Goal: Task Accomplishment & Management: Complete application form

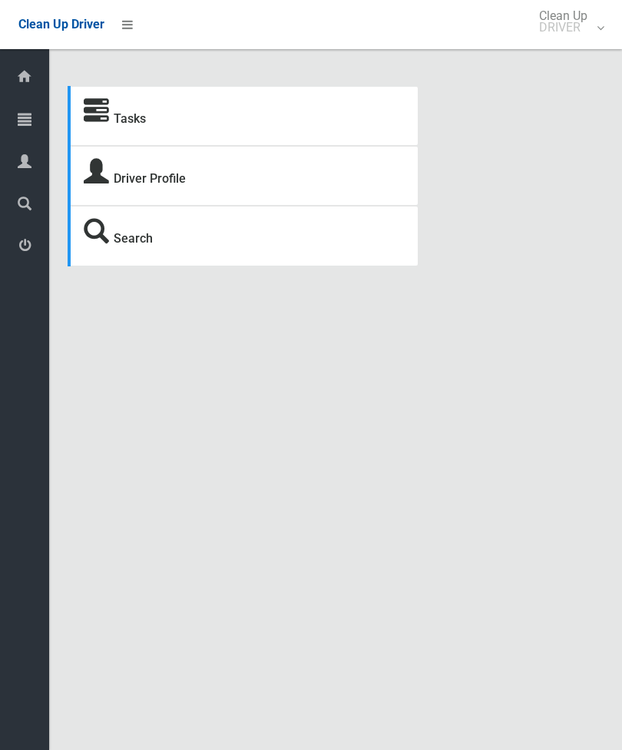
click at [131, 124] on link "Tasks" at bounding box center [130, 118] width 32 height 15
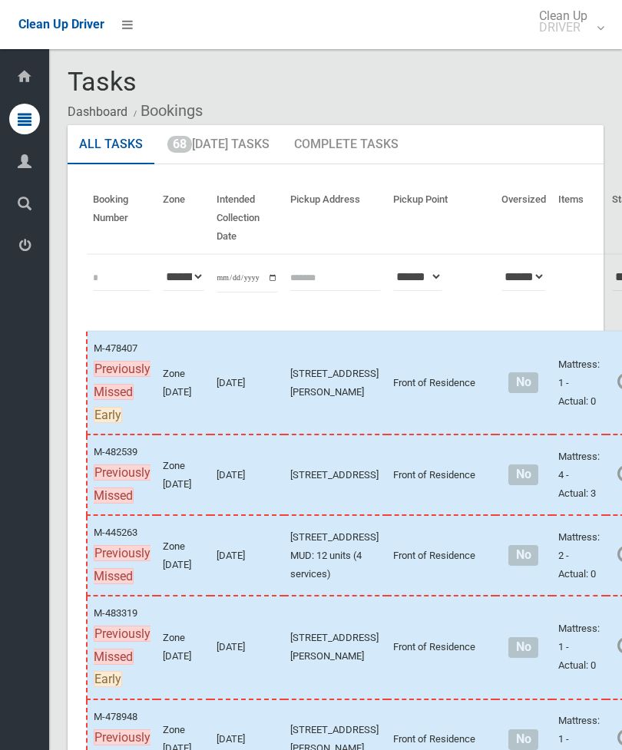
click at [240, 145] on link "68 Today's Tasks" at bounding box center [218, 145] width 125 height 40
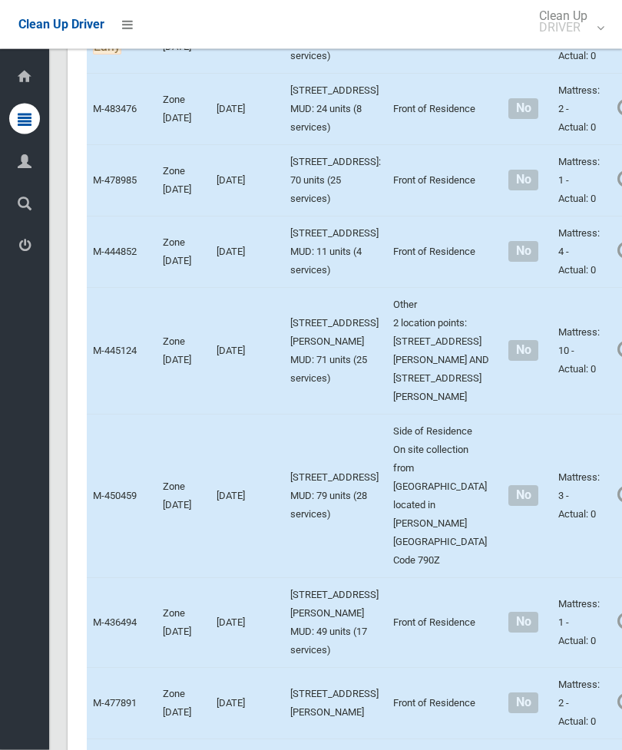
scroll to position [4203, 0]
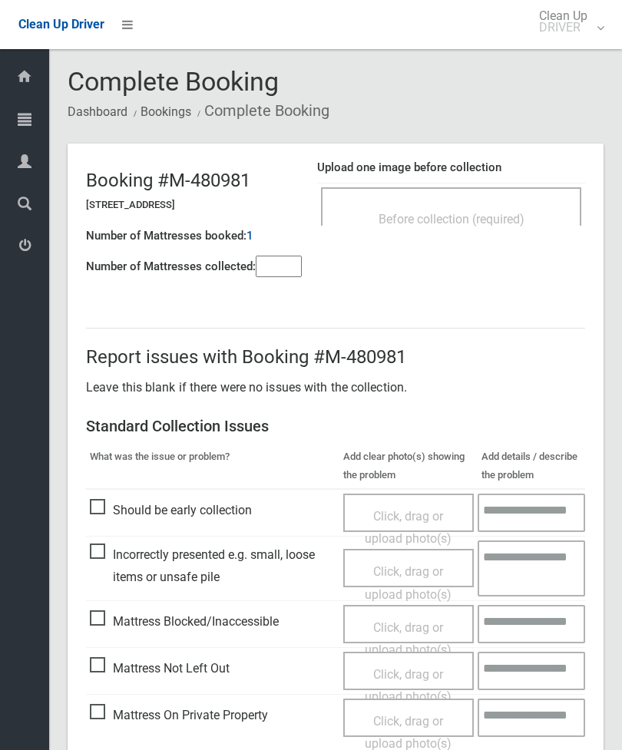
click at [509, 212] on span "Before collection (required)" at bounding box center [452, 219] width 146 height 15
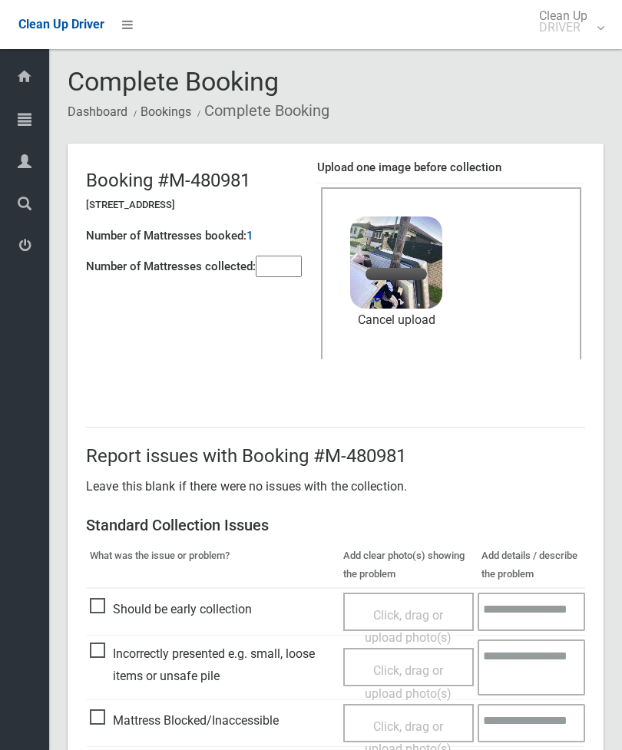
click at [293, 264] on input"] "number" at bounding box center [279, 267] width 46 height 22
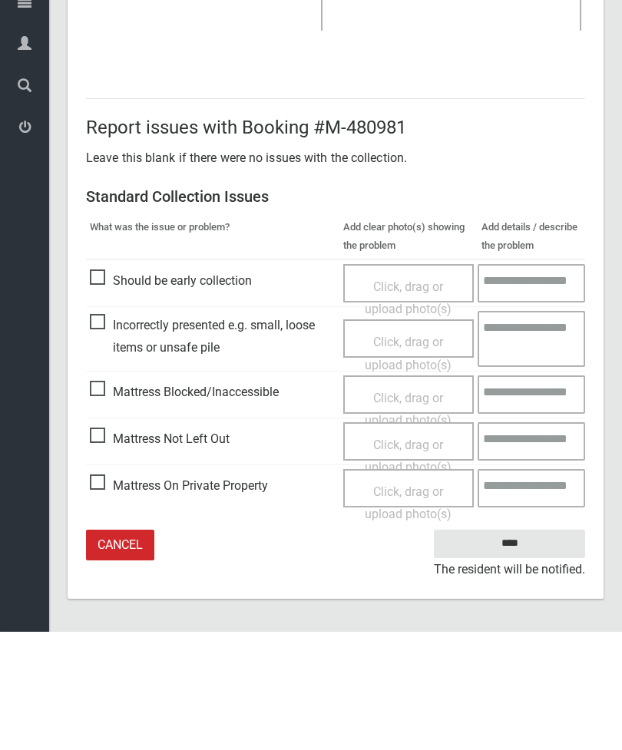
type input"] "*"
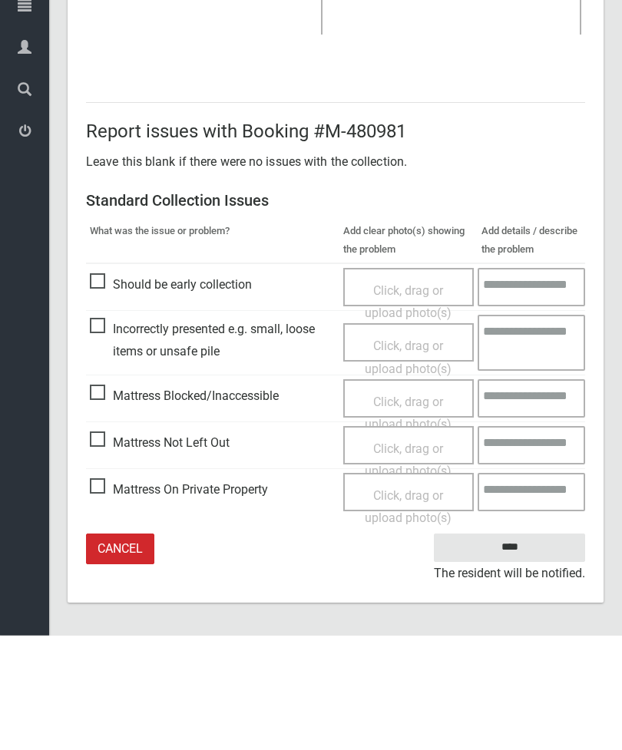
click at [529, 648] on input "****" at bounding box center [509, 662] width 151 height 28
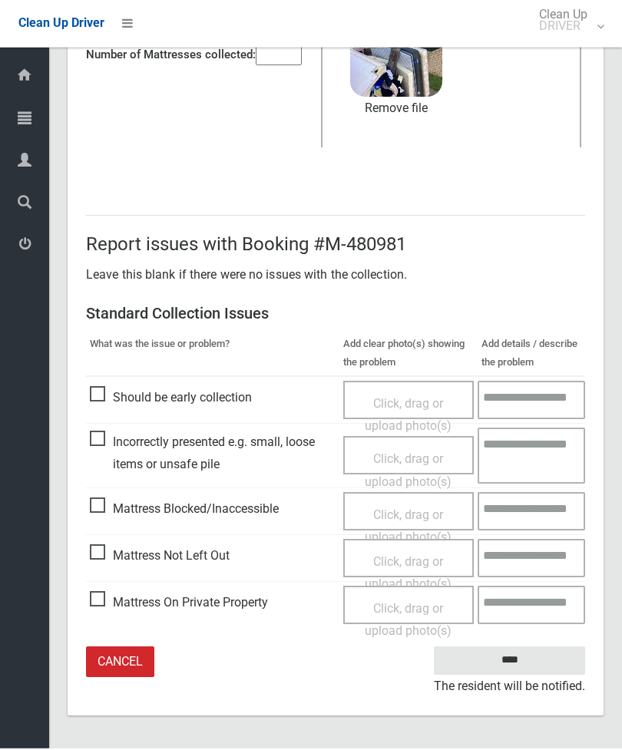
scroll to position [174, 0]
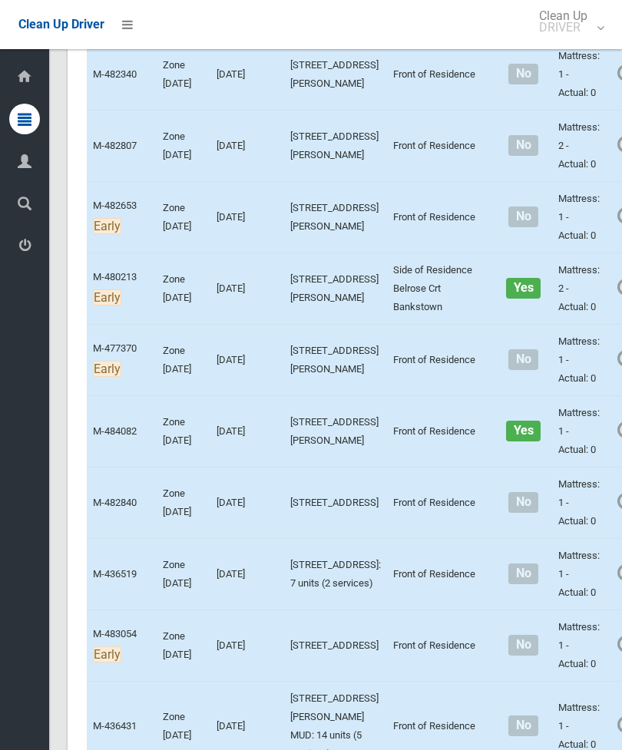
scroll to position [866, 0]
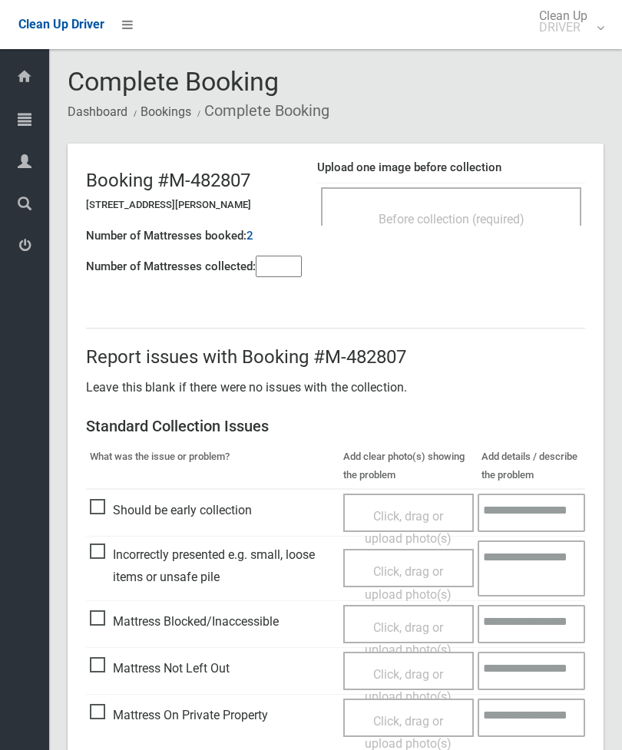
click at [514, 204] on div "Before collection (required)" at bounding box center [451, 218] width 227 height 28
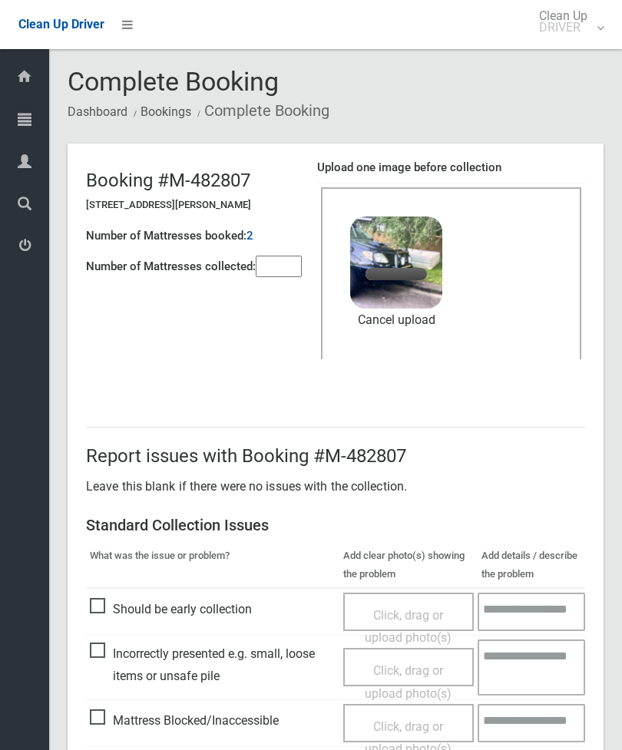
click at [299, 273] on input"] "number" at bounding box center [279, 267] width 46 height 22
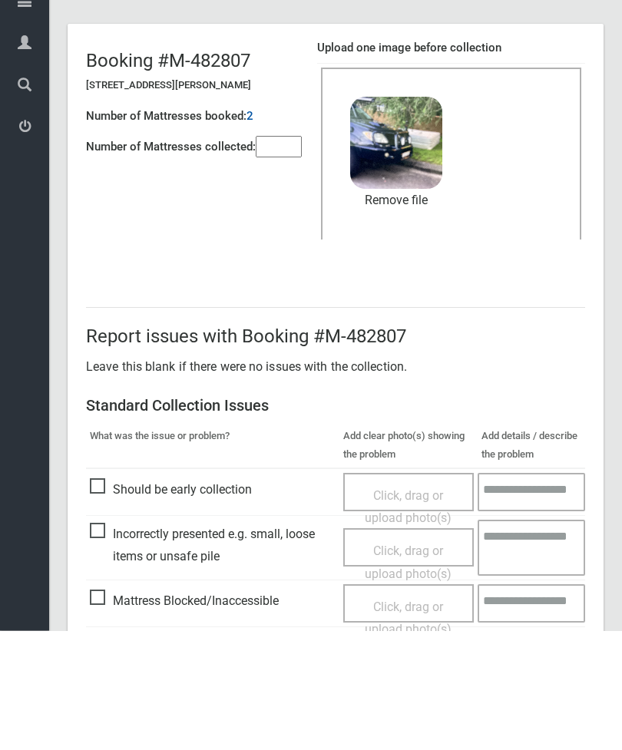
scroll to position [210, 0]
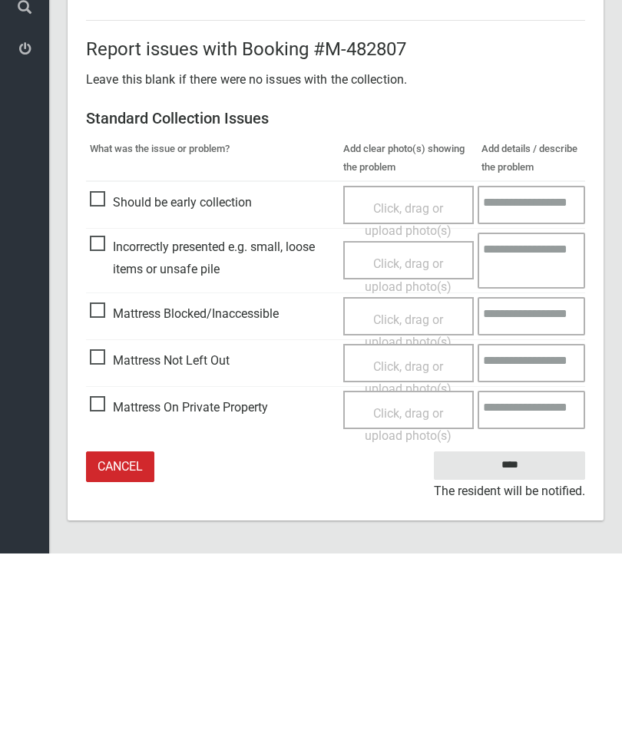
type input"] "*"
click at [525, 648] on input "****" at bounding box center [509, 662] width 151 height 28
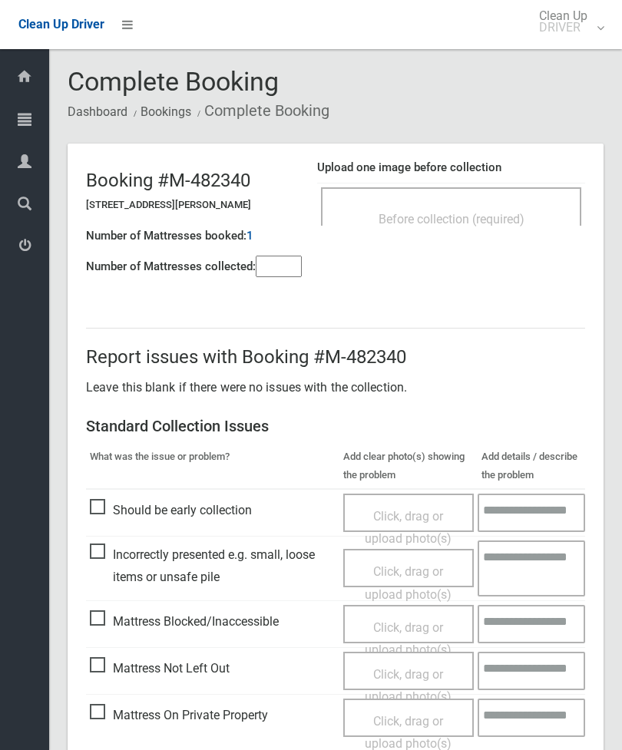
click at [505, 210] on div "Before collection (required)" at bounding box center [451, 218] width 227 height 28
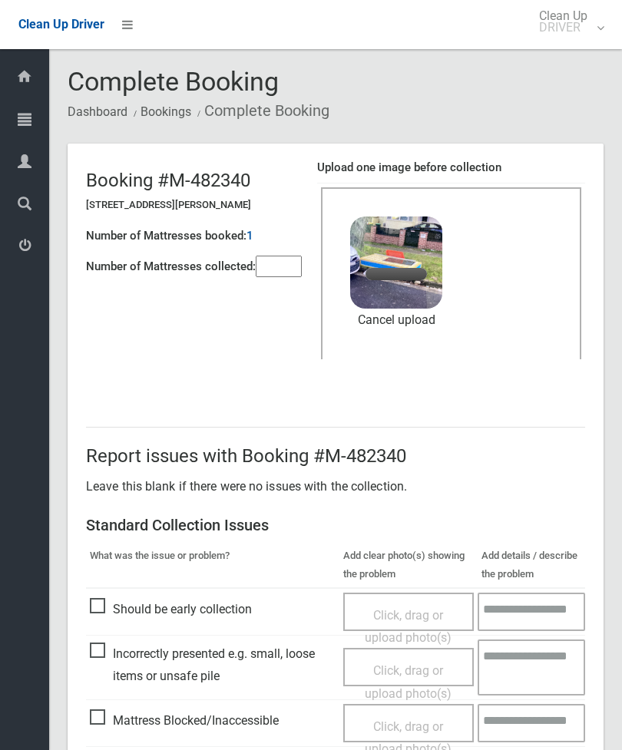
click at [289, 277] on input"] "number" at bounding box center [279, 267] width 46 height 22
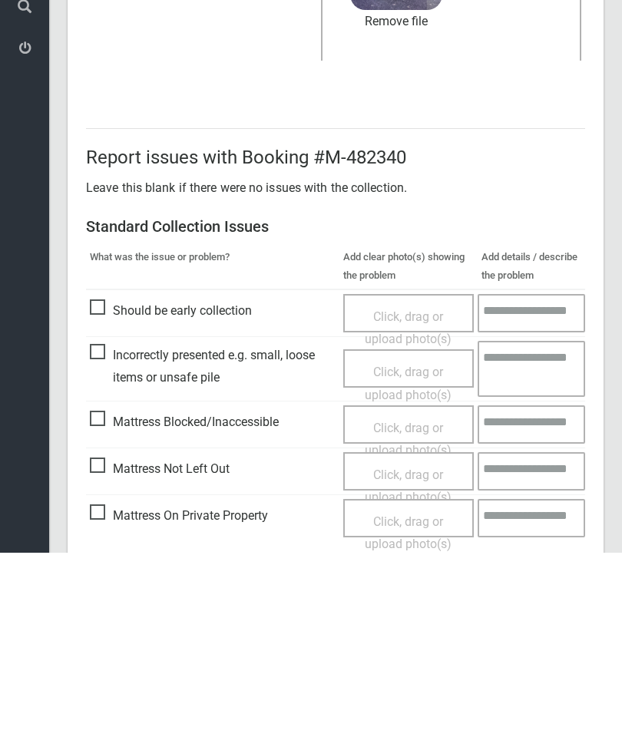
scroll to position [210, 0]
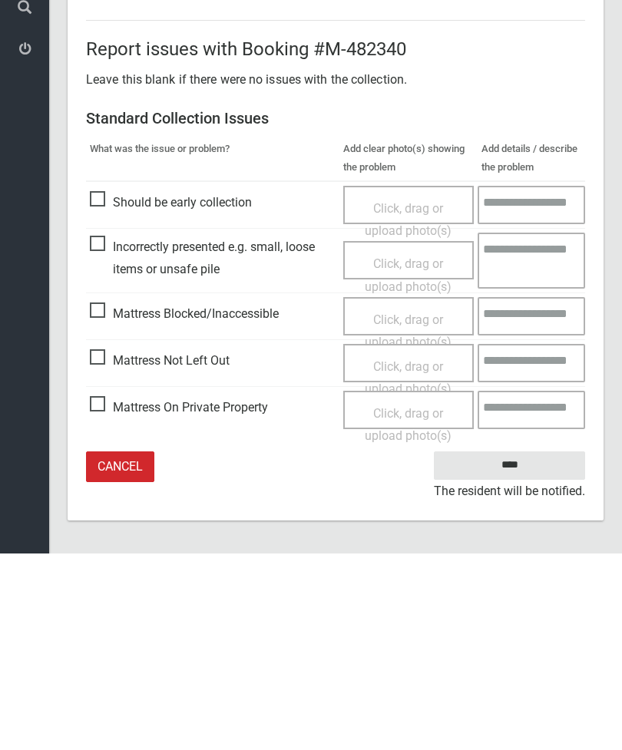
type input"] "*"
click at [517, 648] on input "****" at bounding box center [509, 662] width 151 height 28
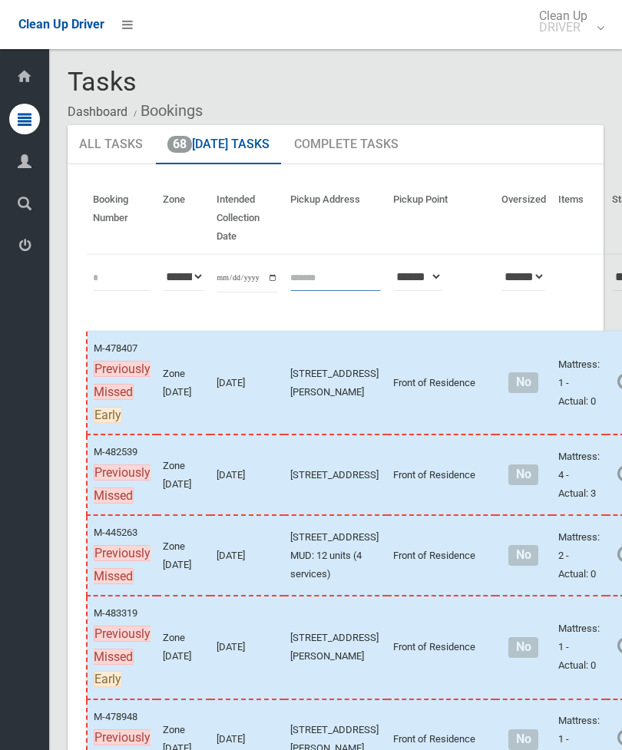
click at [310, 277] on input "text" at bounding box center [335, 277] width 91 height 28
type input "**********"
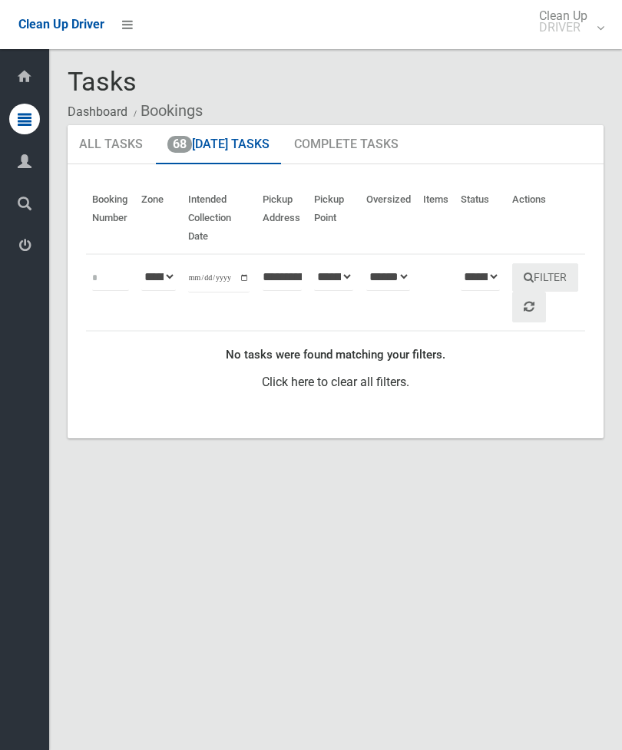
click at [240, 156] on link "68 [DATE] Tasks" at bounding box center [218, 145] width 125 height 40
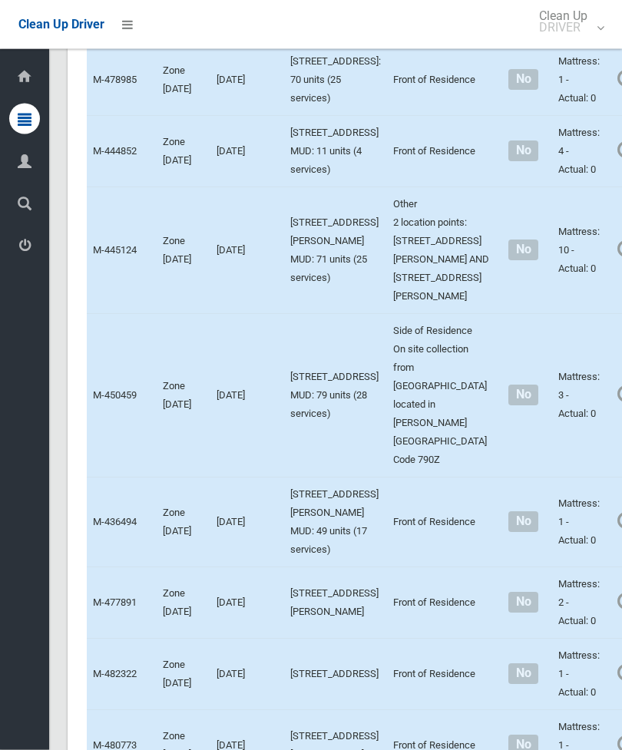
scroll to position [4324, 0]
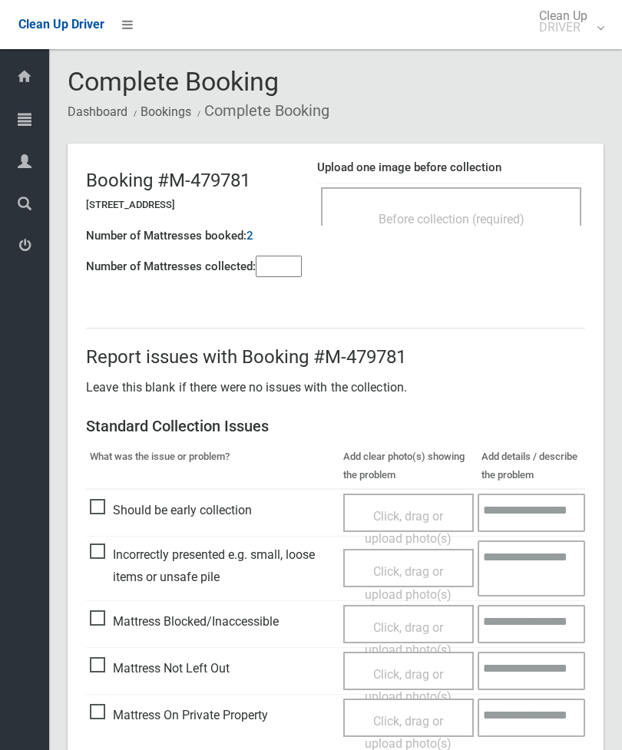
click at [498, 227] on div "Before collection (required)" at bounding box center [451, 218] width 227 height 28
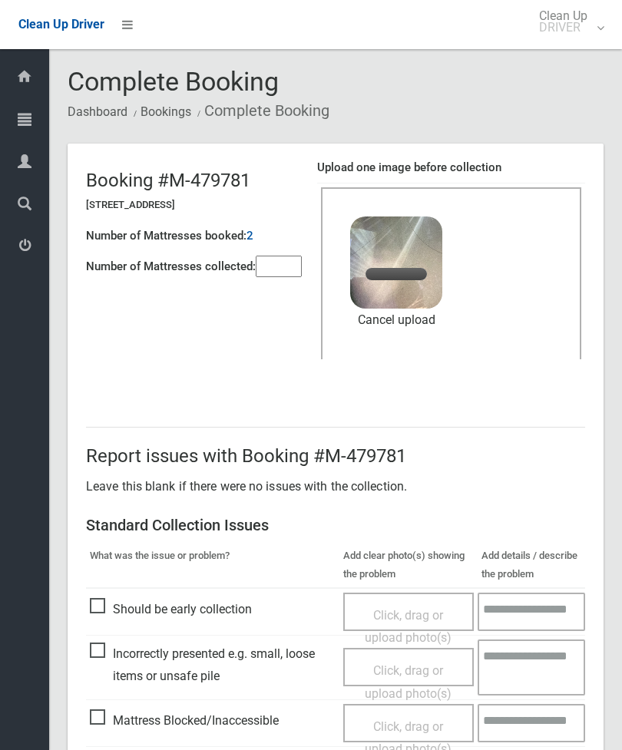
click at [252, 262] on h4 "Number of Mattresses collected:" at bounding box center [171, 266] width 170 height 13
click at [279, 267] on input"] "number" at bounding box center [279, 267] width 46 height 22
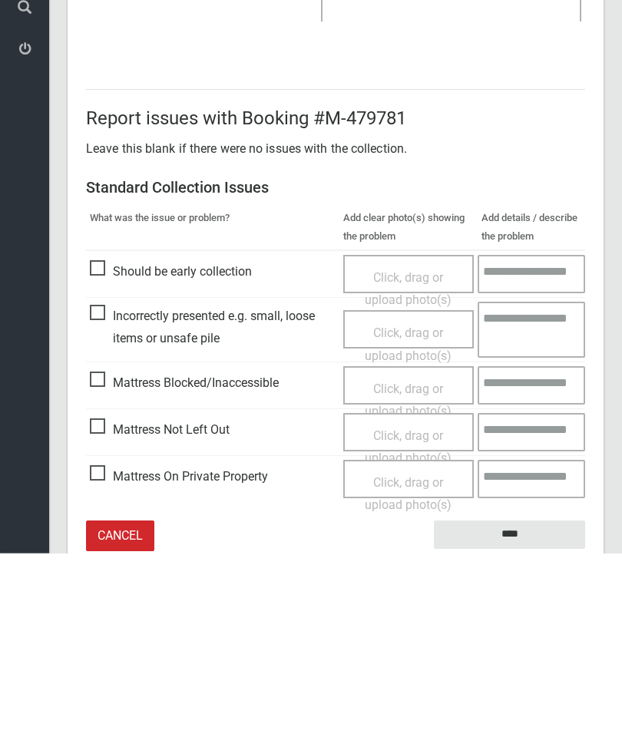
scroll to position [210, 0]
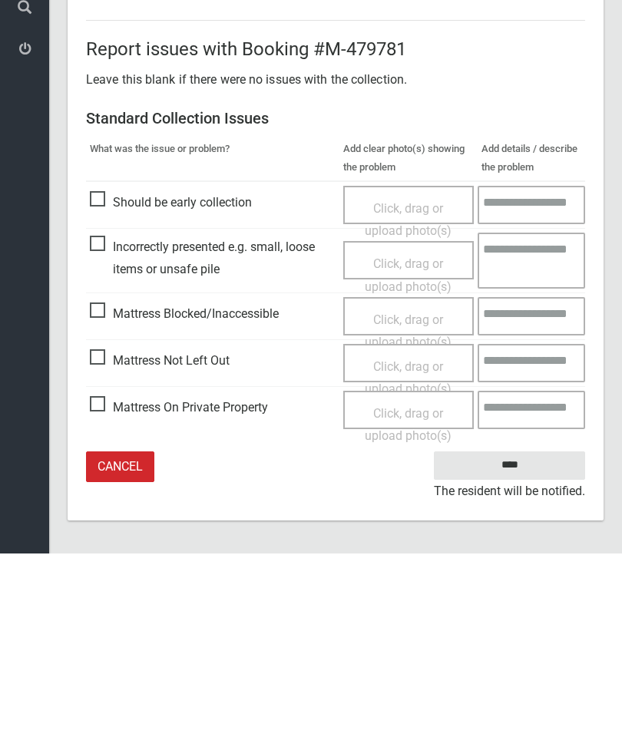
type input"] "*"
click at [531, 648] on input "****" at bounding box center [509, 662] width 151 height 28
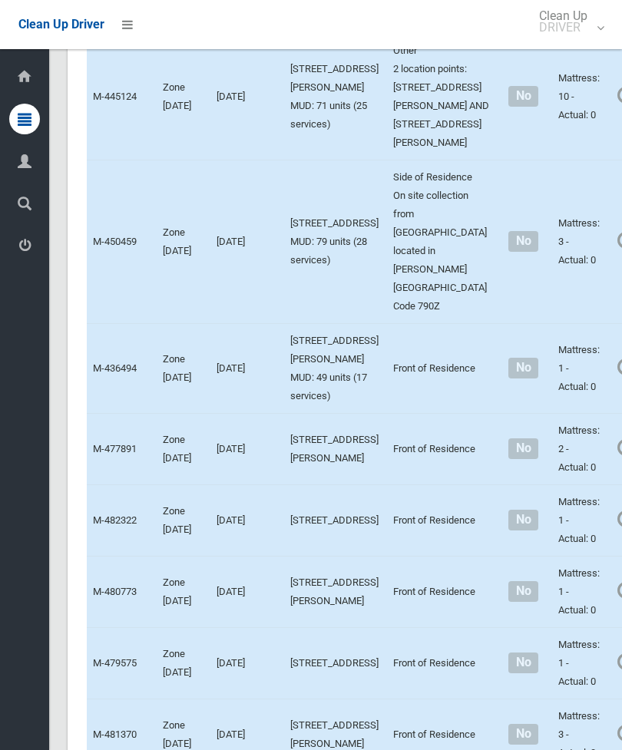
scroll to position [4468, 0]
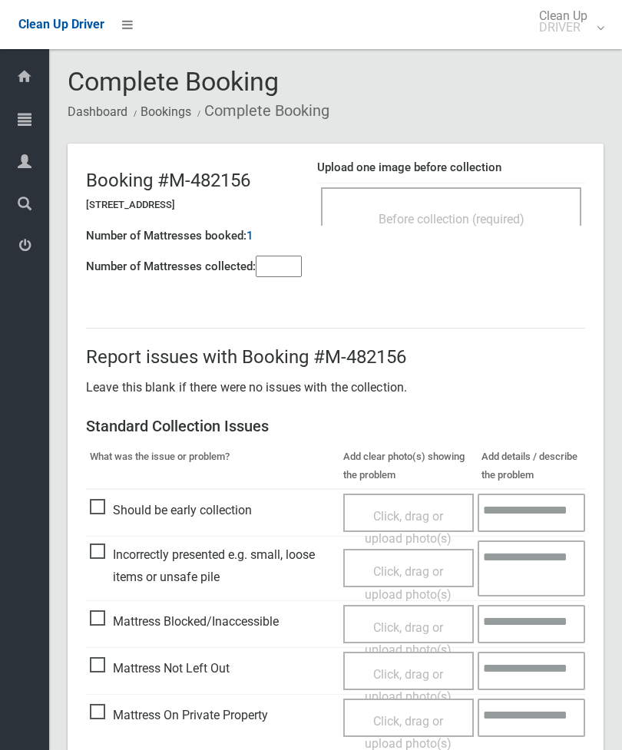
click at [496, 205] on div "Before collection (required)" at bounding box center [451, 218] width 227 height 28
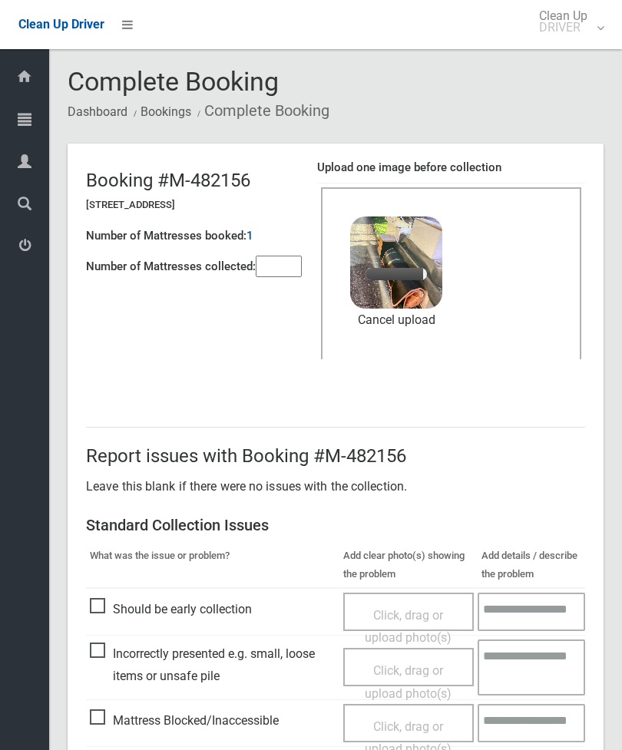
click at [289, 275] on input"] "number" at bounding box center [279, 267] width 46 height 22
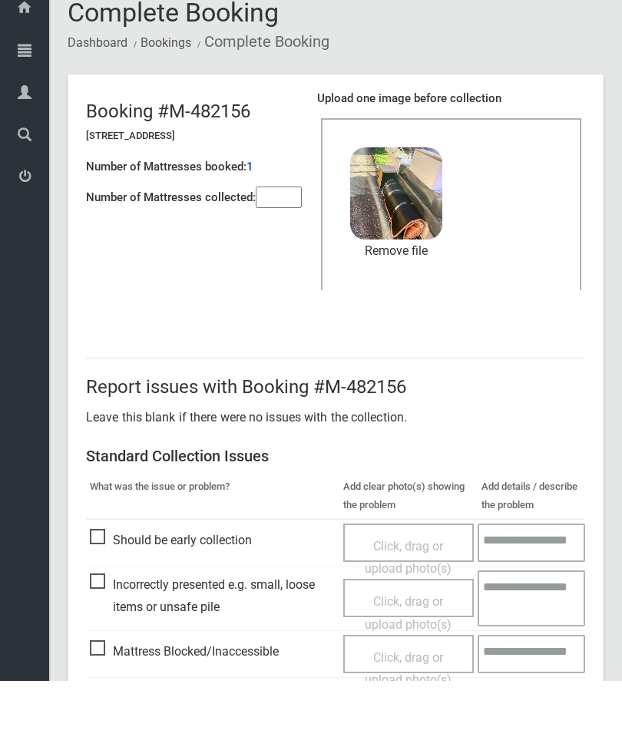
scroll to position [210, 0]
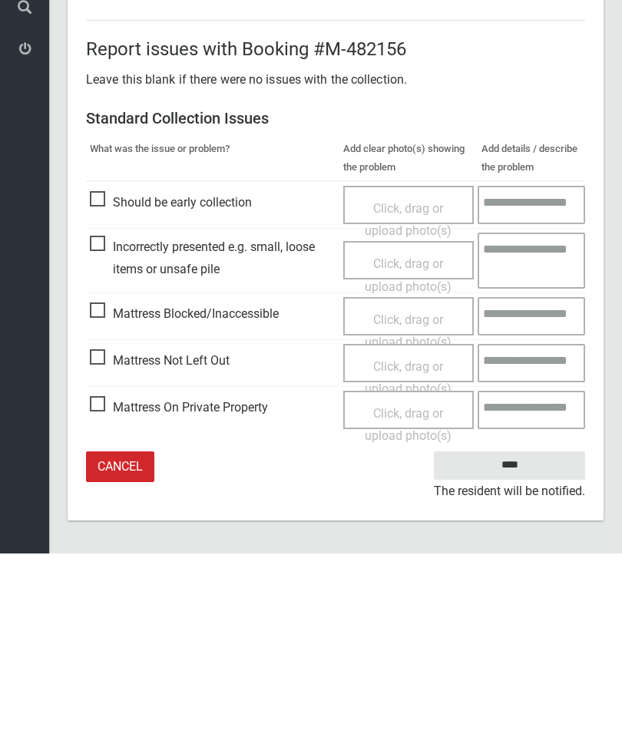
type input"] "*"
click at [531, 648] on input "****" at bounding box center [509, 662] width 151 height 28
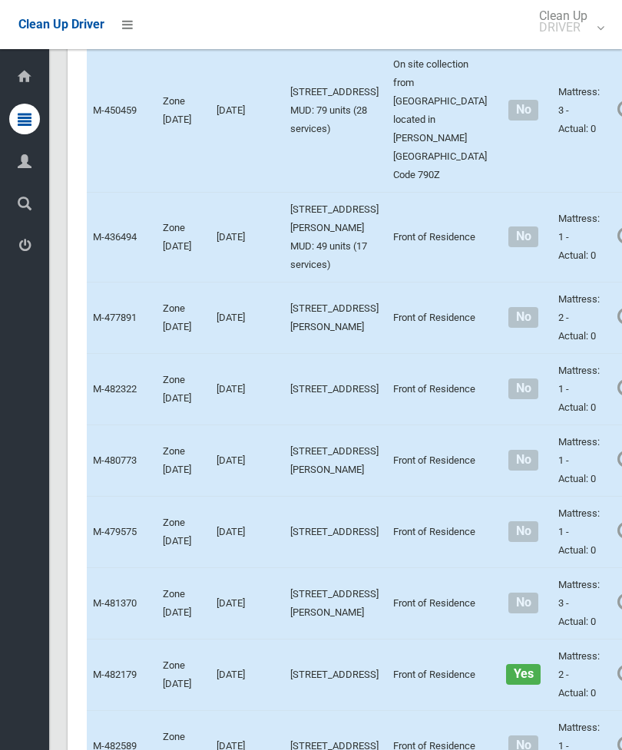
scroll to position [4619, 0]
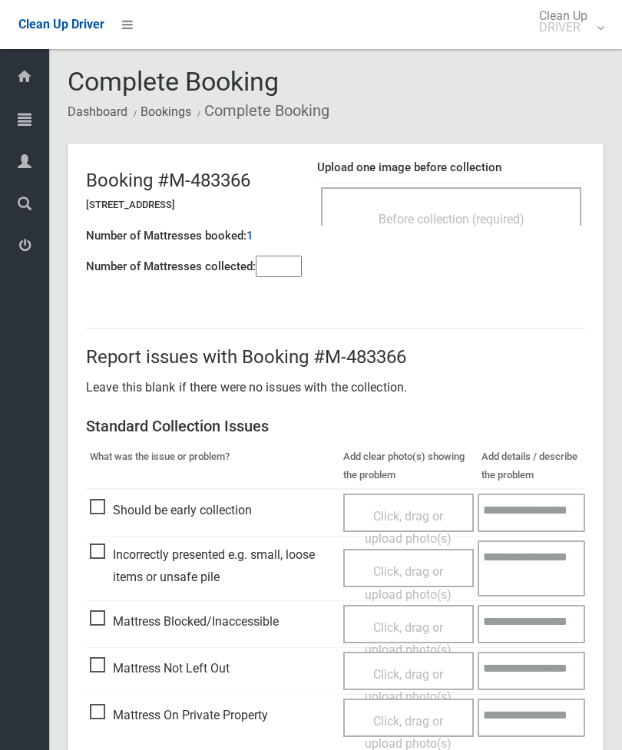
click at [481, 200] on div "Before collection (required)" at bounding box center [451, 206] width 260 height 38
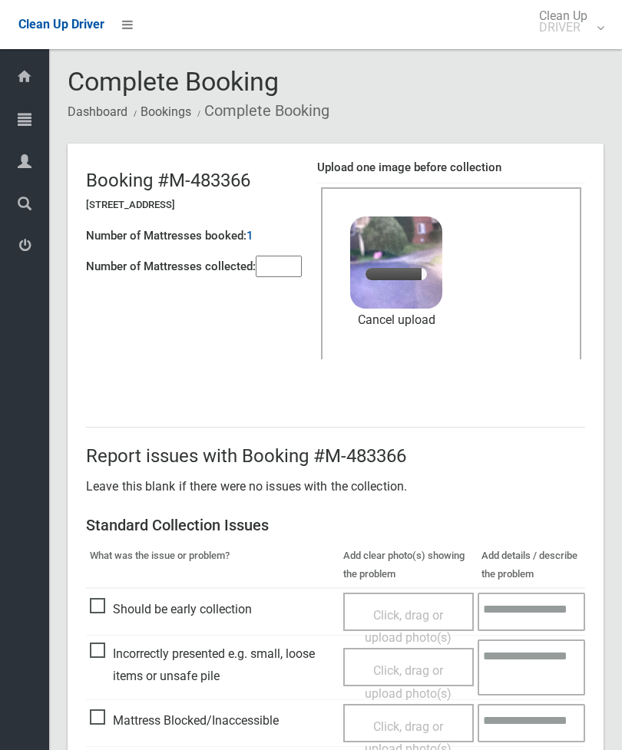
click at [293, 256] on input"] "number" at bounding box center [279, 267] width 46 height 22
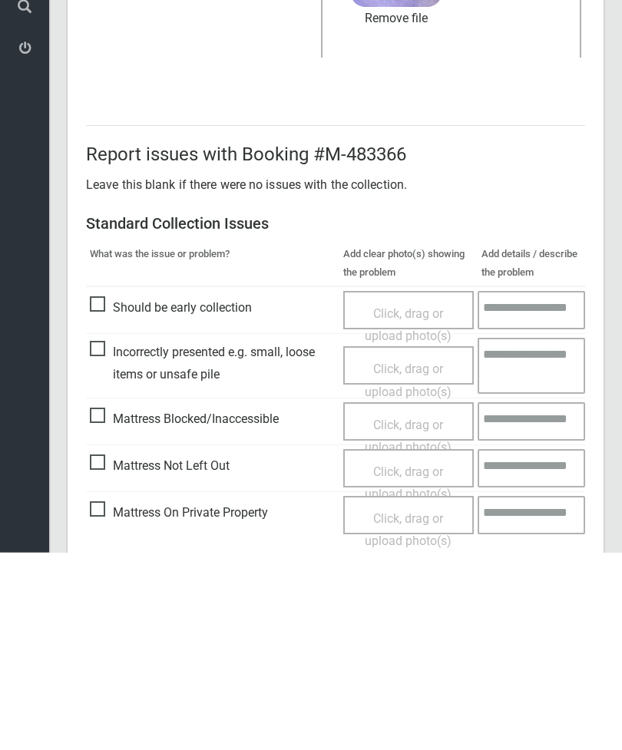
scroll to position [210, 0]
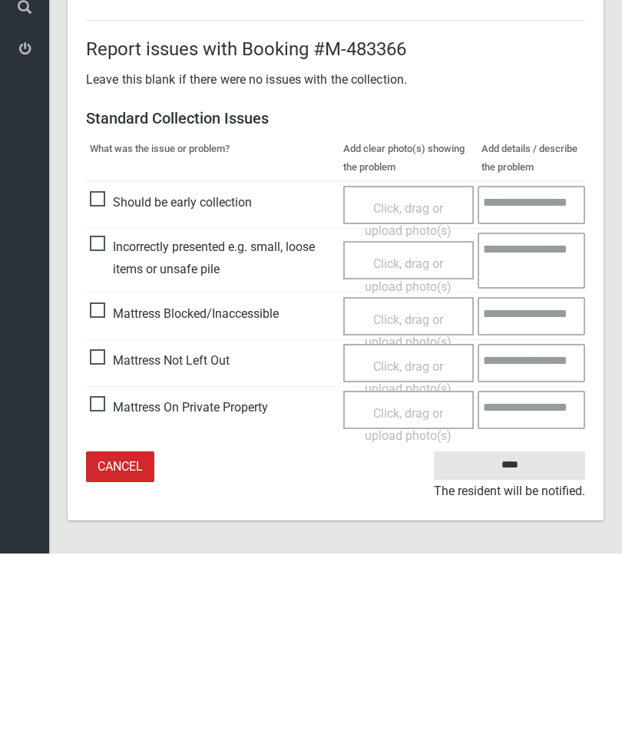
type input"] "*"
click at [530, 648] on input "****" at bounding box center [509, 662] width 151 height 28
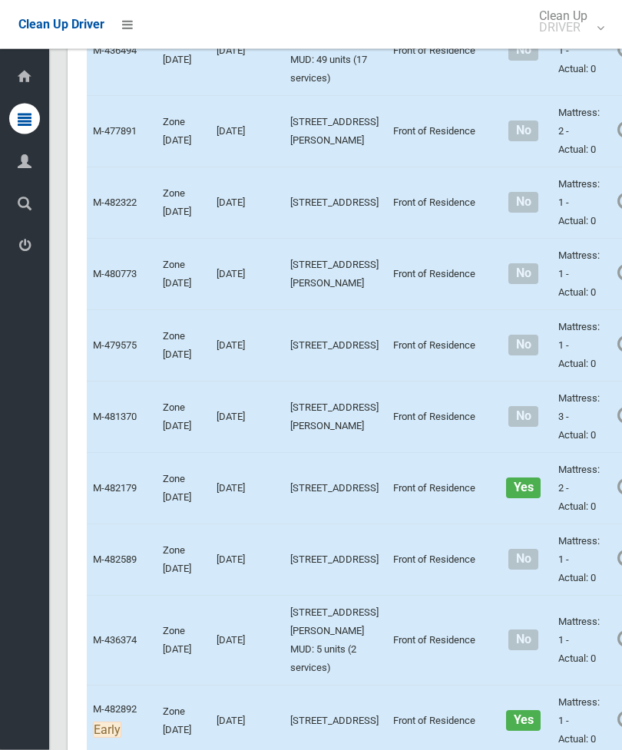
scroll to position [4793, 0]
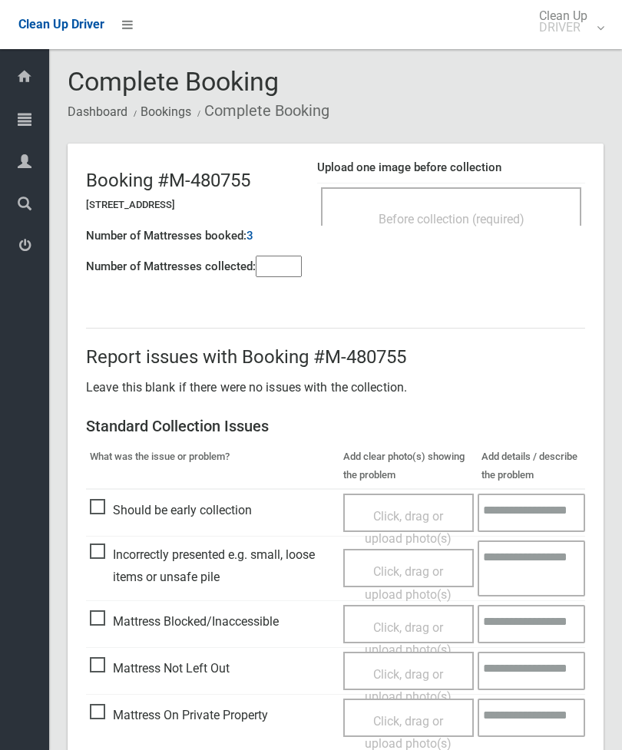
click at [505, 217] on span "Before collection (required)" at bounding box center [452, 219] width 146 height 15
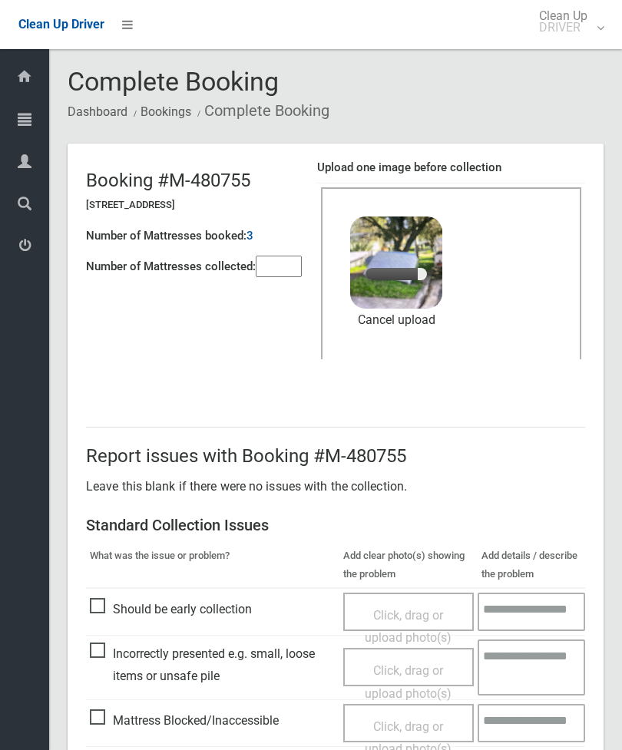
click at [293, 260] on input"] "number" at bounding box center [279, 267] width 46 height 22
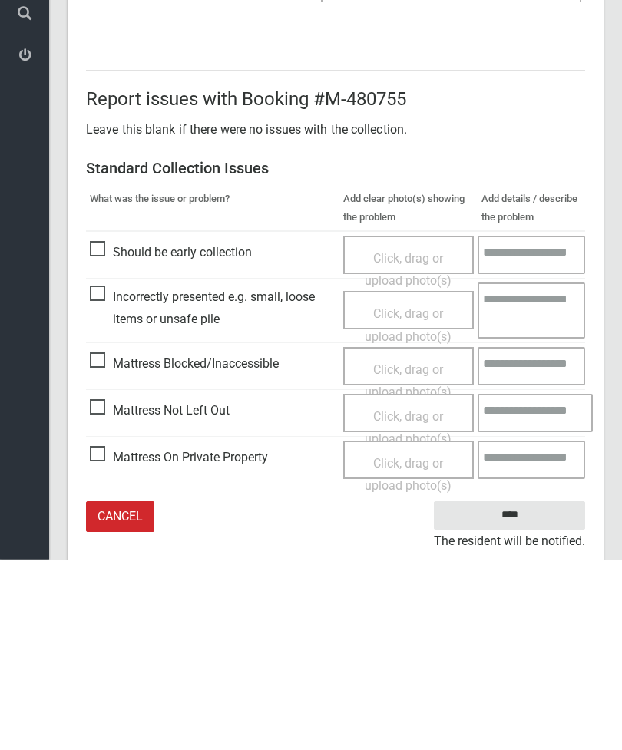
scroll to position [13, 0]
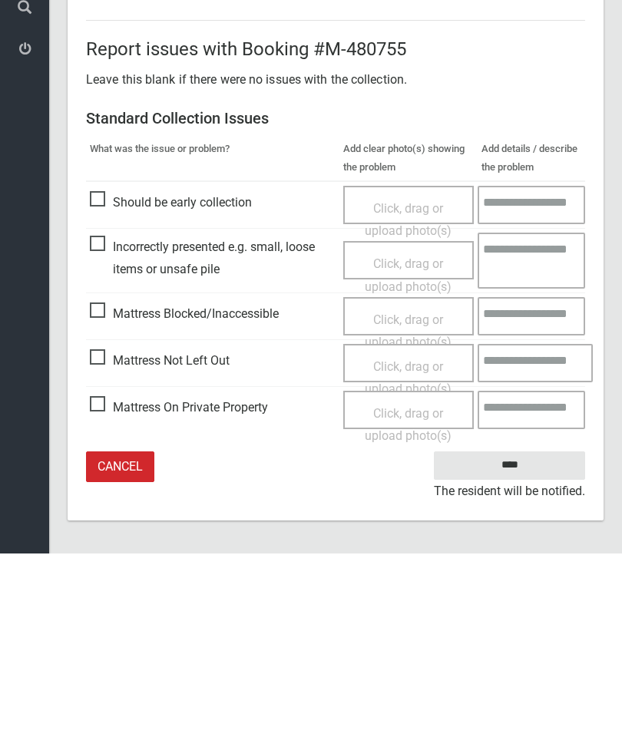
type input"] "*"
click at [531, 648] on input "****" at bounding box center [509, 662] width 151 height 28
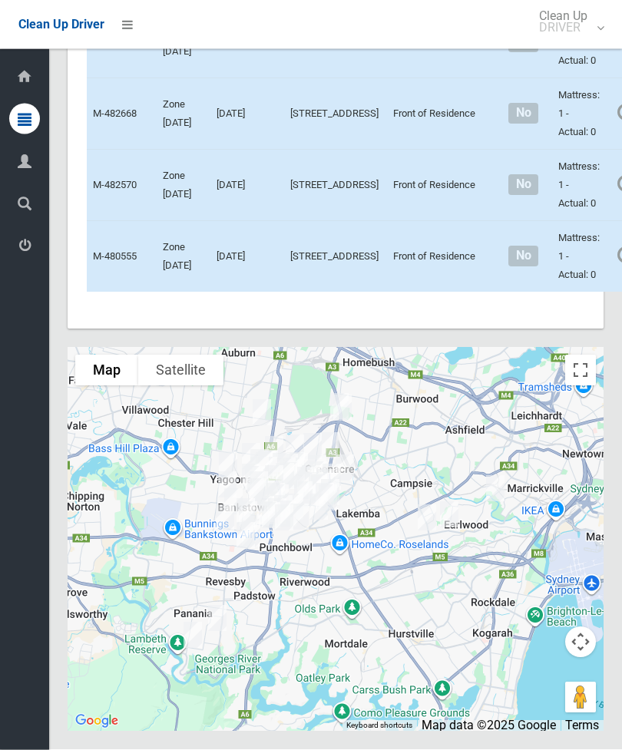
scroll to position [7725, 0]
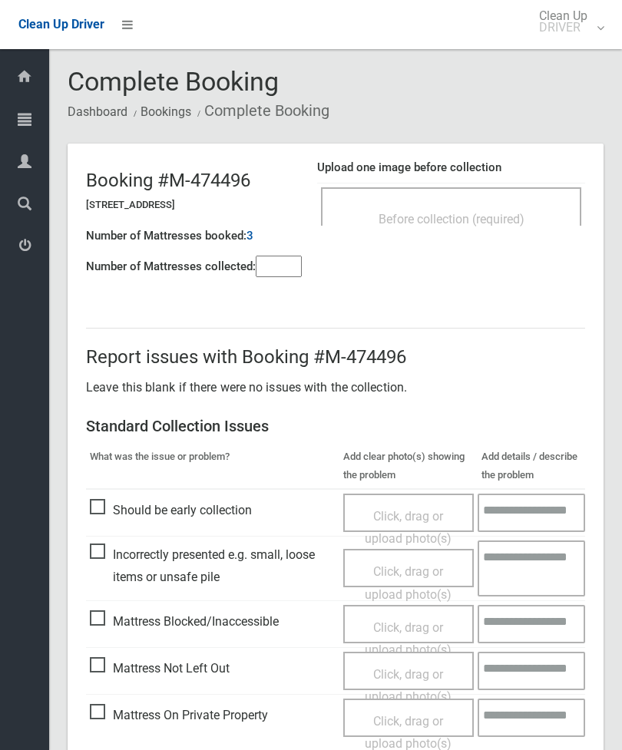
click at [534, 221] on div "Before collection (required)" at bounding box center [451, 218] width 227 height 28
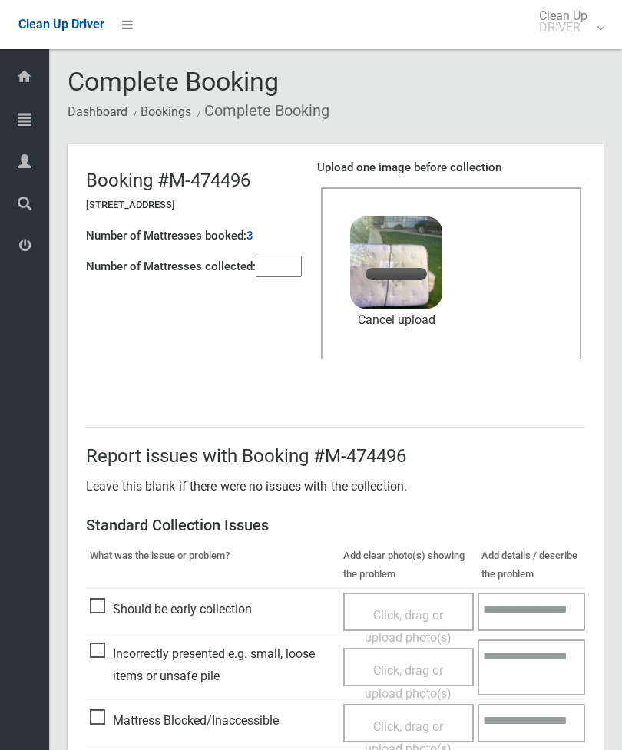
click at [280, 299] on header "Booking #M-474496 109 Acacia Avenue, GREENACRE NSW 2190 Number of Mattresses bo…" at bounding box center [336, 267] width 536 height 247
click at [291, 268] on input"] "number" at bounding box center [279, 267] width 46 height 22
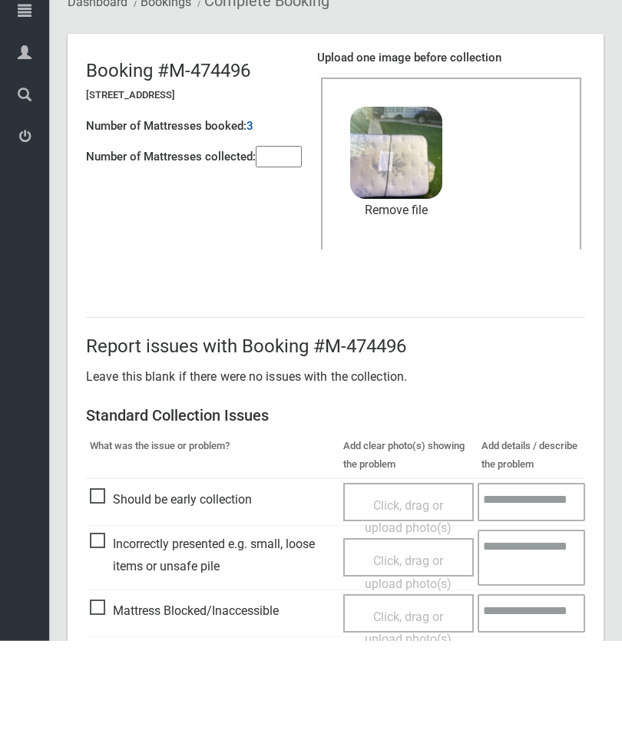
scroll to position [210, 0]
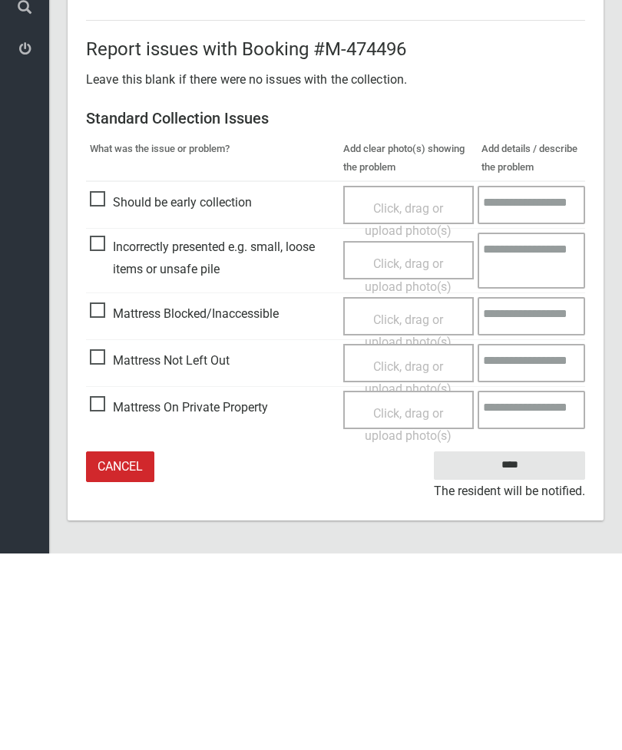
type input"] "*"
click at [535, 648] on input "****" at bounding box center [509, 662] width 151 height 28
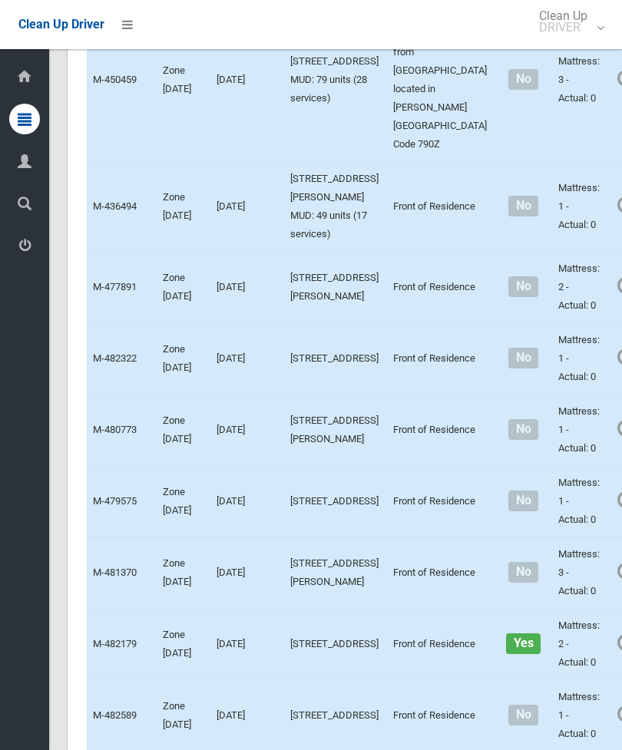
scroll to position [4754, 0]
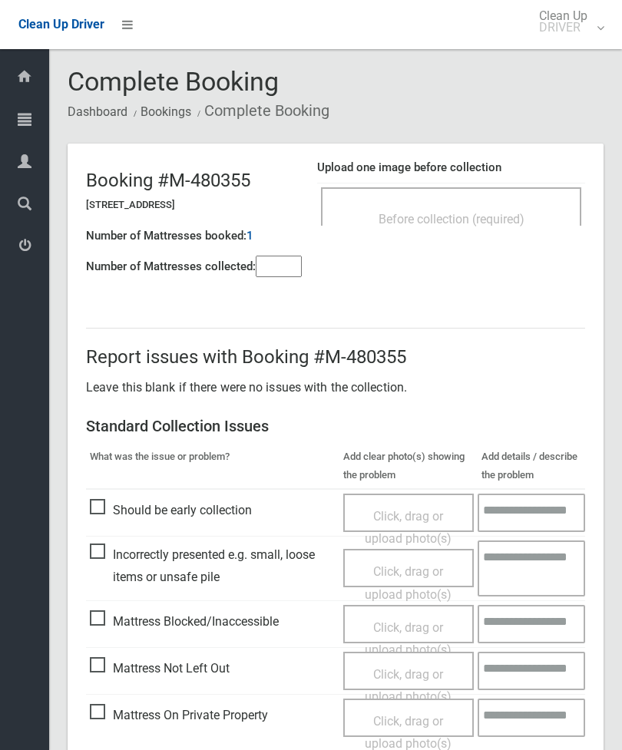
click at [530, 178] on div "Upload one image before collection Before collection (required)" at bounding box center [451, 200] width 268 height 97
click at [508, 220] on span "Before collection (required)" at bounding box center [452, 219] width 146 height 15
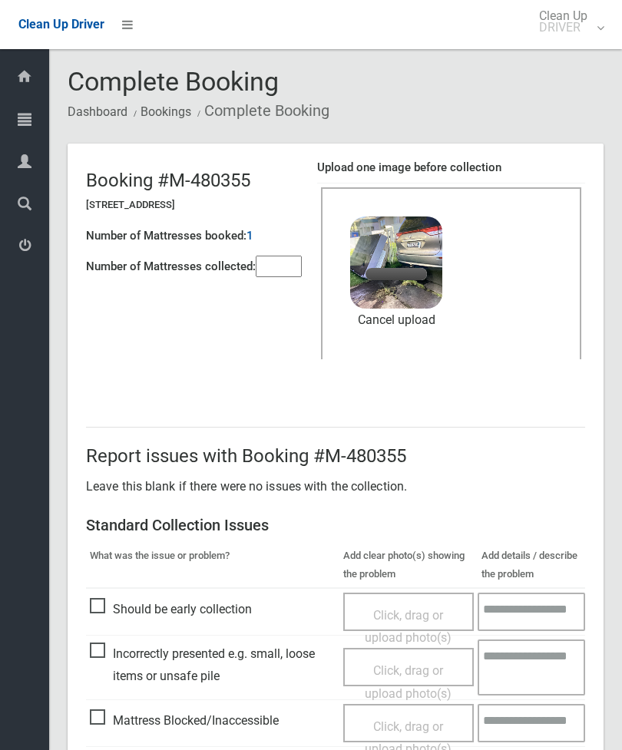
click at [287, 290] on header "Booking #M-480355 7 Greenacre Road, GREENACRE NSW 2190 Number of Mattresses boo…" at bounding box center [336, 267] width 536 height 247
click at [282, 273] on input"] "number" at bounding box center [279, 267] width 46 height 22
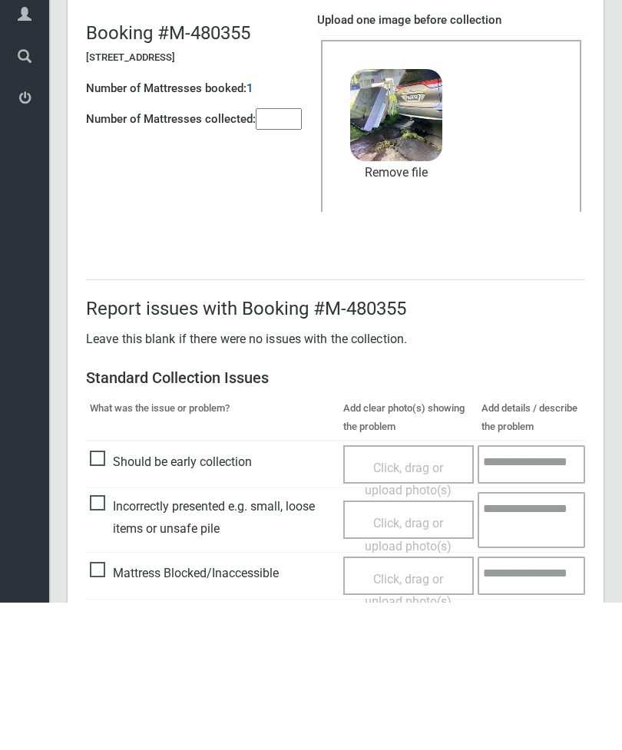
scroll to position [210, 0]
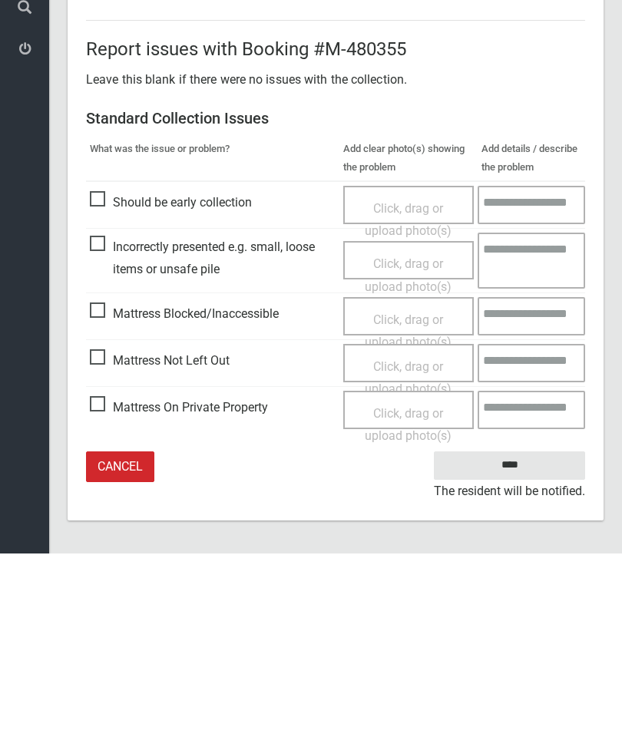
type input"] "*"
click at [519, 648] on input "****" at bounding box center [509, 662] width 151 height 28
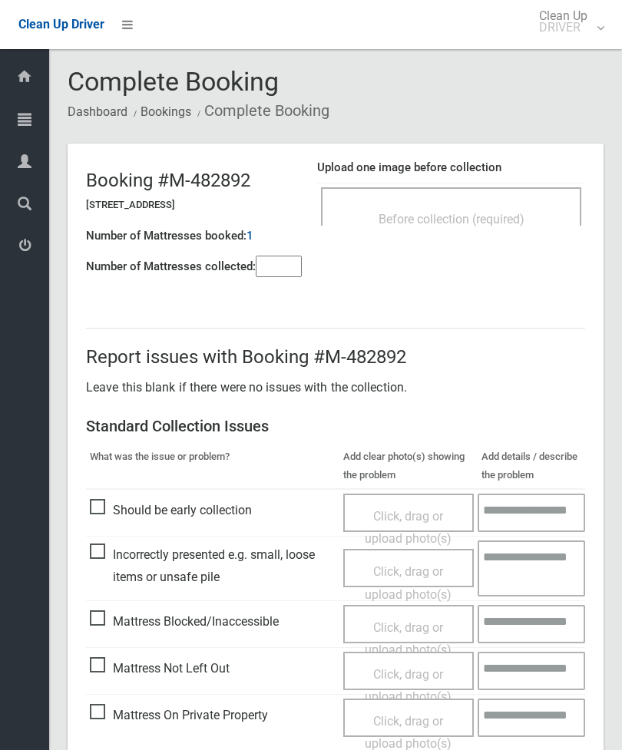
click at [485, 198] on div "Before collection (required)" at bounding box center [451, 206] width 260 height 38
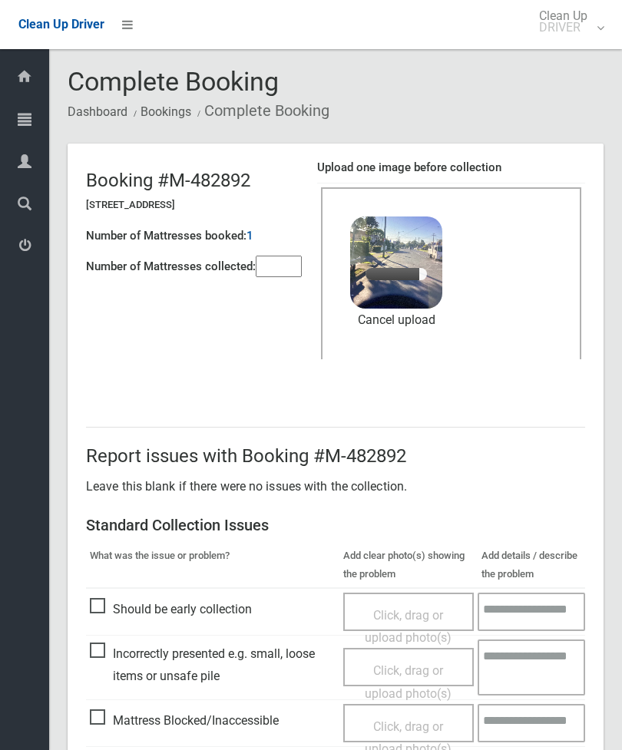
click at [288, 275] on input"] "number" at bounding box center [279, 267] width 46 height 22
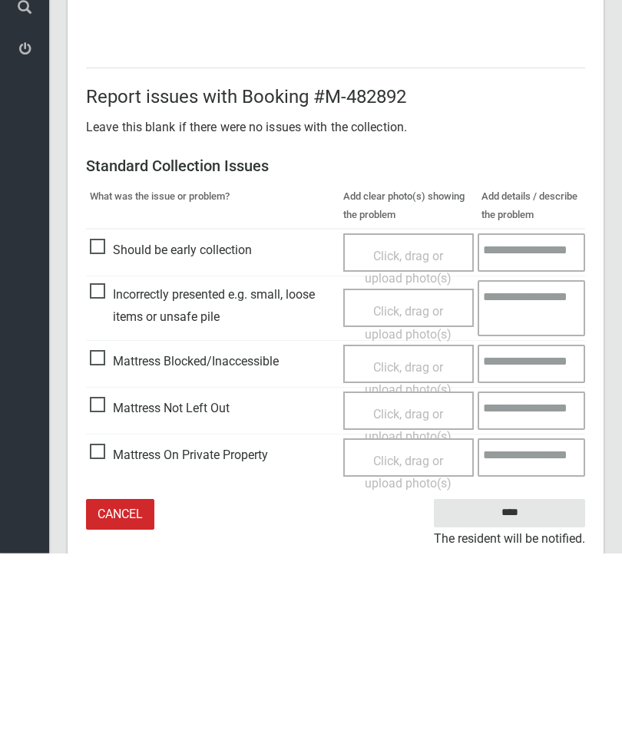
scroll to position [210, 0]
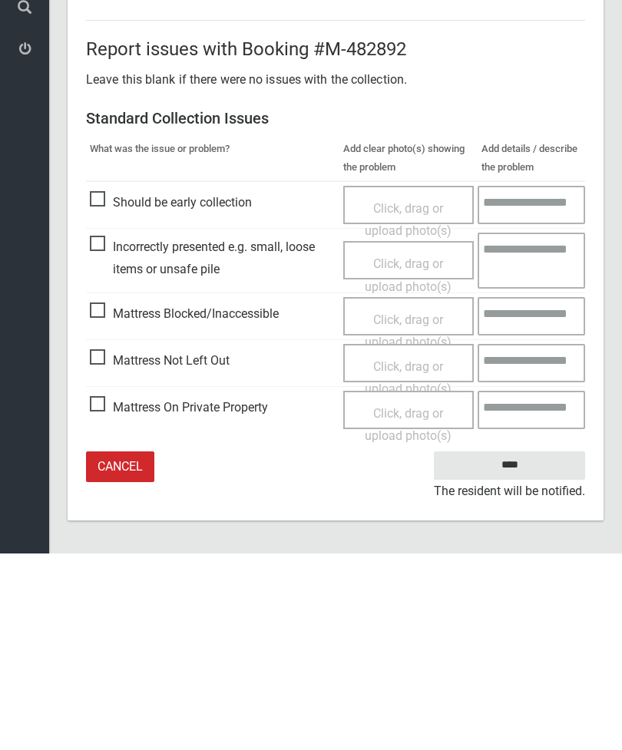
type input"] "*"
click at [521, 648] on input "****" at bounding box center [509, 662] width 151 height 28
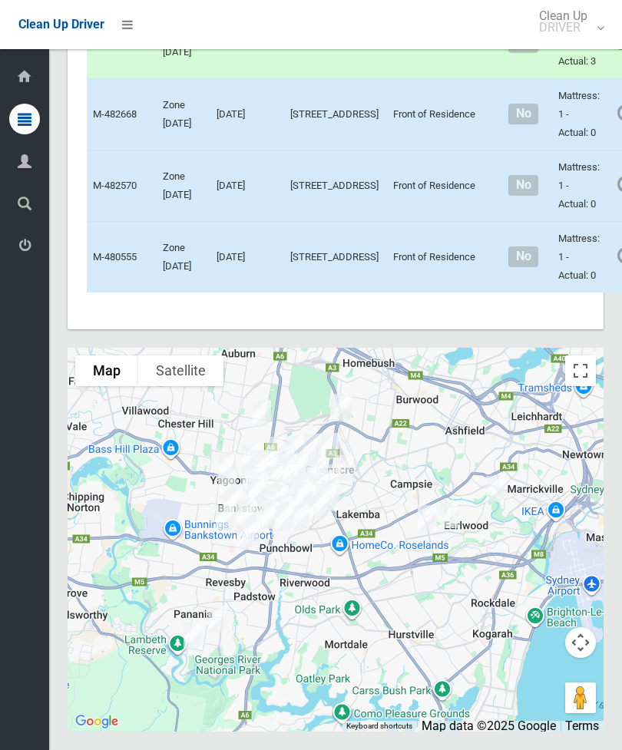
scroll to position [7442, 0]
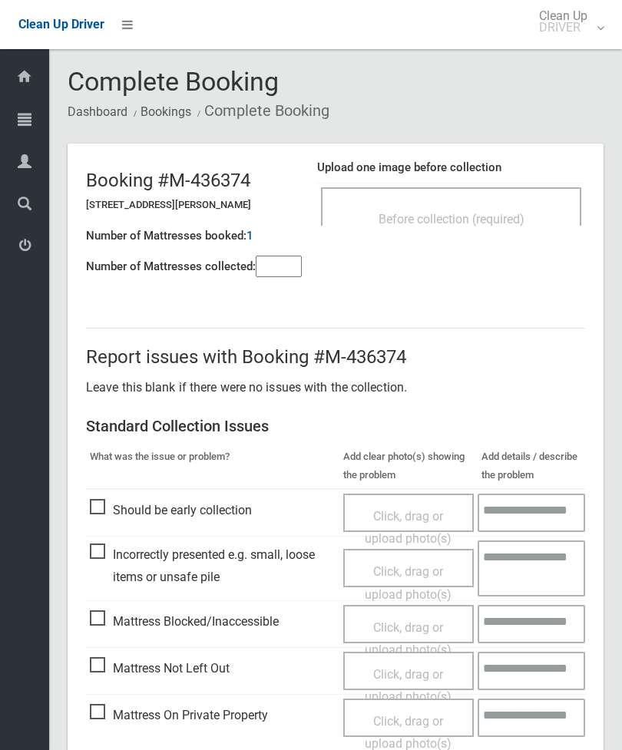
click at [282, 256] on input"] "number" at bounding box center [279, 267] width 46 height 22
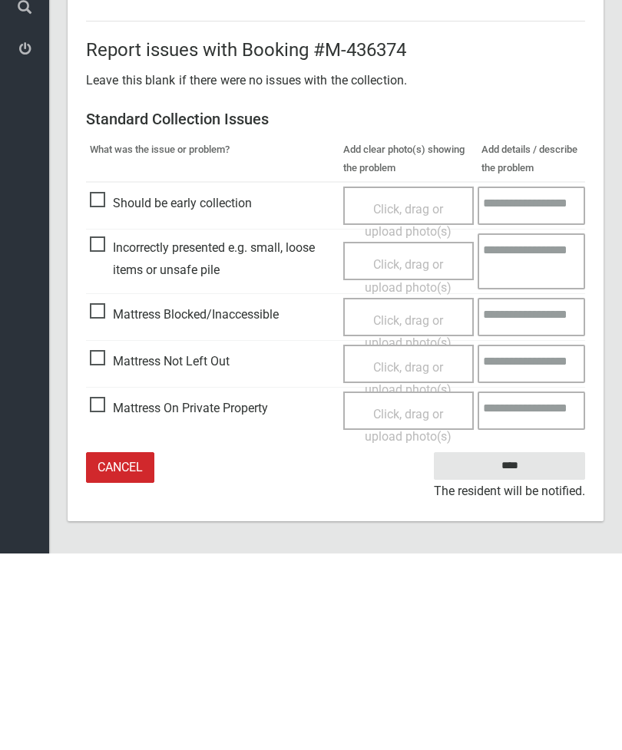
type input"] "*"
click at [98, 547] on span "Mattress Not Left Out" at bounding box center [160, 558] width 140 height 23
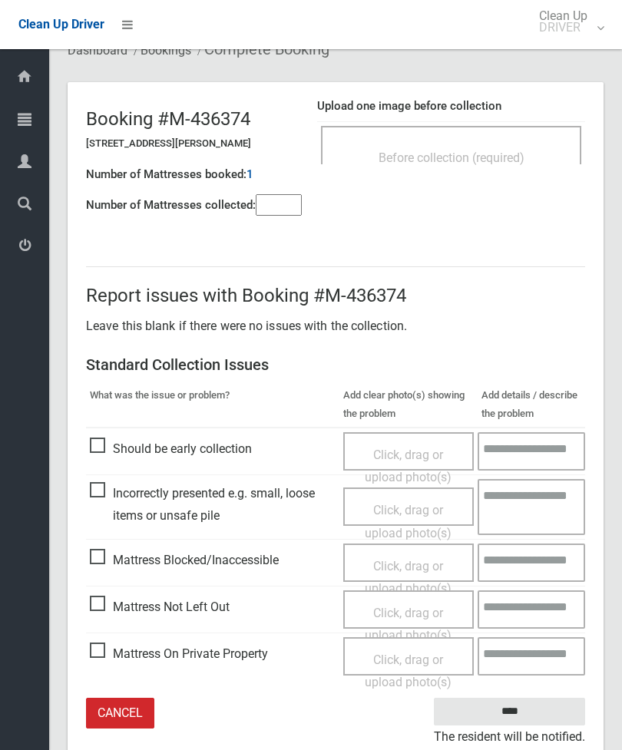
click at [419, 612] on span "Click, drag or upload photo(s)" at bounding box center [408, 625] width 87 height 38
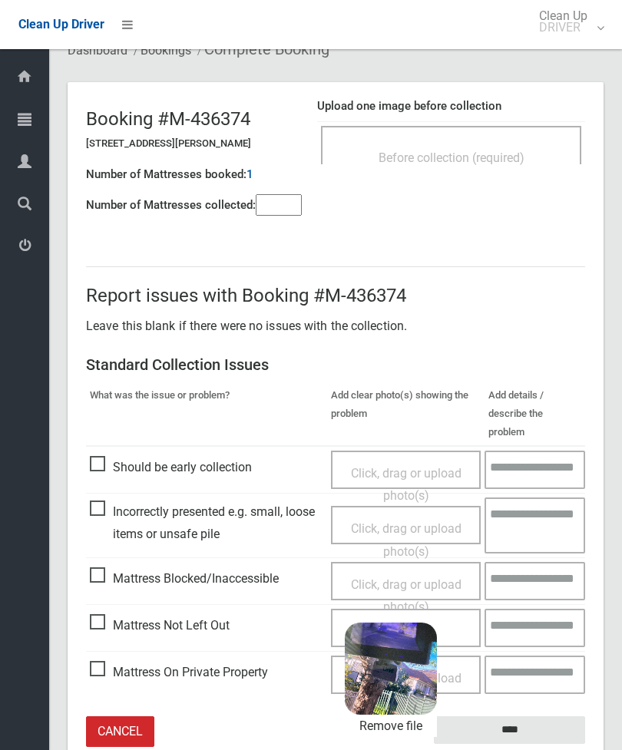
click at [417, 715] on link "Remove file" at bounding box center [391, 726] width 92 height 23
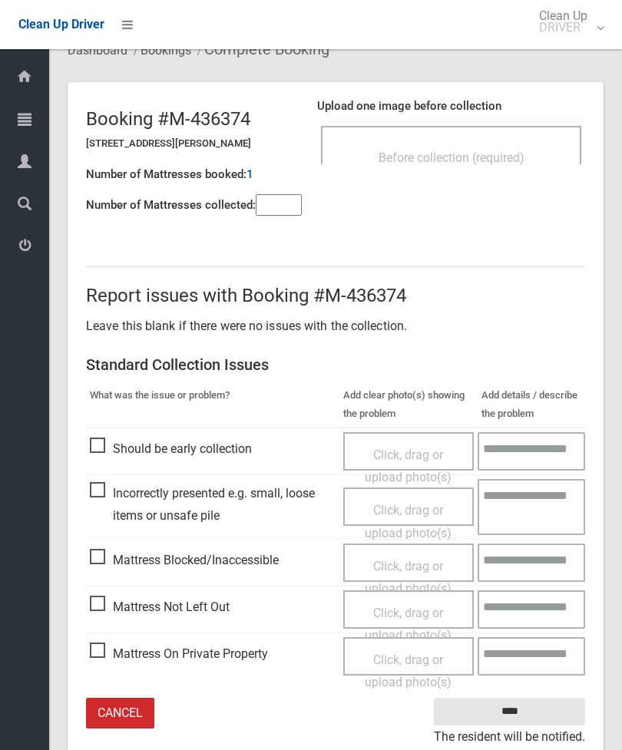
click at [103, 608] on span "Mattress Not Left Out" at bounding box center [160, 607] width 140 height 23
click at [409, 615] on span "Click, drag or upload photo(s)" at bounding box center [408, 625] width 87 height 38
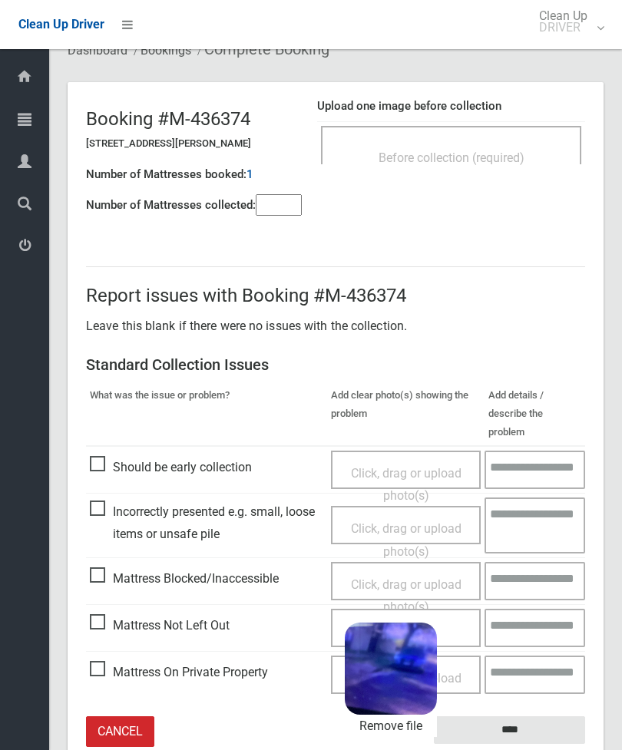
click at [551, 717] on input "****" at bounding box center [509, 731] width 151 height 28
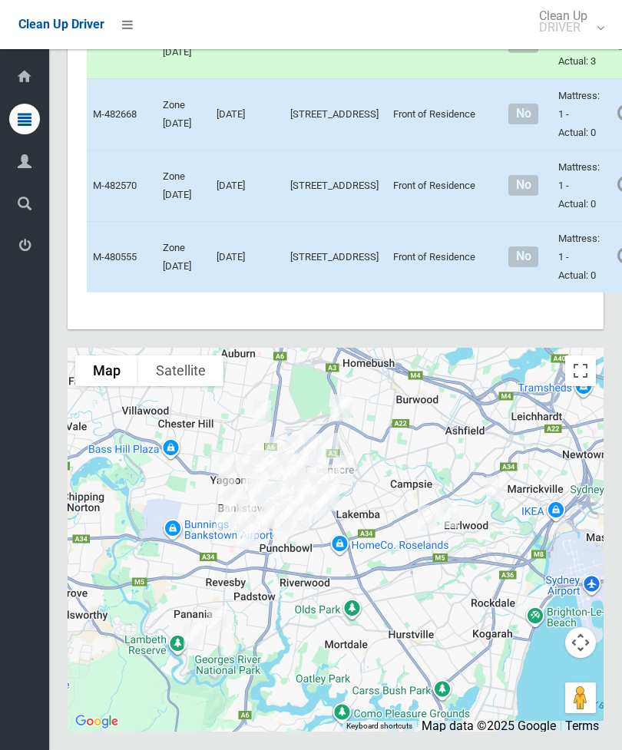
scroll to position [7495, 0]
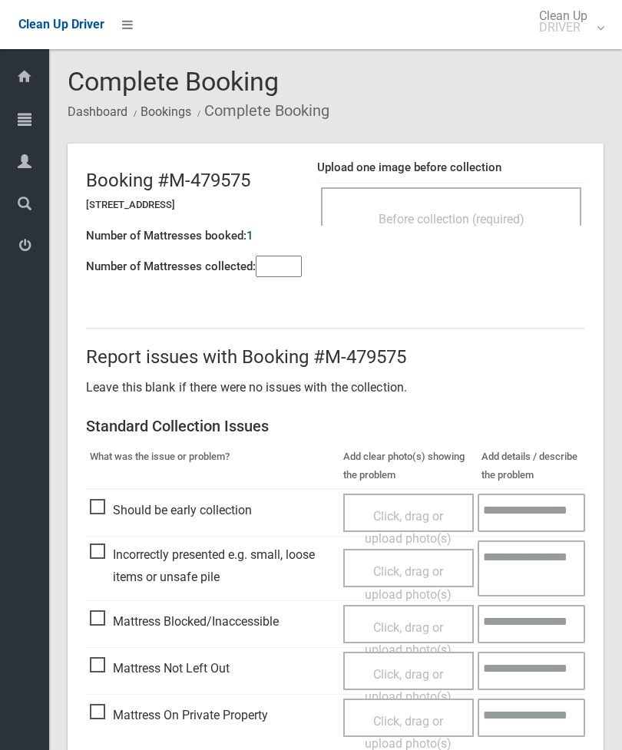
click at [462, 214] on span "Before collection (required)" at bounding box center [452, 219] width 146 height 15
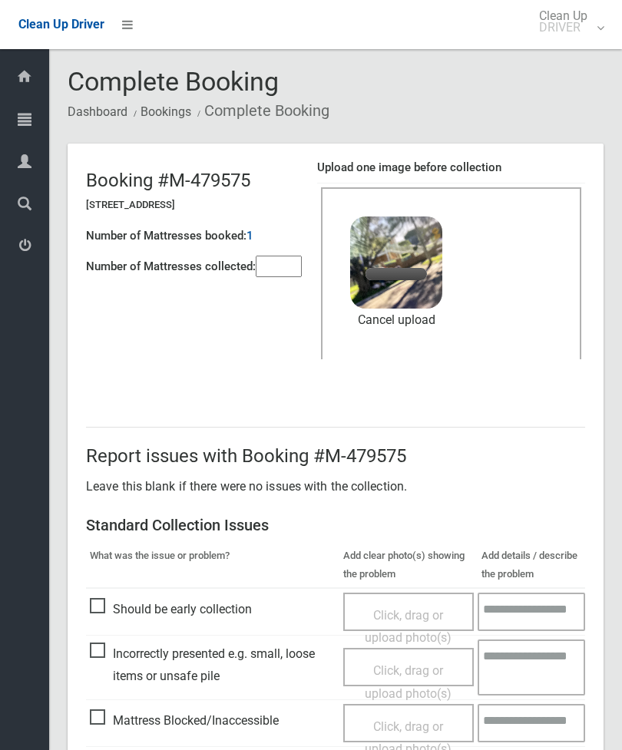
click at [283, 265] on input"] "number" at bounding box center [279, 267] width 46 height 22
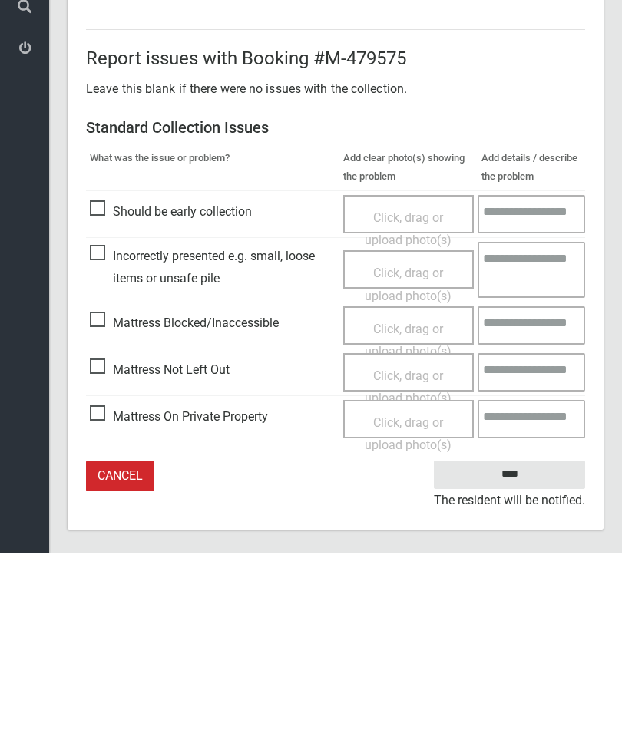
scroll to position [210, 0]
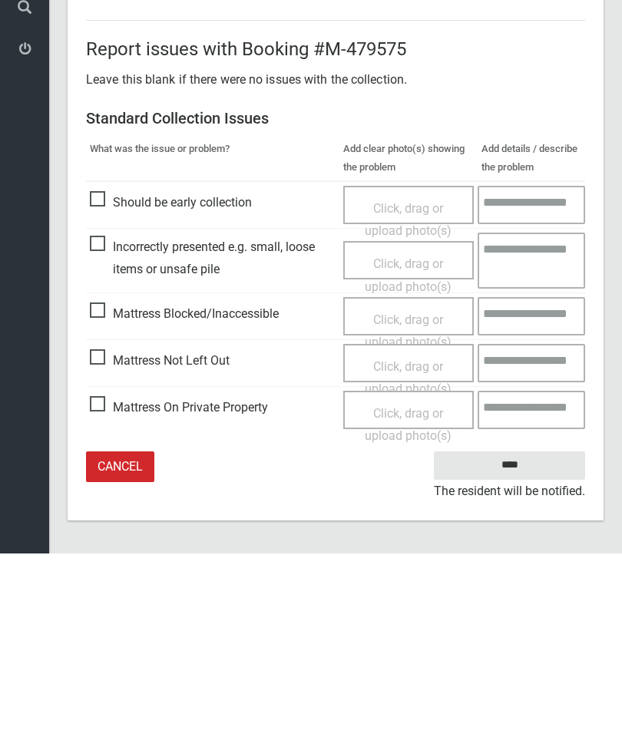
type input"] "*"
click at [534, 648] on input "****" at bounding box center [509, 662] width 151 height 28
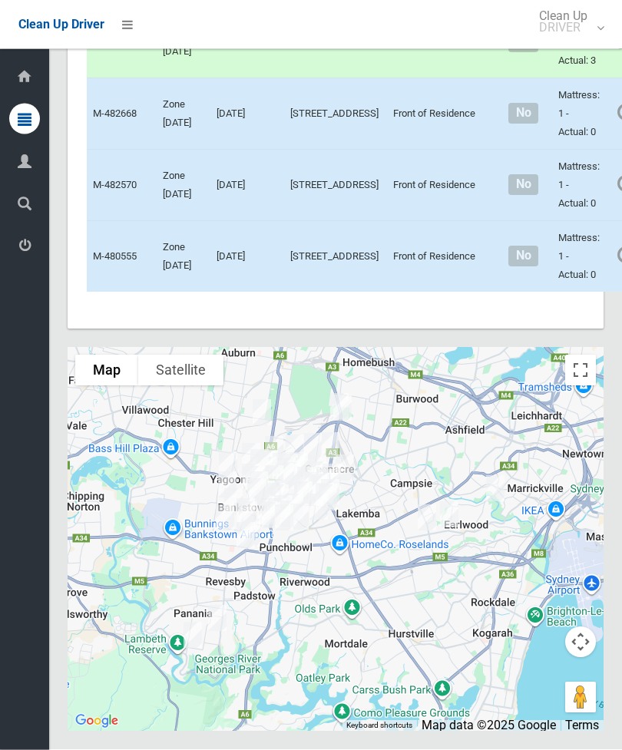
scroll to position [6908, 0]
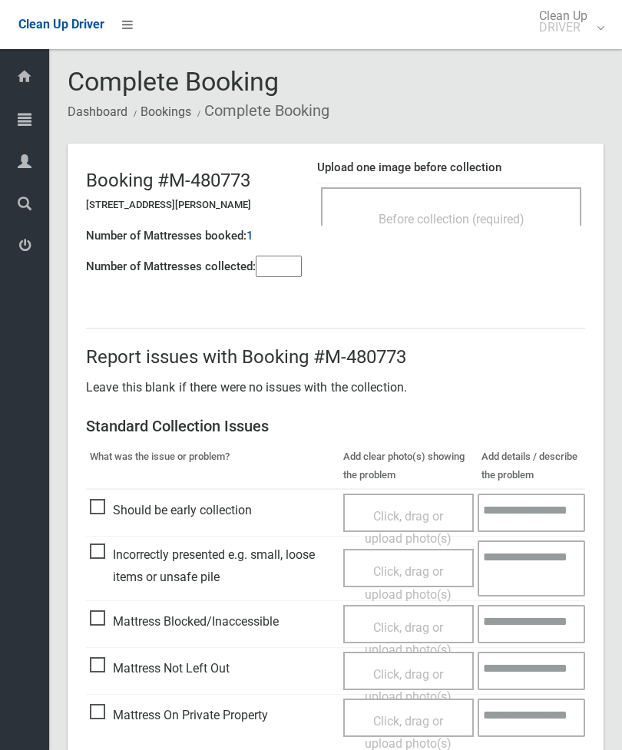
click at [506, 221] on span "Before collection (required)" at bounding box center [452, 219] width 146 height 15
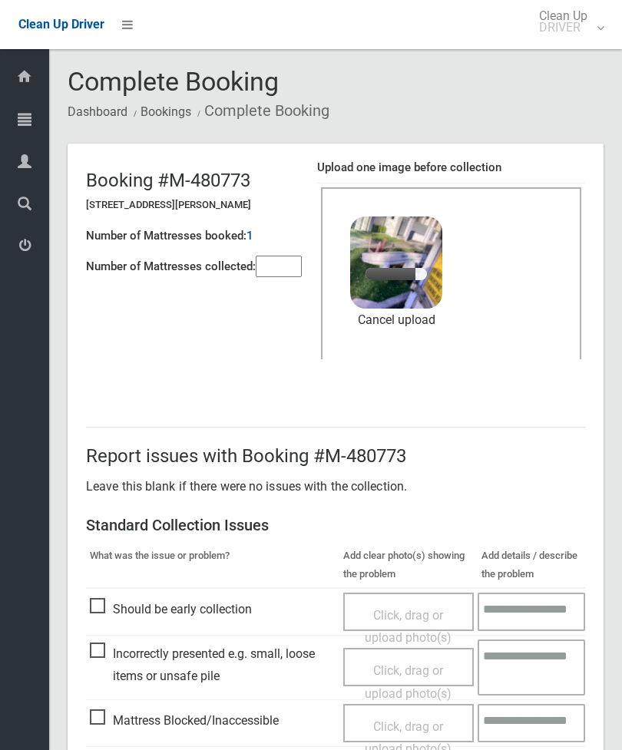
click at [292, 273] on input"] "number" at bounding box center [279, 267] width 46 height 22
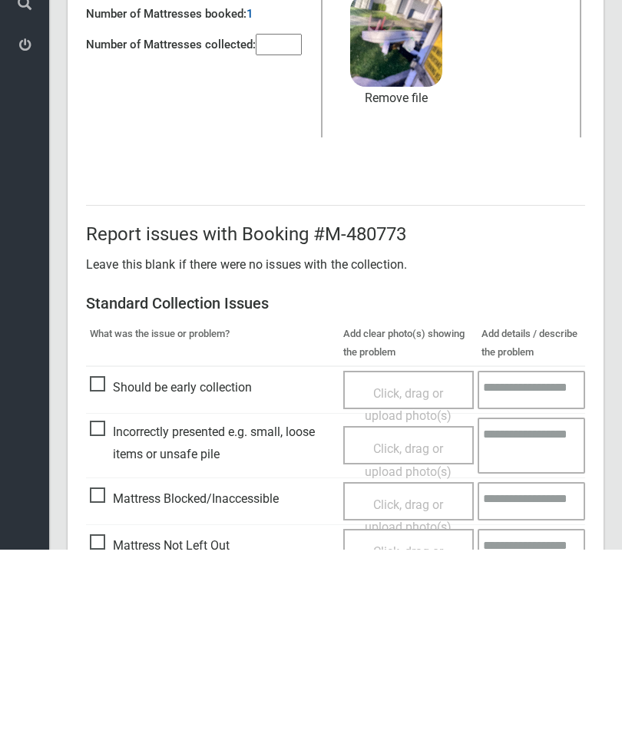
scroll to position [210, 0]
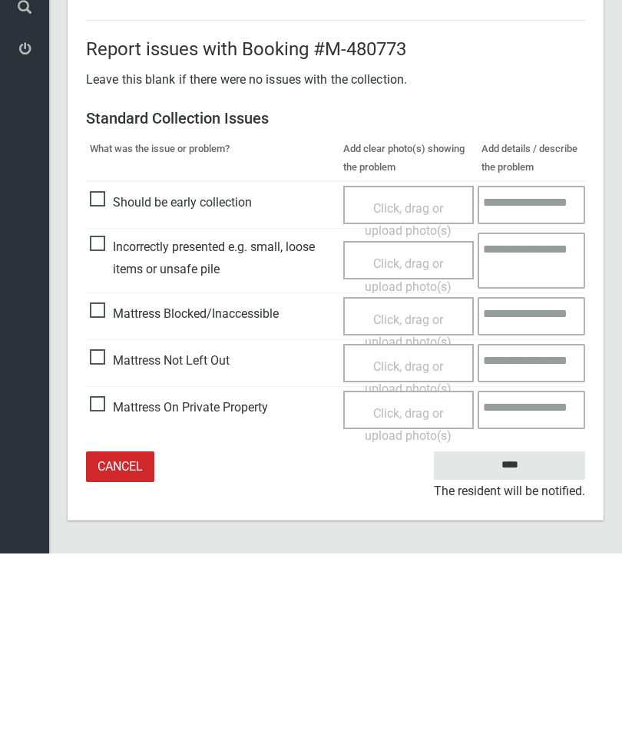
type input"] "*"
click at [526, 648] on input "****" at bounding box center [509, 662] width 151 height 28
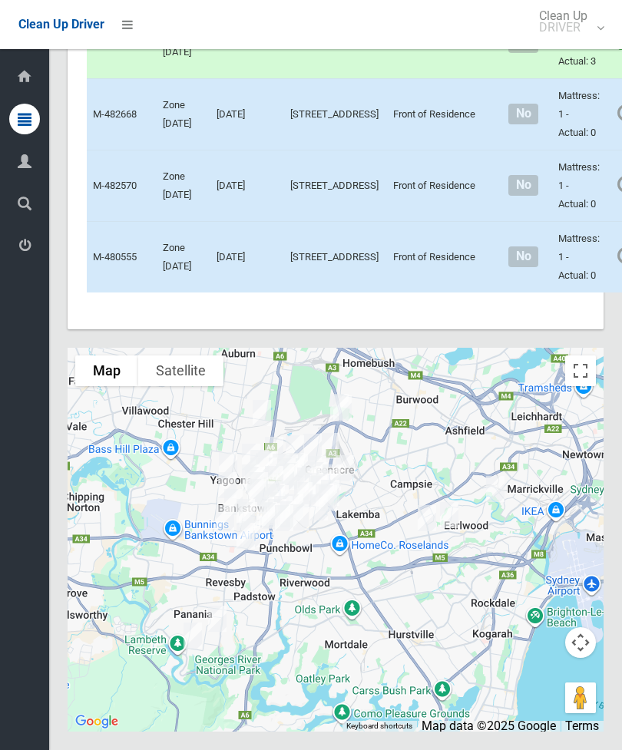
scroll to position [7385, 0]
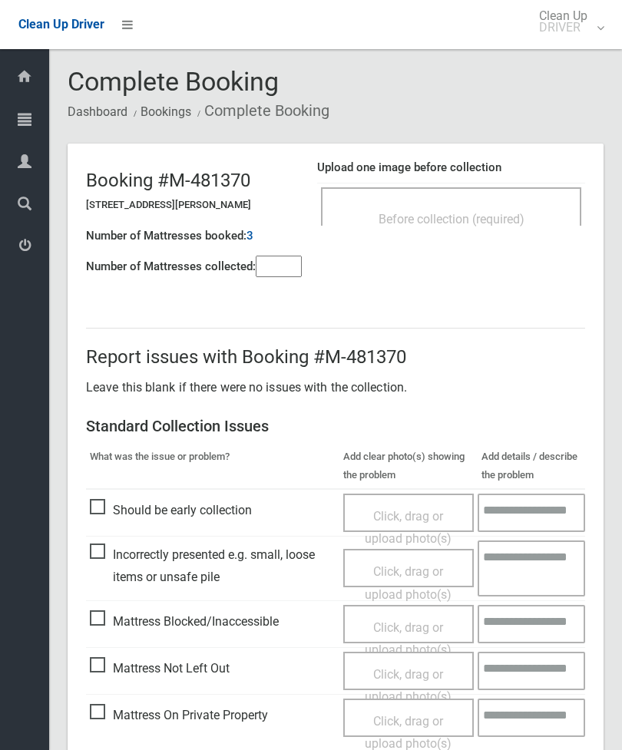
click at [512, 218] on span "Before collection (required)" at bounding box center [452, 219] width 146 height 15
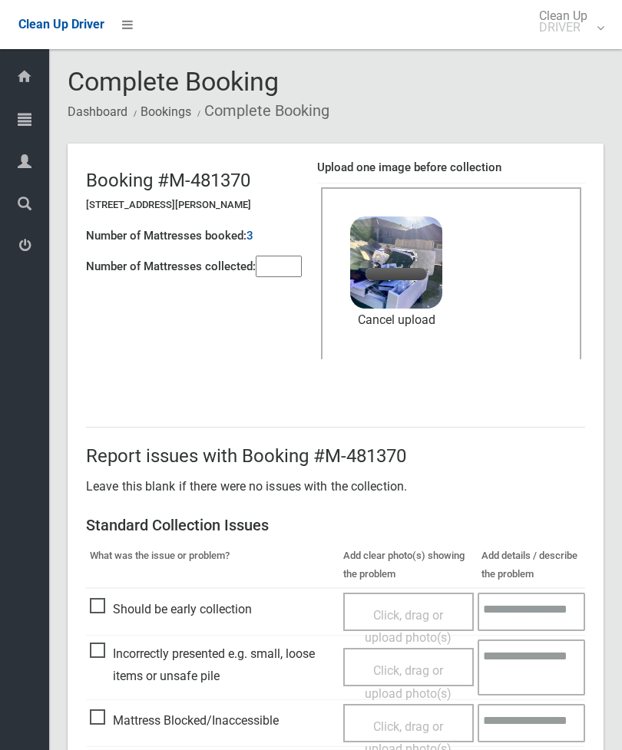
click at [273, 277] on input"] "number" at bounding box center [279, 267] width 46 height 22
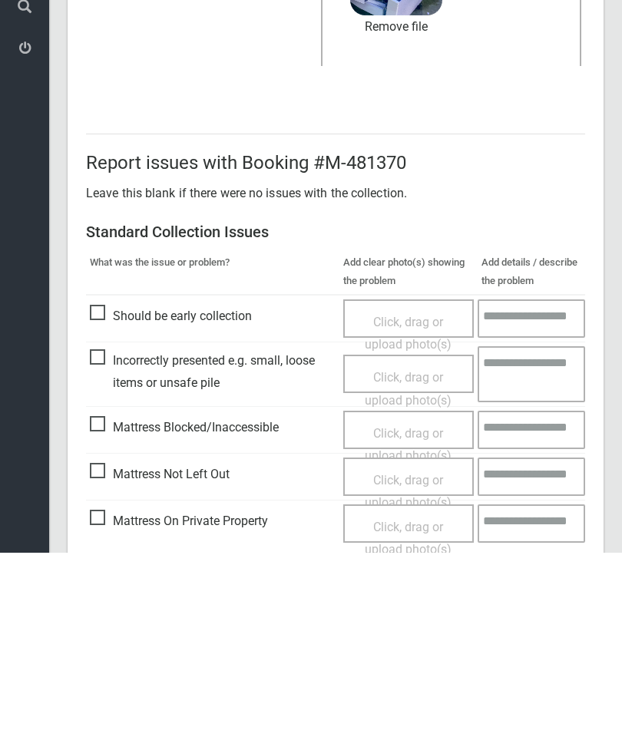
scroll to position [210, 0]
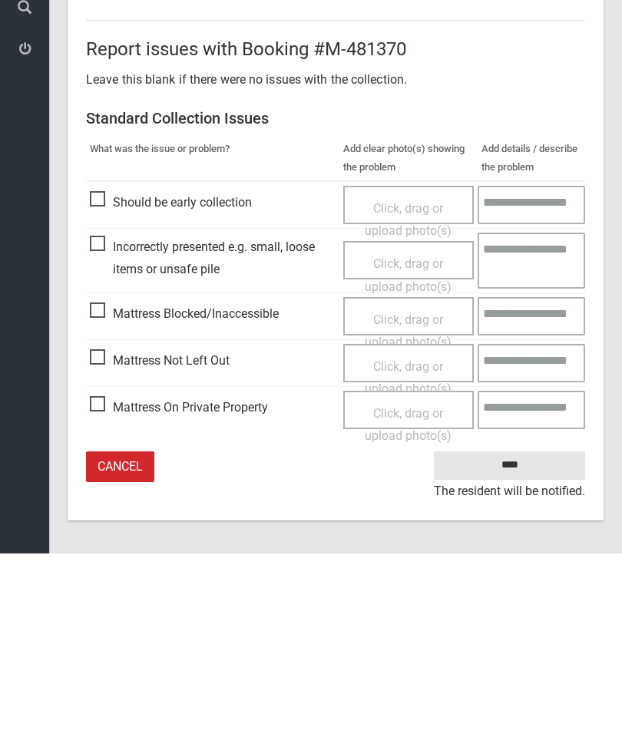
type input"] "*"
click at [526, 648] on input "****" at bounding box center [509, 662] width 151 height 28
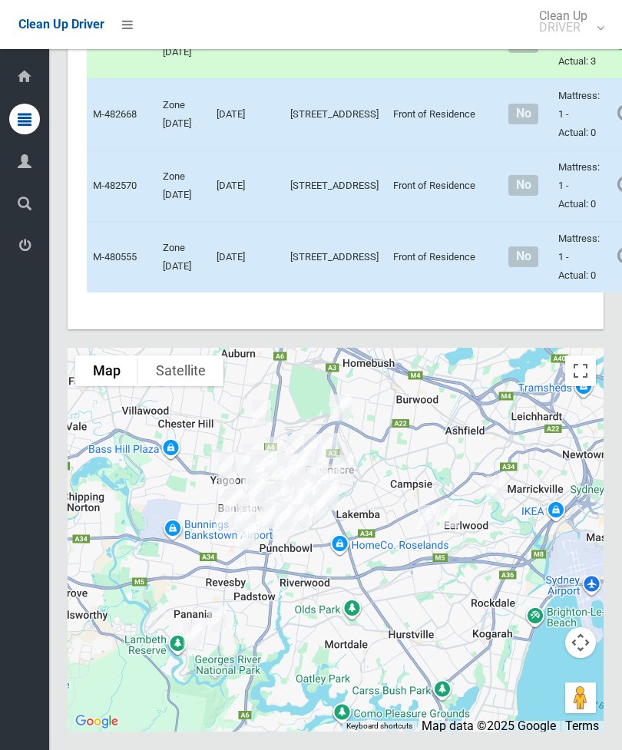
scroll to position [7628, 0]
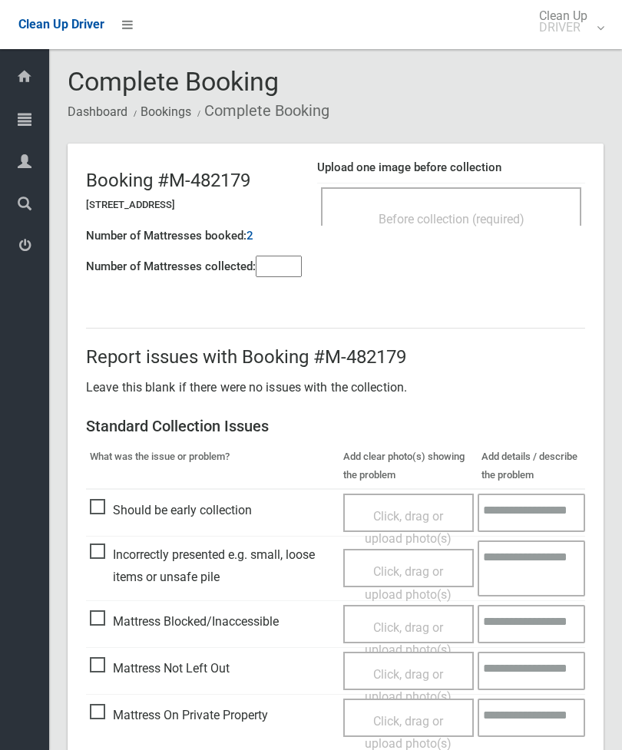
click at [503, 213] on span "Before collection (required)" at bounding box center [452, 219] width 146 height 15
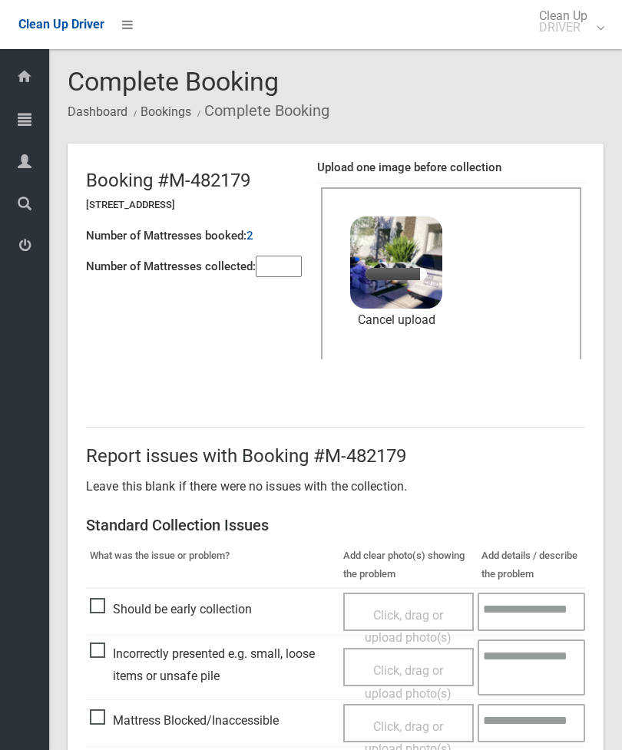
click at [276, 260] on input"] "number" at bounding box center [279, 267] width 46 height 22
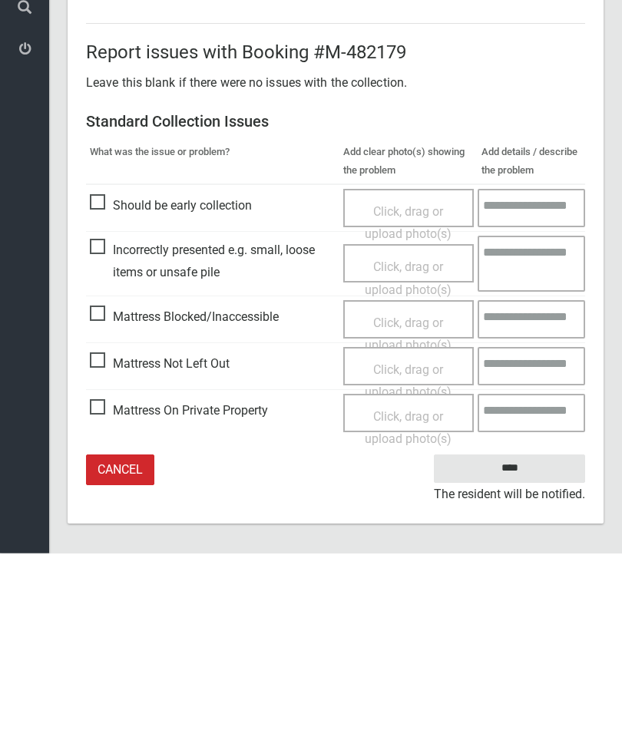
scroll to position [210, 0]
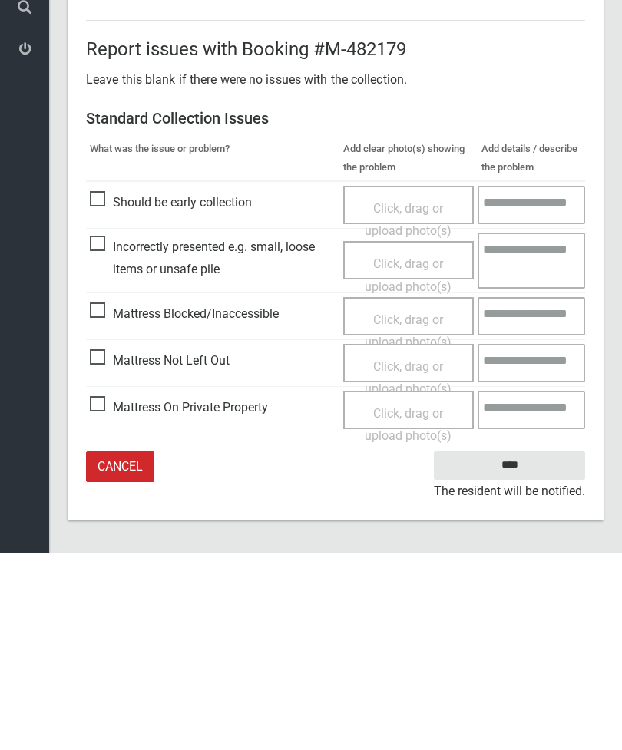
type input"] "*"
click at [525, 648] on input "****" at bounding box center [509, 662] width 151 height 28
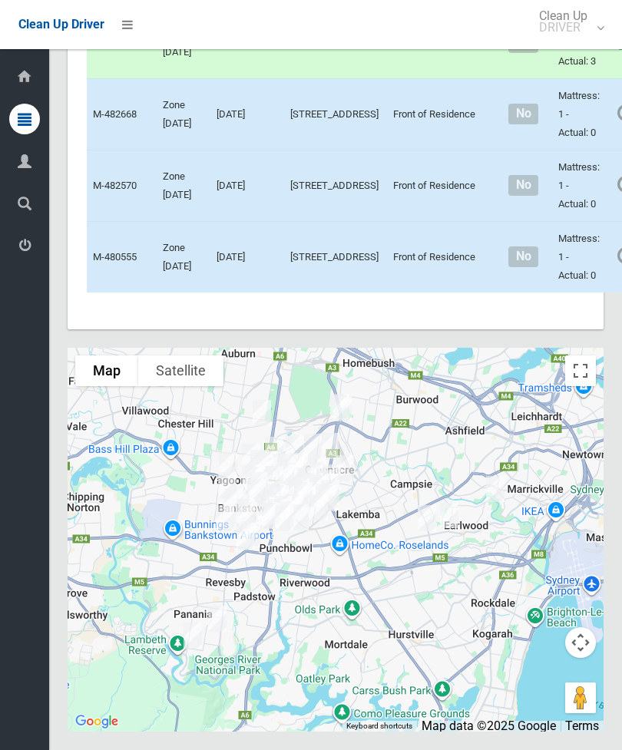
scroll to position [7500, 0]
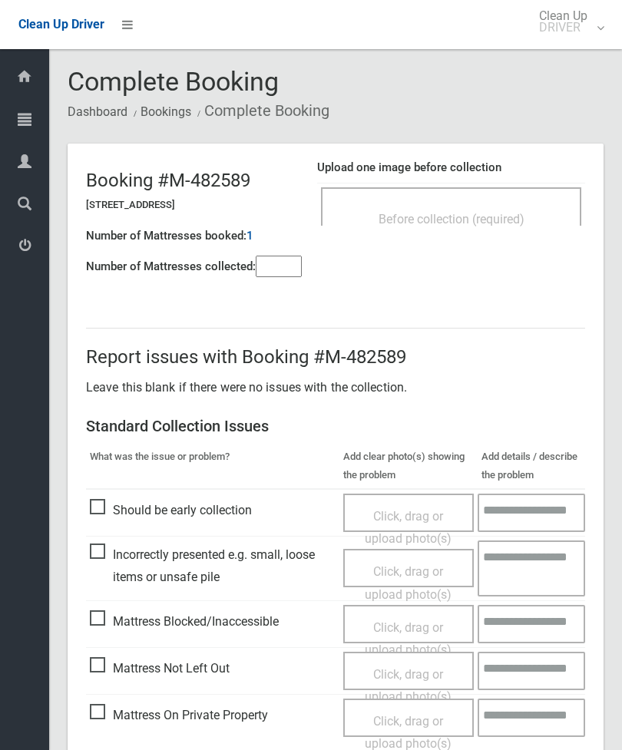
click at [532, 212] on div "Before collection (required)" at bounding box center [451, 218] width 227 height 28
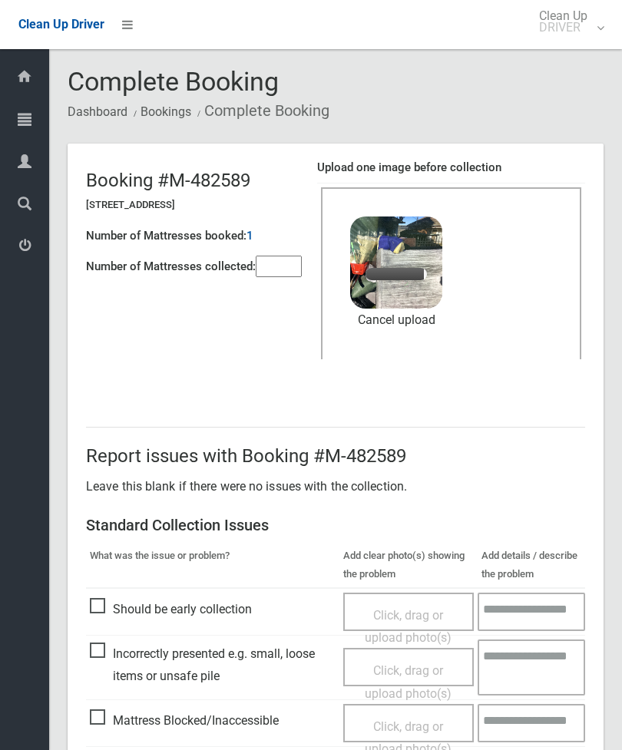
click at [290, 260] on input"] "number" at bounding box center [279, 267] width 46 height 22
type input"] "*"
click at [399, 325] on link "Remove file" at bounding box center [396, 320] width 92 height 23
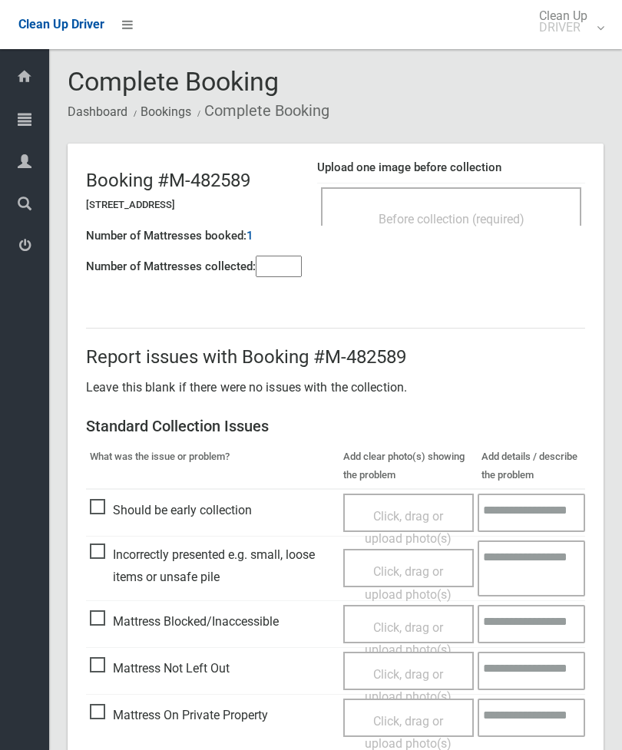
click at [518, 226] on div "Before collection (required)" at bounding box center [451, 218] width 227 height 28
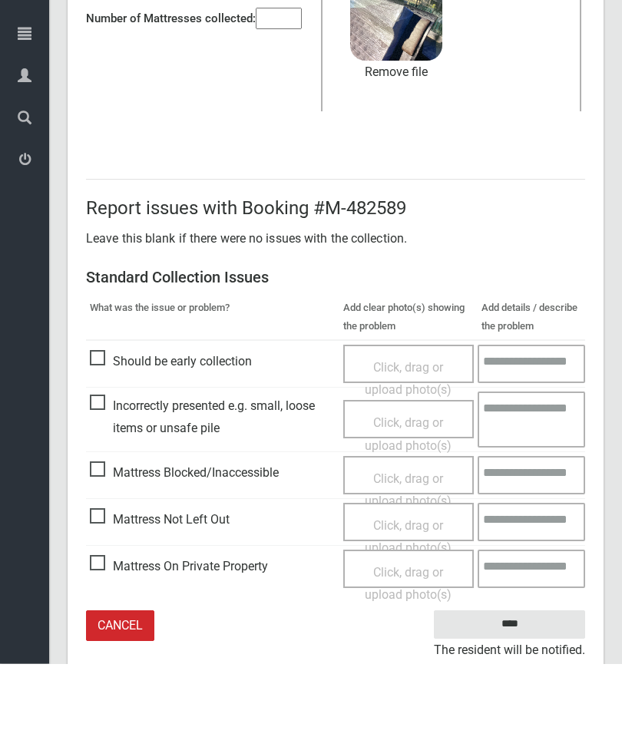
scroll to position [161, 0]
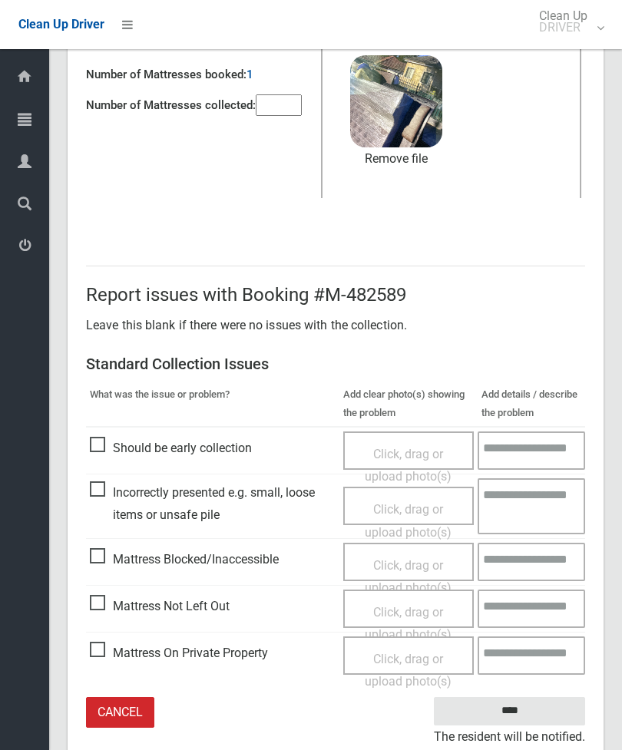
click at [537, 705] on input "****" at bounding box center [509, 711] width 151 height 28
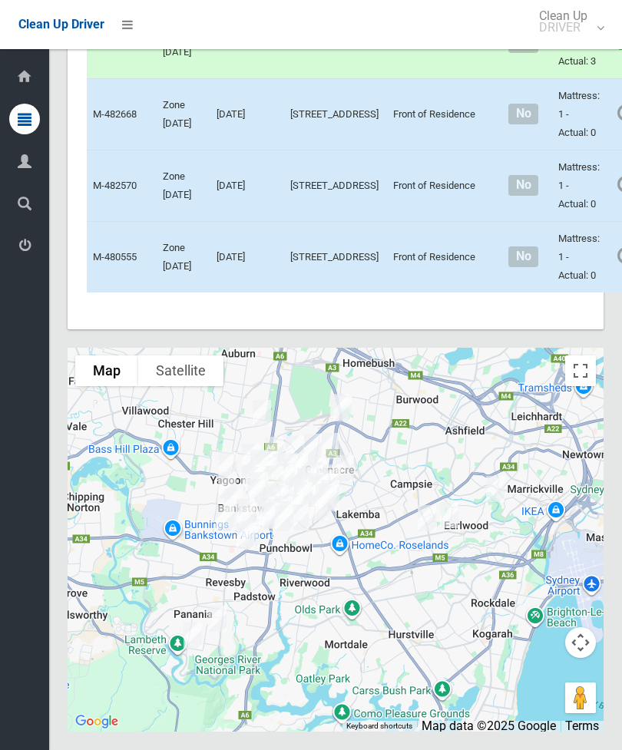
scroll to position [5817, 0]
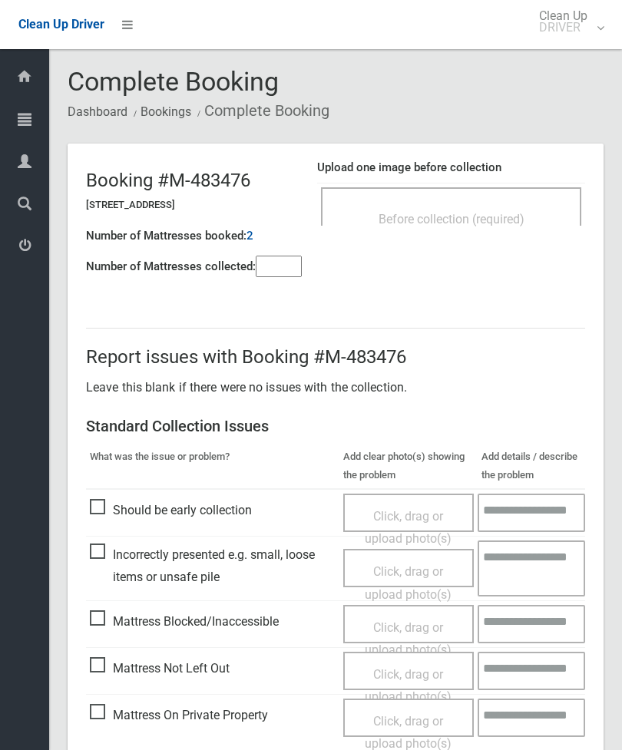
click at [518, 214] on span "Before collection (required)" at bounding box center [452, 219] width 146 height 15
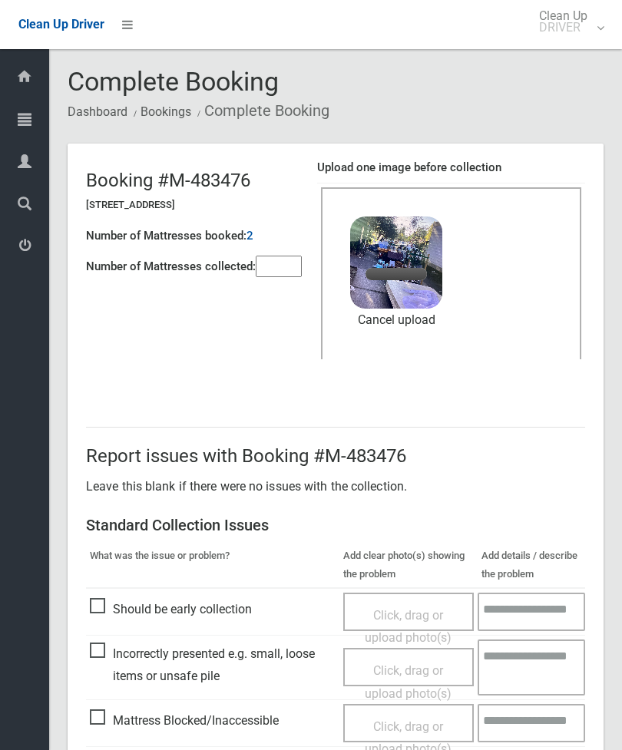
click at [284, 257] on input"] "number" at bounding box center [279, 267] width 46 height 22
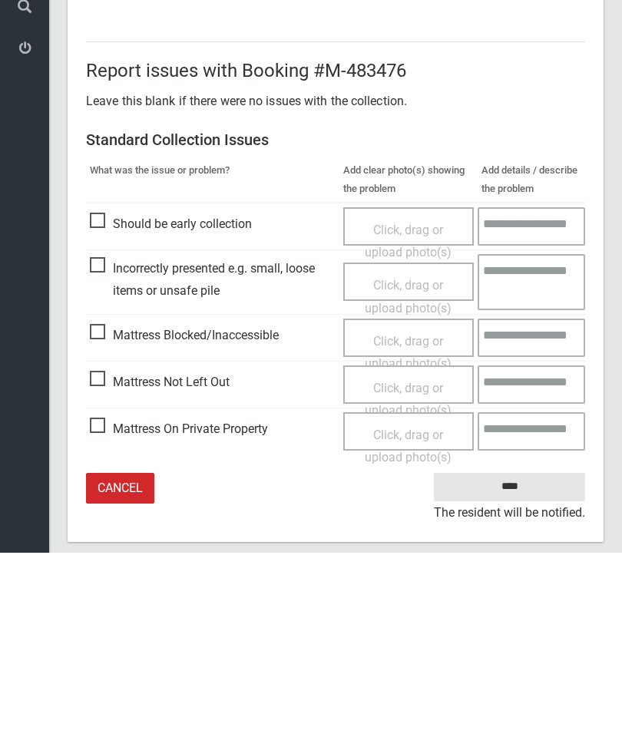
scroll to position [210, 0]
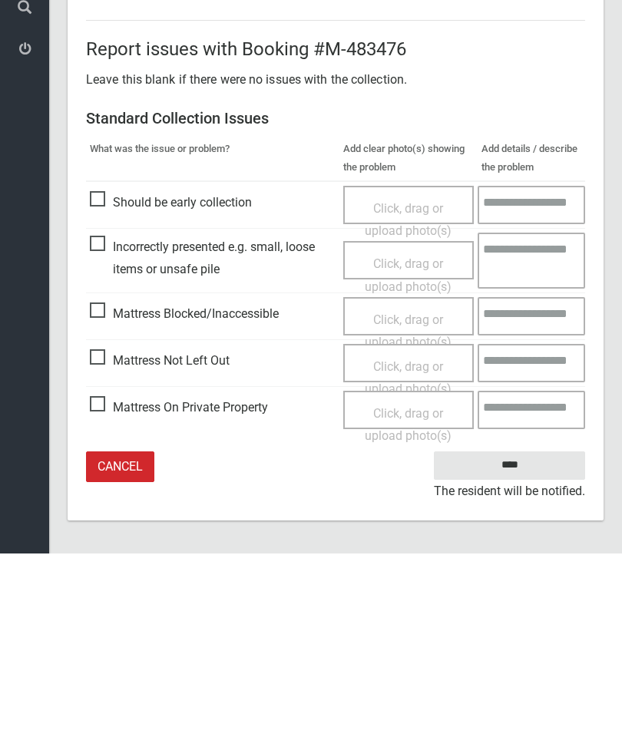
type input"] "**"
click at [526, 648] on input "****" at bounding box center [509, 662] width 151 height 28
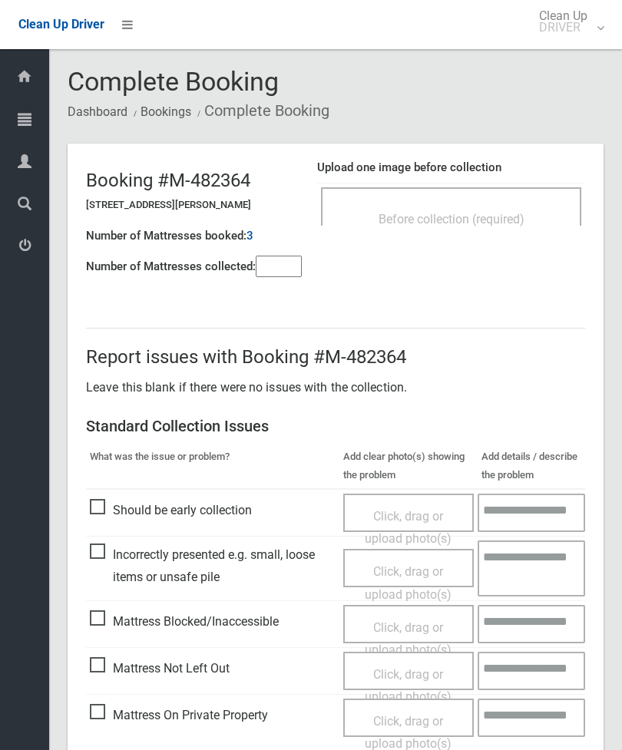
click at [512, 205] on div "Before collection (required)" at bounding box center [451, 218] width 227 height 28
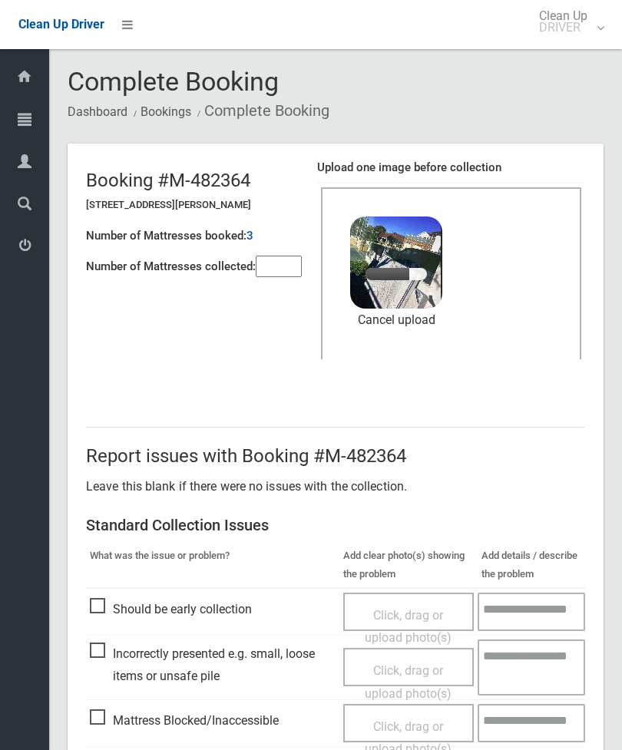
click at [275, 269] on input"] "number" at bounding box center [279, 267] width 46 height 22
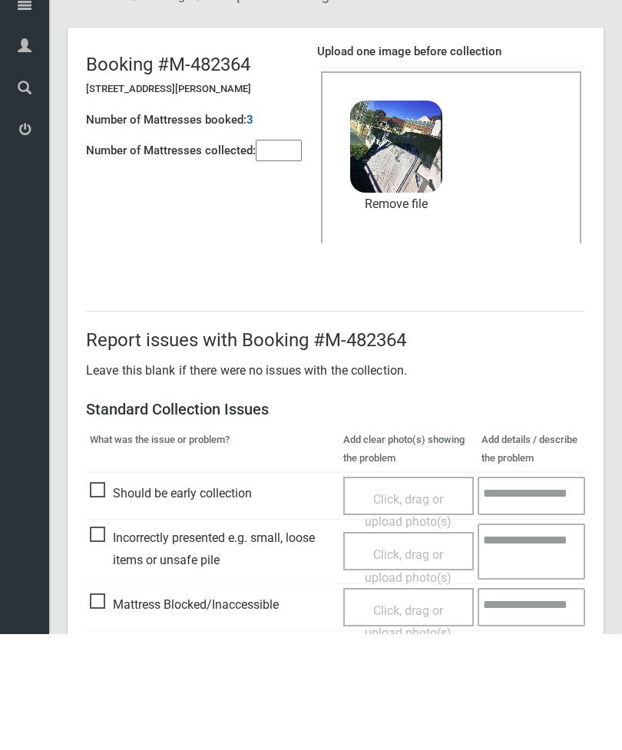
scroll to position [210, 0]
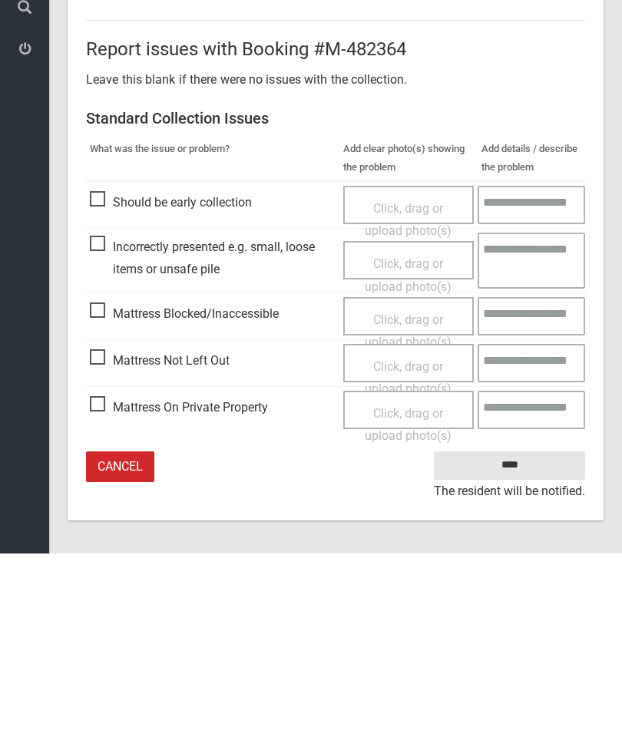
type input"] "*"
click at [519, 648] on input "****" at bounding box center [509, 662] width 151 height 28
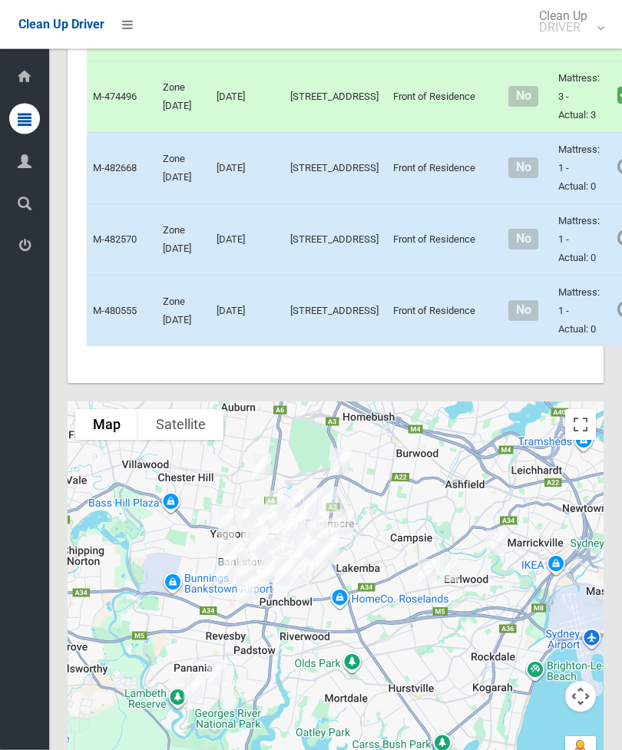
scroll to position [5498, 0]
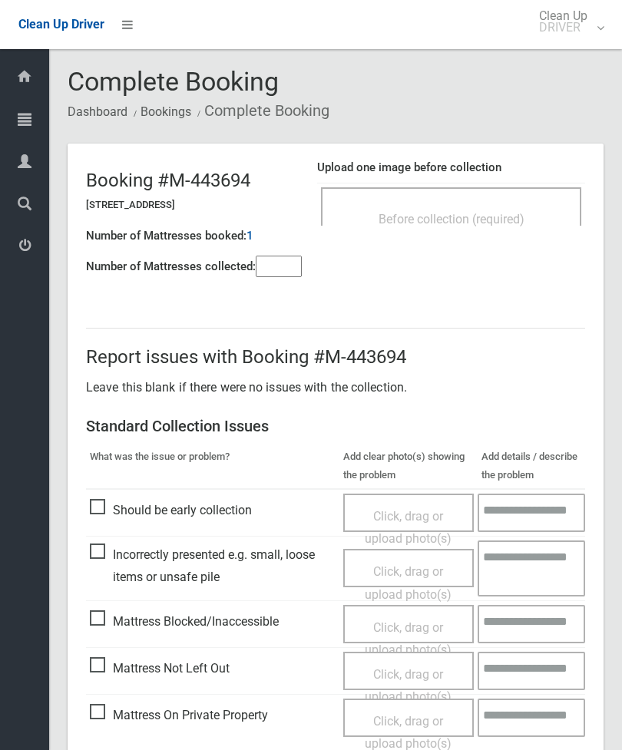
click at [502, 217] on span "Before collection (required)" at bounding box center [452, 219] width 146 height 15
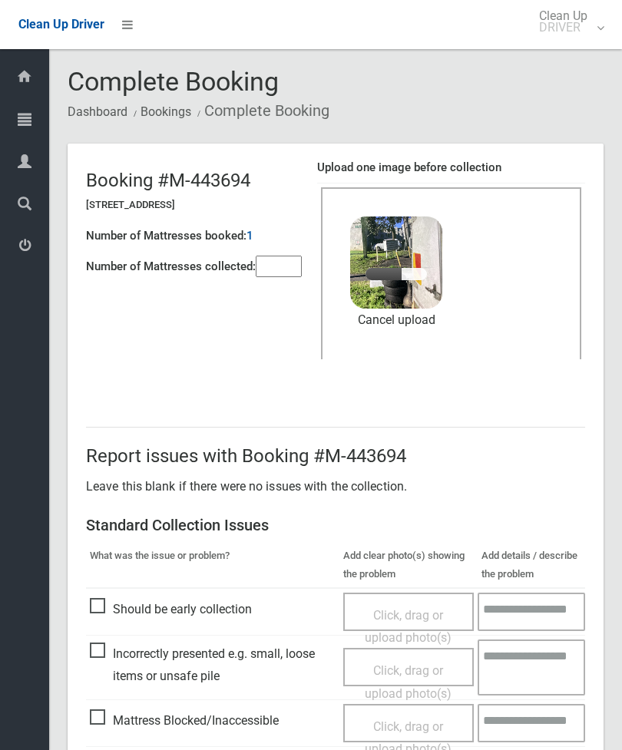
click at [288, 264] on input"] "number" at bounding box center [279, 267] width 46 height 22
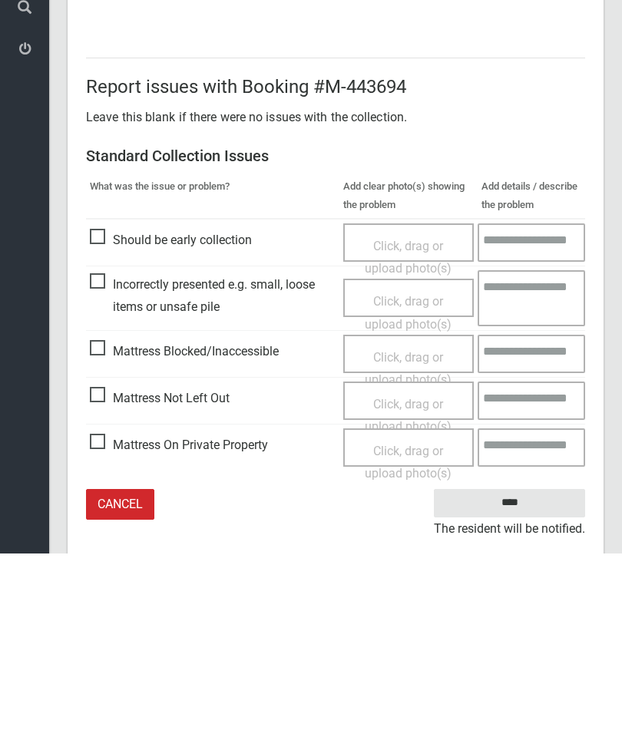
scroll to position [210, 0]
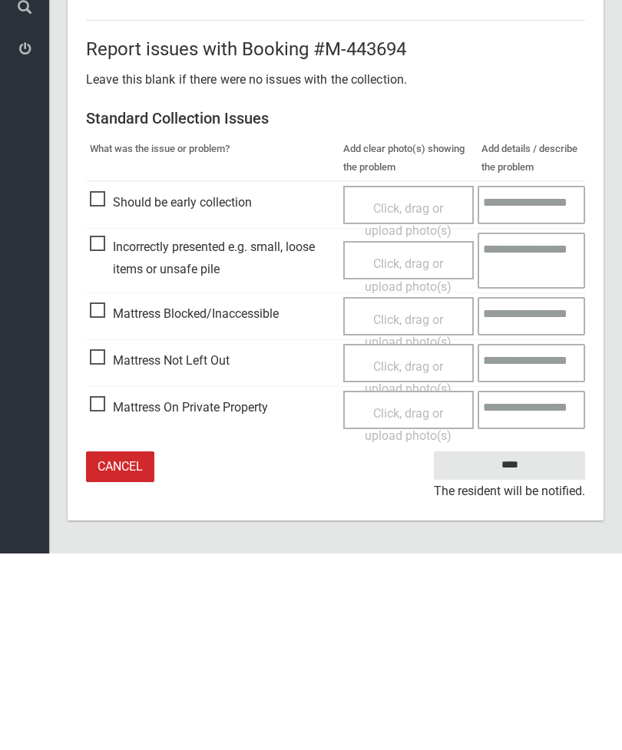
type input"] "*"
click at [525, 648] on input "****" at bounding box center [509, 662] width 151 height 28
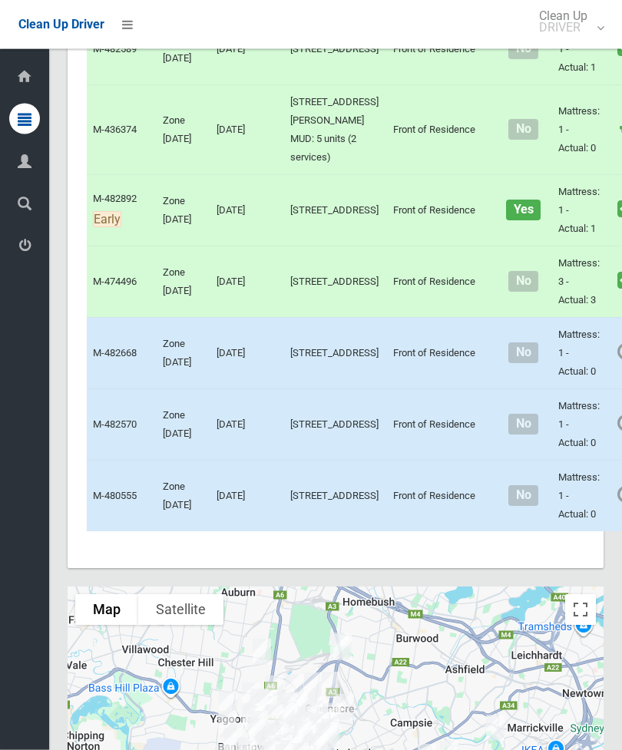
scroll to position [5342, 0]
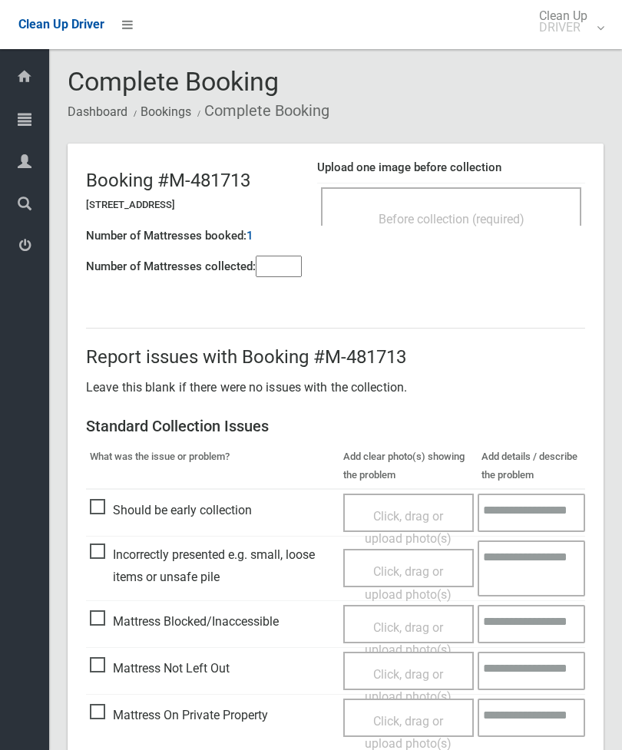
click at [500, 207] on div "Before collection (required)" at bounding box center [451, 218] width 227 height 28
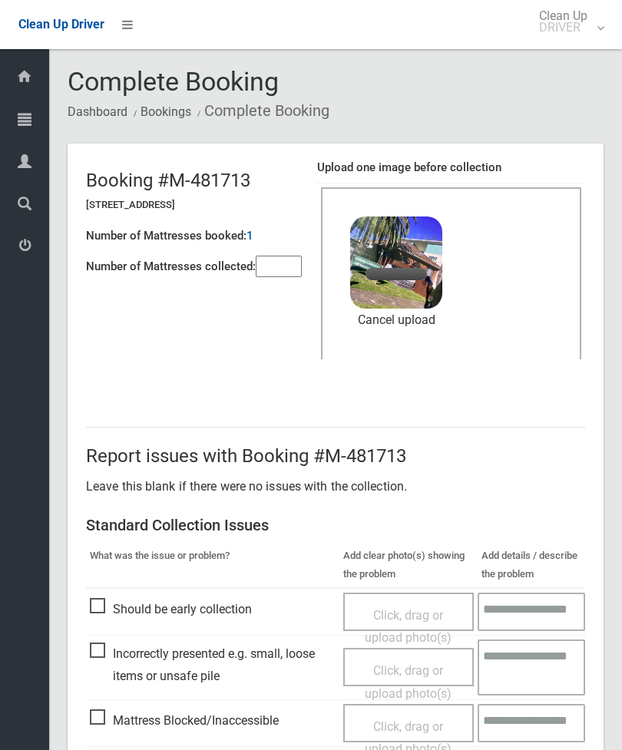
click at [302, 262] on input"] "number" at bounding box center [279, 267] width 46 height 22
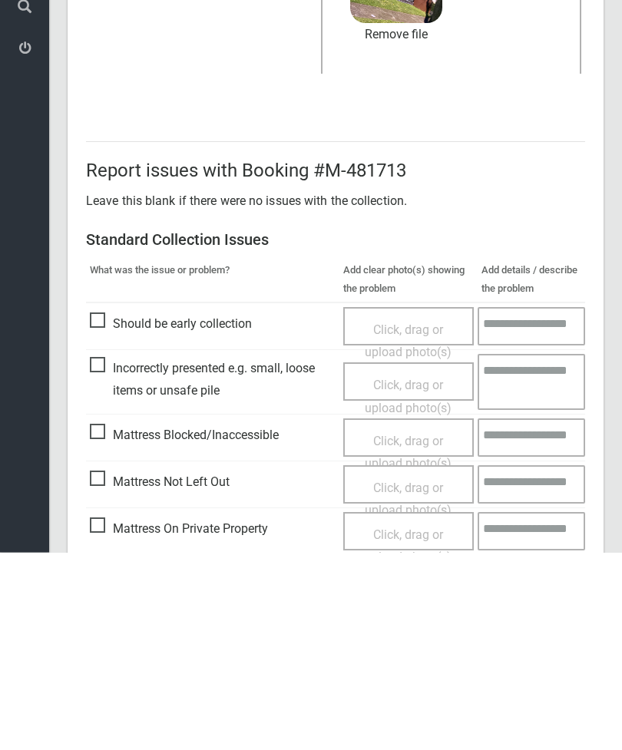
scroll to position [210, 0]
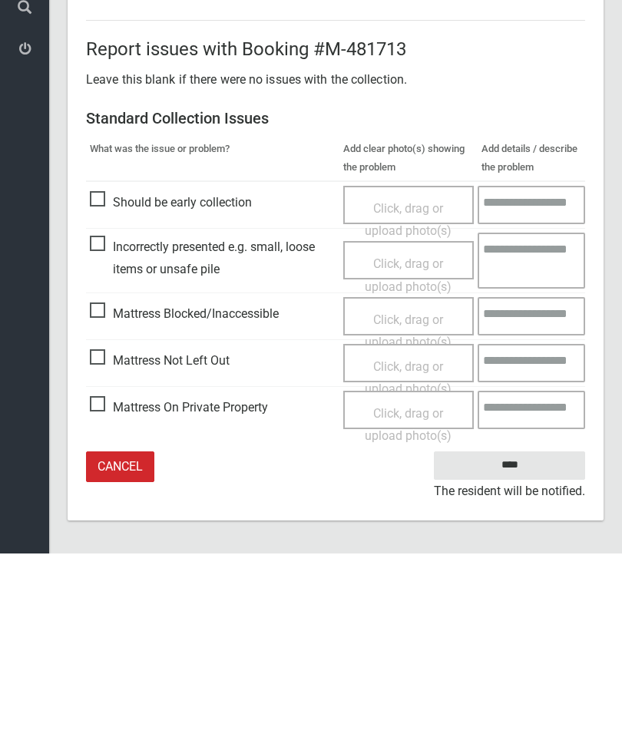
type input"] "*"
click at [528, 648] on input "****" at bounding box center [509, 662] width 151 height 28
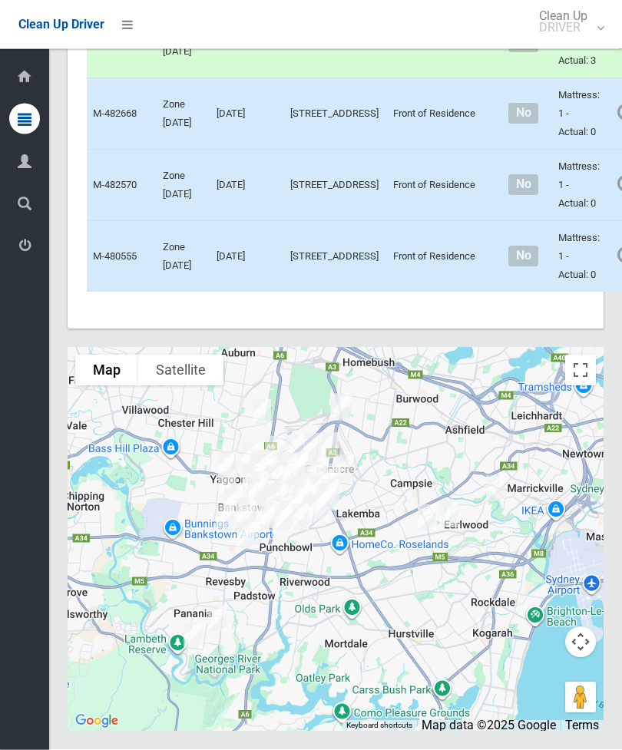
scroll to position [6204, 0]
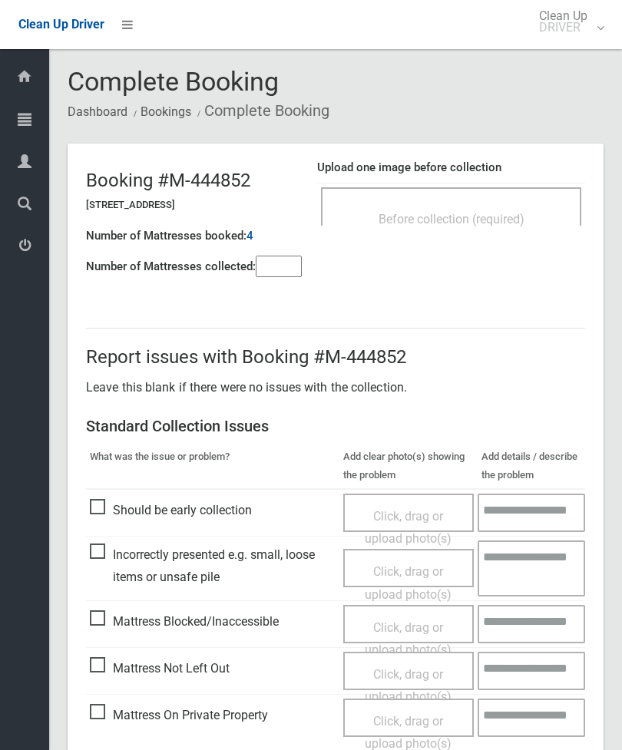
click at [522, 217] on span "Before collection (required)" at bounding box center [452, 219] width 146 height 15
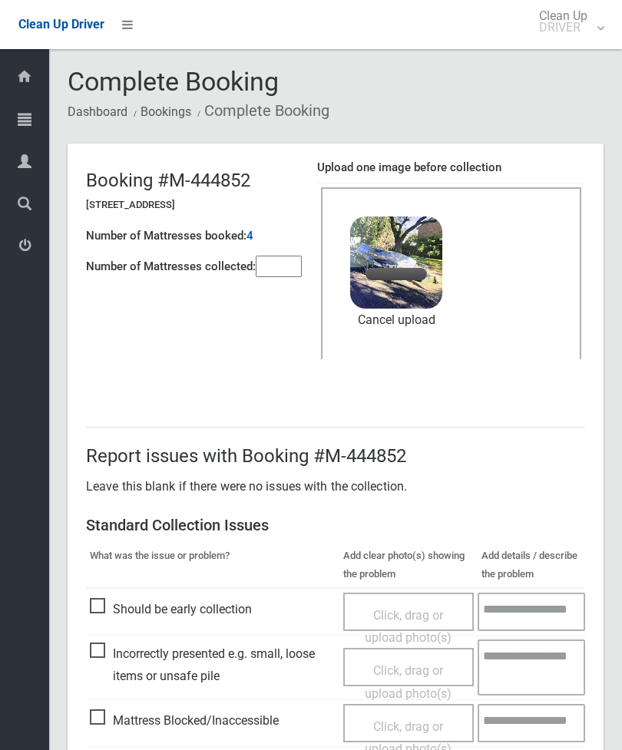
click at [287, 273] on input"] "number" at bounding box center [279, 267] width 46 height 22
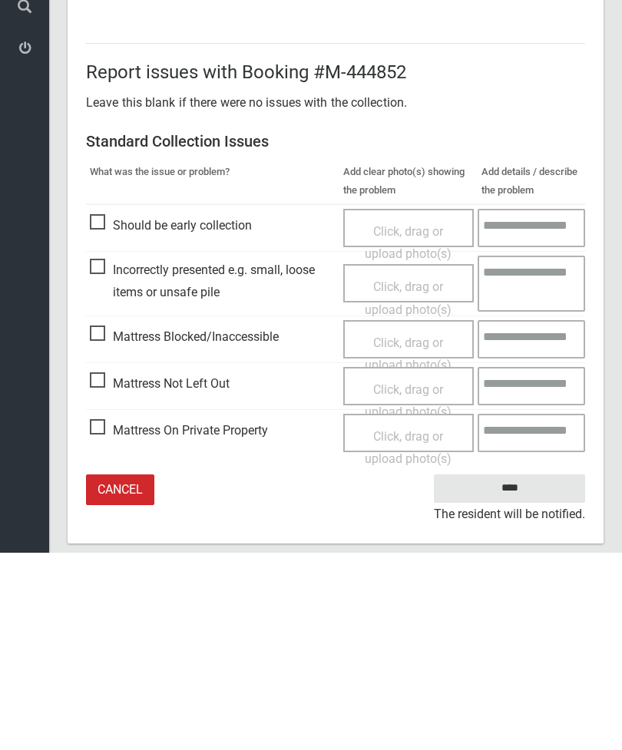
scroll to position [210, 0]
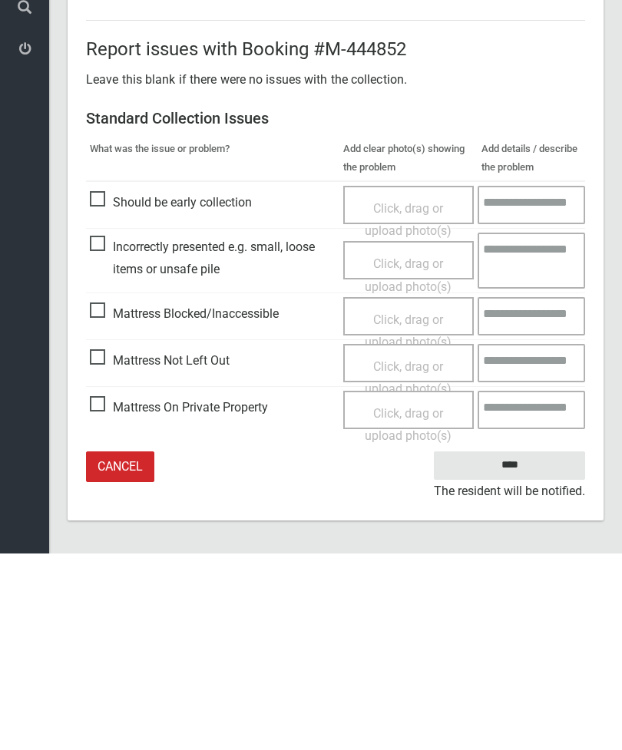
type input"] "*"
click at [523, 648] on input "****" at bounding box center [509, 662] width 151 height 28
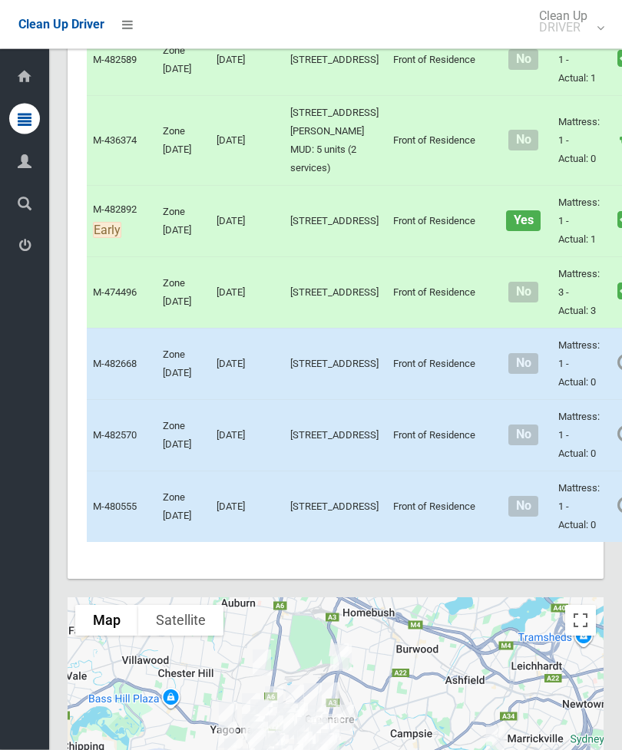
scroll to position [5293, 0]
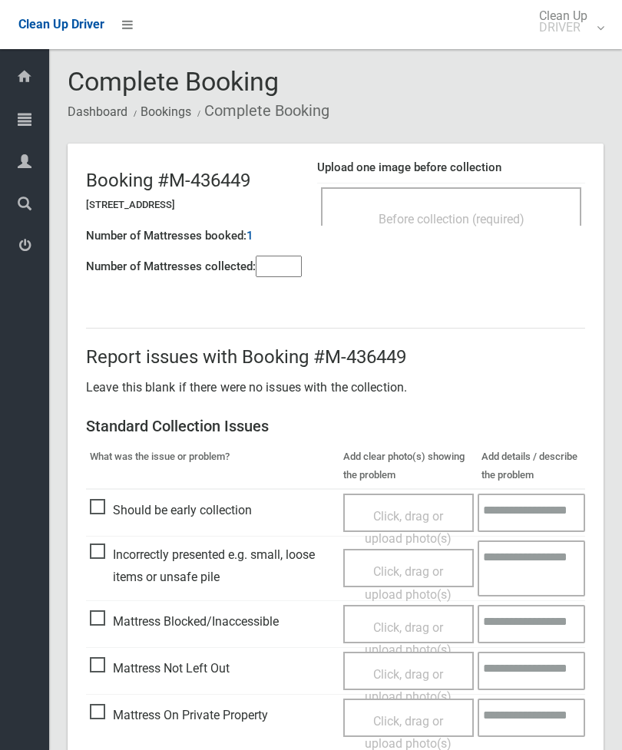
click at [265, 277] on input"] "number" at bounding box center [279, 267] width 46 height 22
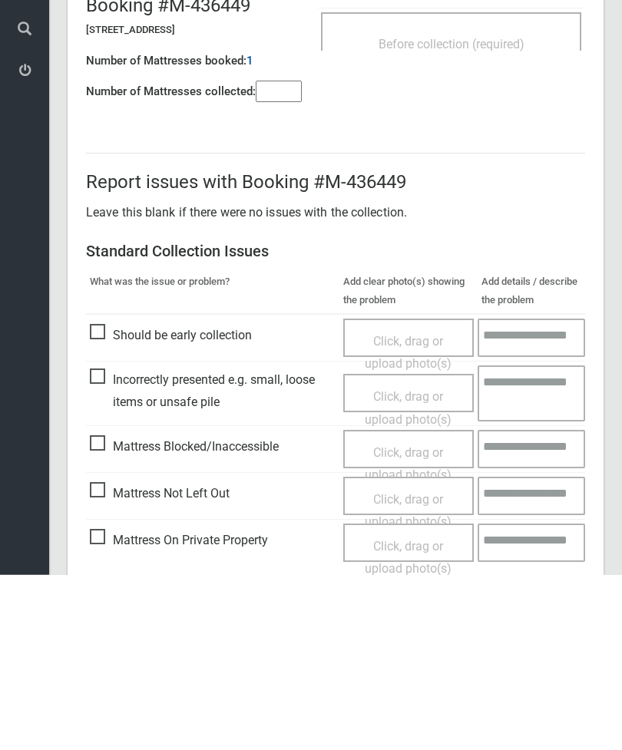
scroll to position [111, 0]
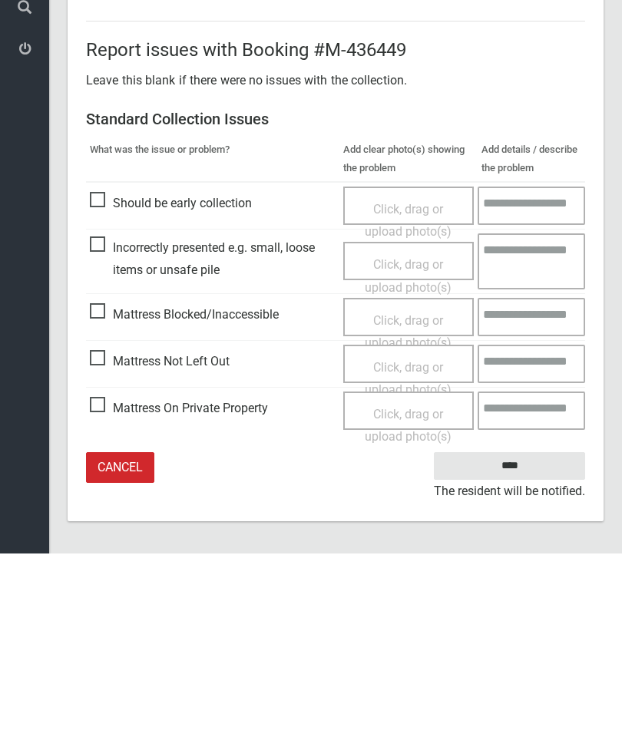
type input"] "*"
click at [98, 547] on span "Mattress Not Left Out" at bounding box center [160, 558] width 140 height 23
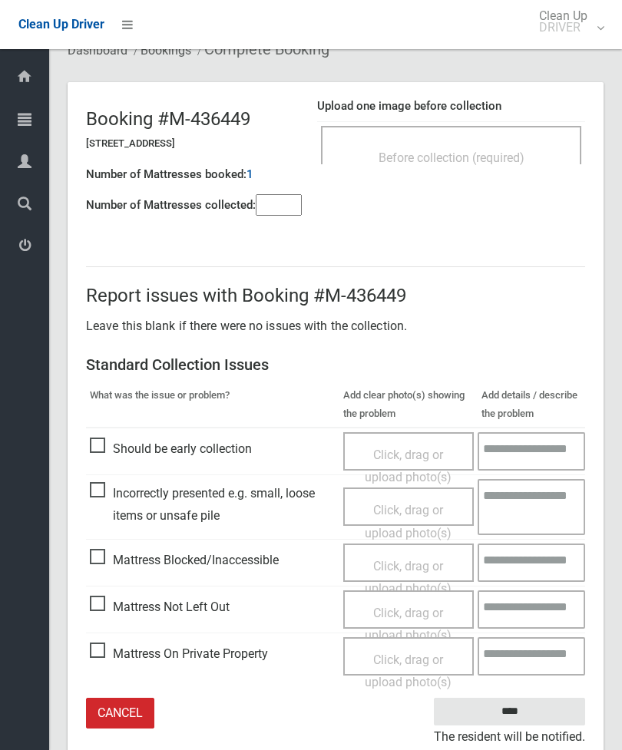
click at [411, 617] on div "Click, drag or upload photo(s)" at bounding box center [409, 624] width 108 height 45
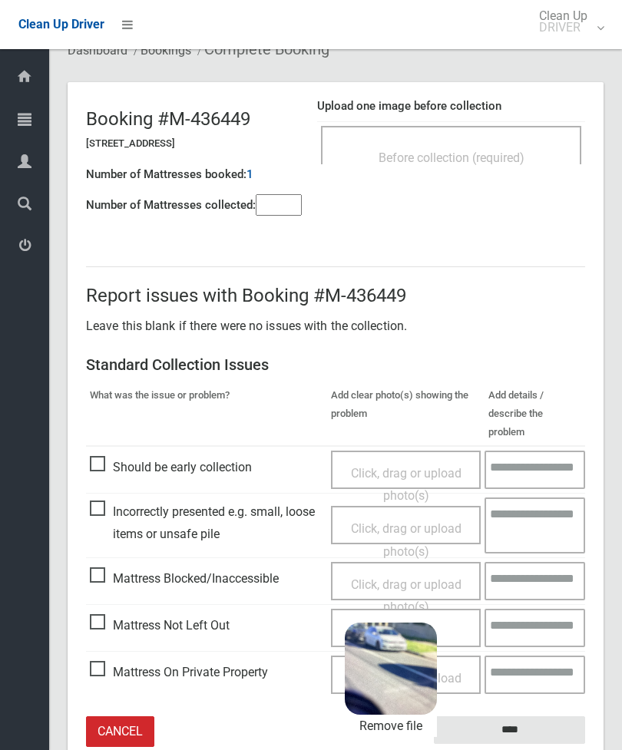
click at [543, 717] on input "****" at bounding box center [509, 731] width 151 height 28
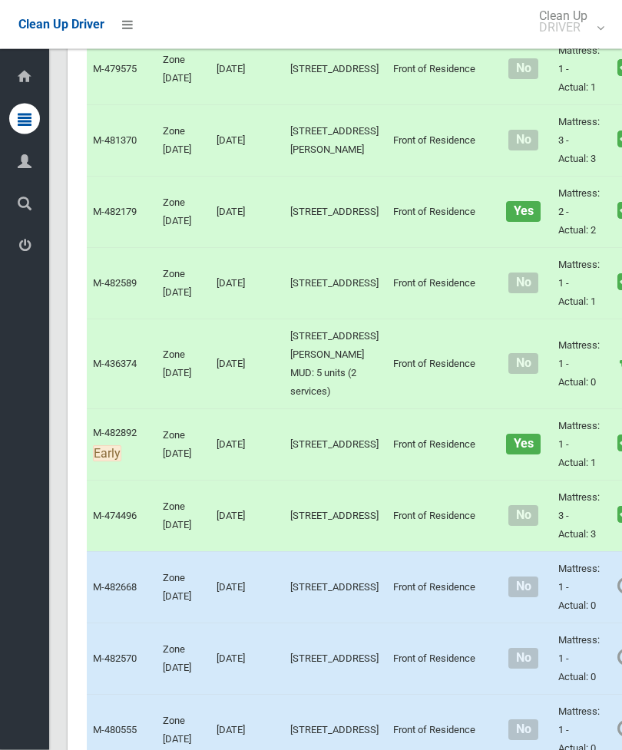
scroll to position [5247, 0]
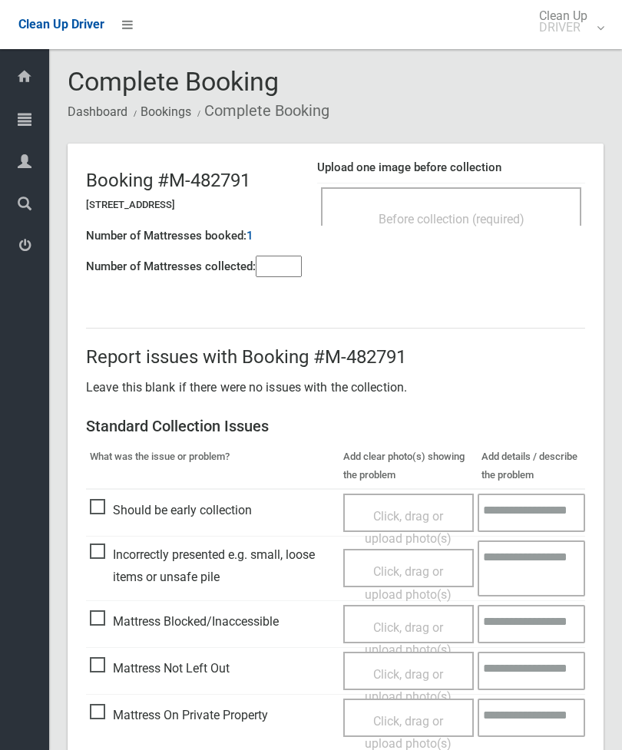
click at [275, 271] on input"] "number" at bounding box center [279, 267] width 46 height 22
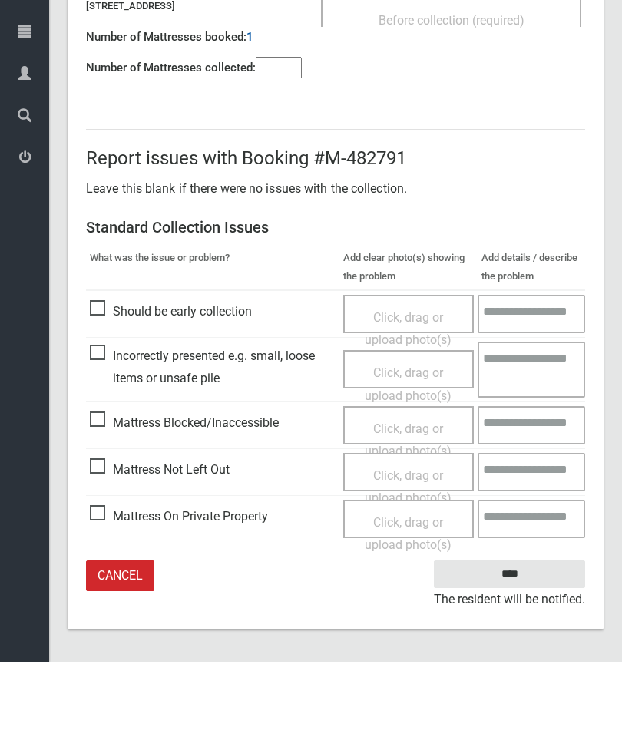
type input"] "*"
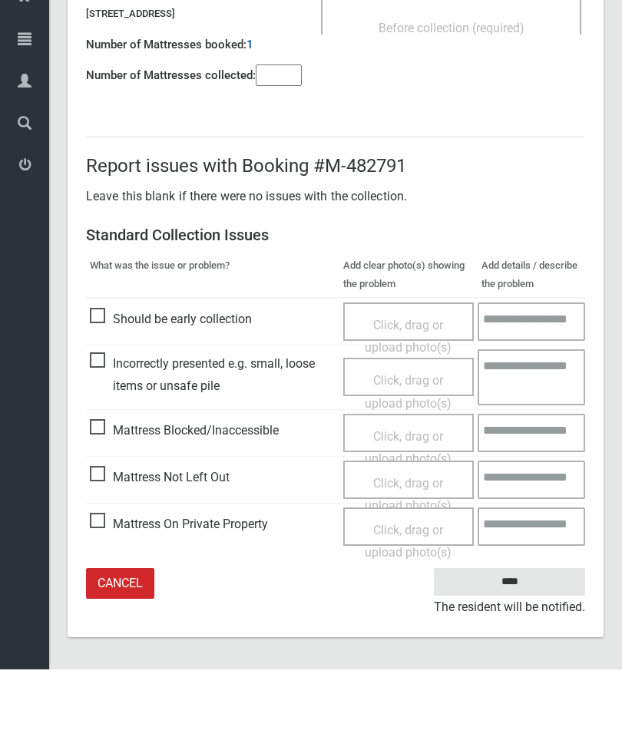
click at [101, 547] on span "Mattress Not Left Out" at bounding box center [160, 558] width 140 height 23
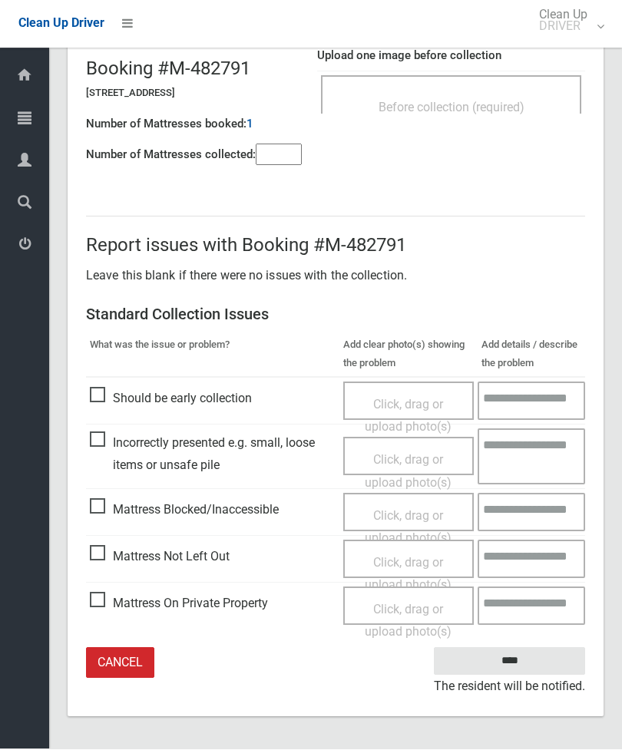
scroll to position [61, 0]
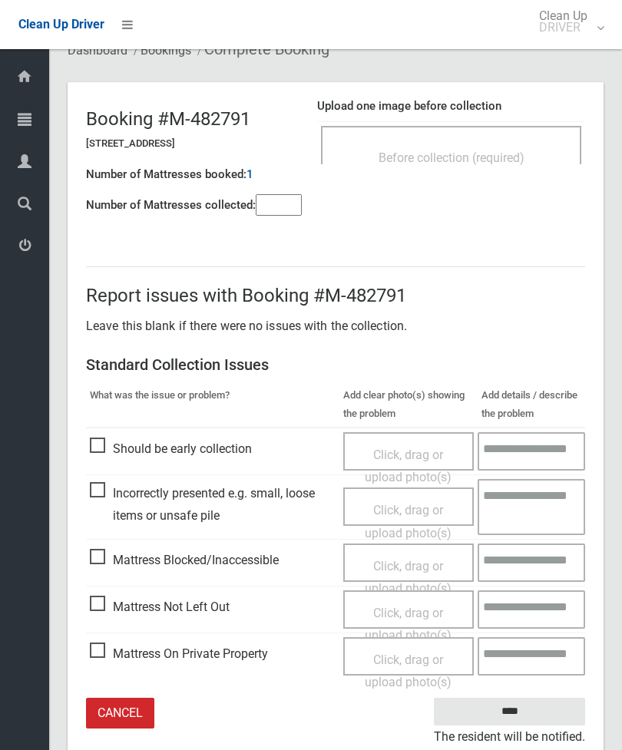
click at [407, 611] on span "Click, drag or upload photo(s)" at bounding box center [408, 625] width 87 height 38
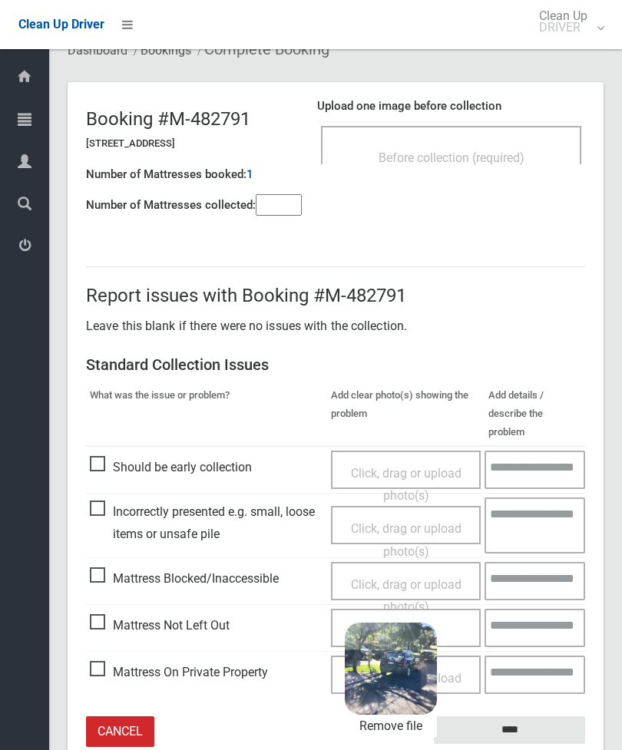
click at [557, 717] on input "****" at bounding box center [509, 731] width 151 height 28
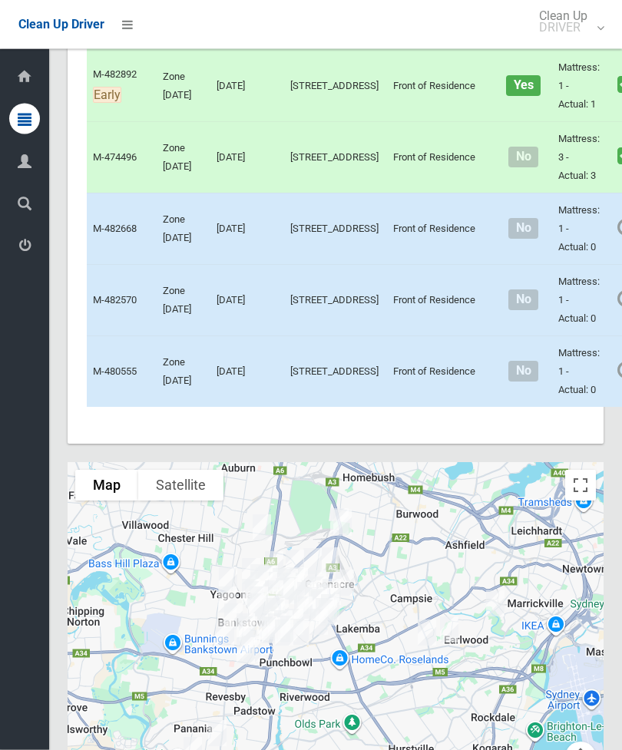
scroll to position [5429, 0]
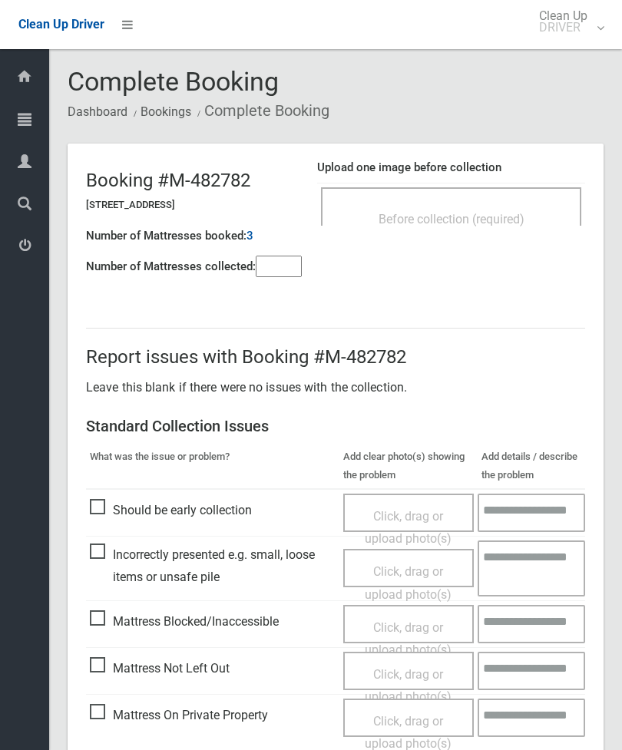
click at [281, 260] on input"] "number" at bounding box center [279, 267] width 46 height 22
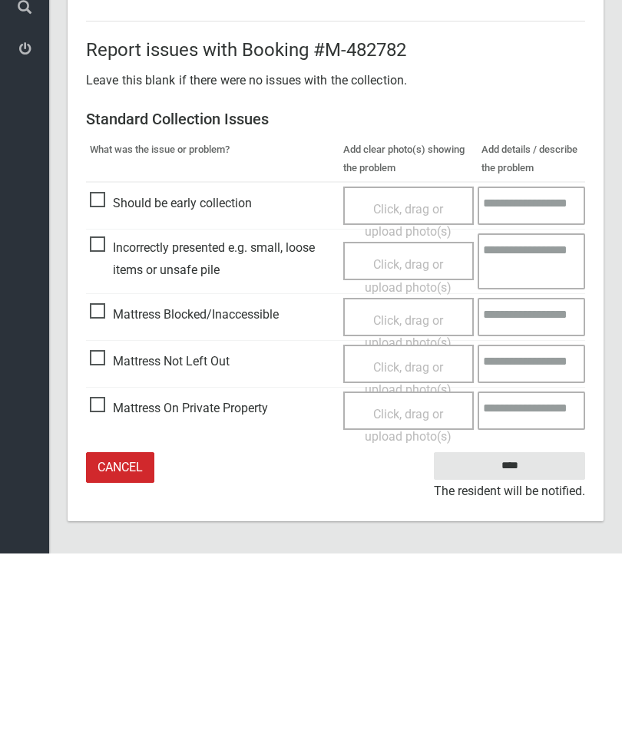
type input"] "*"
click at [106, 547] on span "Mattress Not Left Out" at bounding box center [160, 558] width 140 height 23
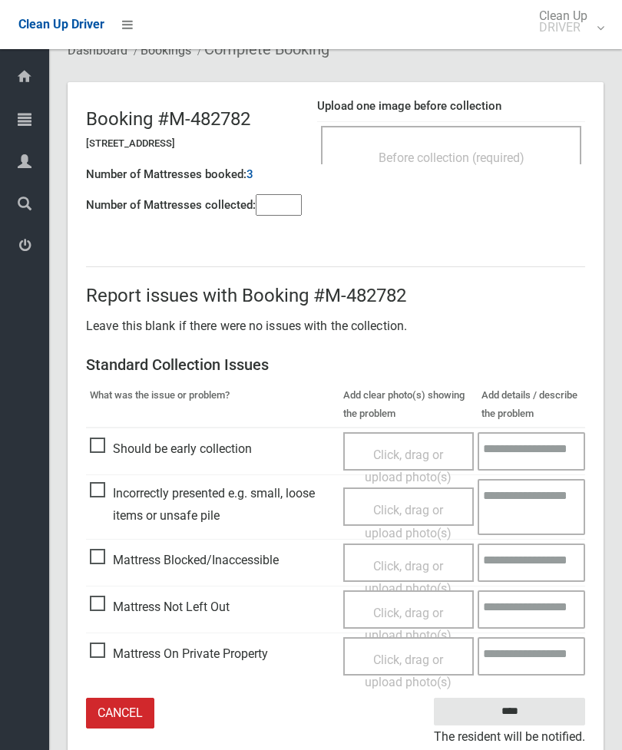
click at [407, 617] on div "Click, drag or upload photo(s)" at bounding box center [409, 624] width 108 height 45
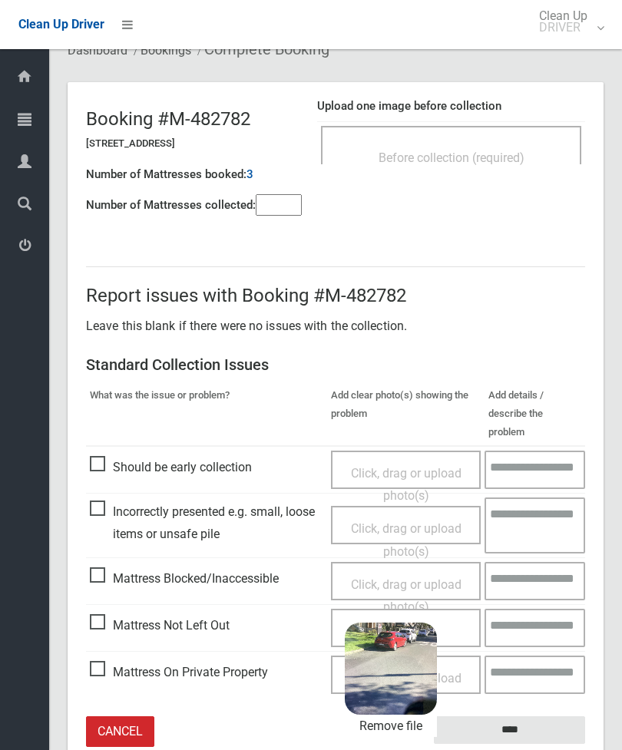
click at [543, 717] on input "****" at bounding box center [509, 731] width 151 height 28
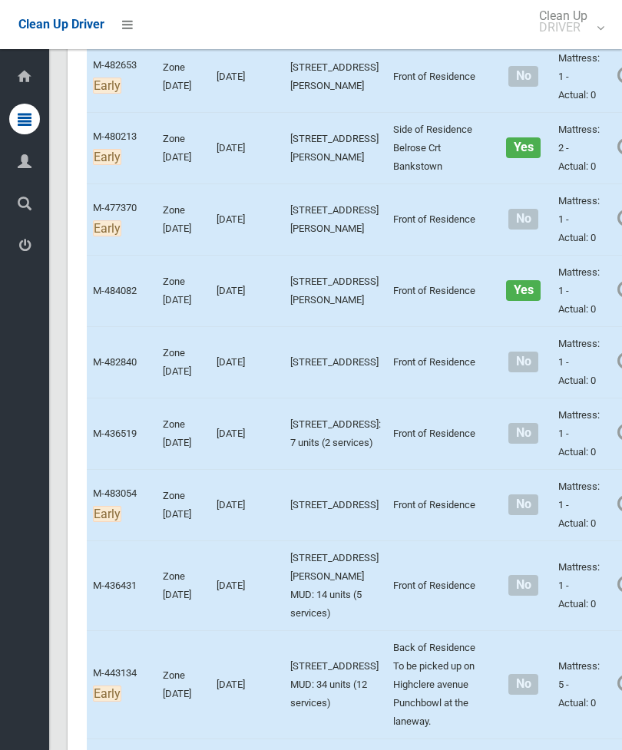
scroll to position [525, 0]
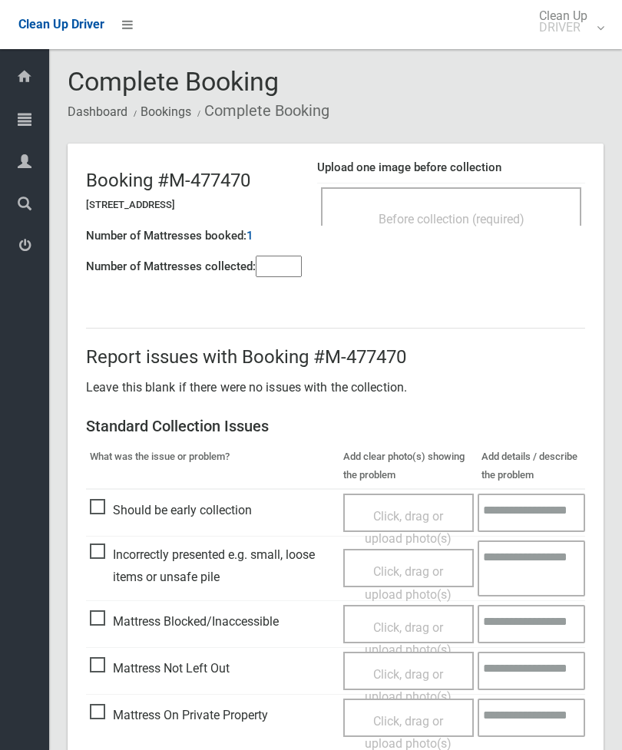
click at [508, 205] on div "Before collection (required)" at bounding box center [451, 218] width 227 height 28
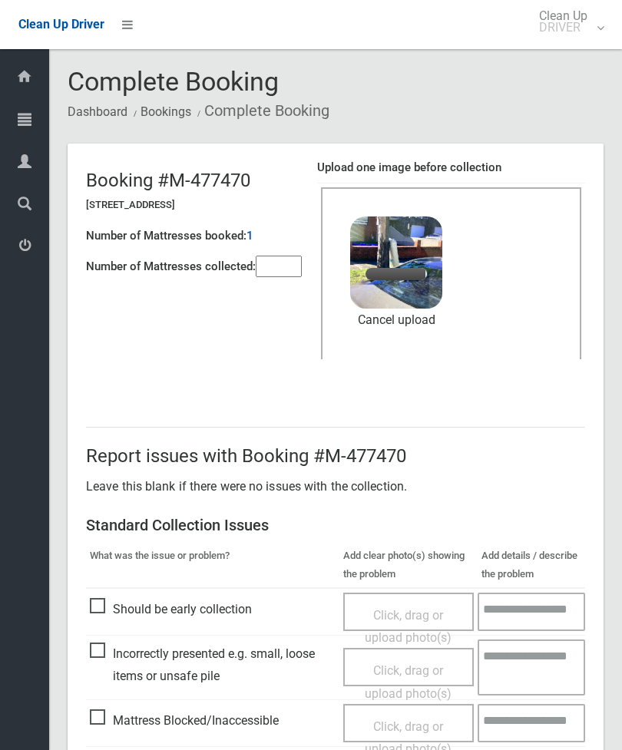
click at [295, 261] on input"] "number" at bounding box center [279, 267] width 46 height 22
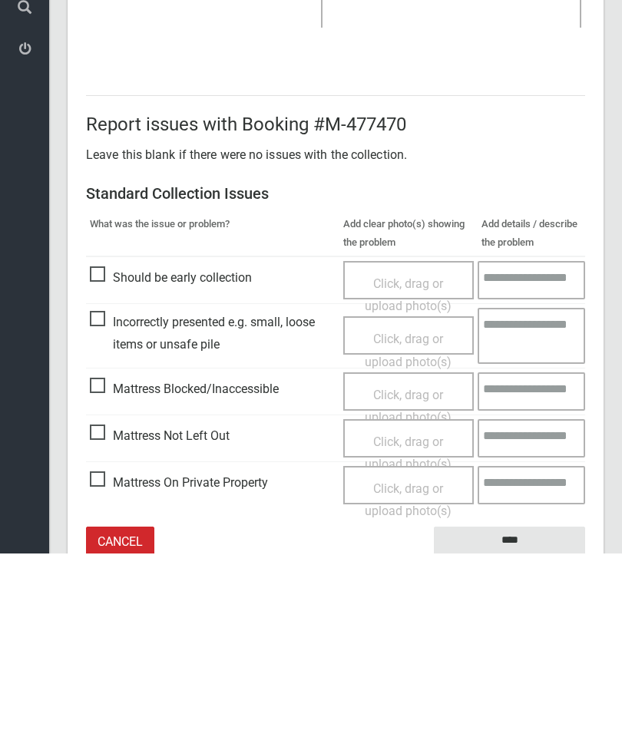
scroll to position [210, 0]
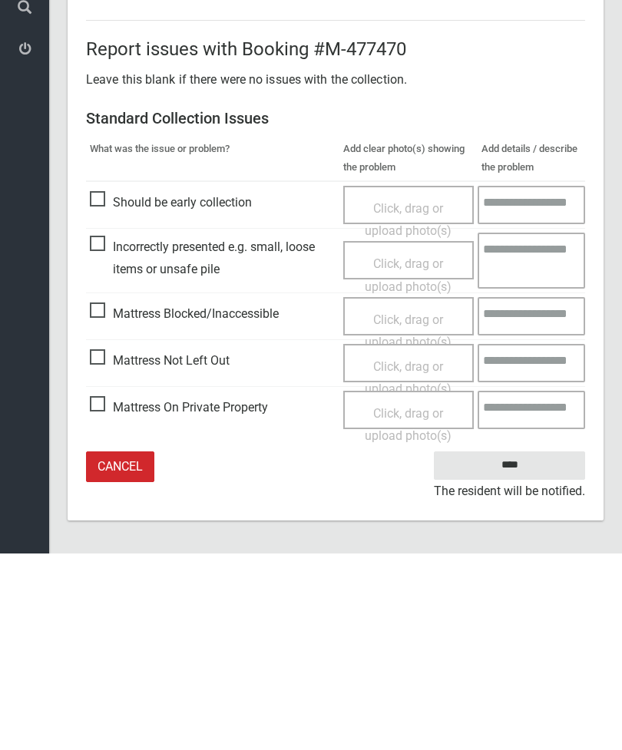
type input"] "*"
click at [528, 648] on input "****" at bounding box center [509, 662] width 151 height 28
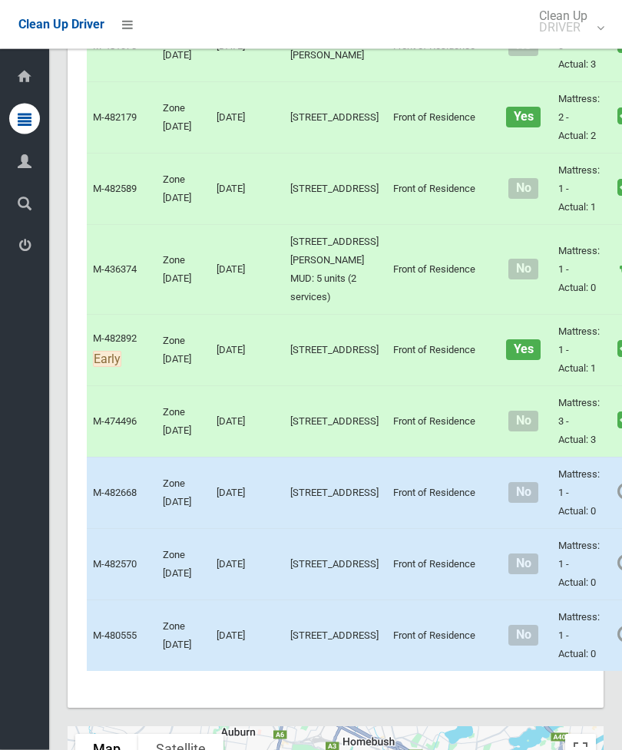
scroll to position [5164, 0]
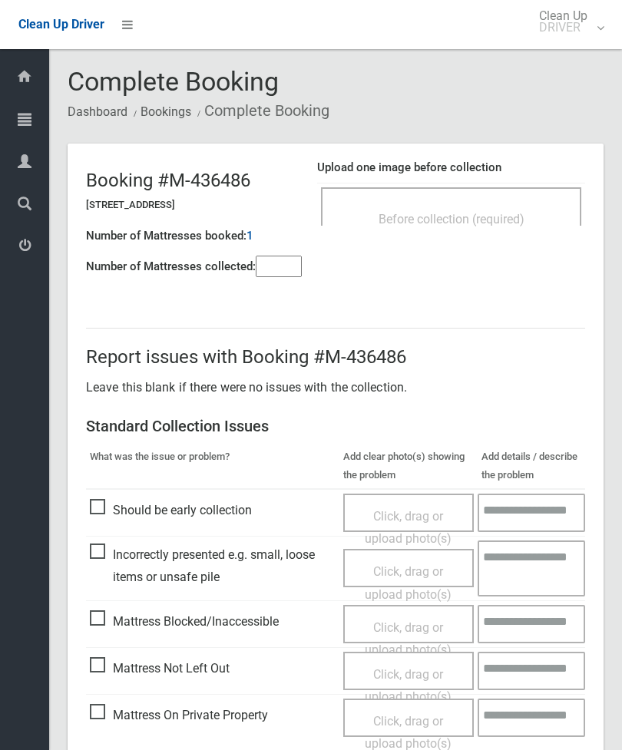
click at [501, 210] on div "Before collection (required)" at bounding box center [451, 218] width 227 height 28
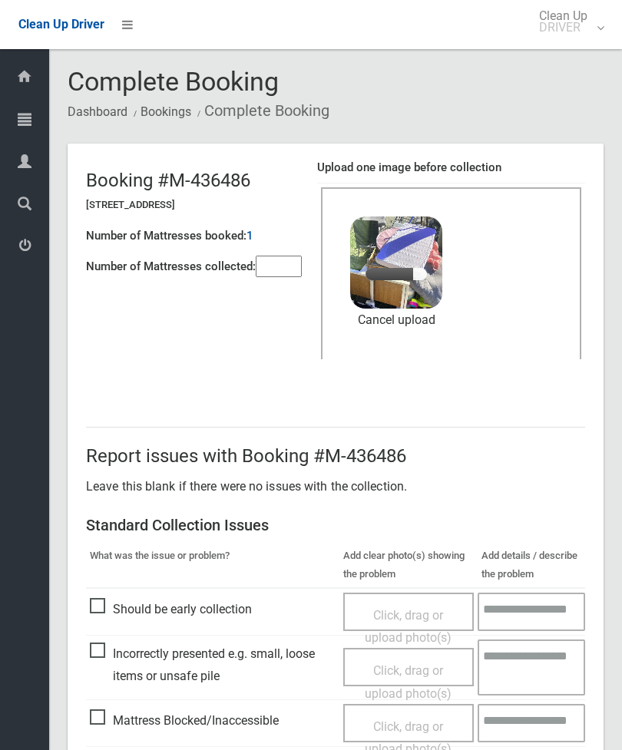
click at [283, 272] on input"] "number" at bounding box center [279, 267] width 46 height 22
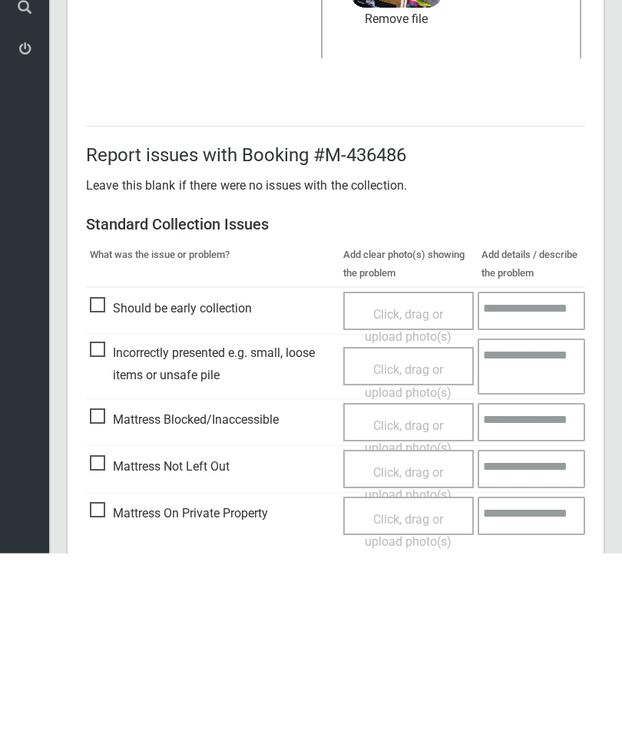
scroll to position [210, 0]
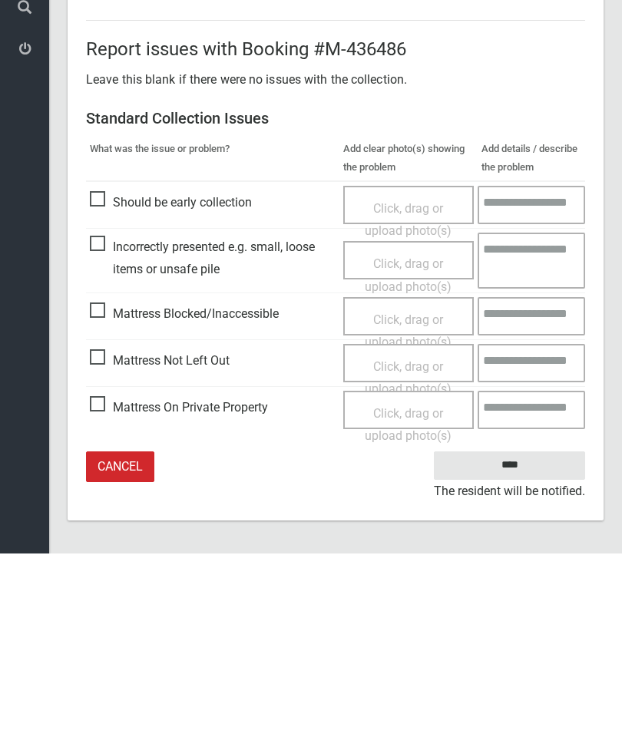
type input"] "*"
click at [528, 648] on input "****" at bounding box center [509, 662] width 151 height 28
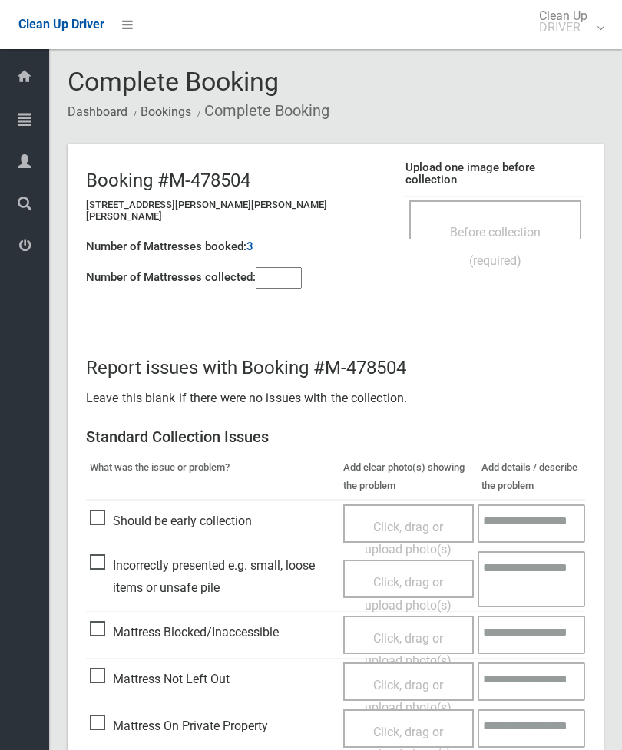
click at [462, 200] on div "Before collection (required)" at bounding box center [495, 219] width 172 height 38
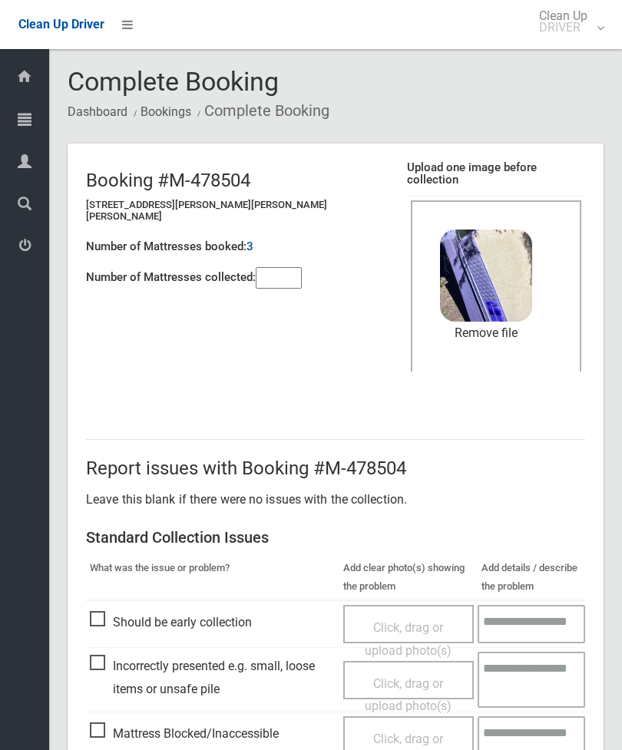
click at [289, 267] on input"] "number" at bounding box center [279, 278] width 46 height 22
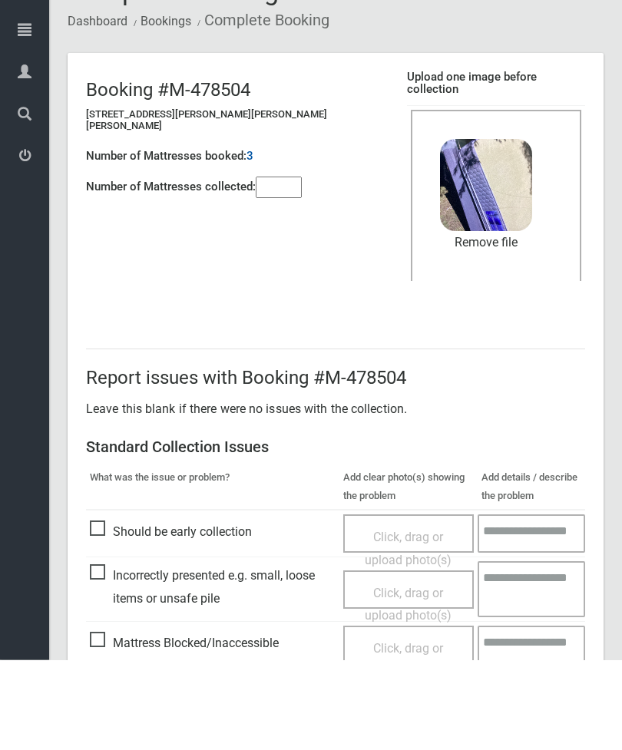
scroll to position [210, 0]
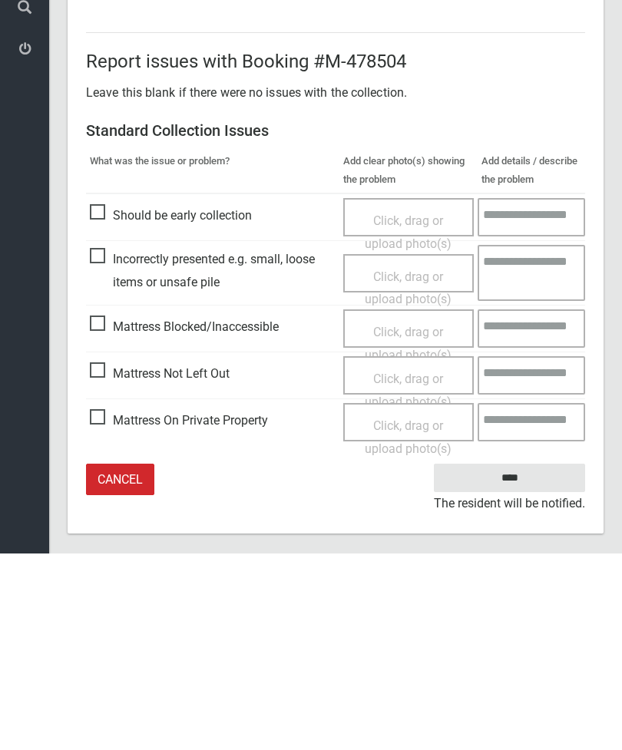
type input"] "*"
click at [522, 661] on input "****" at bounding box center [509, 675] width 151 height 28
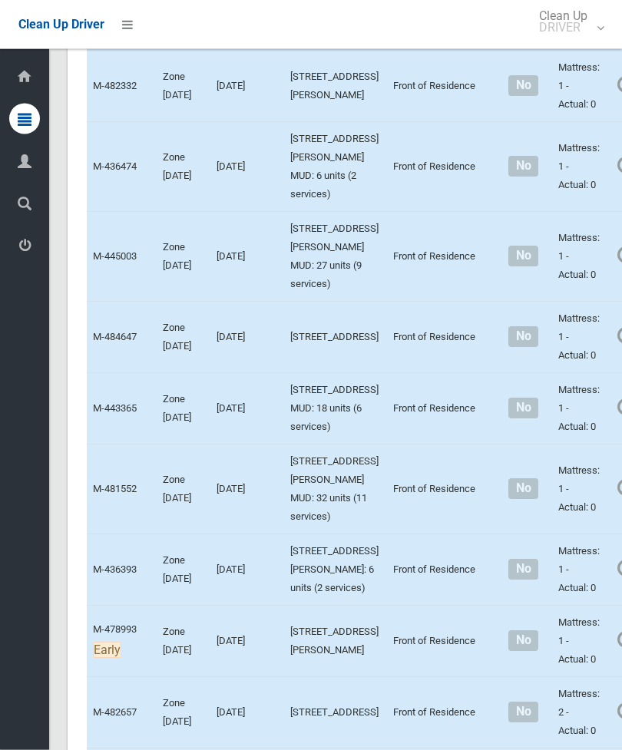
scroll to position [2417, 0]
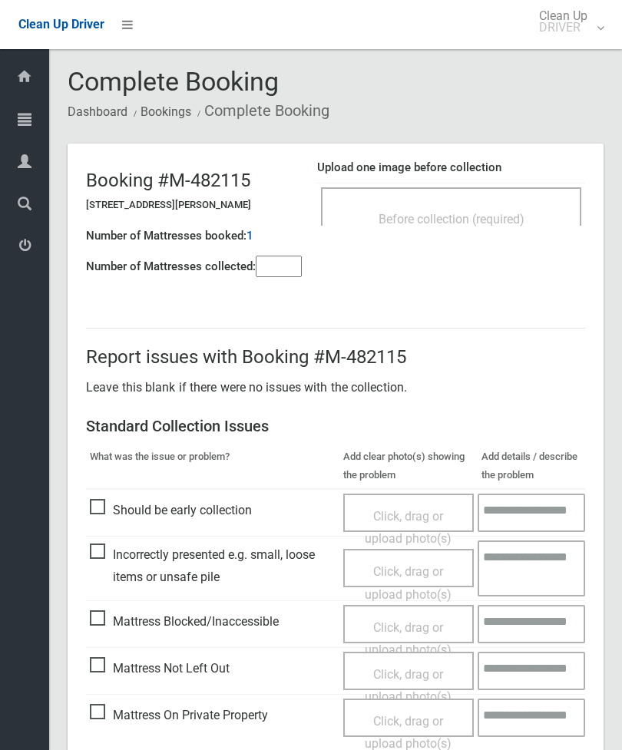
click at [560, 228] on div "Before collection (required)" at bounding box center [451, 218] width 227 height 28
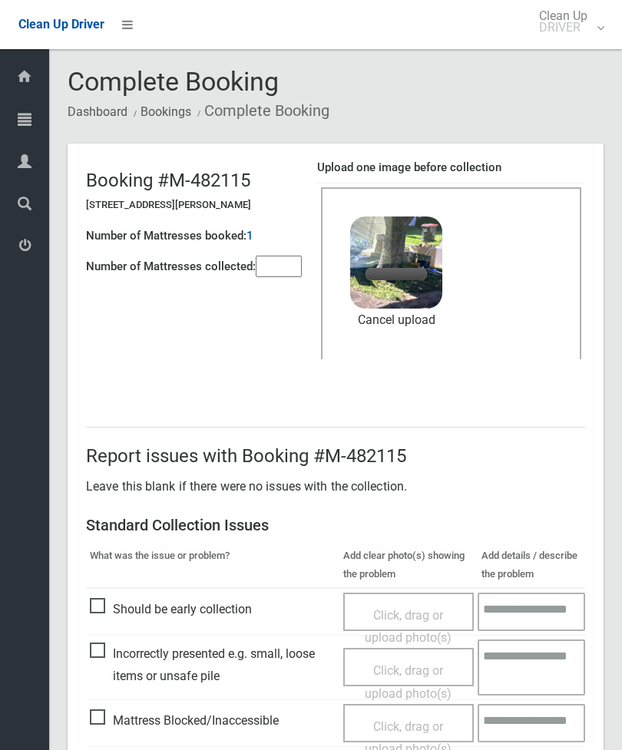
click at [297, 271] on input"] "number" at bounding box center [279, 267] width 46 height 22
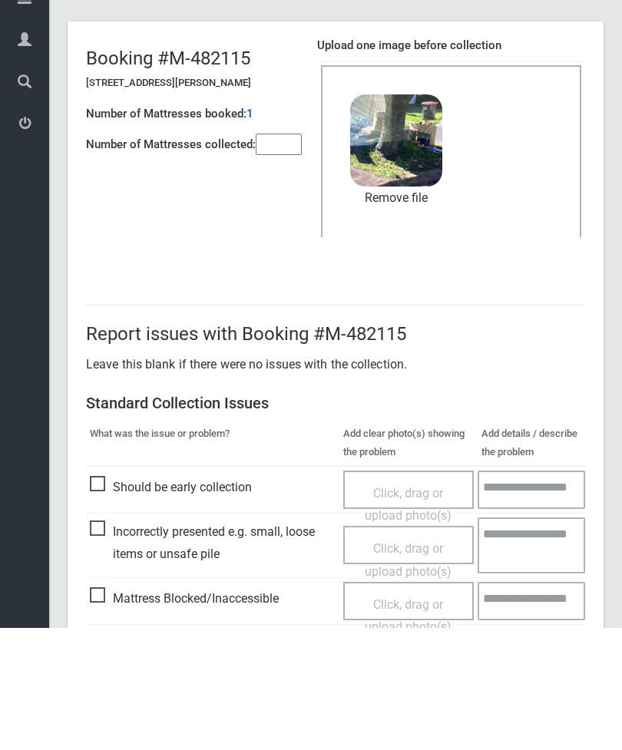
scroll to position [210, 0]
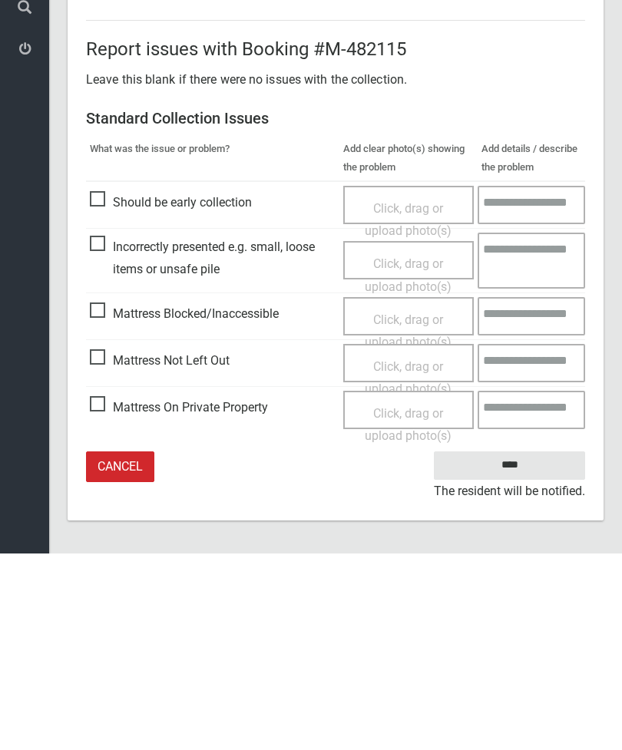
type input"] "*"
click at [525, 648] on input "****" at bounding box center [509, 662] width 151 height 28
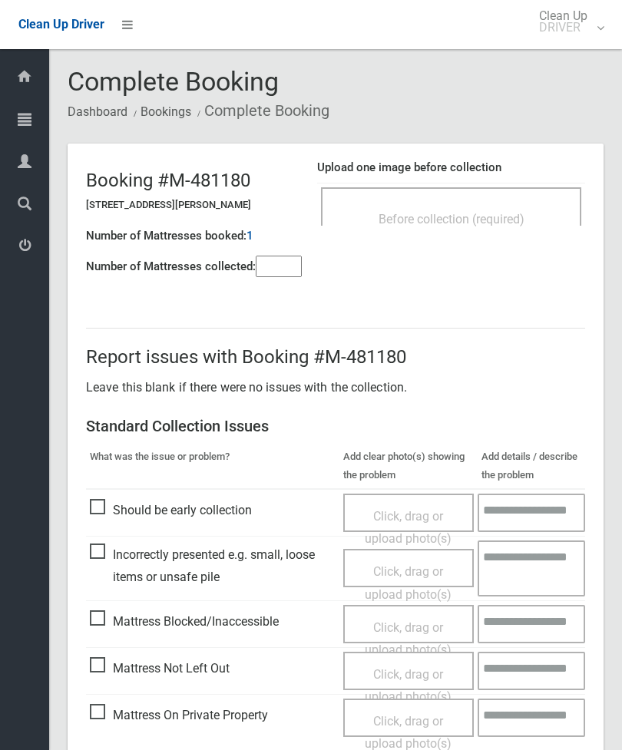
click at [472, 221] on span "Before collection (required)" at bounding box center [452, 219] width 146 height 15
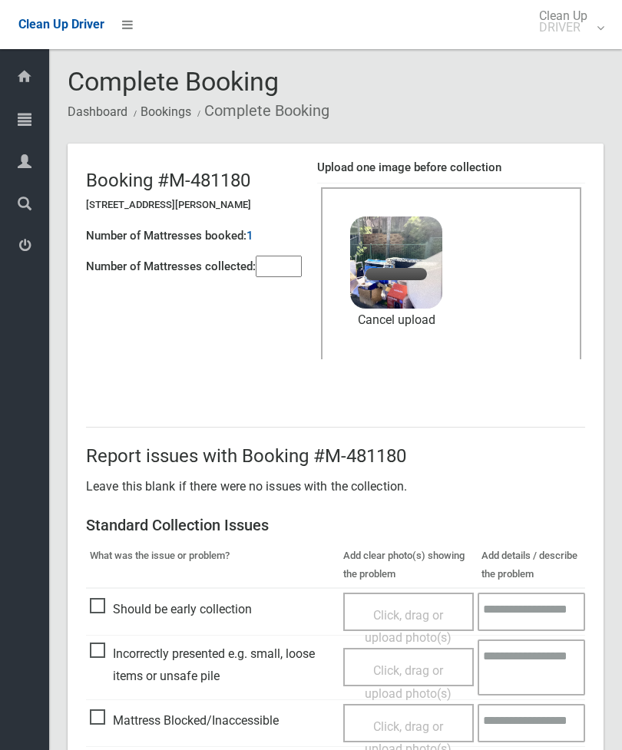
click at [267, 263] on input"] "number" at bounding box center [279, 267] width 46 height 22
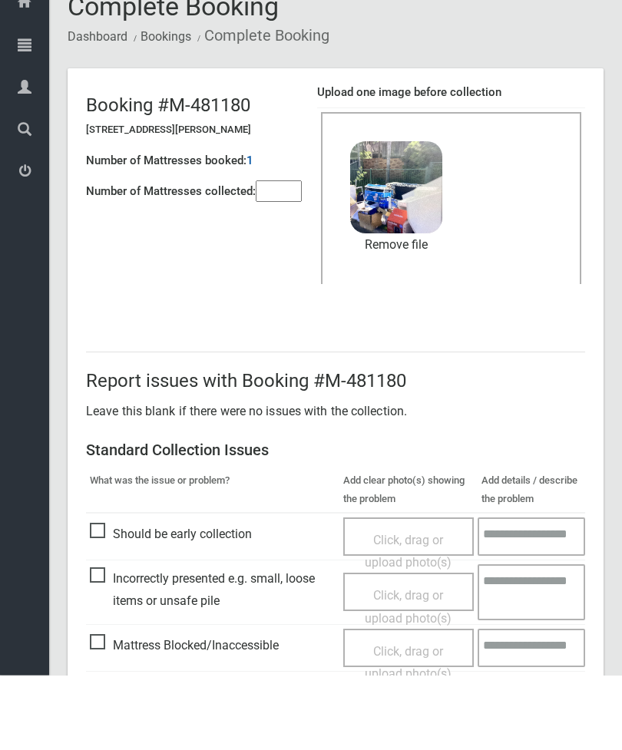
scroll to position [210, 0]
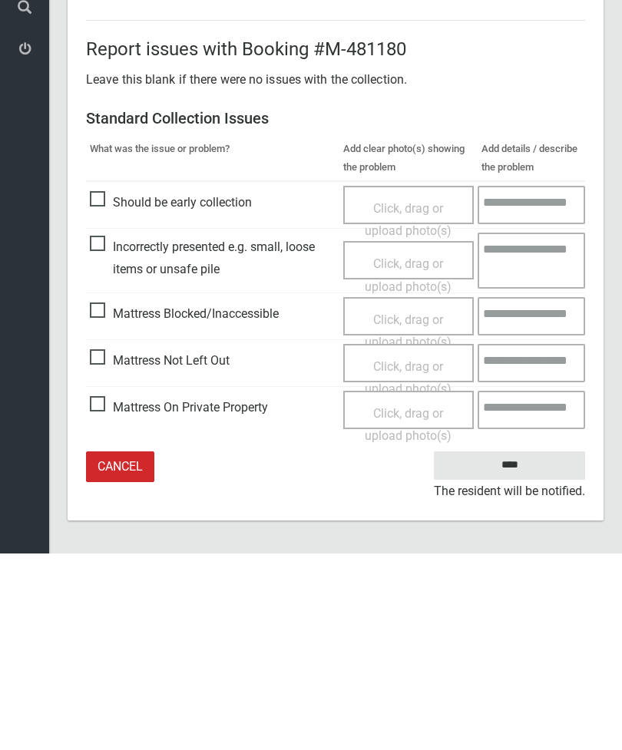
type input"] "*"
click at [529, 648] on input "****" at bounding box center [509, 662] width 151 height 28
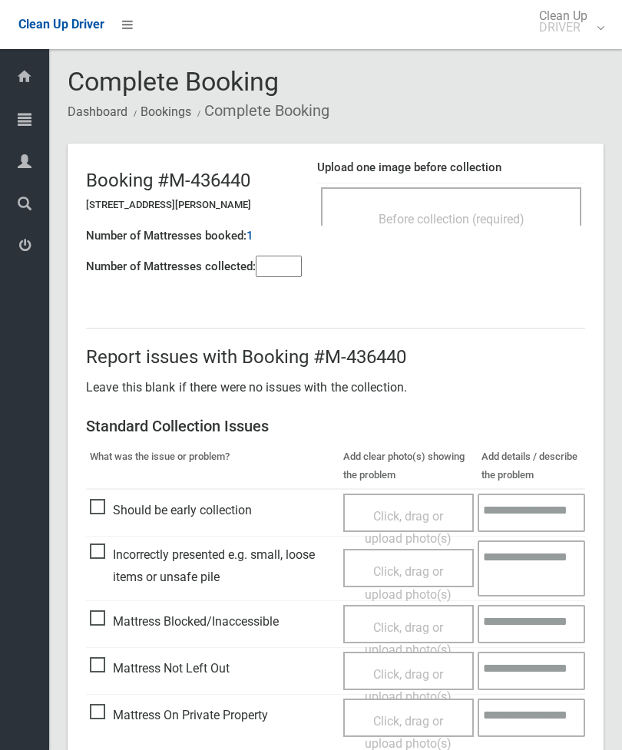
click at [519, 202] on div "Before collection (required)" at bounding box center [451, 206] width 260 height 38
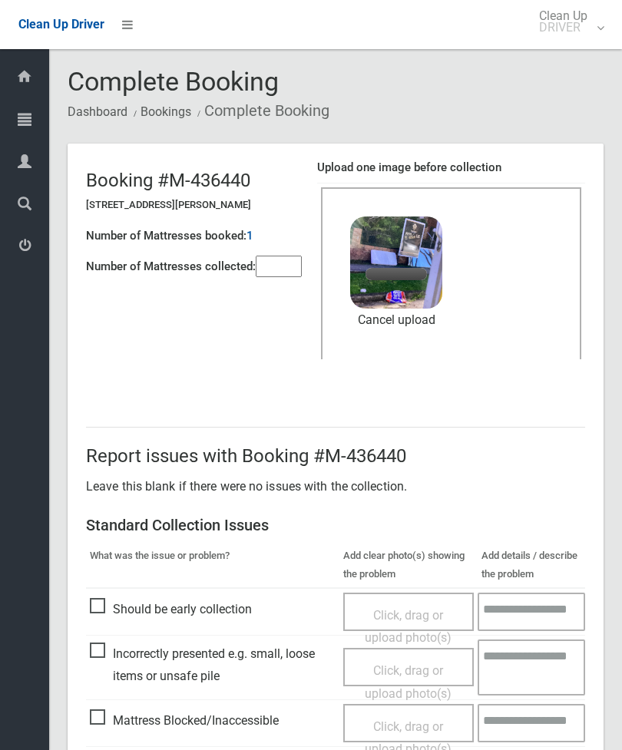
click at [278, 269] on input"] "number" at bounding box center [279, 267] width 46 height 22
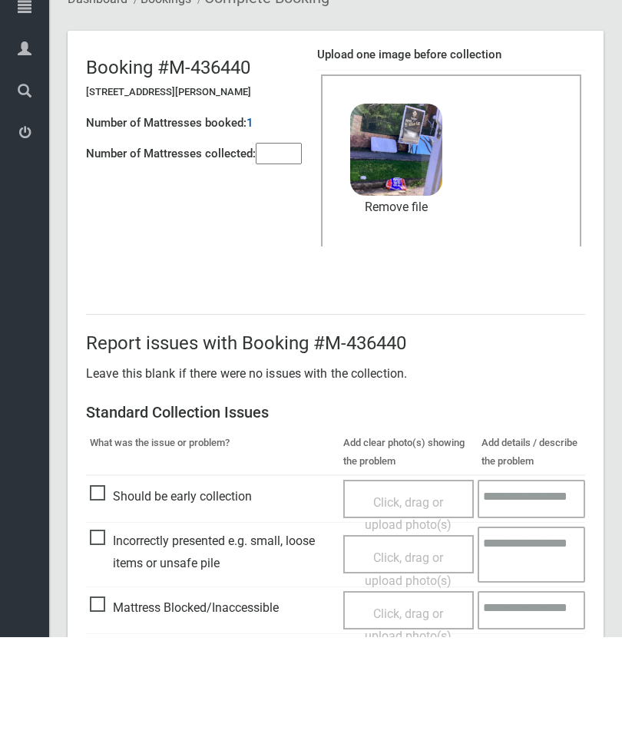
scroll to position [210, 0]
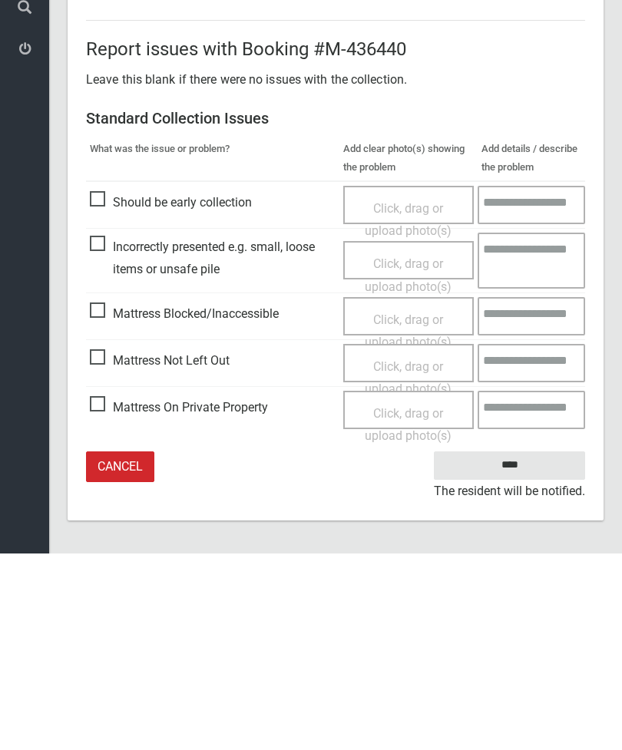
type input"] "*"
click at [522, 648] on input "****" at bounding box center [509, 662] width 151 height 28
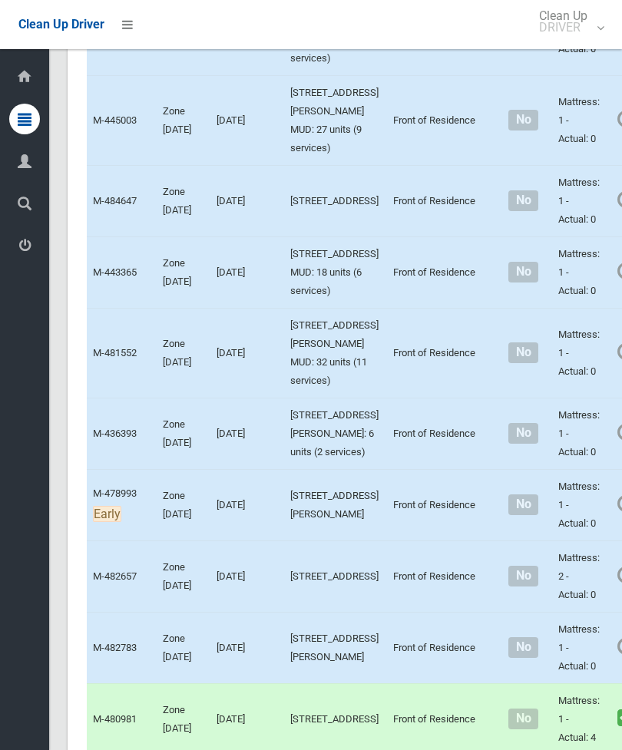
scroll to position [2698, 0]
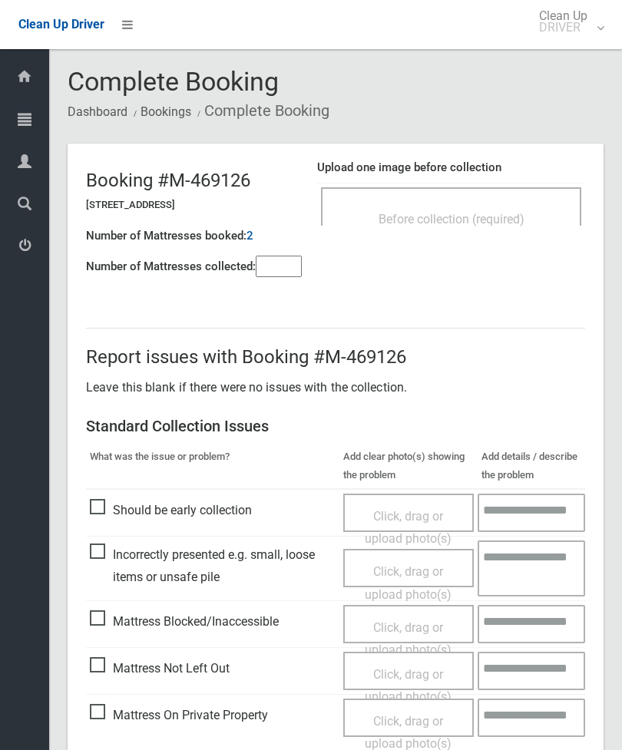
click at [469, 214] on span "Before collection (required)" at bounding box center [452, 219] width 146 height 15
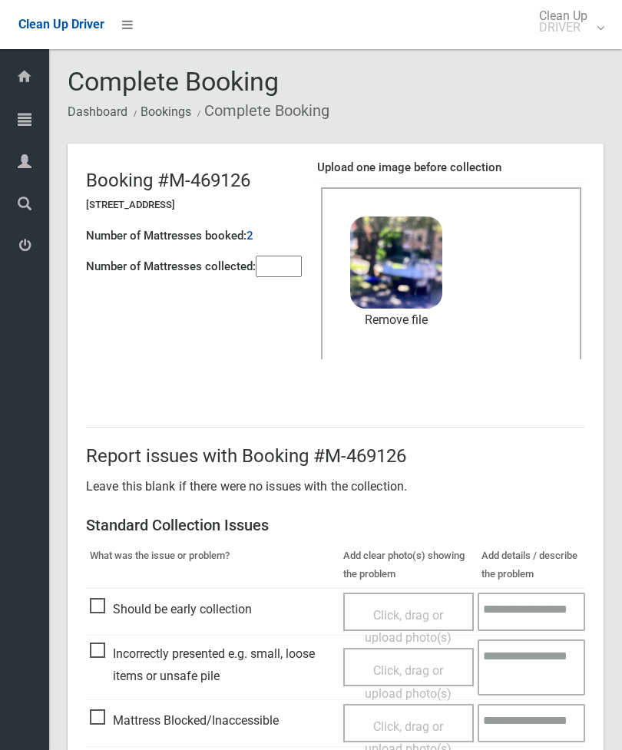
click at [406, 328] on link "Remove file" at bounding box center [396, 320] width 92 height 23
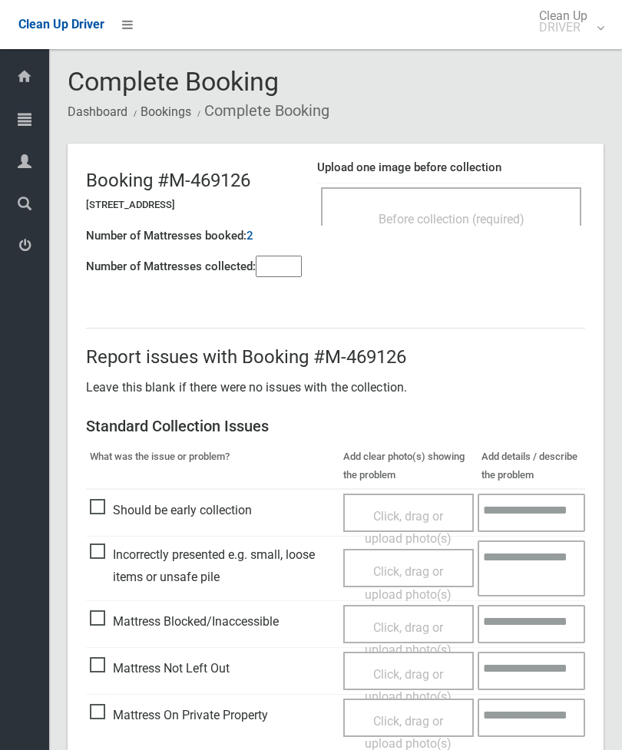
click at [504, 206] on div "Before collection (required)" at bounding box center [451, 218] width 227 height 28
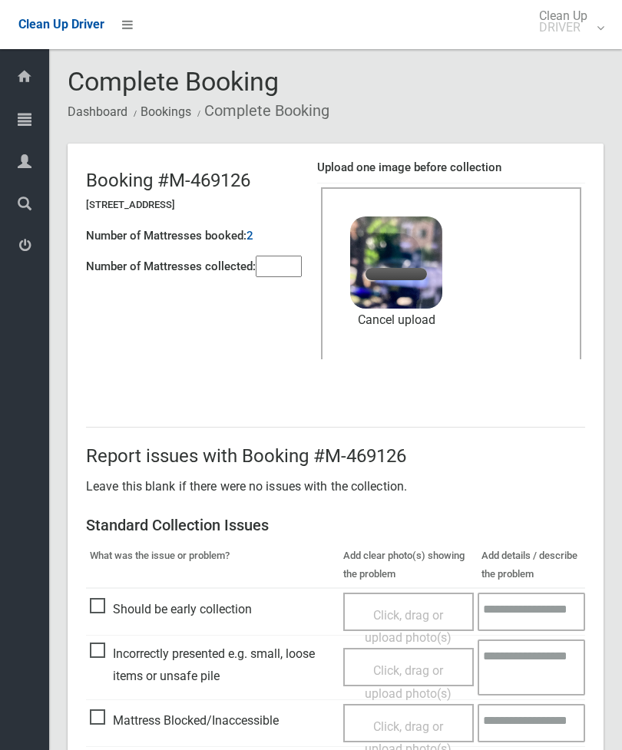
click at [282, 273] on input"] "number" at bounding box center [279, 267] width 46 height 22
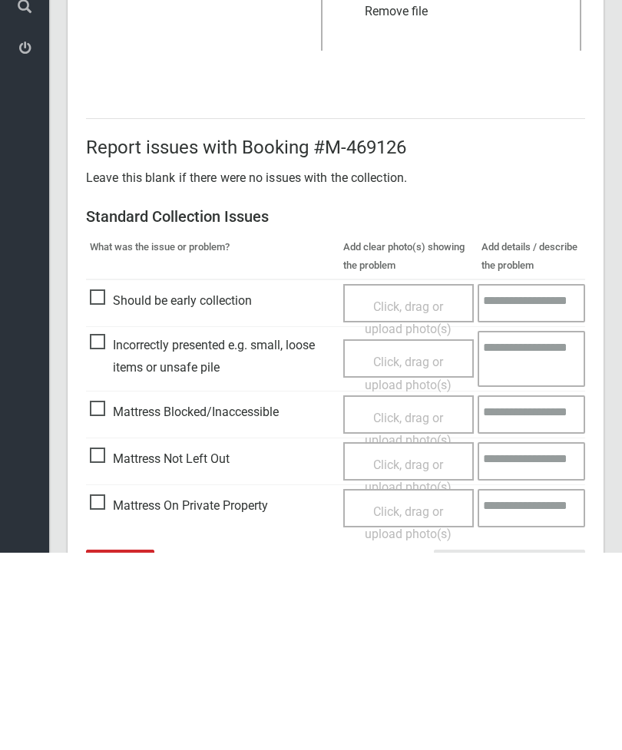
scroll to position [210, 0]
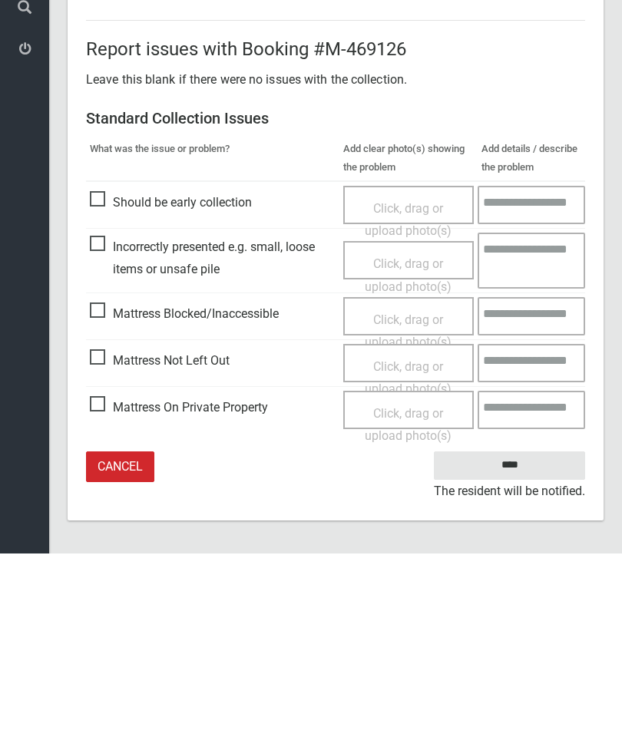
type input"] "*"
click at [512, 648] on input "****" at bounding box center [509, 662] width 151 height 28
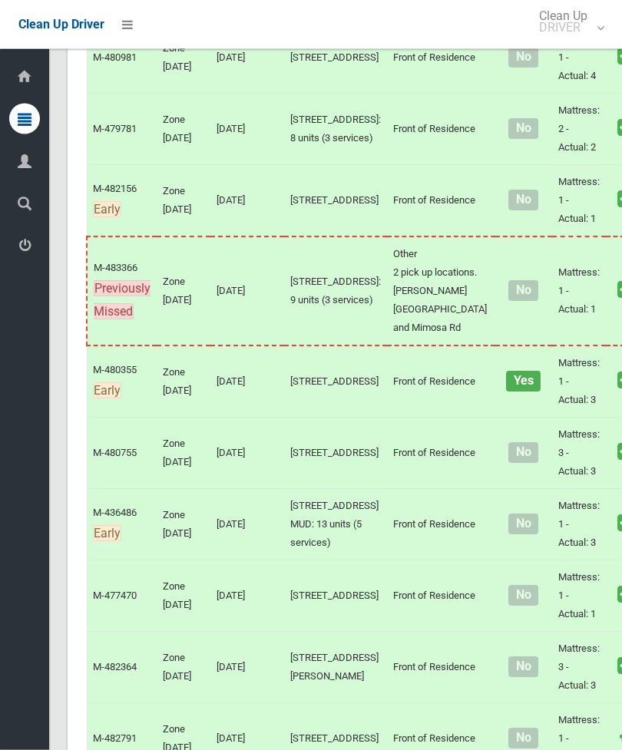
scroll to position [3216, 0]
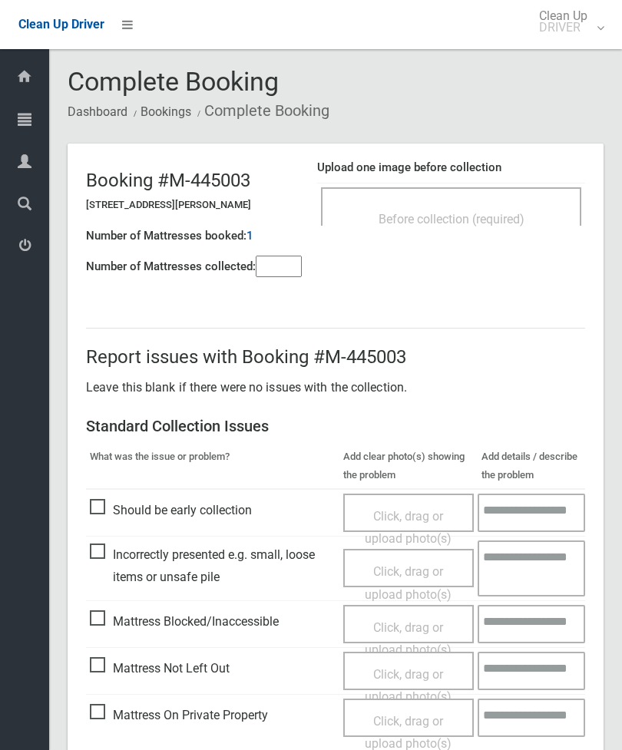
click at [483, 200] on div "Before collection (required)" at bounding box center [451, 206] width 260 height 38
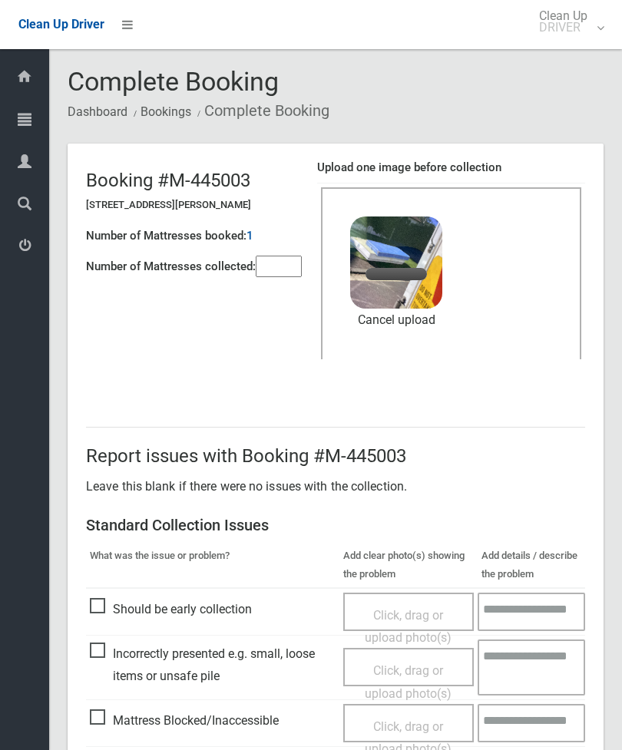
click at [281, 277] on input"] "number" at bounding box center [279, 267] width 46 height 22
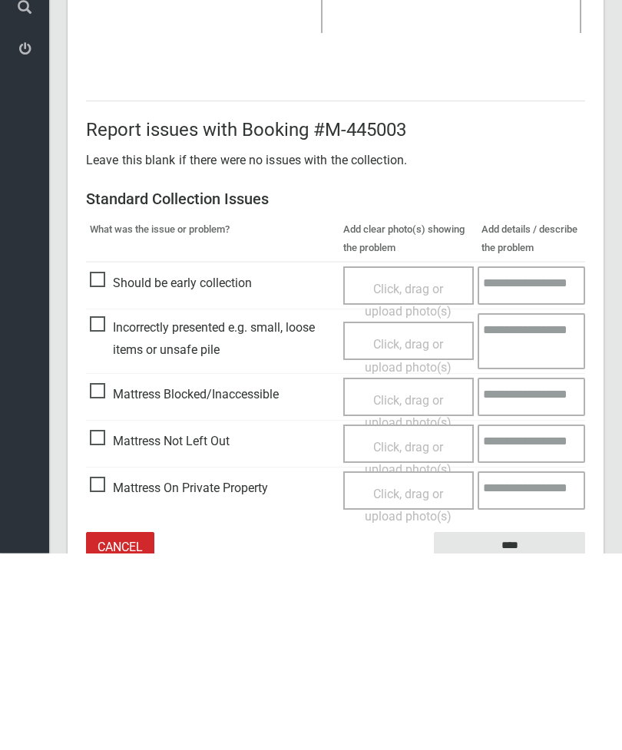
scroll to position [210, 0]
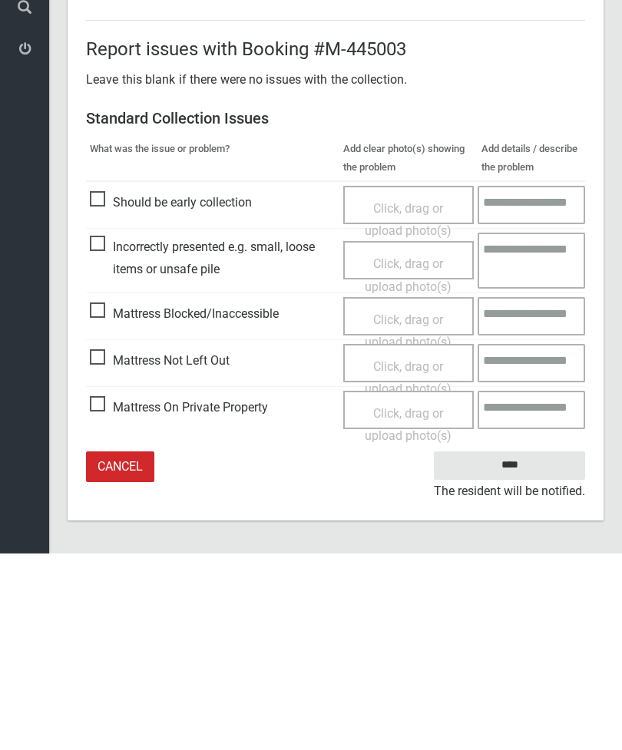
type input"] "*"
click at [520, 648] on input "****" at bounding box center [509, 662] width 151 height 28
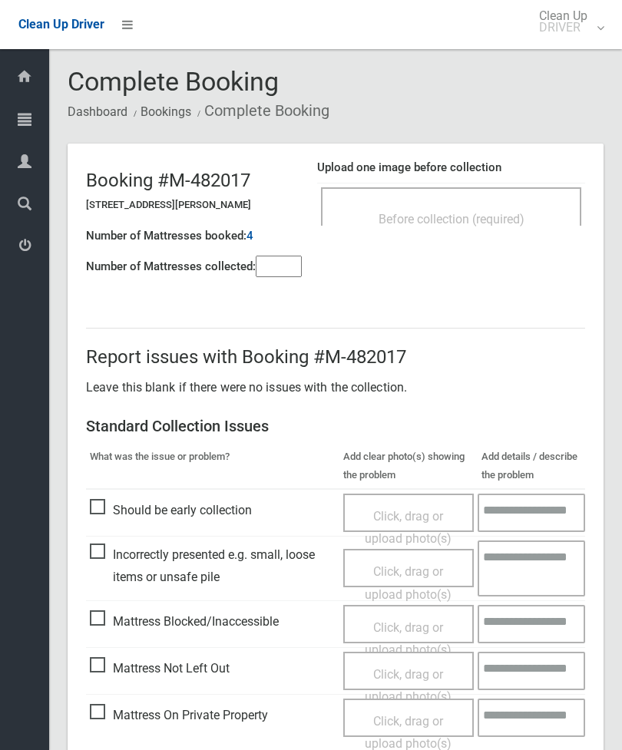
click at [496, 212] on span "Before collection (required)" at bounding box center [452, 219] width 146 height 15
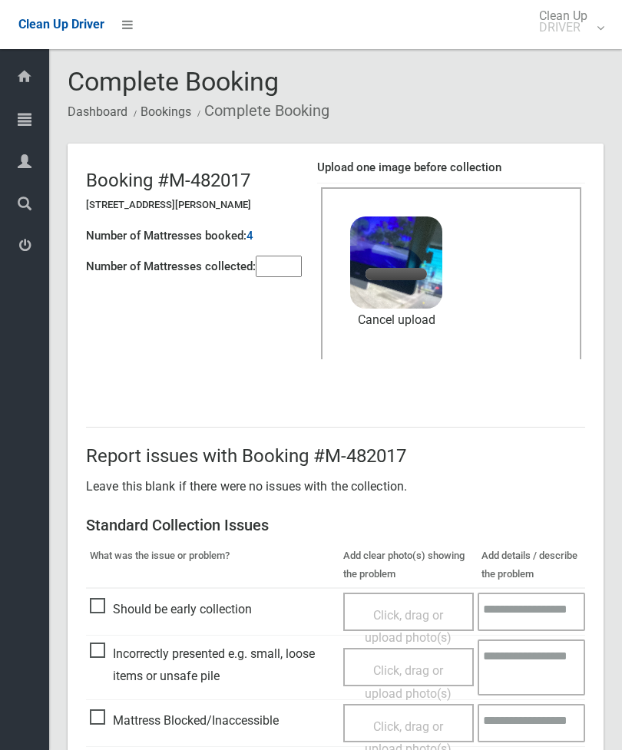
click at [289, 273] on input"] "number" at bounding box center [279, 267] width 46 height 22
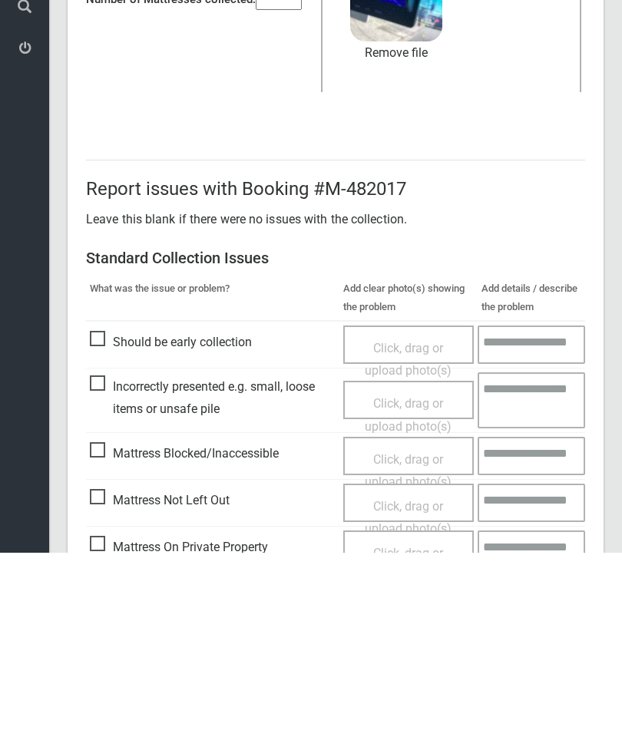
scroll to position [210, 0]
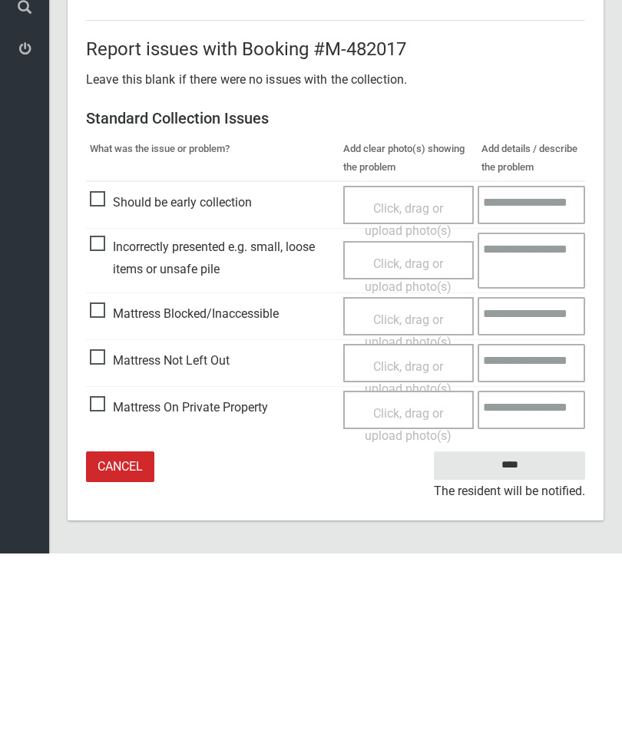
type input"] "*"
click at [528, 648] on input "****" at bounding box center [509, 662] width 151 height 28
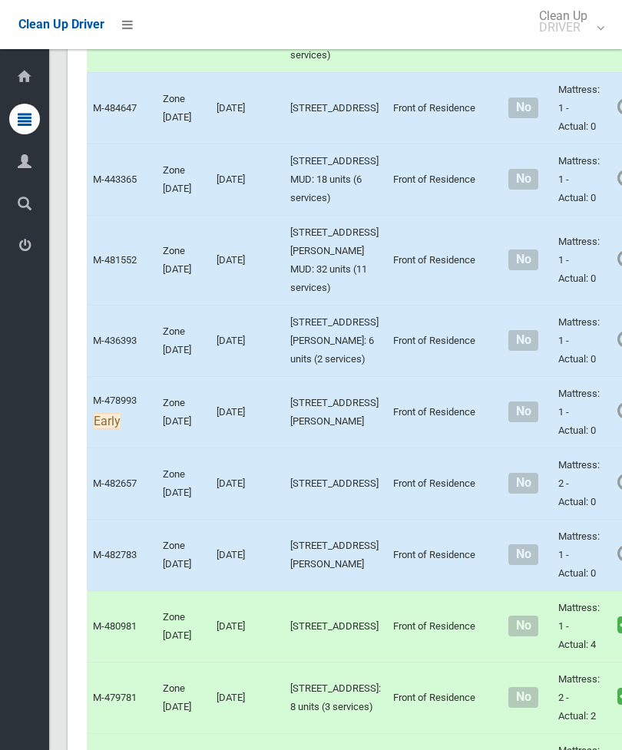
scroll to position [2754, 0]
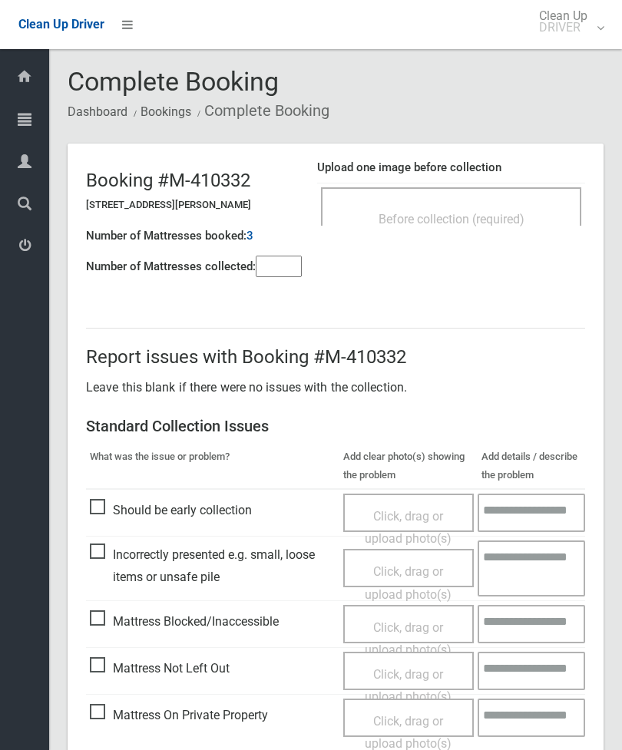
click at [290, 266] on input"] "number" at bounding box center [279, 267] width 46 height 22
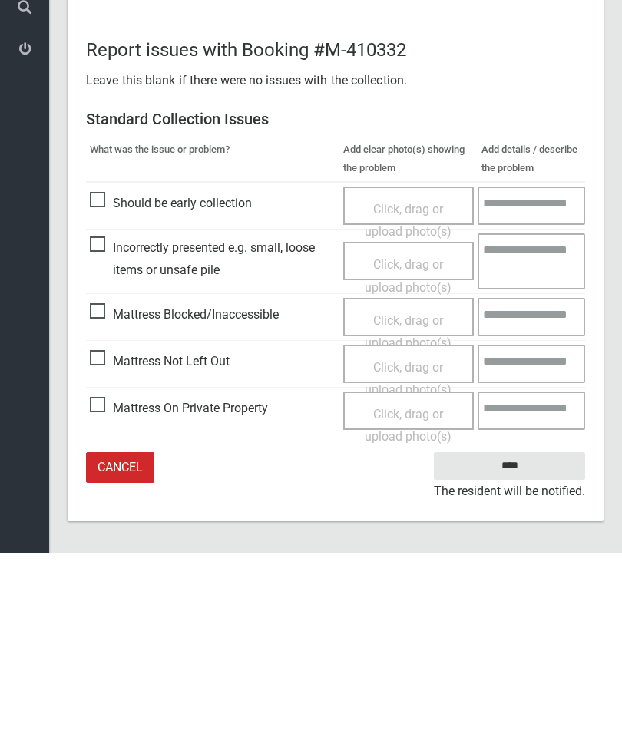
type input"] "*"
click at [102, 547] on span "Mattress Not Left Out" at bounding box center [160, 558] width 140 height 23
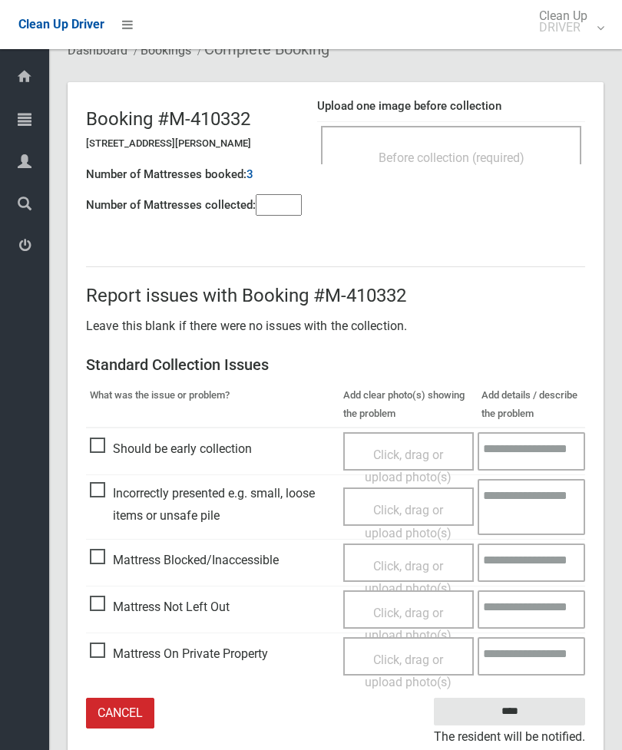
click at [426, 614] on span "Click, drag or upload photo(s)" at bounding box center [408, 625] width 87 height 38
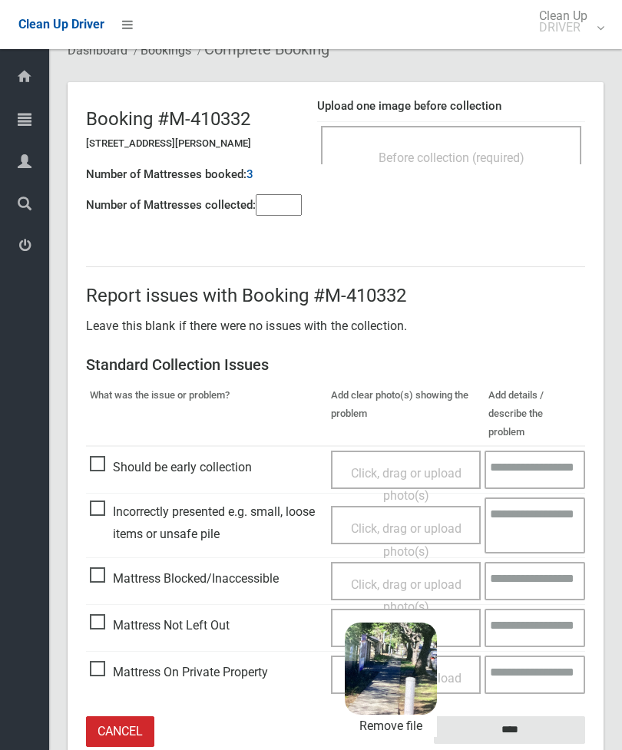
click at [548, 717] on input "****" at bounding box center [509, 731] width 151 height 28
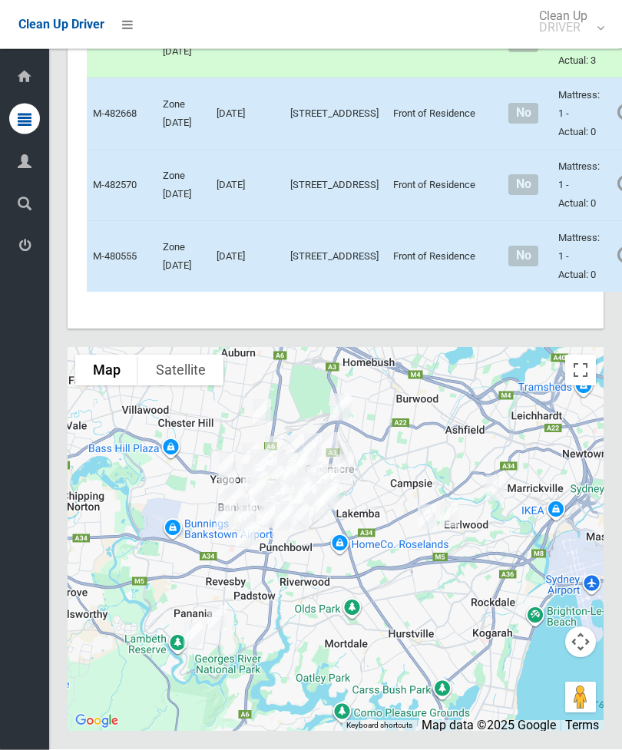
scroll to position [6017, 0]
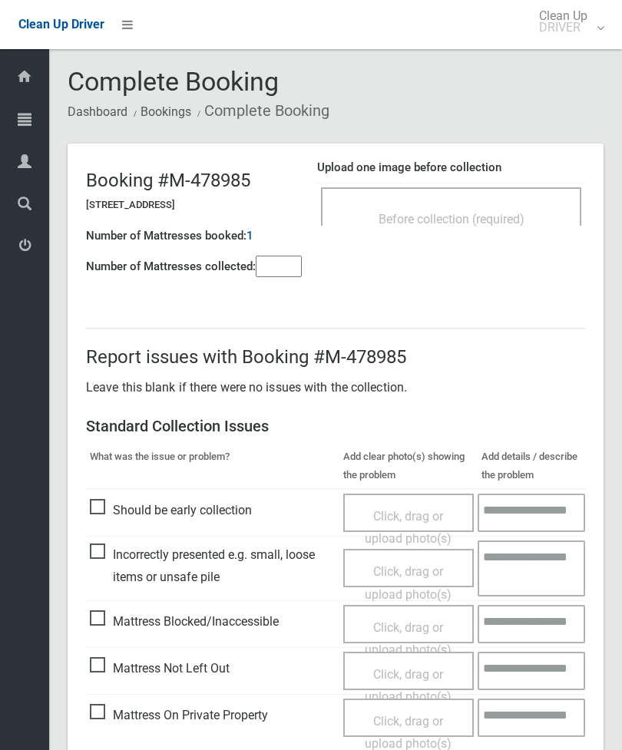
click at [533, 197] on div "Before collection (required)" at bounding box center [451, 206] width 260 height 38
click at [482, 221] on span "Before collection (required)" at bounding box center [452, 219] width 146 height 15
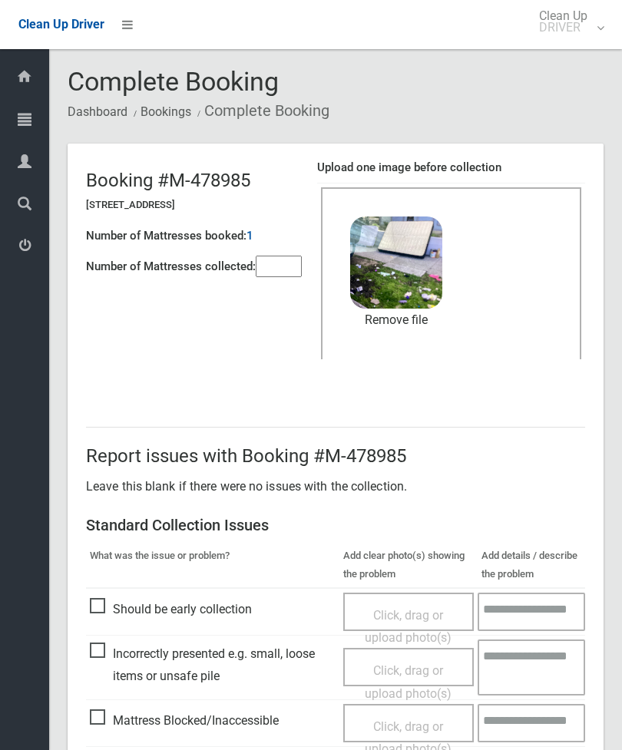
click at [281, 273] on input"] "number" at bounding box center [279, 267] width 46 height 22
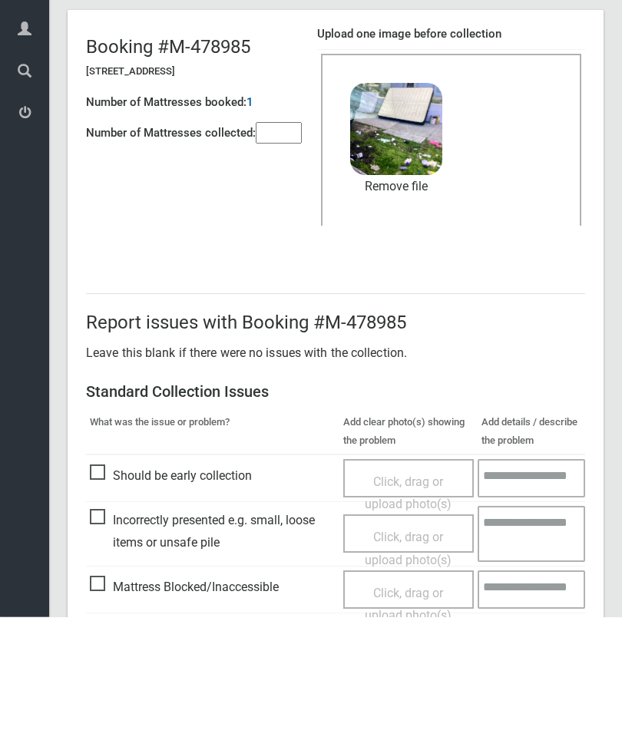
scroll to position [210, 0]
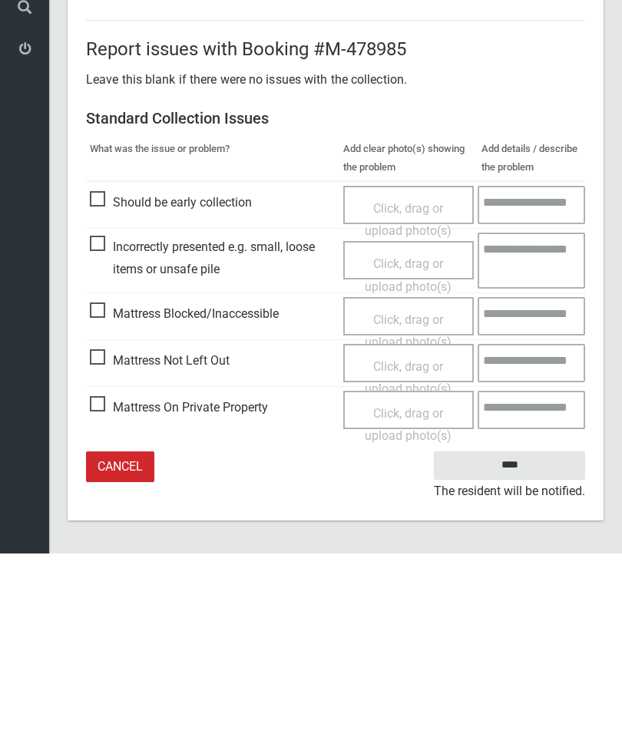
type input"] "*"
click at [529, 648] on input "****" at bounding box center [509, 662] width 151 height 28
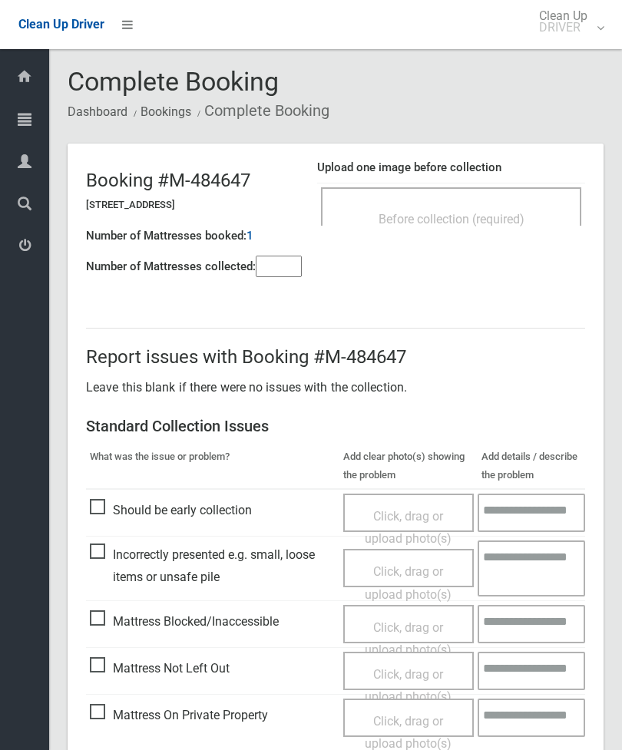
click at [505, 194] on div "Before collection (required)" at bounding box center [451, 206] width 260 height 38
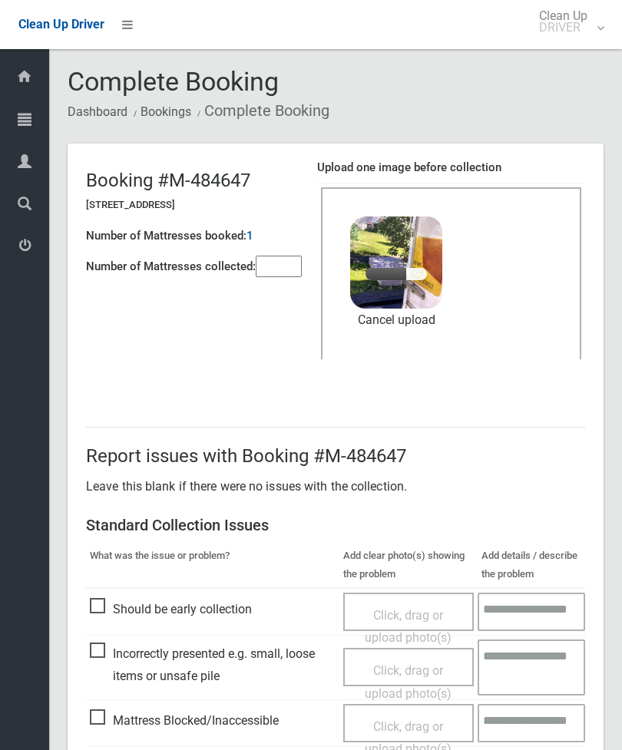
click at [270, 276] on input"] "number" at bounding box center [279, 267] width 46 height 22
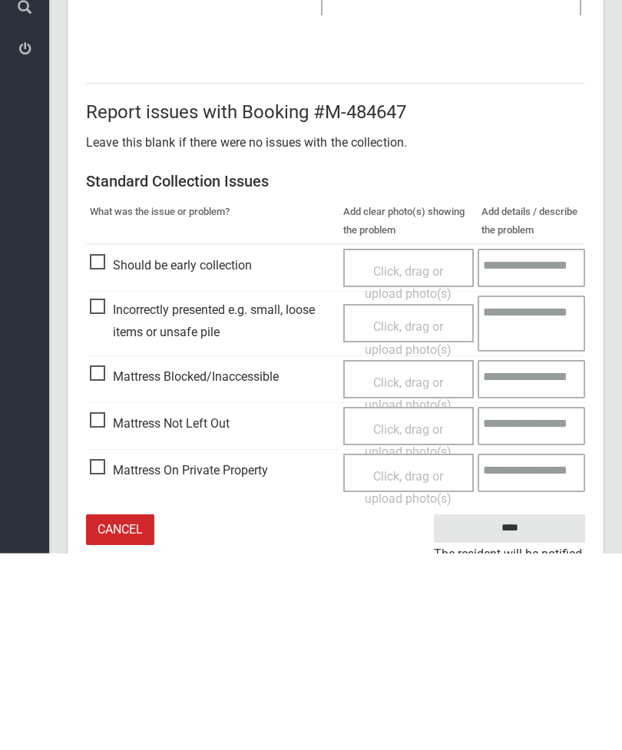
scroll to position [210, 0]
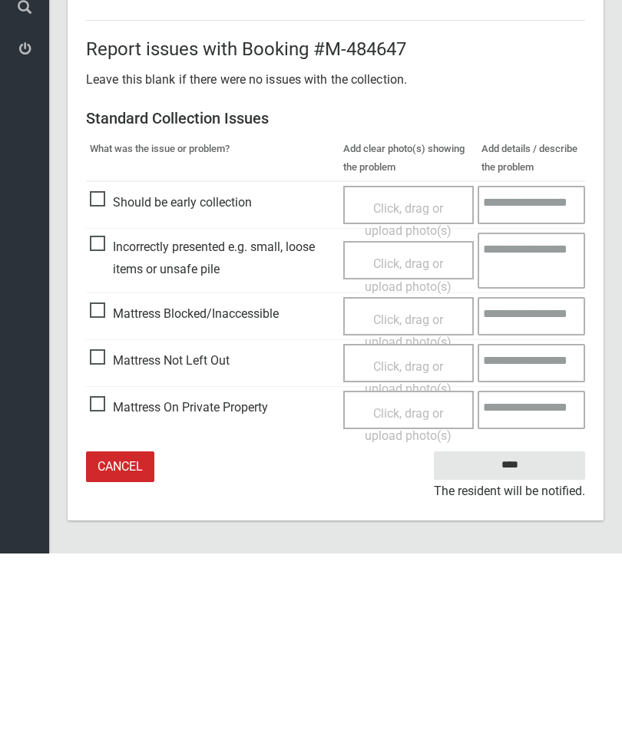
type input"] "*"
click at [521, 648] on input "****" at bounding box center [509, 662] width 151 height 28
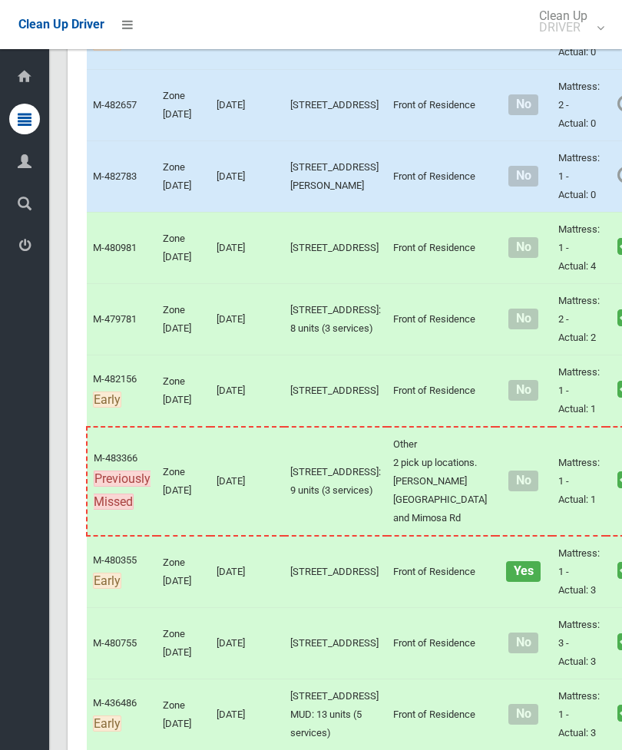
scroll to position [3331, 0]
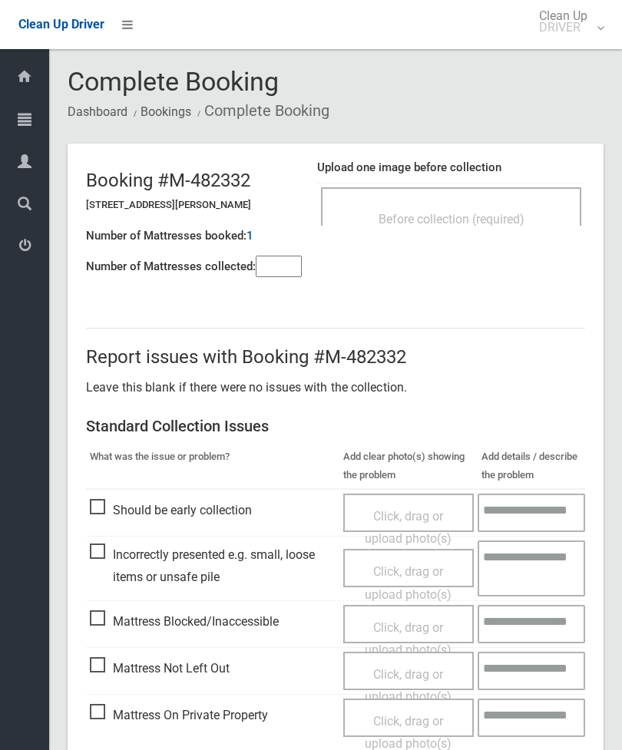
click at [519, 194] on div "Before collection (required)" at bounding box center [451, 206] width 260 height 38
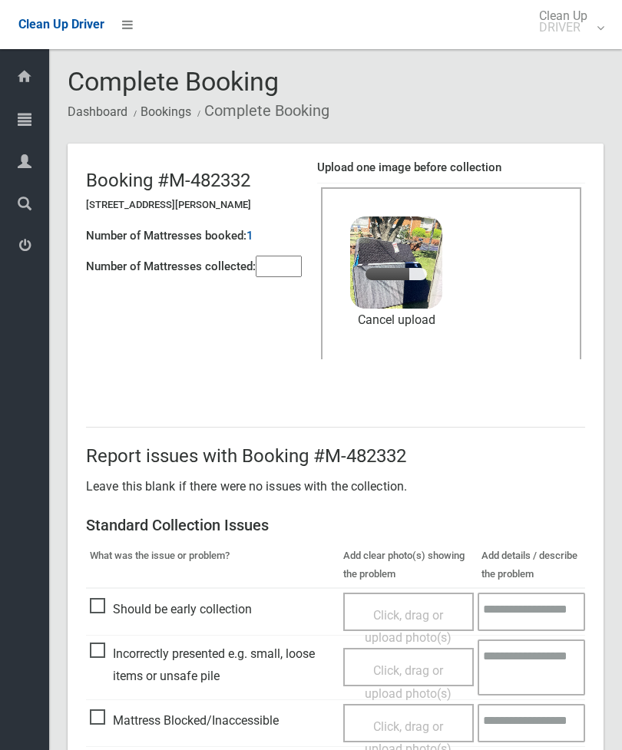
click at [282, 276] on input"] "number" at bounding box center [279, 267] width 46 height 22
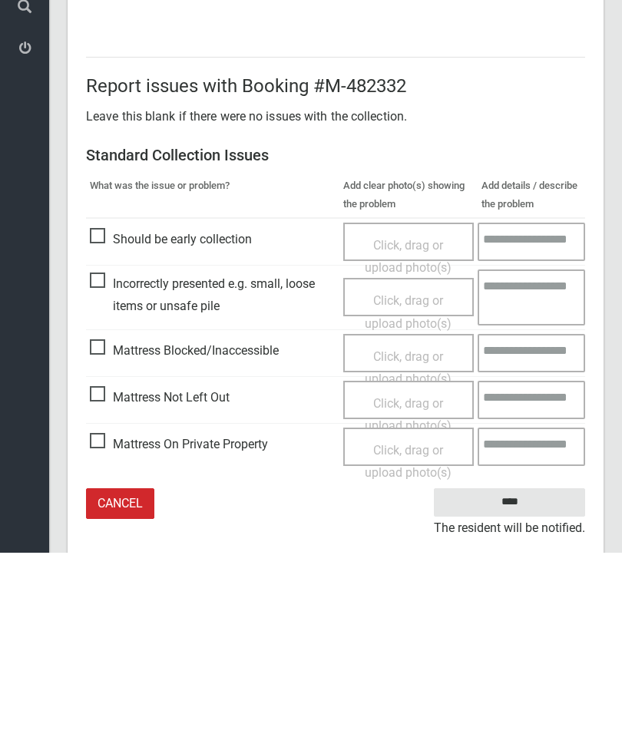
scroll to position [210, 0]
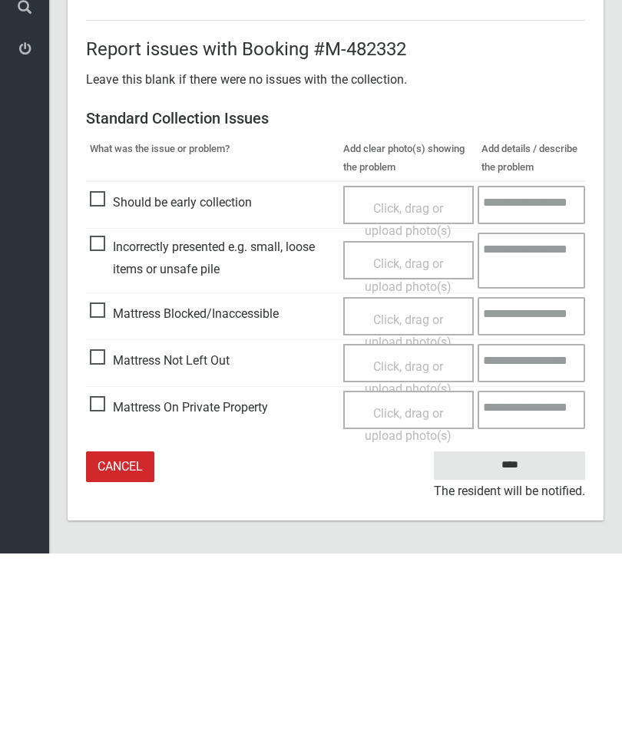
type input"] "*"
click at [514, 648] on input "****" at bounding box center [509, 662] width 151 height 28
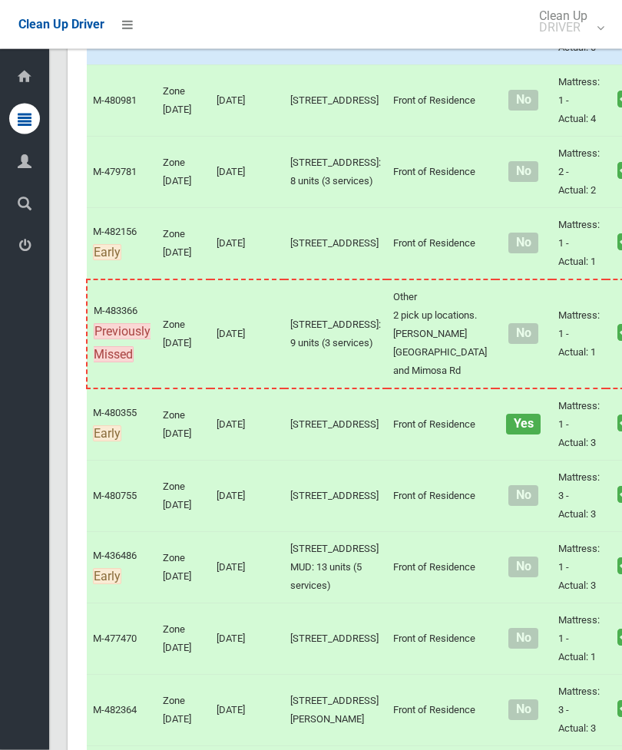
scroll to position [3269, 0]
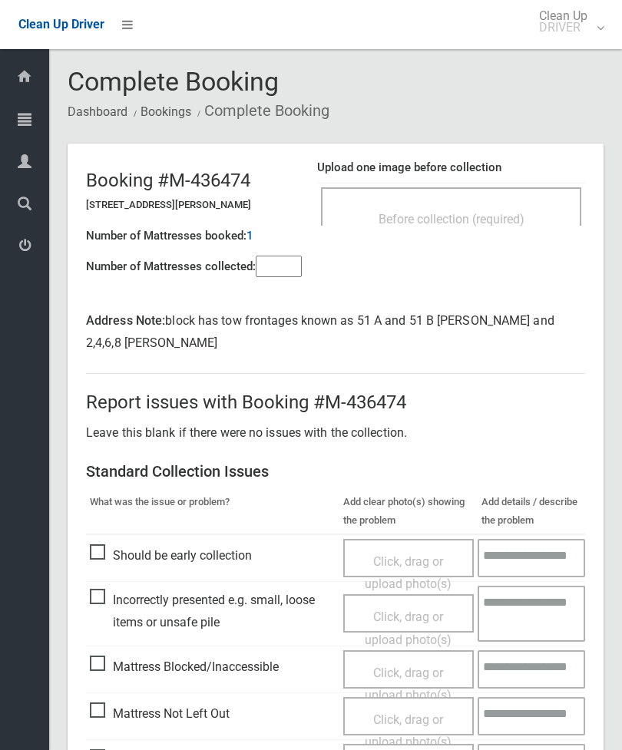
click at [470, 210] on div "Before collection (required)" at bounding box center [451, 218] width 227 height 28
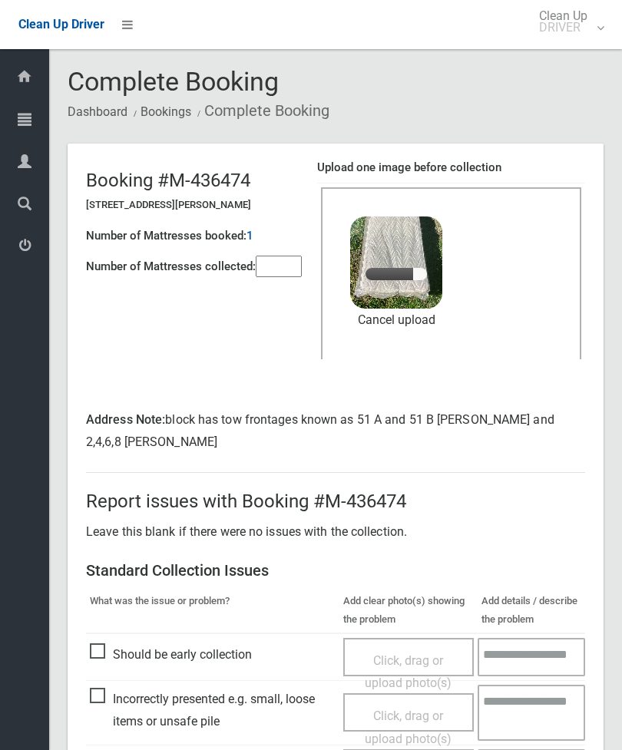
click at [282, 277] on input"] "number" at bounding box center [279, 267] width 46 height 22
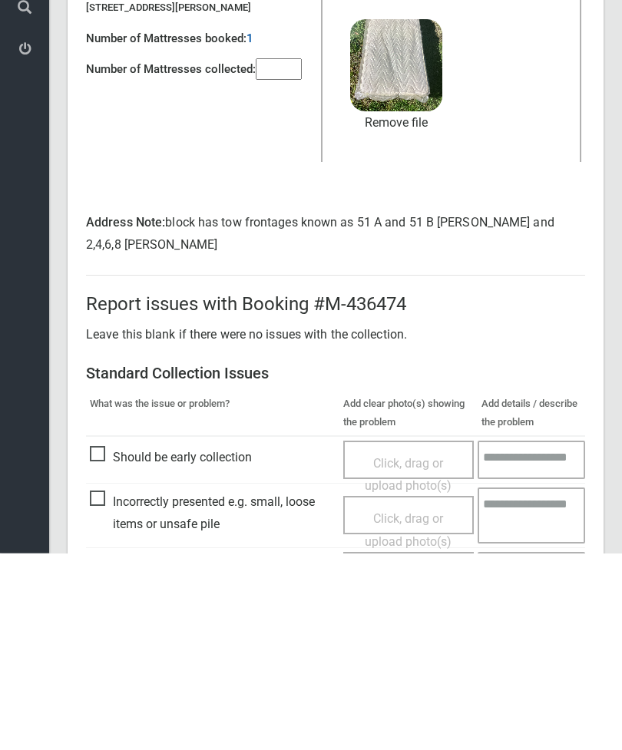
scroll to position [255, 0]
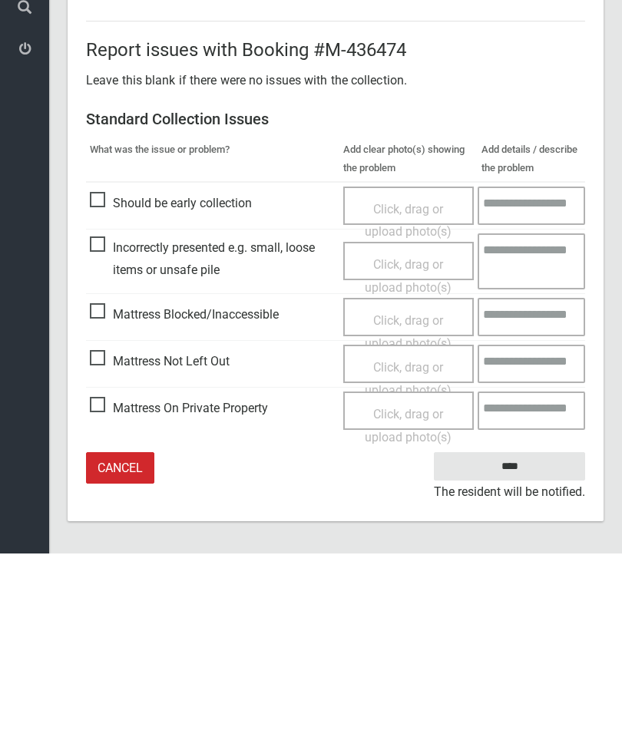
type input"] "*"
click at [517, 649] on input "****" at bounding box center [509, 663] width 151 height 28
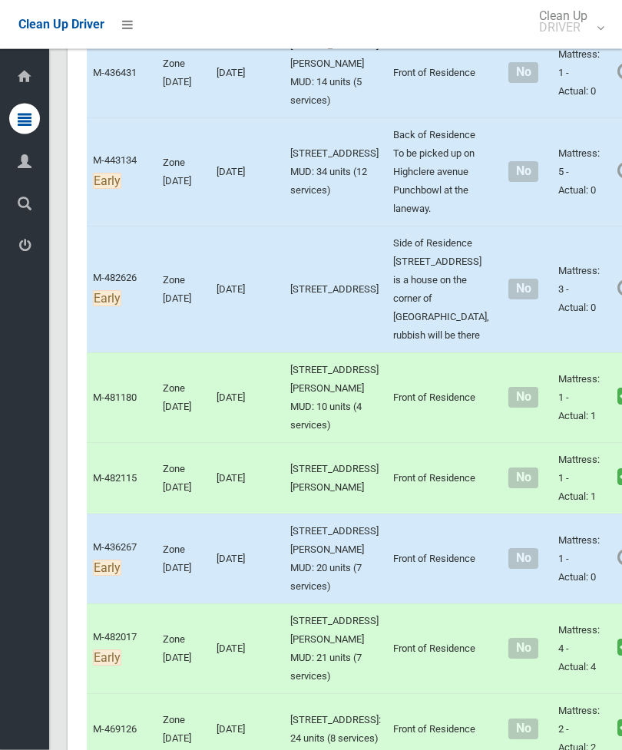
scroll to position [1522, 0]
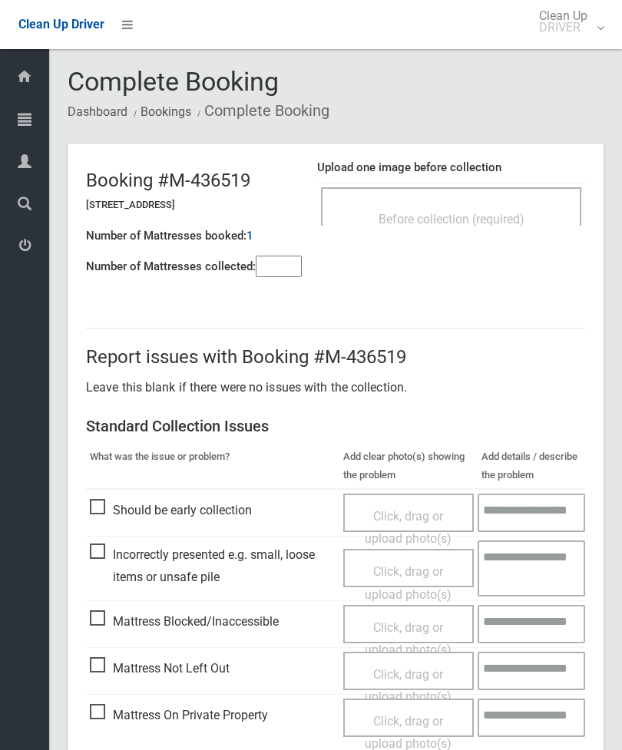
click at [513, 207] on div "Before collection (required)" at bounding box center [451, 218] width 227 height 28
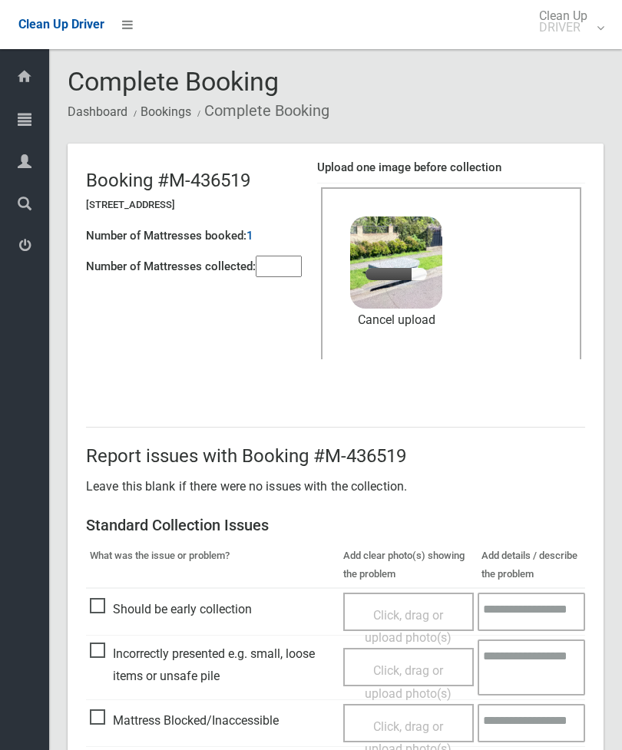
click at [289, 277] on input"] "number" at bounding box center [279, 267] width 46 height 22
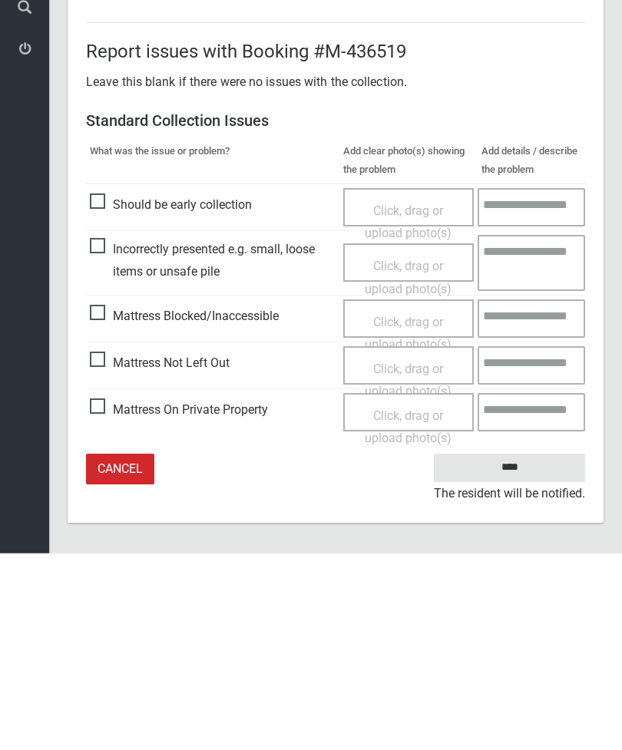
scroll to position [210, 0]
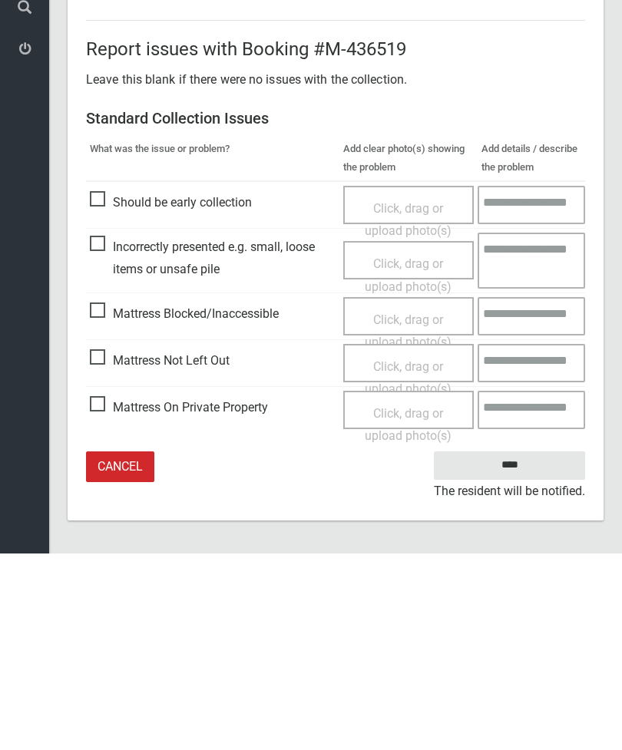
type input"] "*"
click at [526, 648] on input "****" at bounding box center [509, 662] width 151 height 28
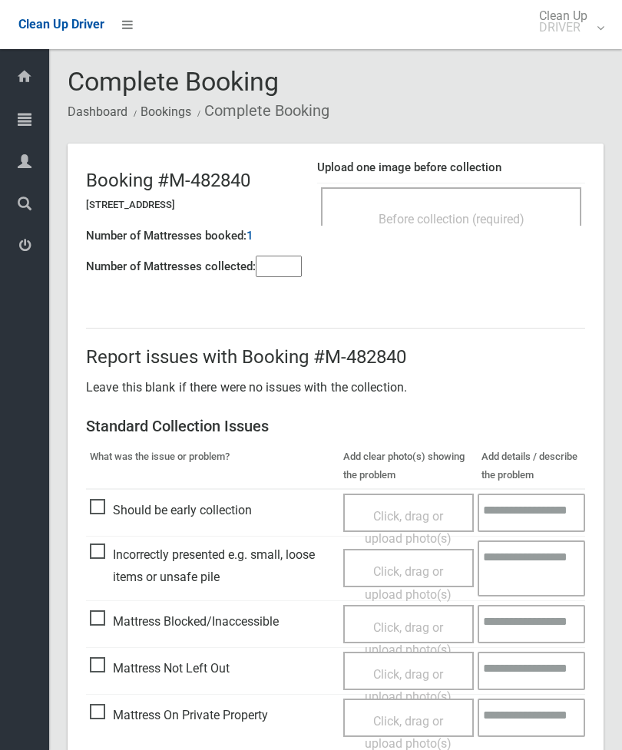
click at [498, 205] on div "Before collection (required)" at bounding box center [451, 218] width 227 height 28
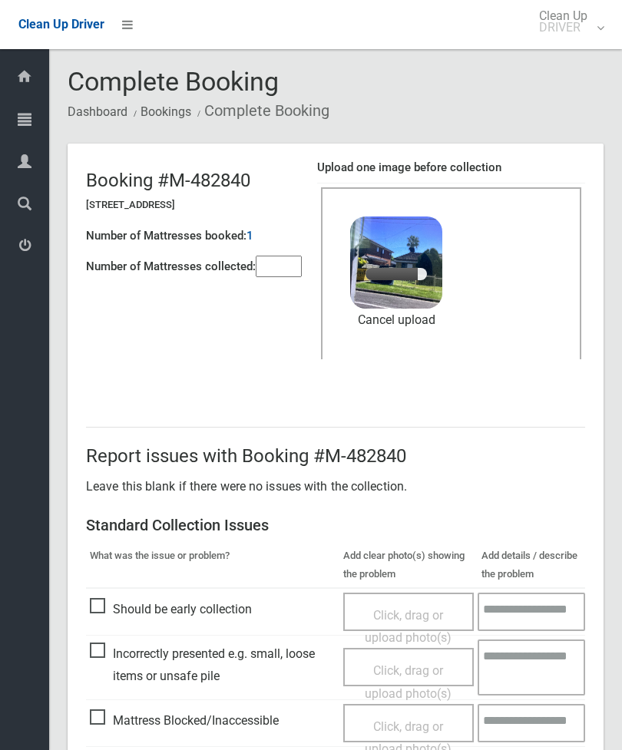
click at [274, 260] on input"] "number" at bounding box center [279, 267] width 46 height 22
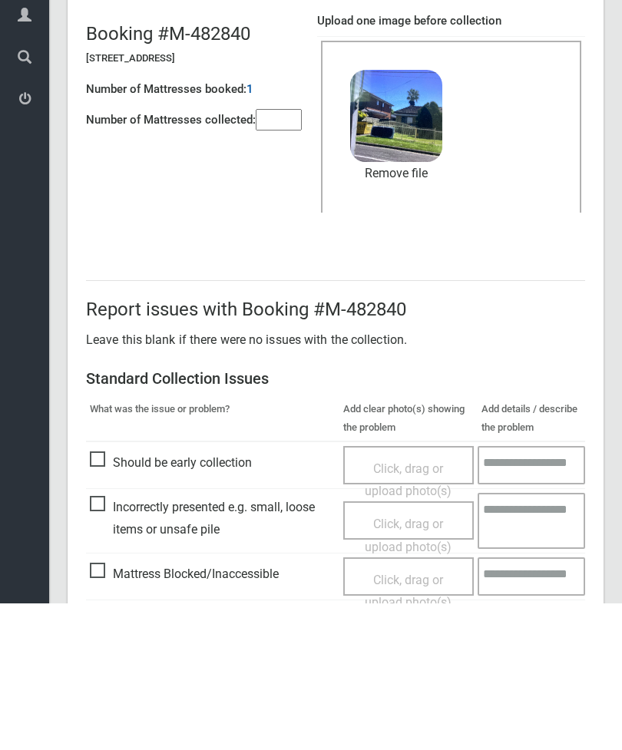
scroll to position [210, 0]
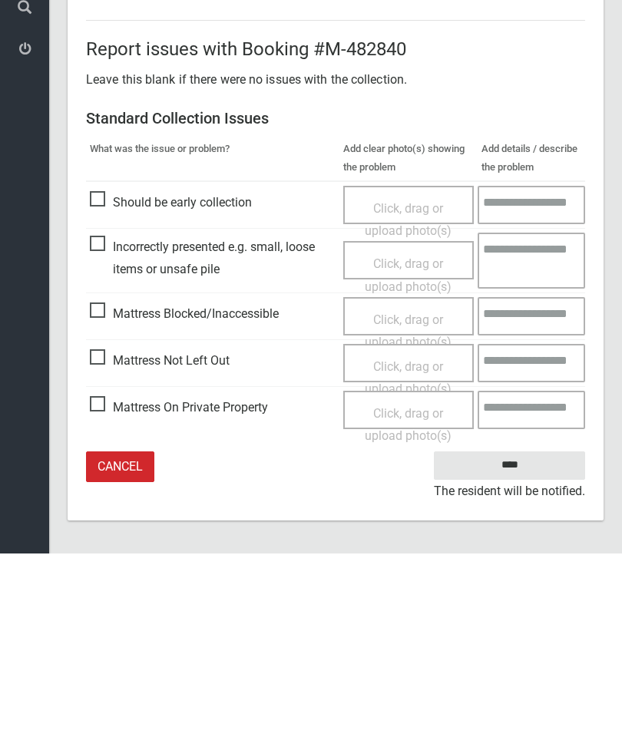
type input"] "*"
click at [525, 648] on input "****" at bounding box center [509, 662] width 151 height 28
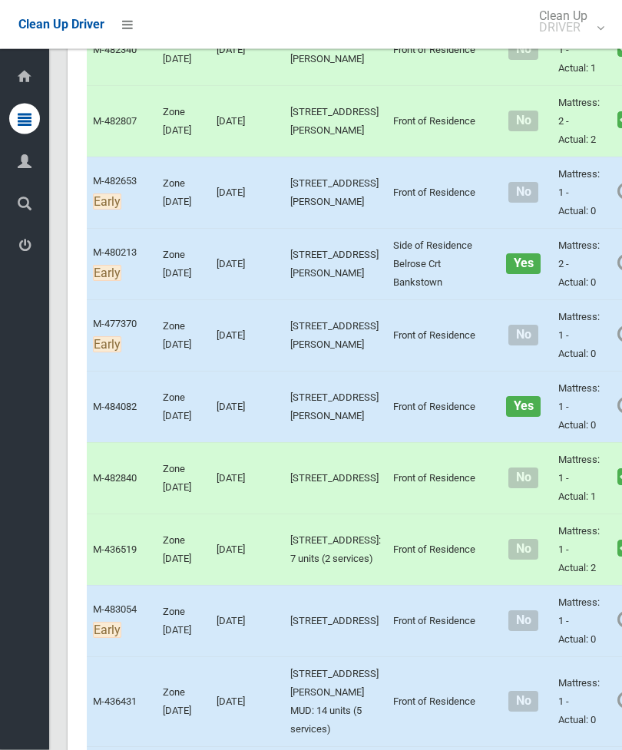
scroll to position [893, 0]
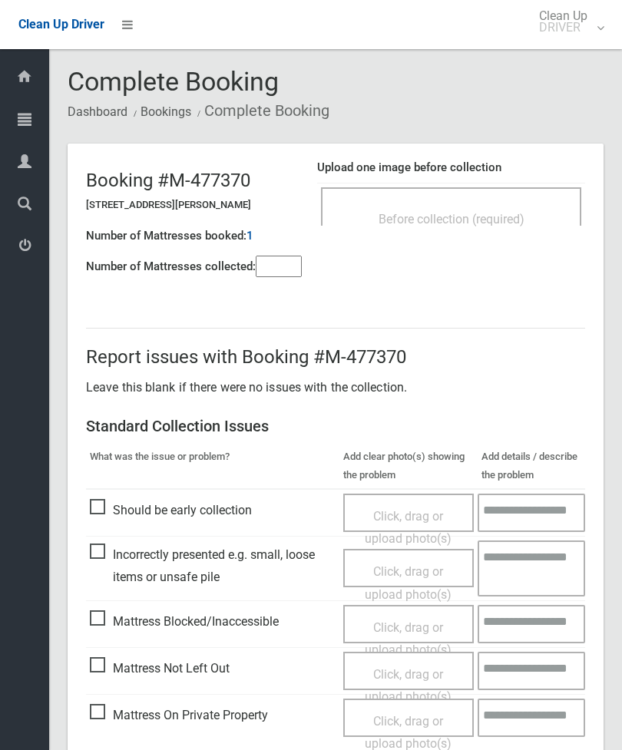
click at [508, 203] on div "Before collection (required)" at bounding box center [451, 206] width 260 height 38
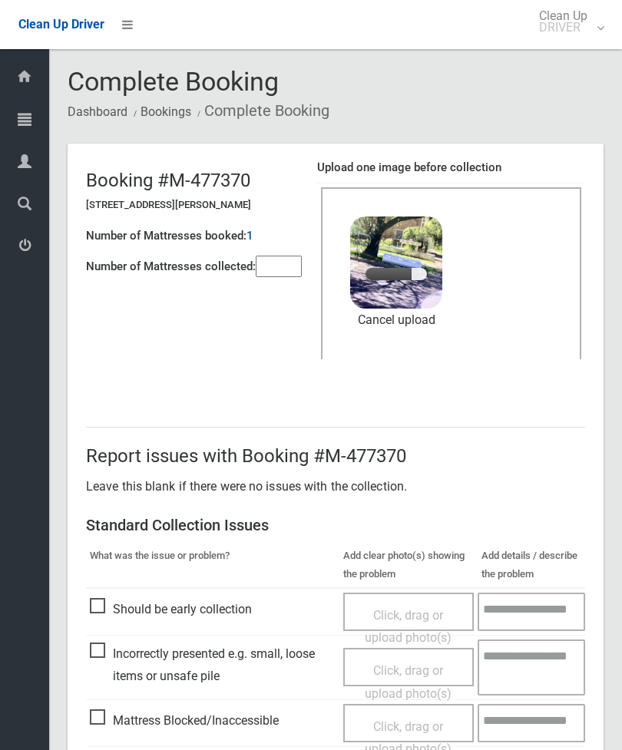
click at [291, 269] on input"] "number" at bounding box center [279, 267] width 46 height 22
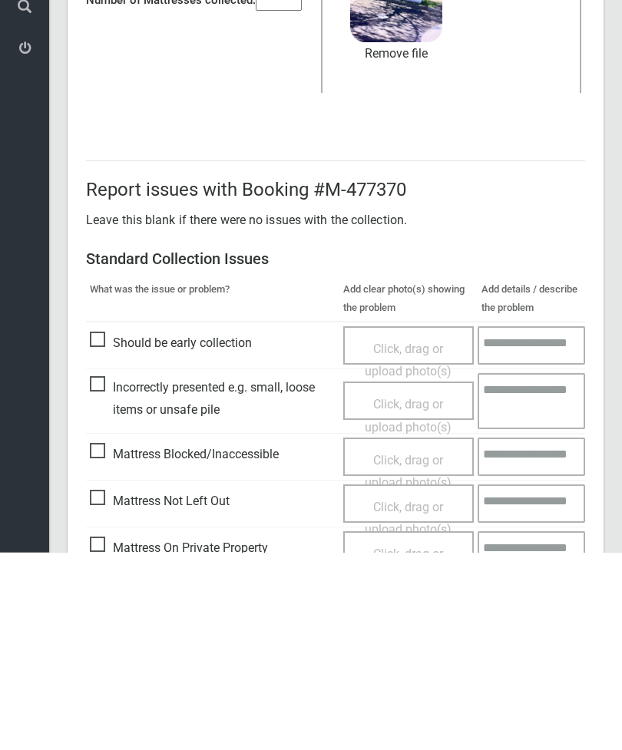
scroll to position [210, 0]
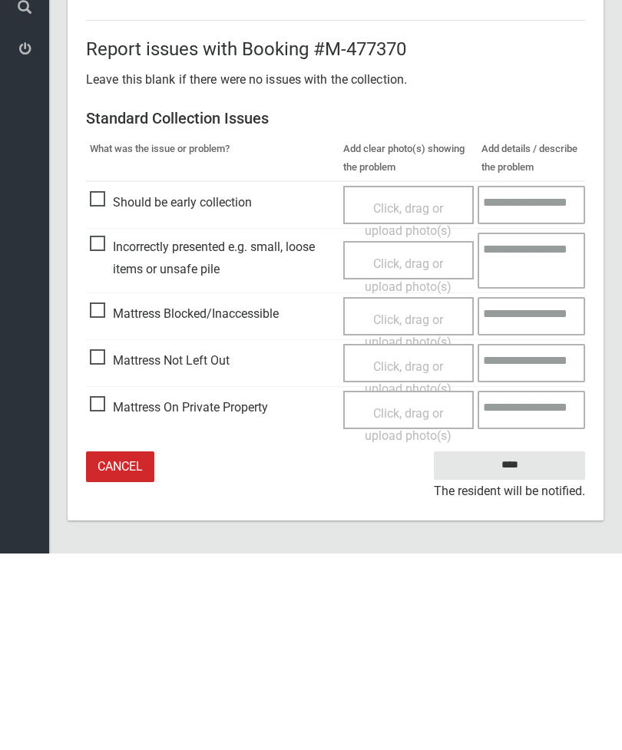
type input"] "*"
click at [521, 648] on input "****" at bounding box center [509, 662] width 151 height 28
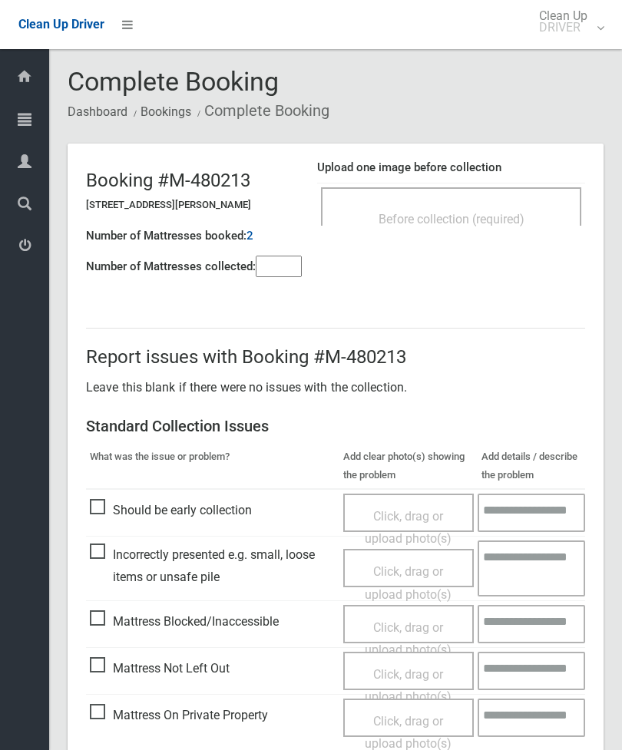
click at [509, 206] on div "Before collection (required)" at bounding box center [451, 218] width 227 height 28
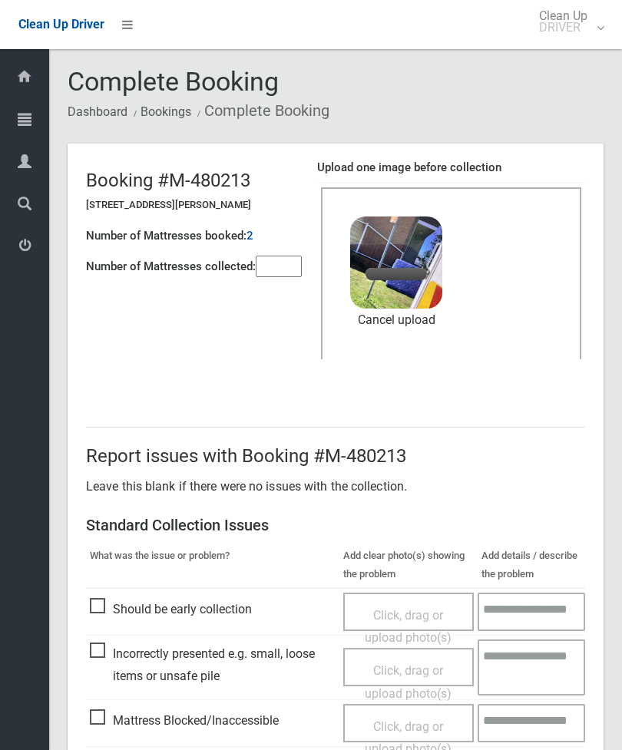
click at [293, 263] on input"] "number" at bounding box center [279, 267] width 46 height 22
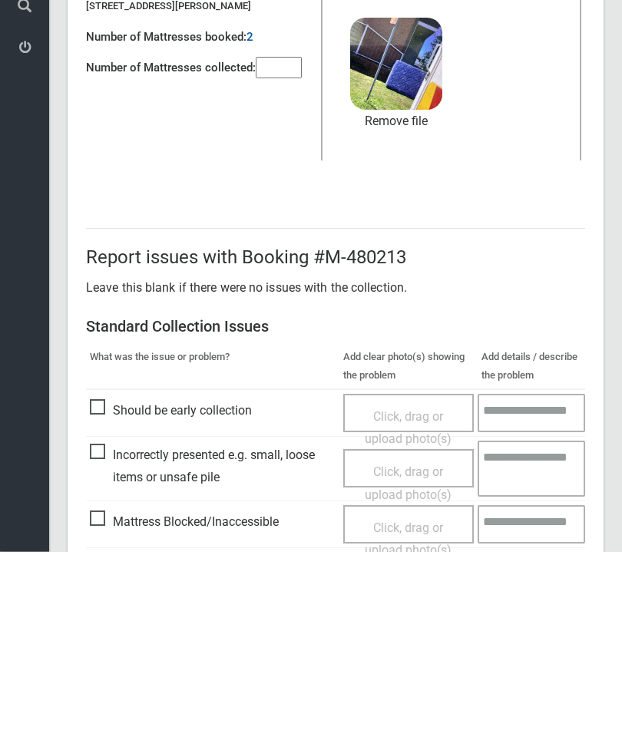
scroll to position [210, 0]
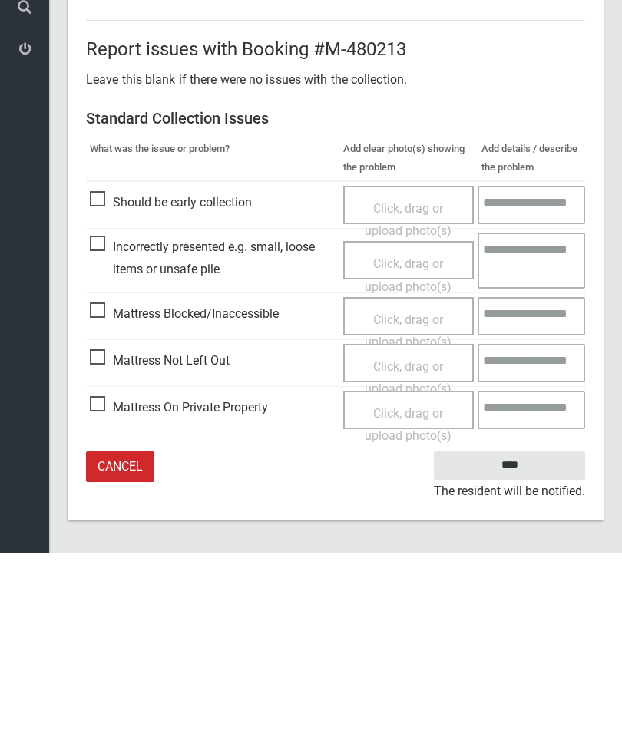
type input"] "*"
click at [521, 648] on input "****" at bounding box center [509, 662] width 151 height 28
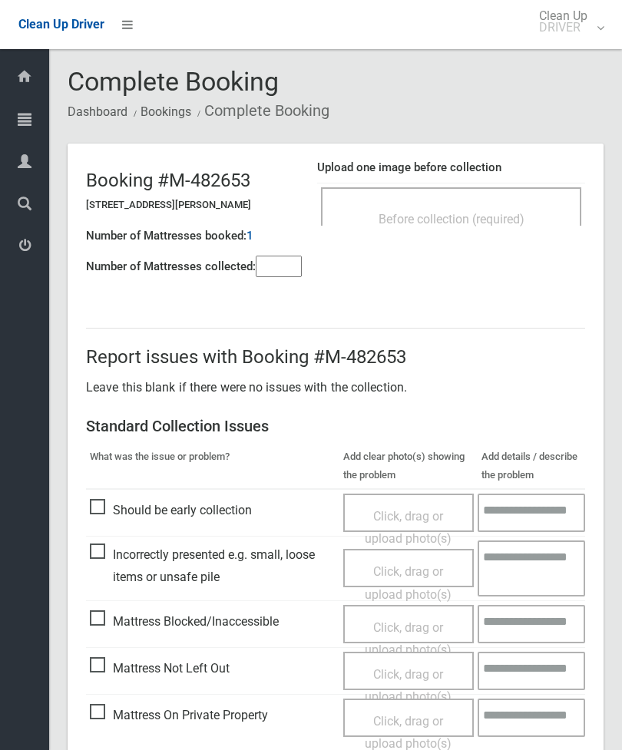
click at [538, 208] on div "Before collection (required)" at bounding box center [451, 218] width 227 height 28
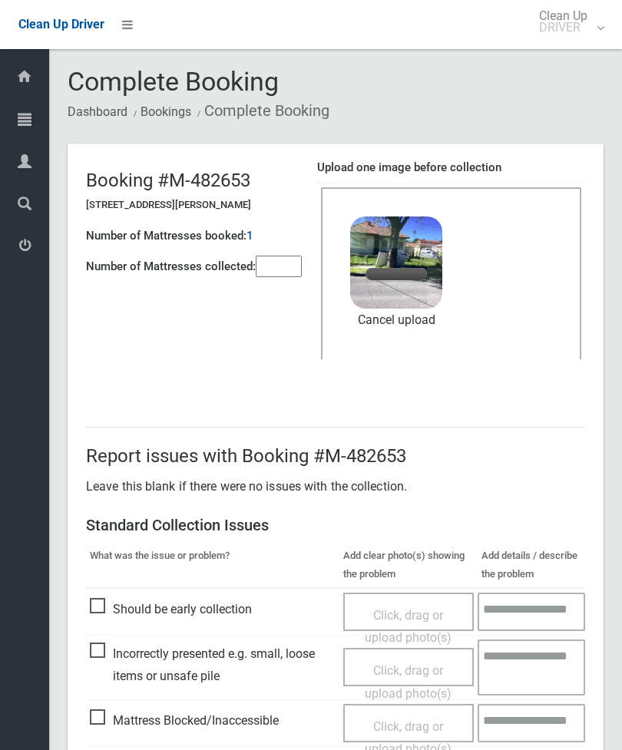
click at [274, 271] on input"] "number" at bounding box center [279, 267] width 46 height 22
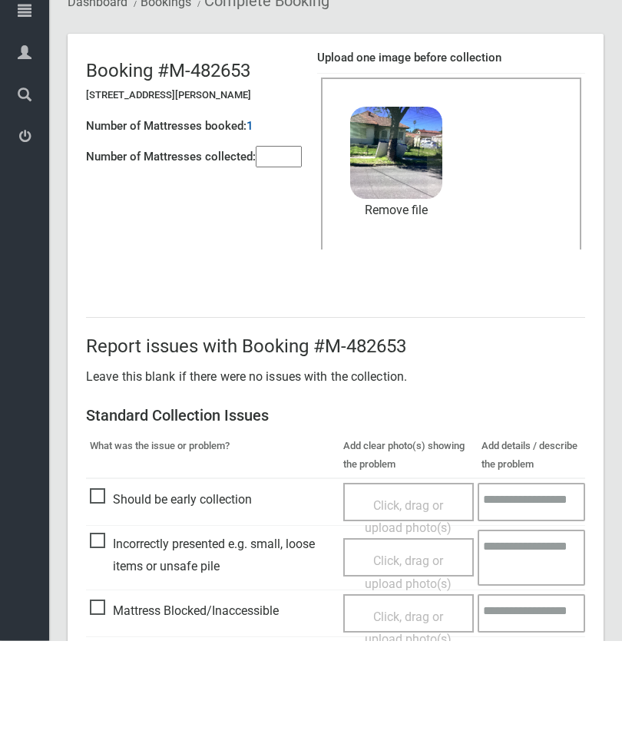
scroll to position [210, 0]
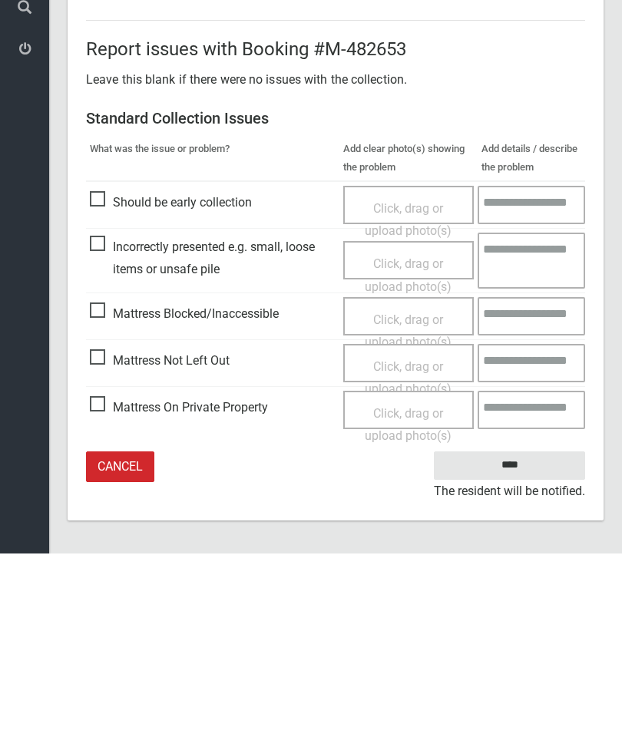
type input"] "*"
click at [520, 648] on input "****" at bounding box center [509, 662] width 151 height 28
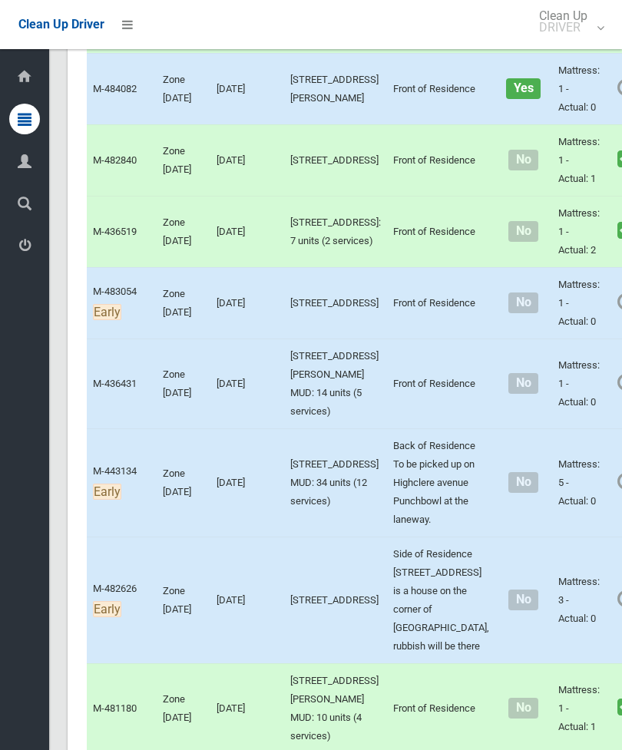
scroll to position [1325, 0]
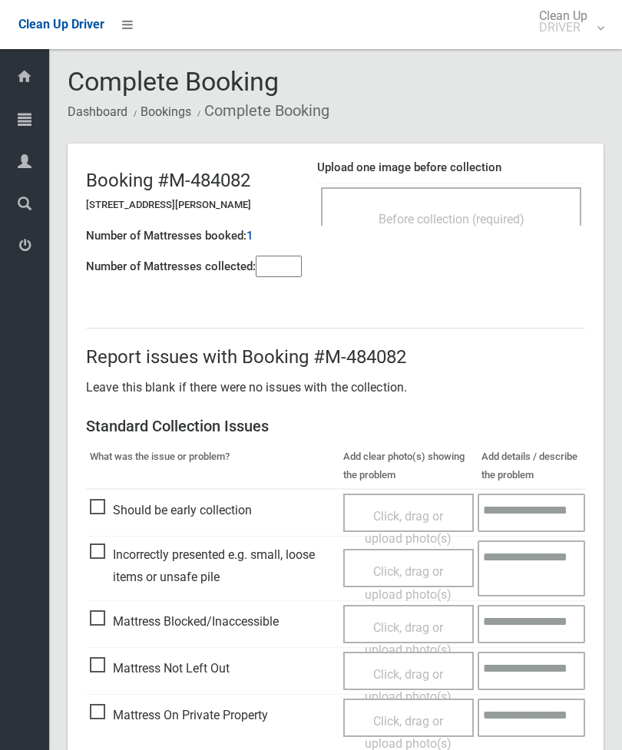
click at [492, 217] on span "Before collection (required)" at bounding box center [452, 219] width 146 height 15
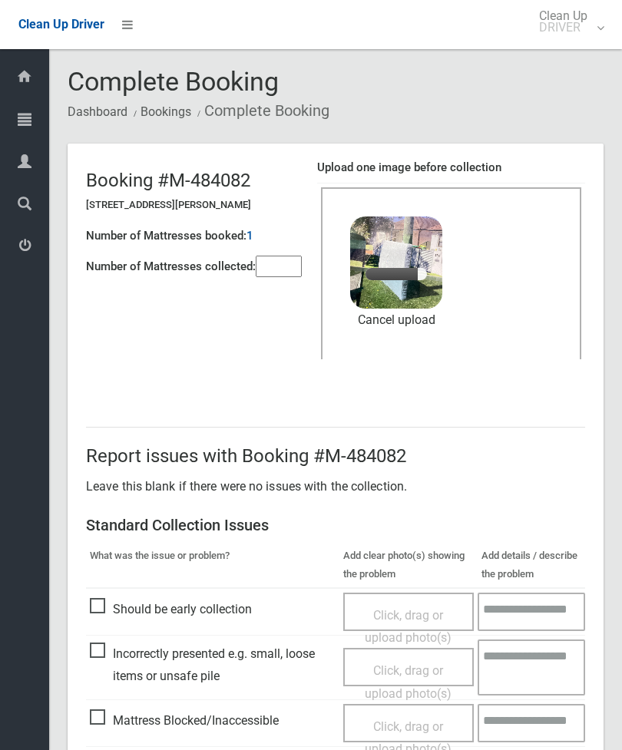
click at [301, 264] on input"] "number" at bounding box center [279, 267] width 46 height 22
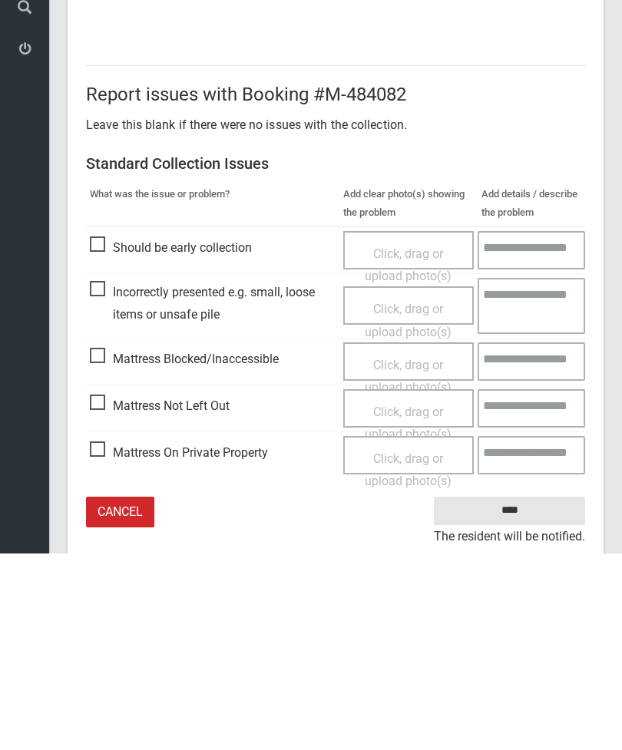
scroll to position [210, 0]
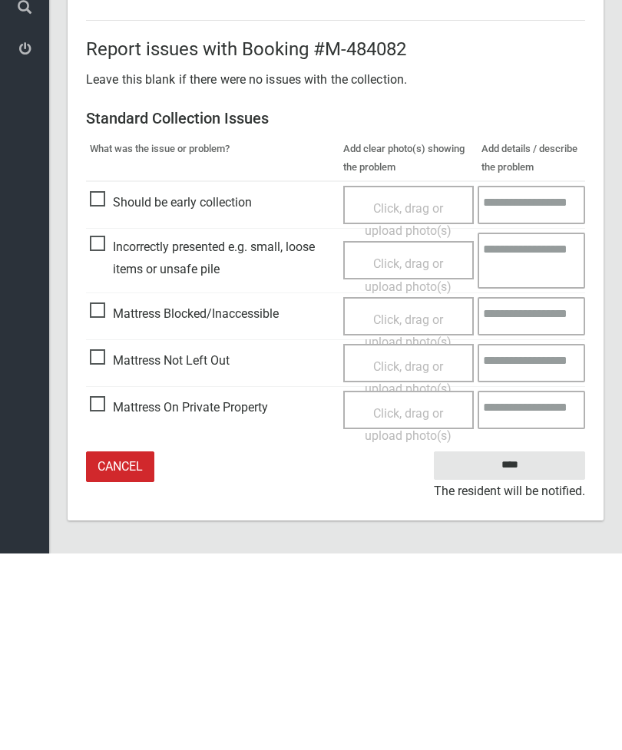
type input"] "*"
click at [521, 648] on input "****" at bounding box center [509, 662] width 151 height 28
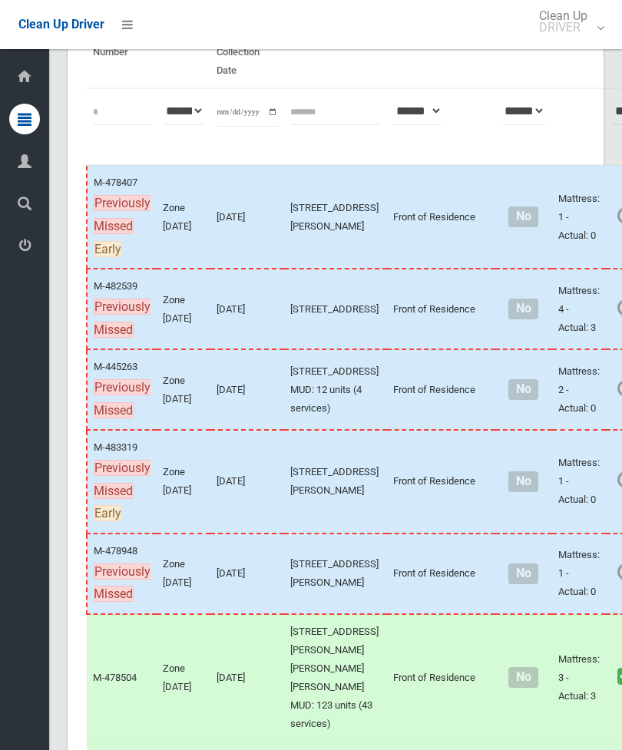
scroll to position [165, 0]
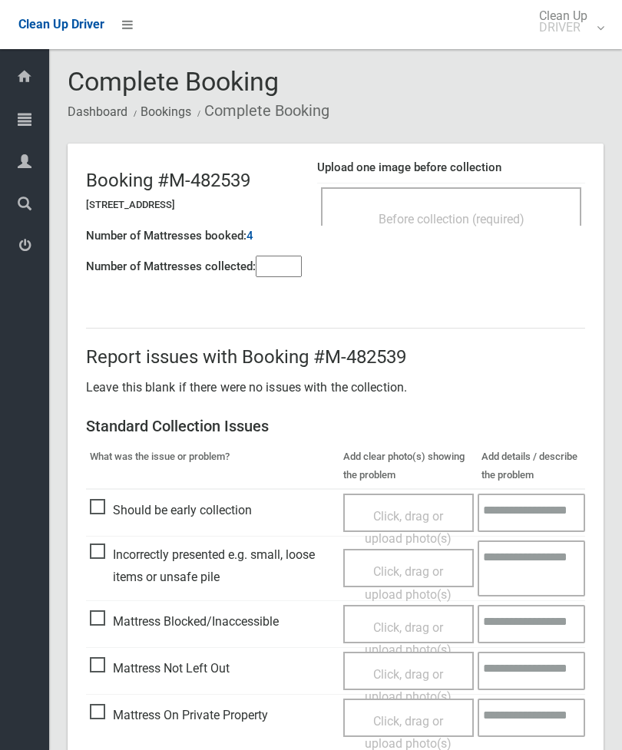
click at [489, 215] on span "Before collection (required)" at bounding box center [452, 219] width 146 height 15
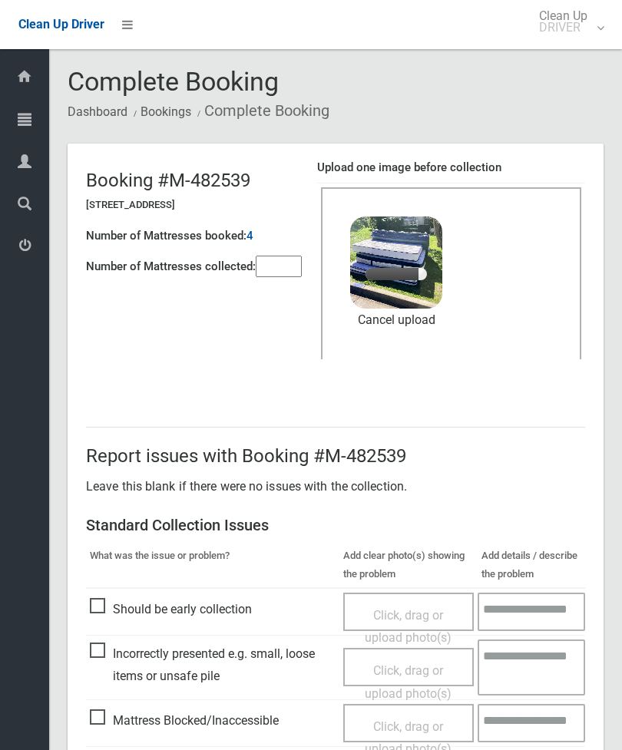
click at [291, 271] on input"] "number" at bounding box center [279, 267] width 46 height 22
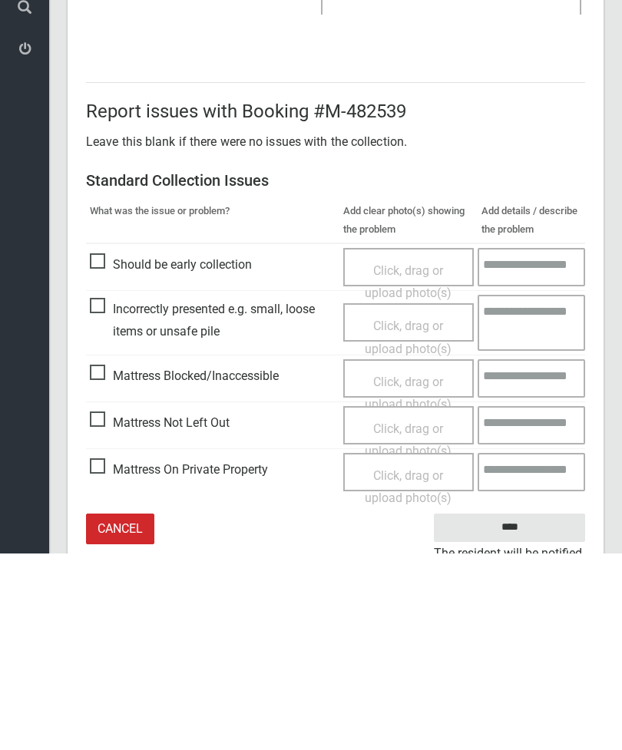
scroll to position [210, 0]
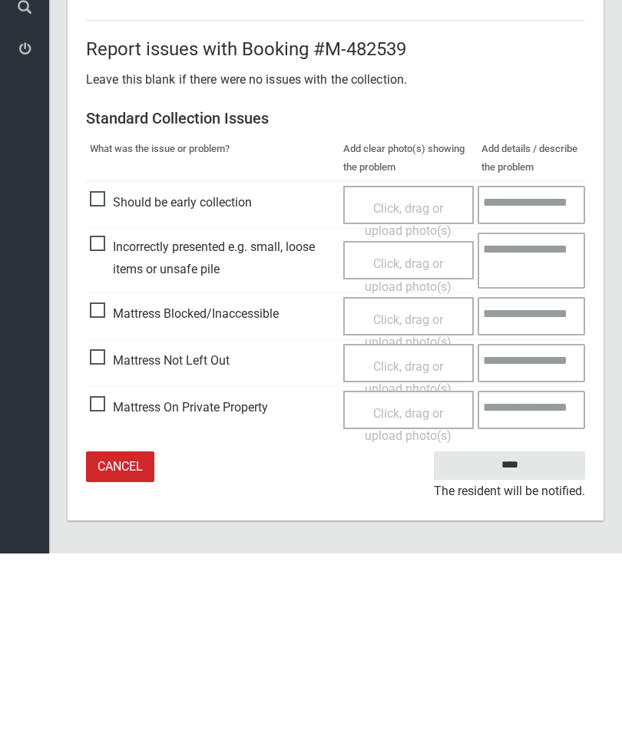
type input"] "*"
click at [526, 648] on input "****" at bounding box center [509, 662] width 151 height 28
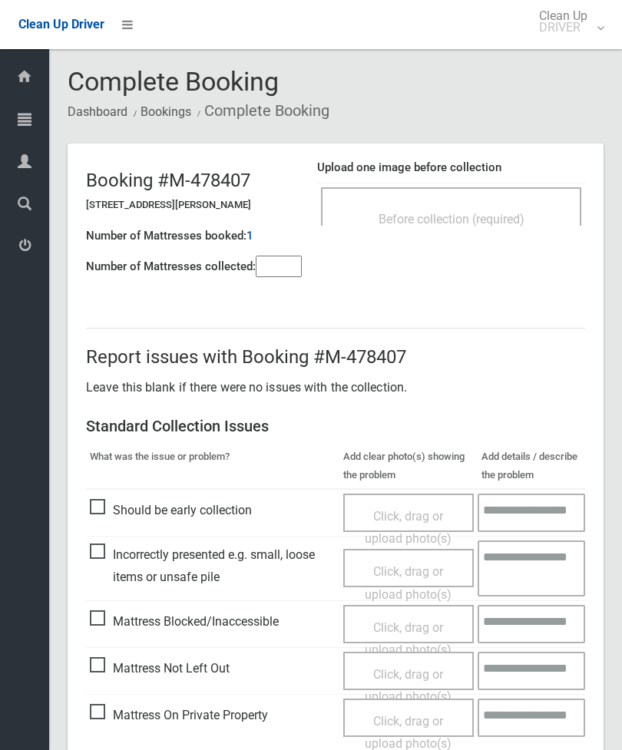
click at [500, 198] on div "Before collection (required)" at bounding box center [451, 206] width 260 height 38
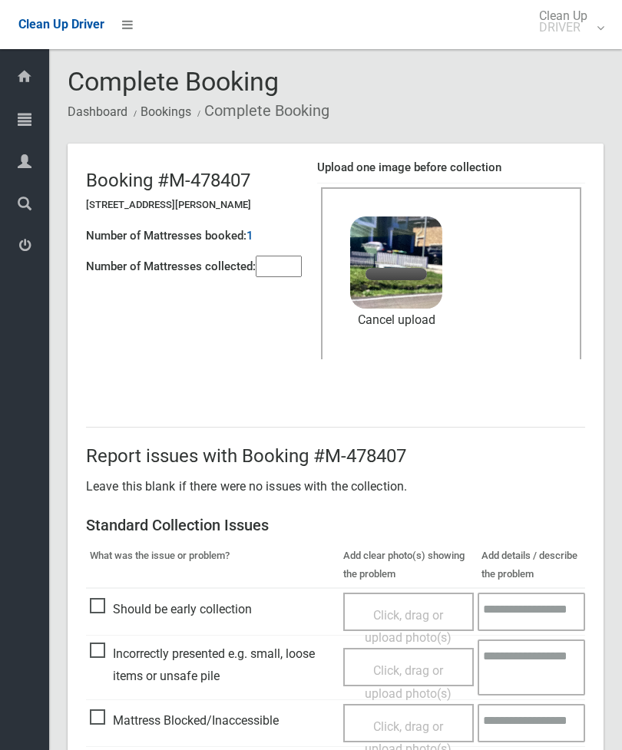
click at [279, 271] on input"] "number" at bounding box center [279, 267] width 46 height 22
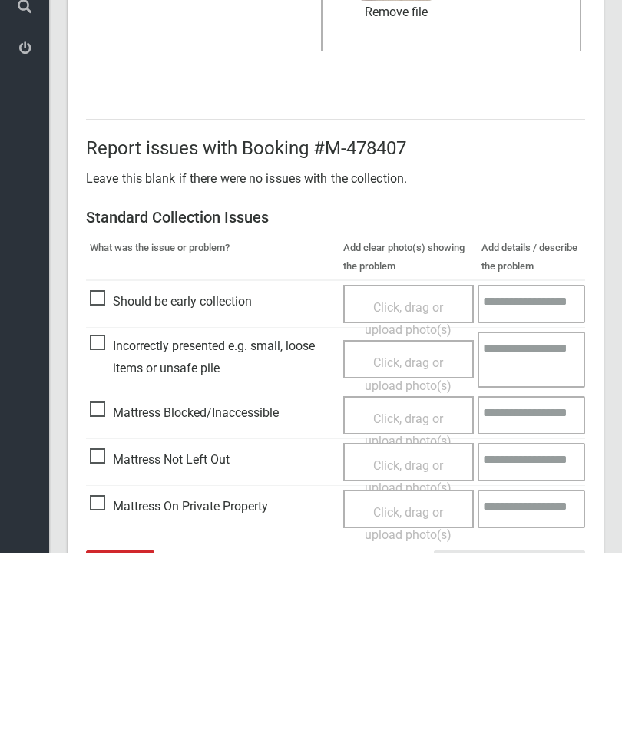
scroll to position [210, 0]
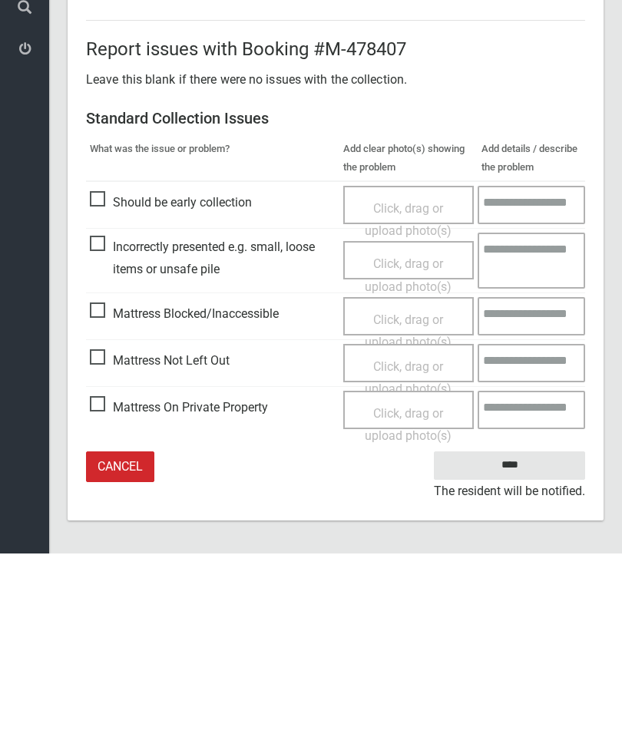
type input"] "*"
click at [530, 648] on input "****" at bounding box center [509, 662] width 151 height 28
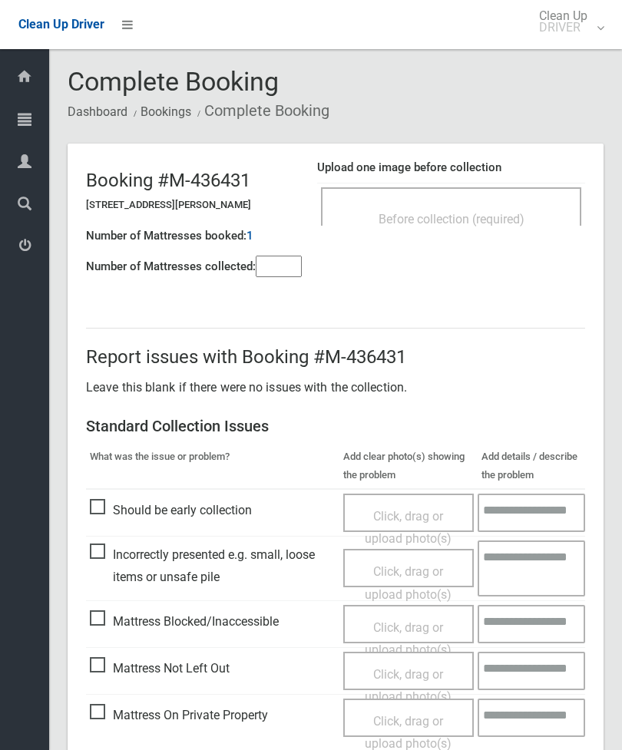
click at [523, 227] on div "Before collection (required)" at bounding box center [451, 218] width 227 height 28
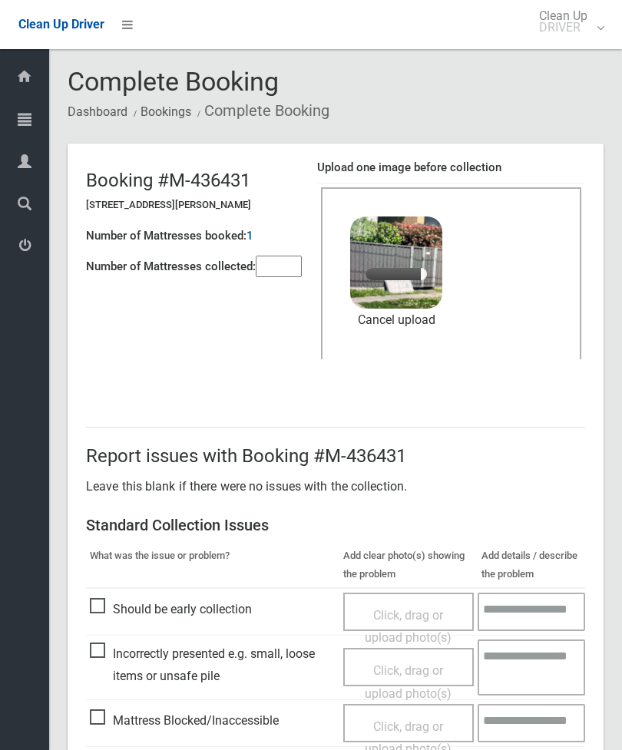
click at [280, 277] on input"] "number" at bounding box center [279, 267] width 46 height 22
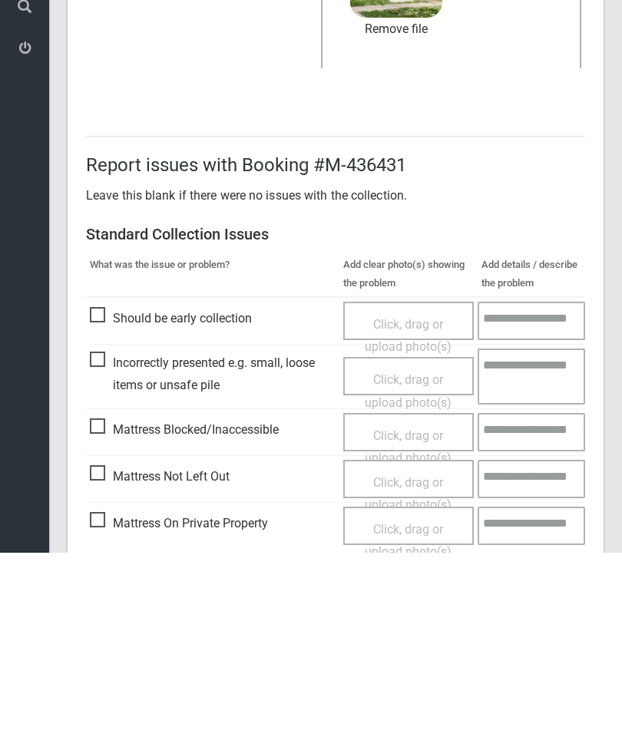
scroll to position [210, 0]
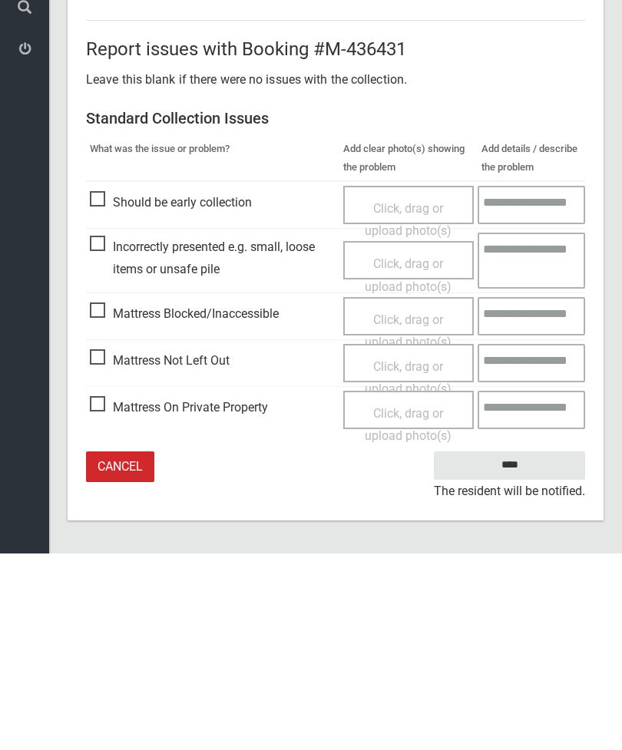
type input"] "*"
click at [523, 648] on input "****" at bounding box center [509, 662] width 151 height 28
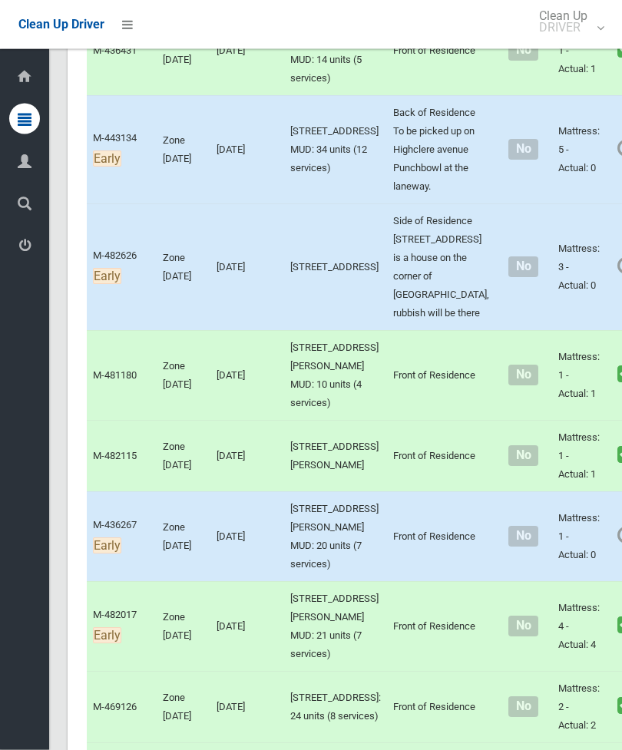
scroll to position [1545, 0]
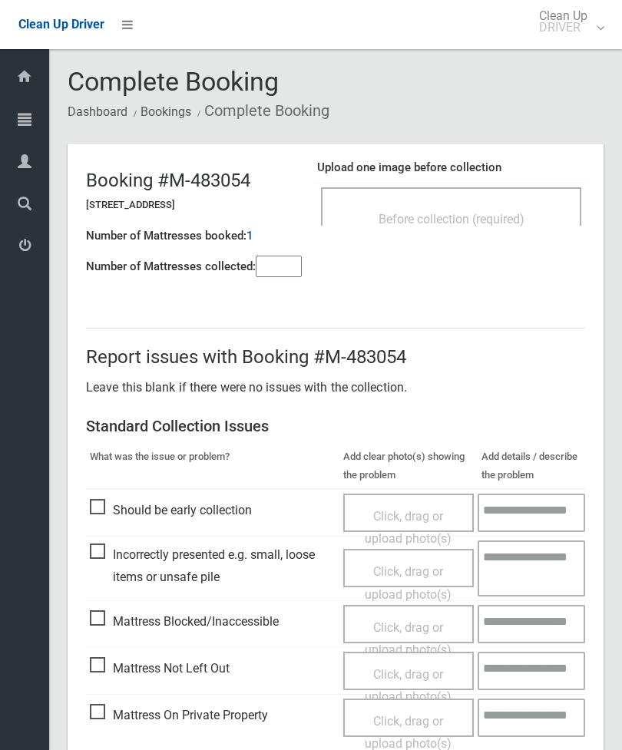
click at [509, 218] on span "Before collection (required)" at bounding box center [452, 219] width 146 height 15
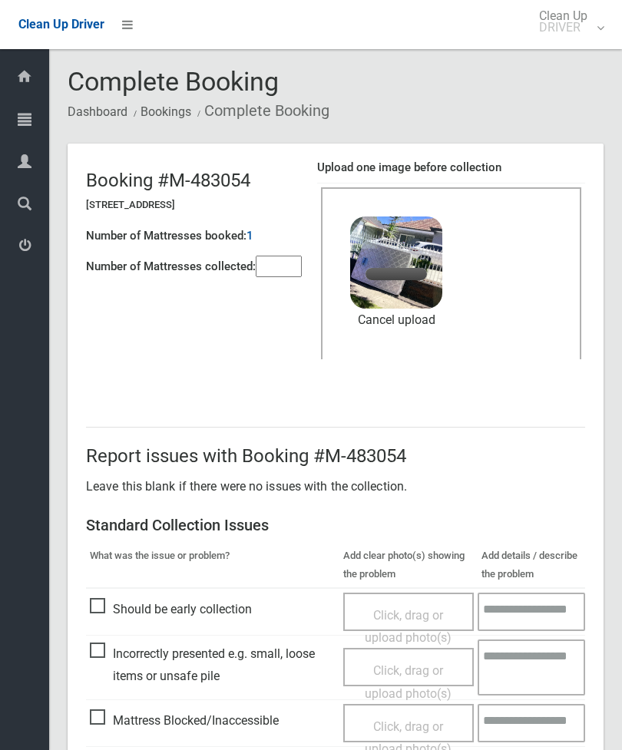
click at [287, 270] on input"] "number" at bounding box center [279, 267] width 46 height 22
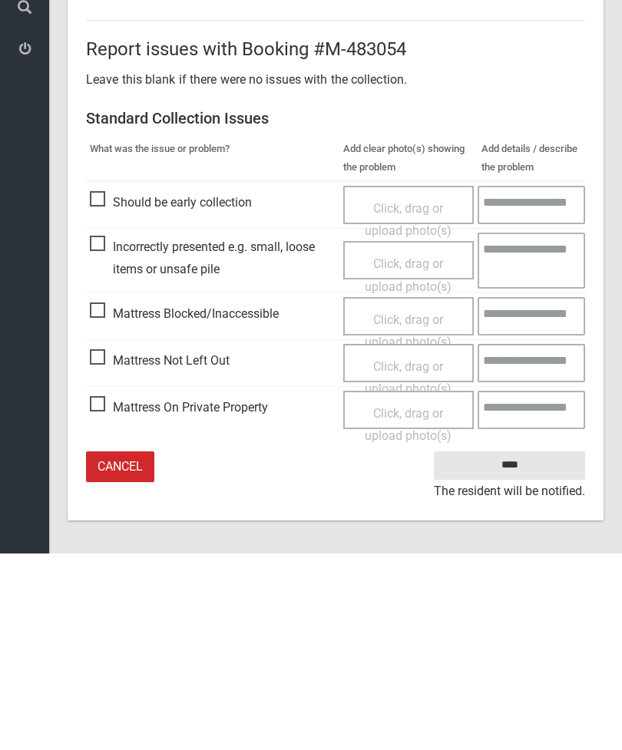
type input"] "*"
click at [519, 648] on input "****" at bounding box center [509, 662] width 151 height 28
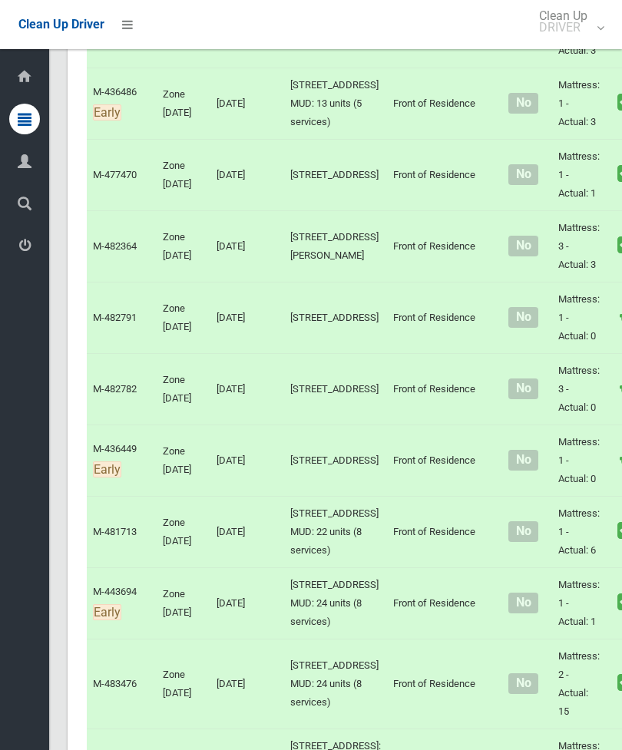
scroll to position [3773, 0]
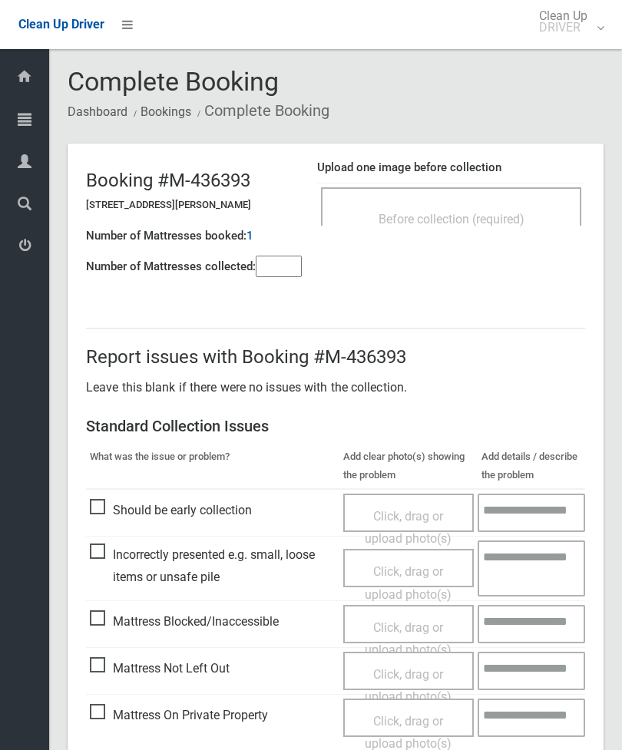
click at [524, 218] on span "Before collection (required)" at bounding box center [452, 219] width 146 height 15
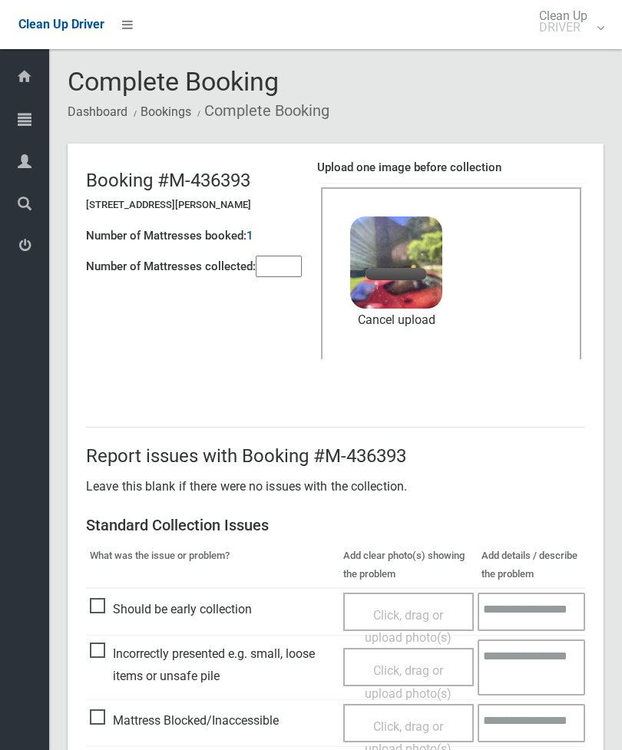
click at [286, 256] on input"] "number" at bounding box center [279, 267] width 46 height 22
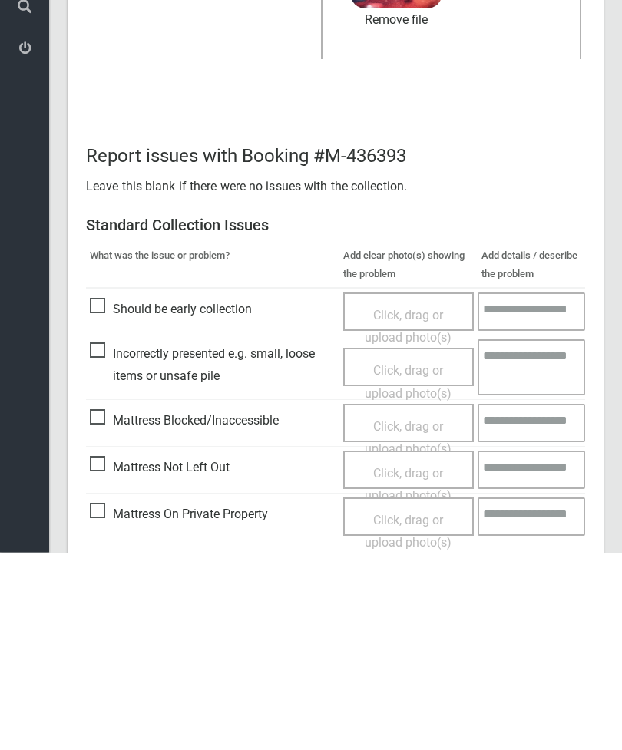
scroll to position [210, 0]
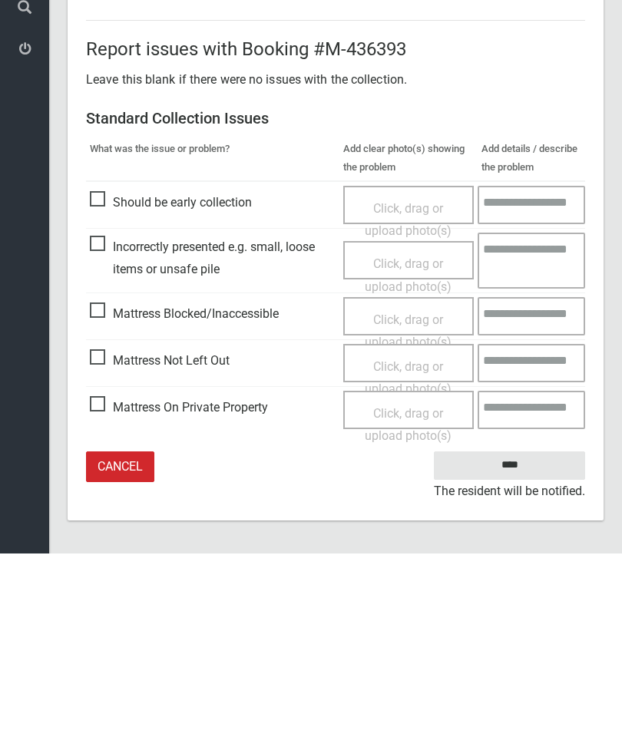
type input"] "*"
click at [529, 648] on input "****" at bounding box center [509, 662] width 151 height 28
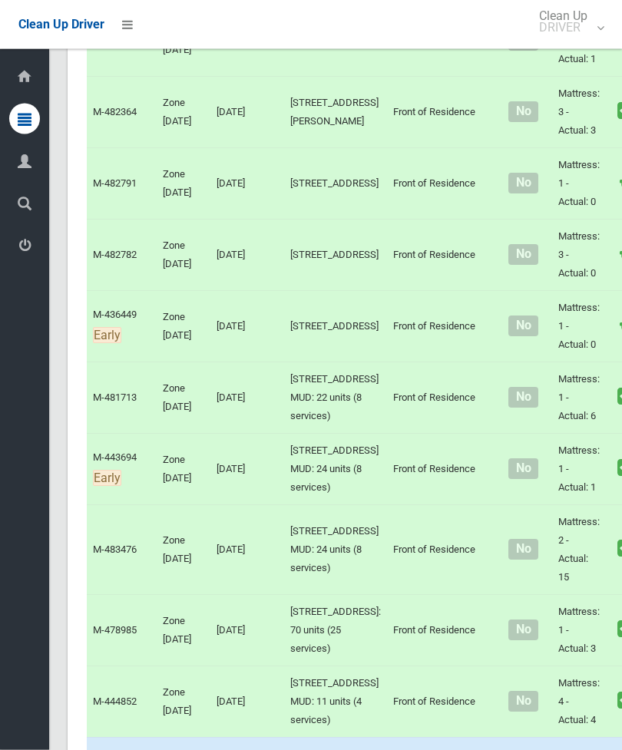
scroll to position [3821, 0]
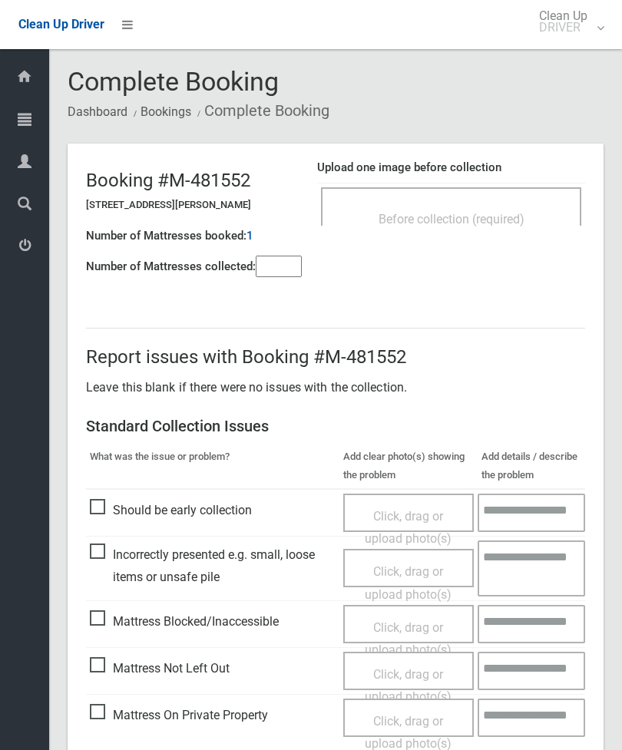
click at [482, 204] on div "Before collection (required)" at bounding box center [451, 218] width 227 height 28
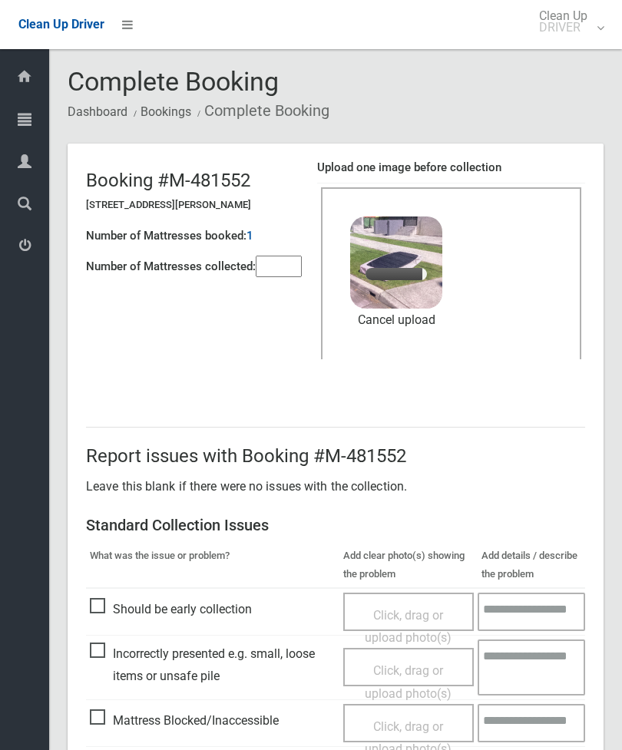
click at [283, 260] on input"] "number" at bounding box center [279, 267] width 46 height 22
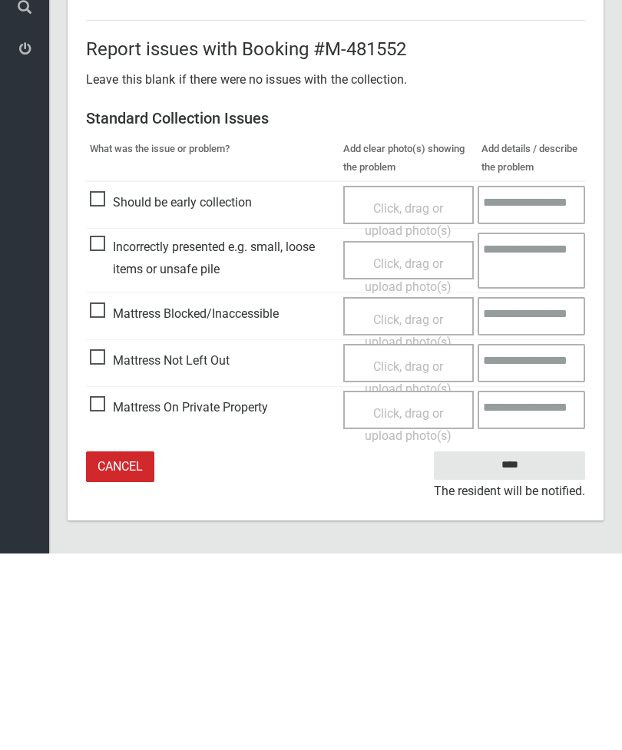
type input"] "*"
click at [522, 648] on input "****" at bounding box center [509, 662] width 151 height 28
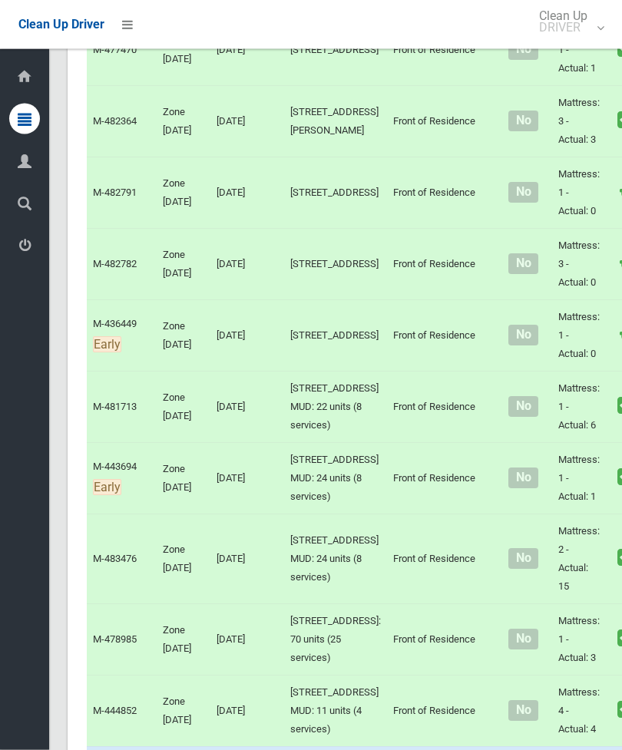
scroll to position [3762, 0]
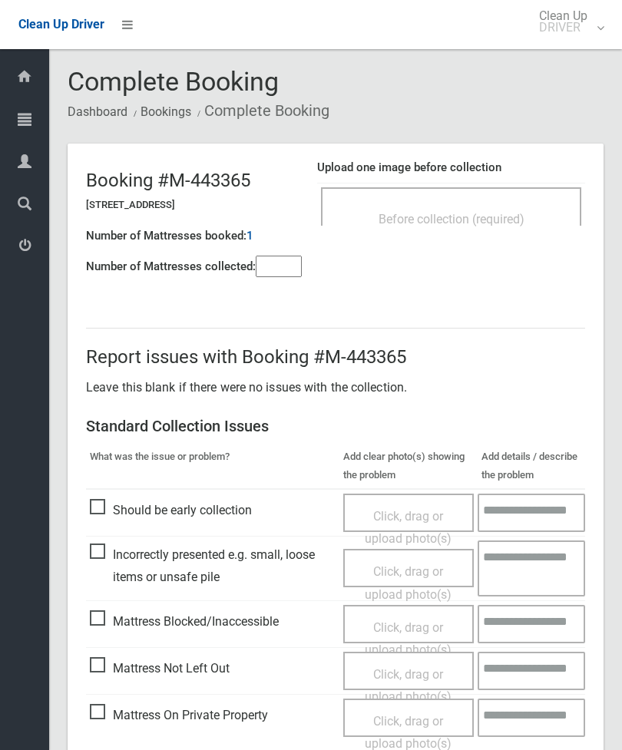
click at [495, 207] on div "Before collection (required)" at bounding box center [451, 218] width 227 height 28
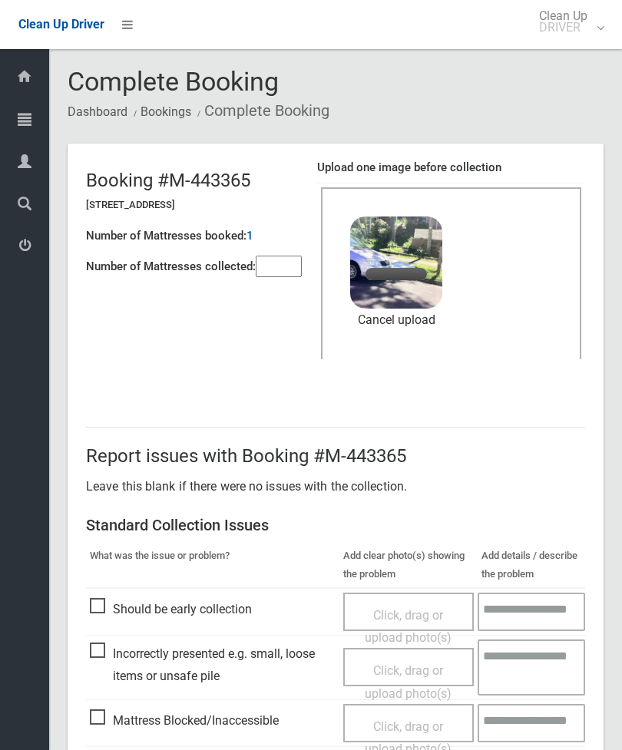
click at [271, 267] on input"] "number" at bounding box center [279, 267] width 46 height 22
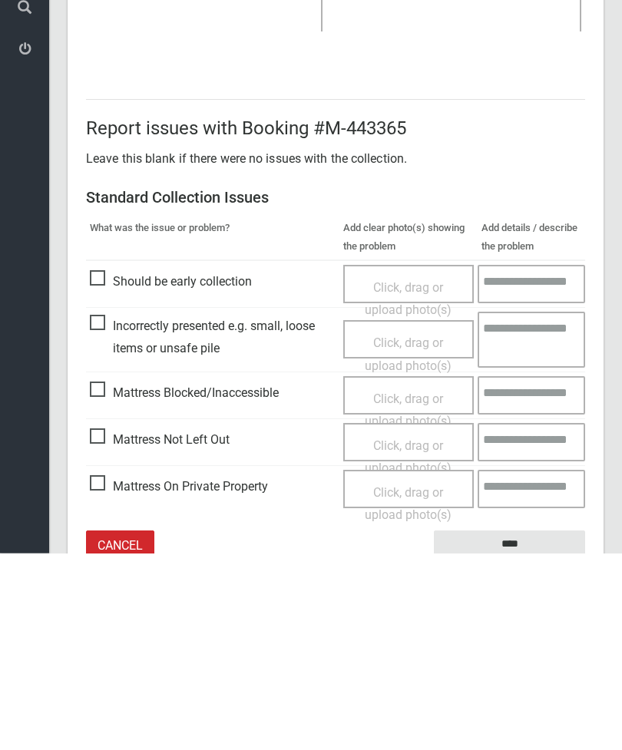
scroll to position [210, 0]
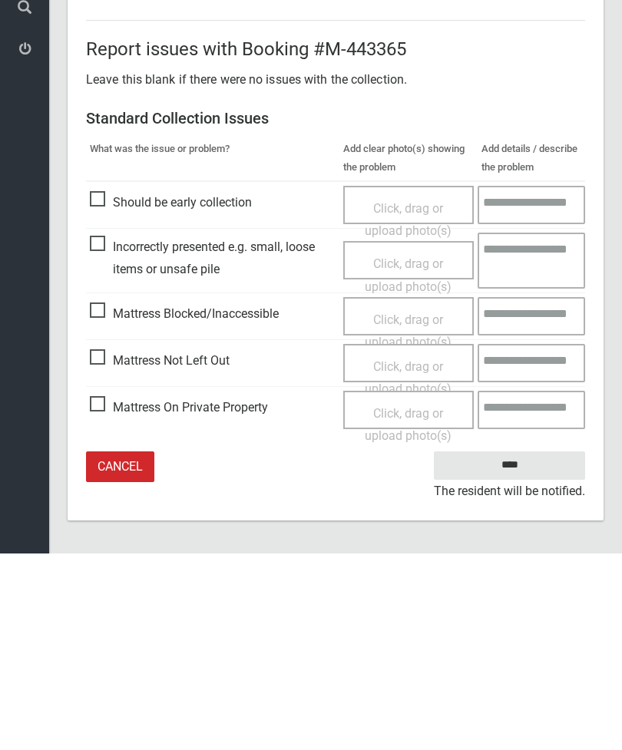
type input"] "*"
click input "****"
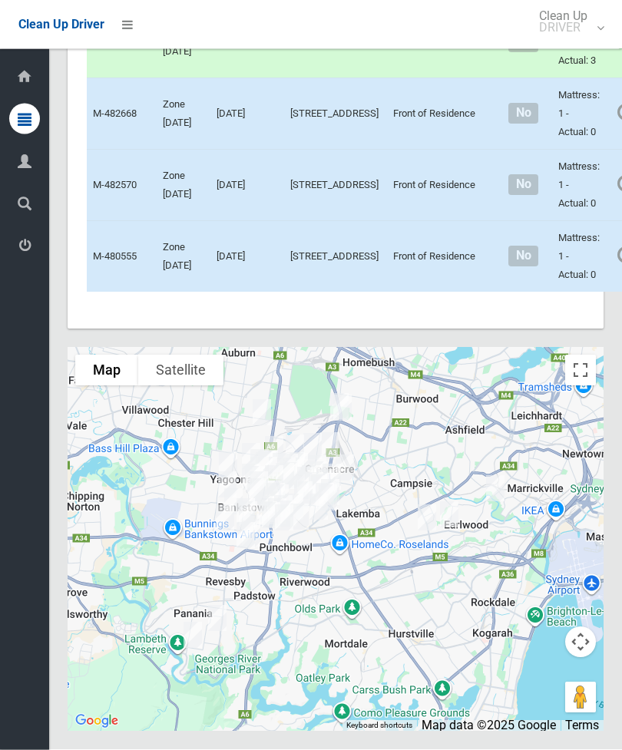
scroll to position [6618, 0]
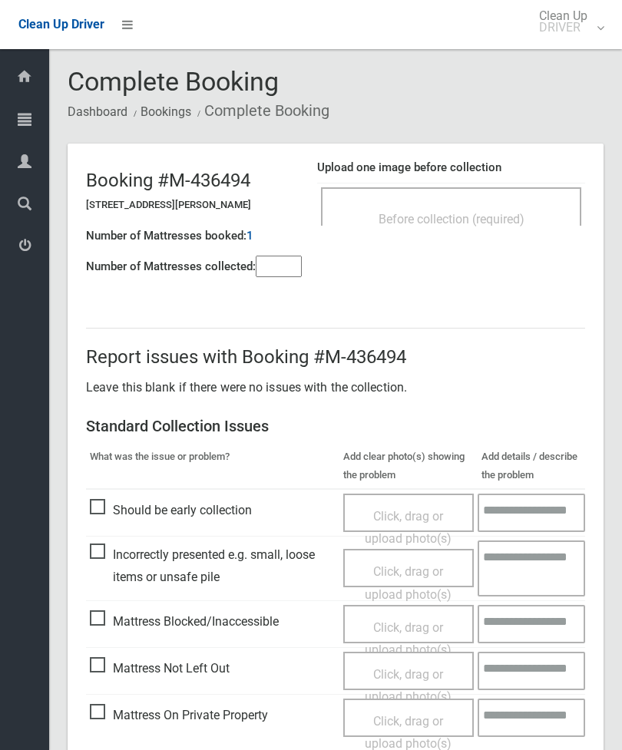
click at [510, 256] on header "Booking #M-436494 [STREET_ADDRESS][PERSON_NAME] Number of Mattresses booked: 1 …" at bounding box center [336, 217] width 536 height 147
click at [519, 218] on span "Before collection (required)" at bounding box center [452, 219] width 146 height 15
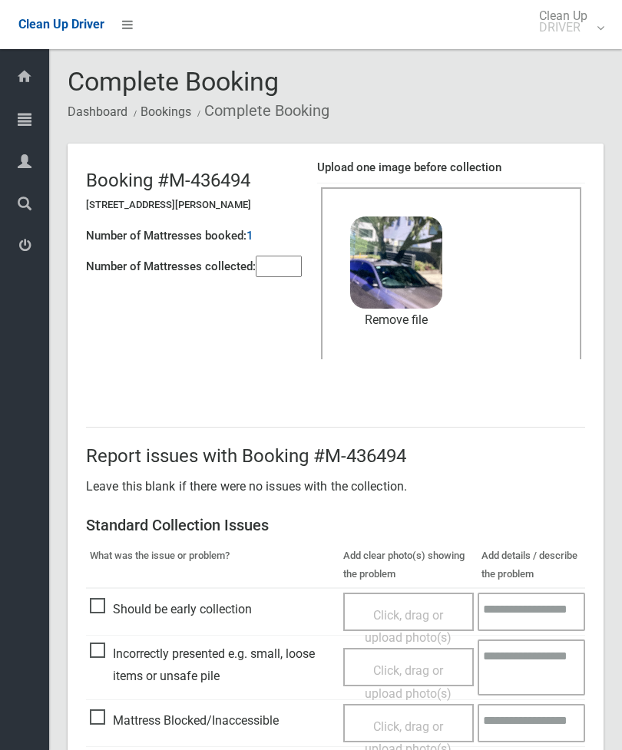
click at [300, 242] on div "Number of Mattresses booked: 1" at bounding box center [194, 235] width 216 height 31
click at [281, 267] on input"] "number" at bounding box center [279, 267] width 46 height 22
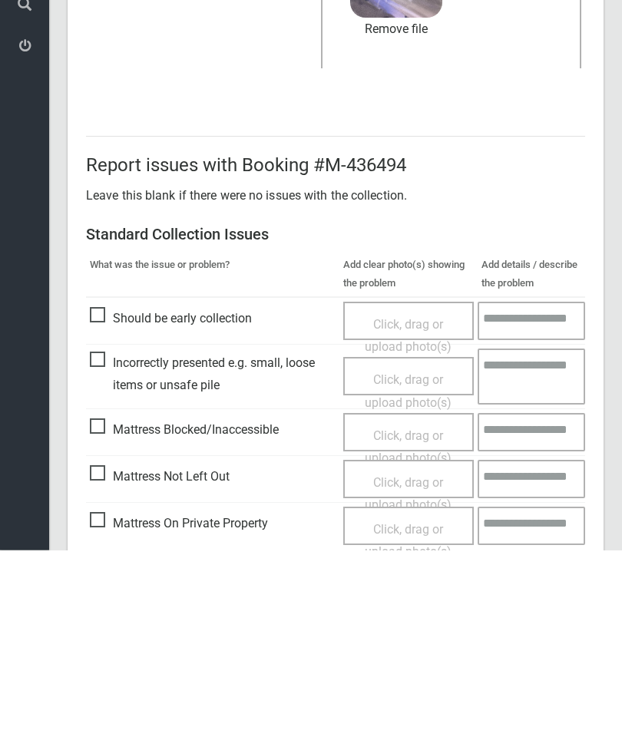
scroll to position [210, 0]
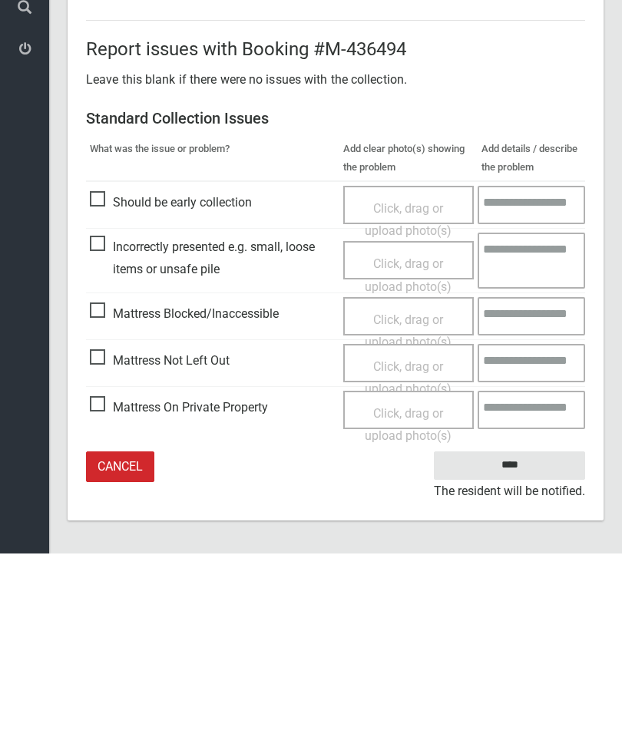
type input"] "*"
click at [517, 648] on input "****" at bounding box center [509, 662] width 151 height 28
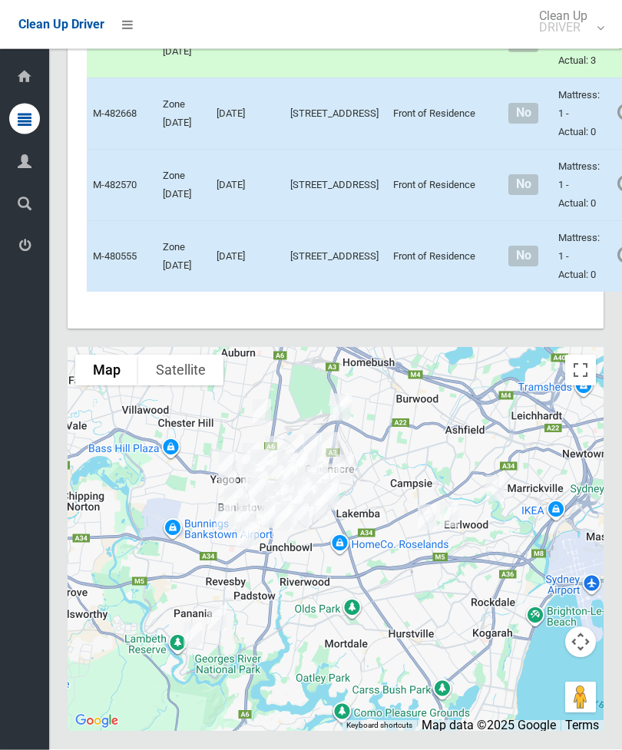
scroll to position [6352, 0]
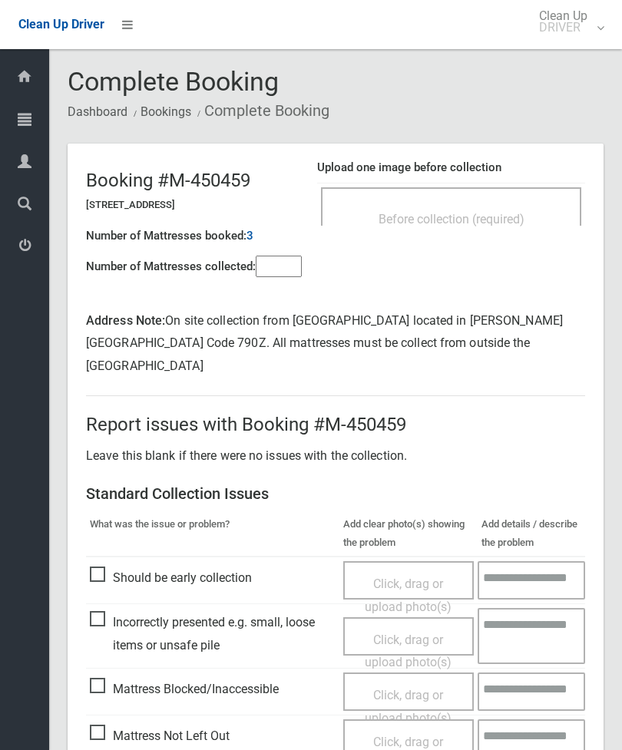
click at [281, 271] on input"] "number" at bounding box center [279, 267] width 46 height 22
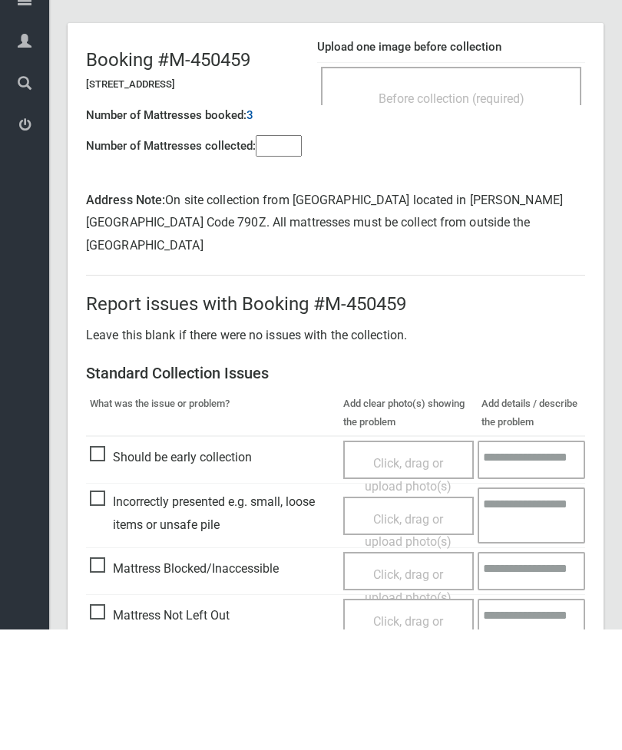
scroll to position [155, 0]
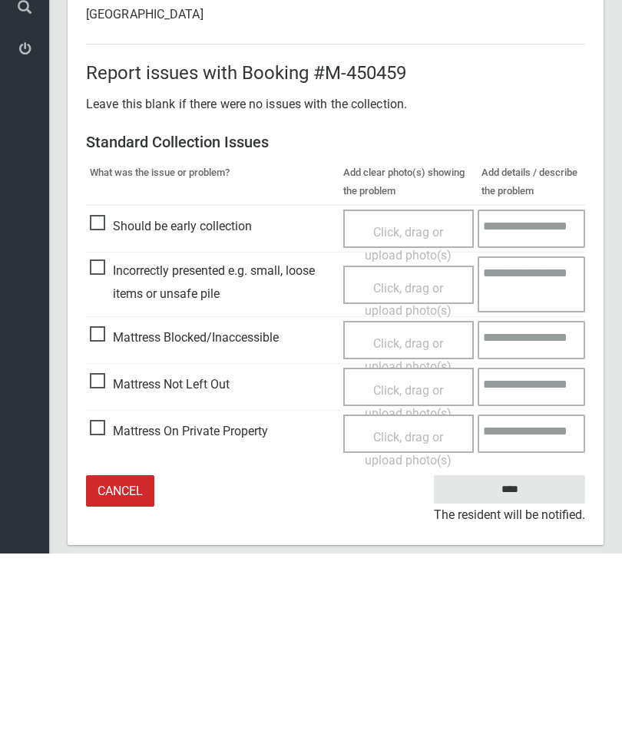
type input"] "*"
click at [104, 570] on span "Mattress Not Left Out" at bounding box center [160, 581] width 140 height 23
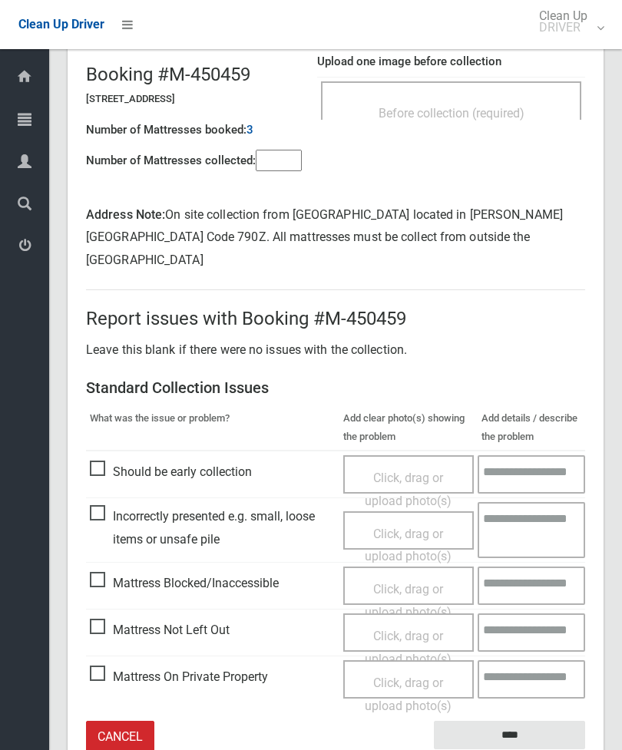
click at [422, 629] on span "Click, drag or upload photo(s)" at bounding box center [408, 648] width 87 height 38
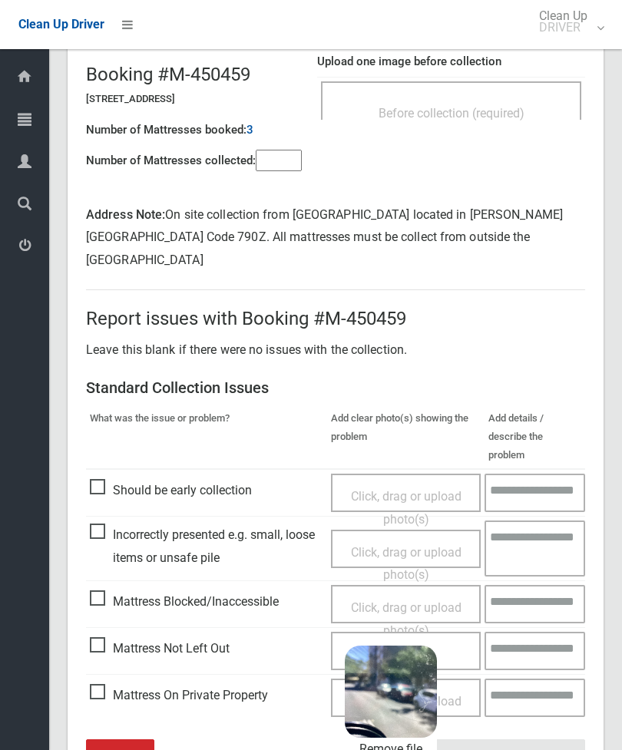
click at [541, 740] on input "****" at bounding box center [509, 754] width 151 height 28
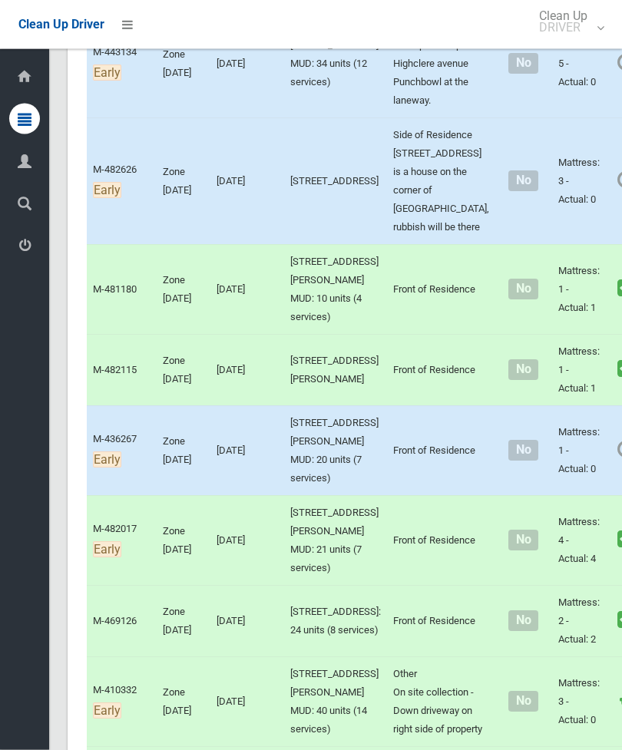
scroll to position [1773, 0]
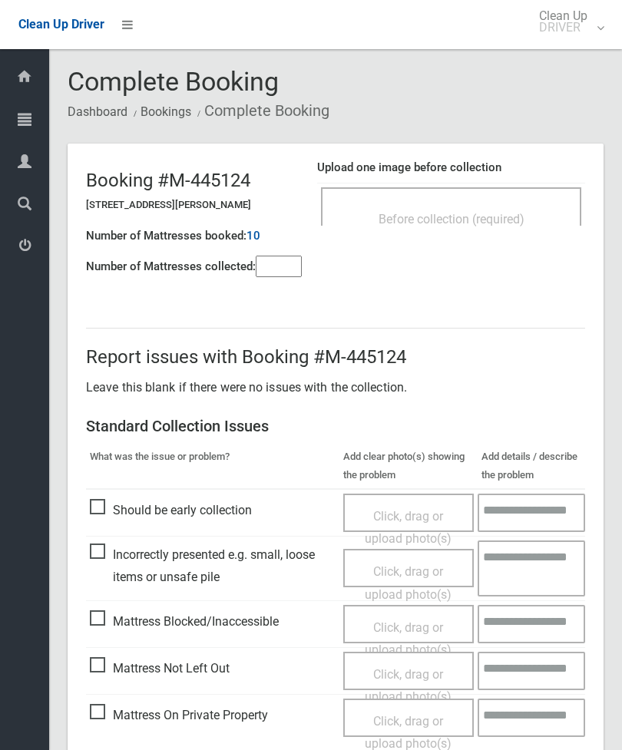
click at [286, 259] on input"] "number" at bounding box center [279, 267] width 46 height 22
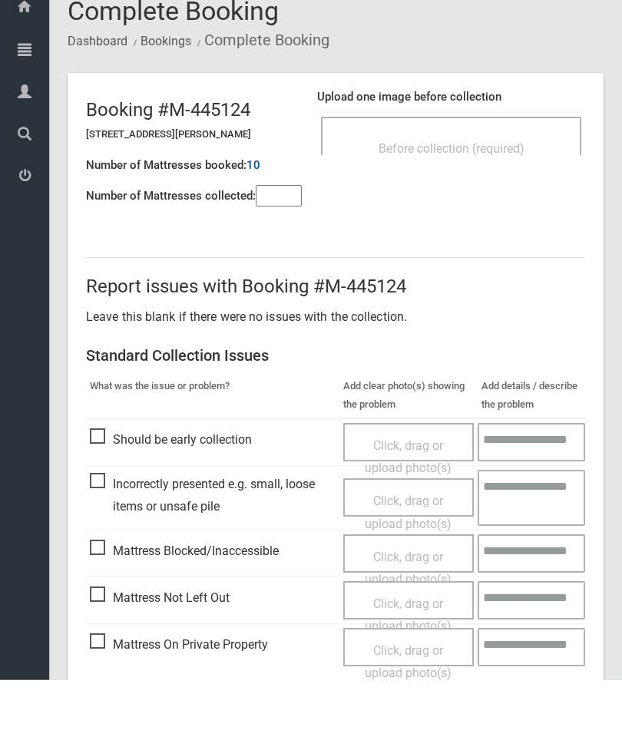
scroll to position [111, 0]
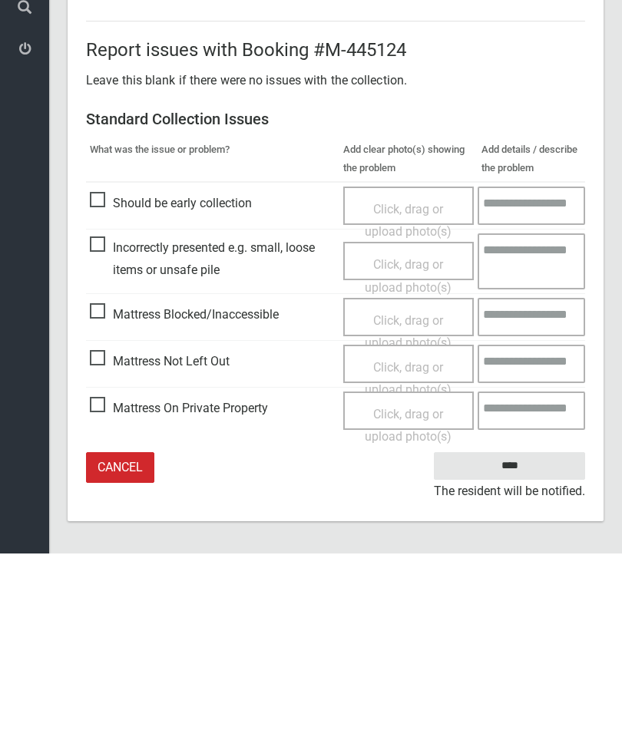
type input"] "*"
click at [98, 547] on span "Mattress Not Left Out" at bounding box center [160, 558] width 140 height 23
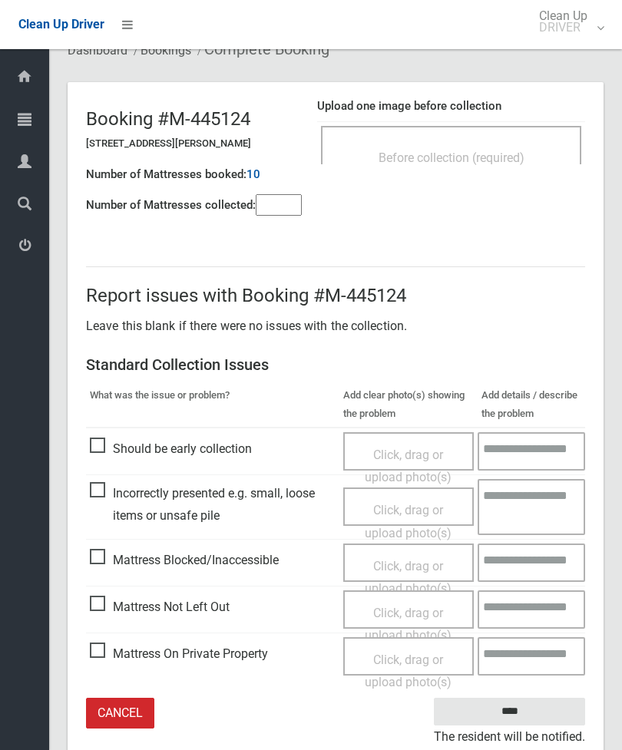
click at [419, 610] on span "Click, drag or upload photo(s)" at bounding box center [408, 625] width 87 height 38
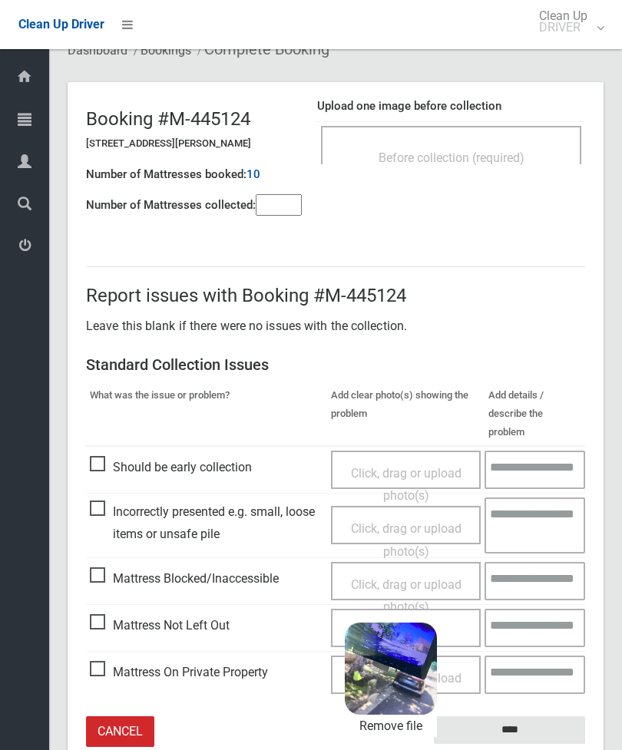
click at [533, 717] on input "****" at bounding box center [509, 731] width 151 height 28
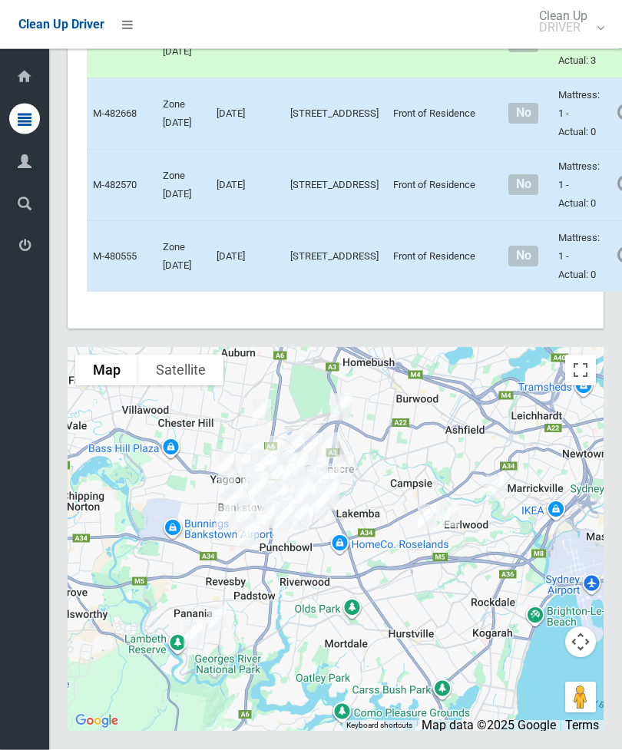
scroll to position [6976, 0]
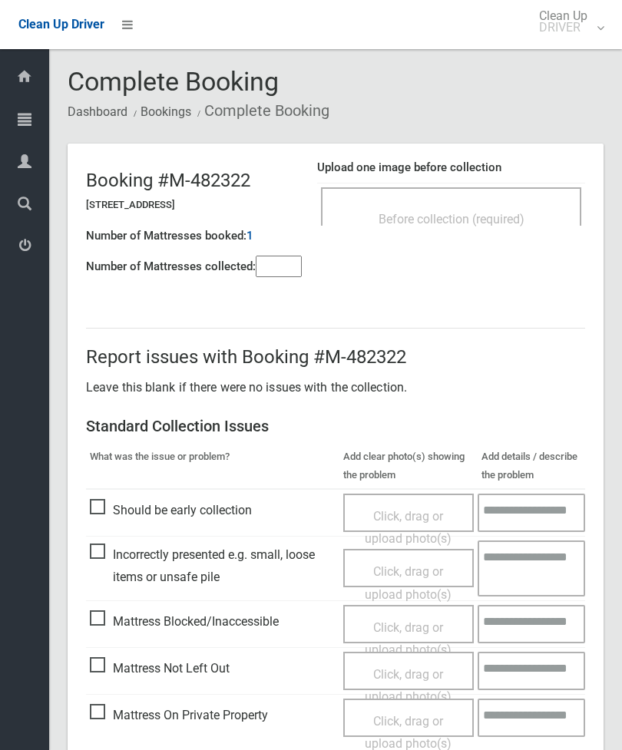
click at [519, 212] on span "Before collection (required)" at bounding box center [452, 219] width 146 height 15
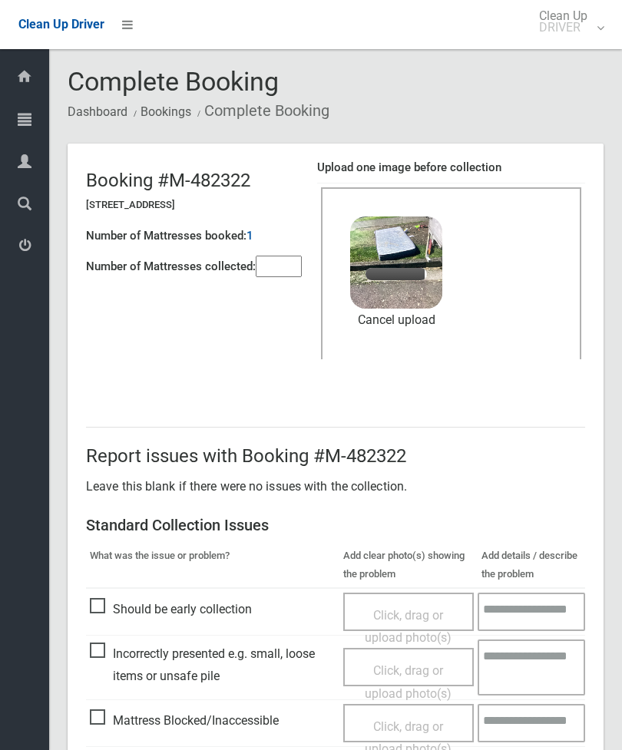
click at [283, 277] on input"] "number" at bounding box center [279, 267] width 46 height 22
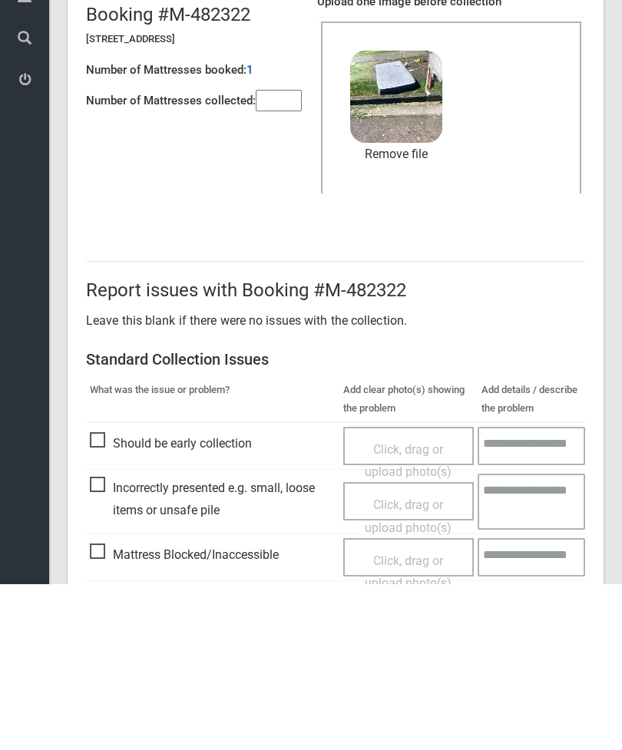
scroll to position [210, 0]
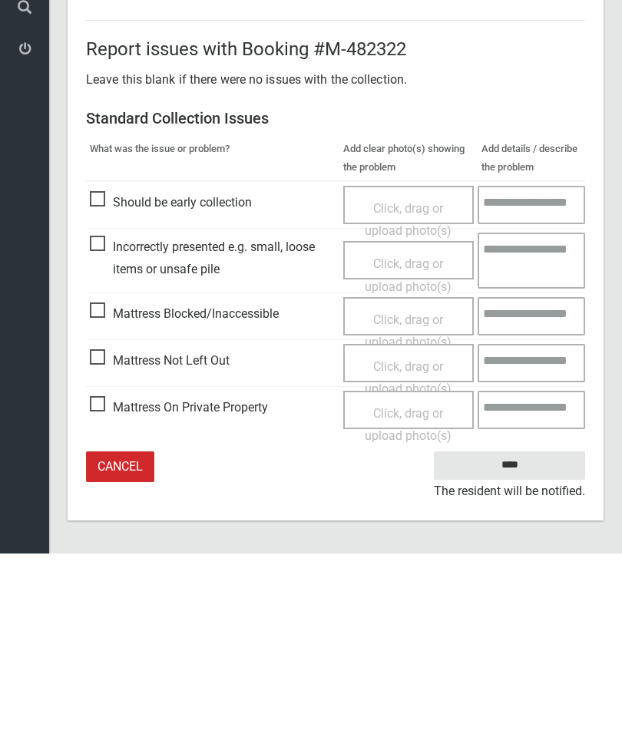
type input"] "*"
click at [517, 648] on input "****" at bounding box center [509, 662] width 151 height 28
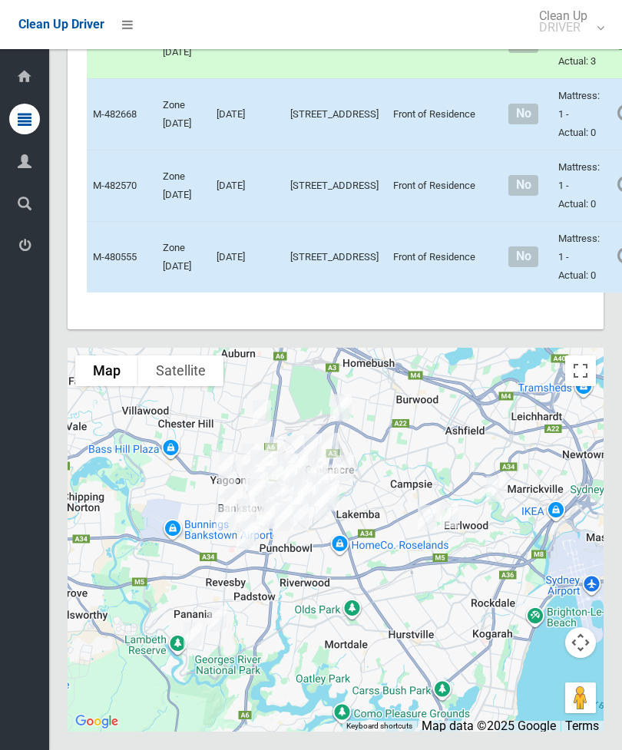
scroll to position [6840, 0]
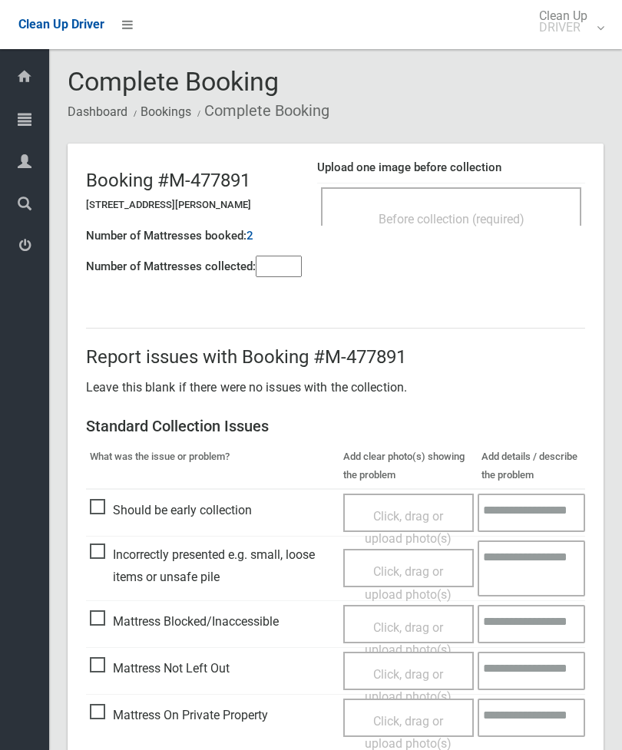
click at [519, 197] on div "Before collection (required)" at bounding box center [451, 206] width 260 height 38
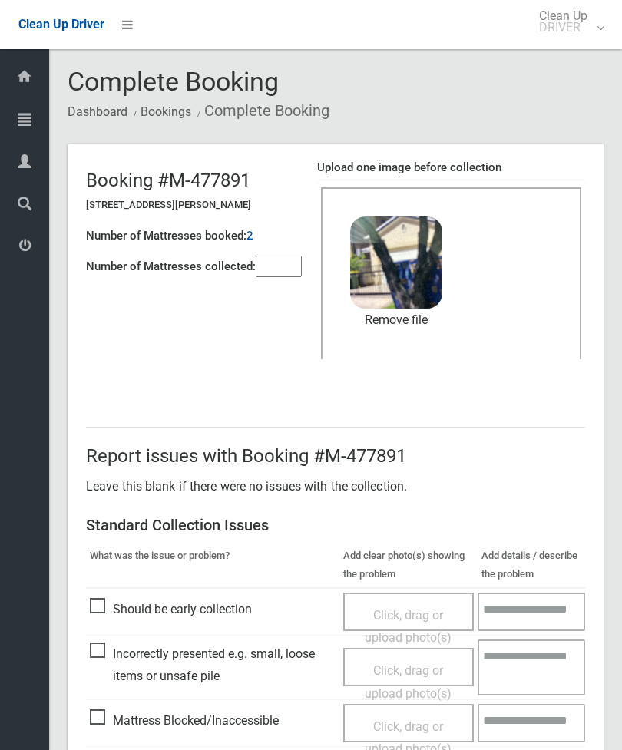
click at [284, 260] on input"] "number" at bounding box center [279, 267] width 46 height 22
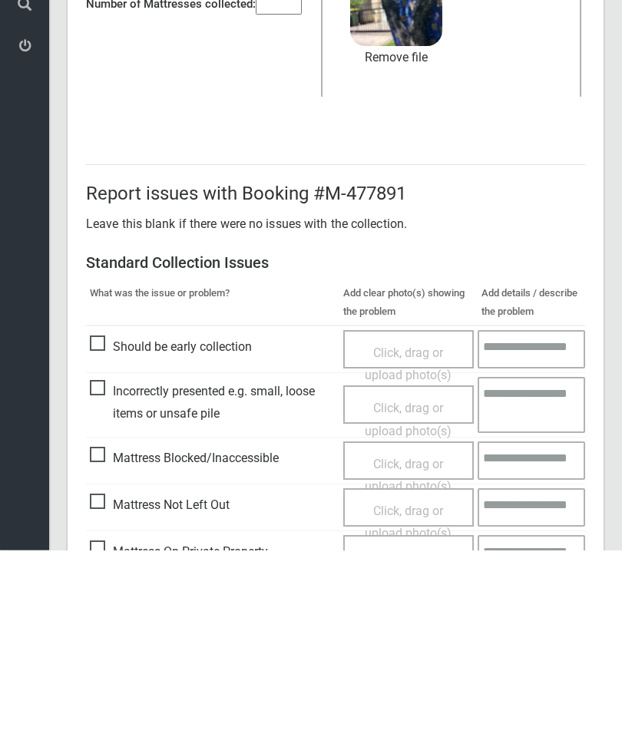
scroll to position [210, 0]
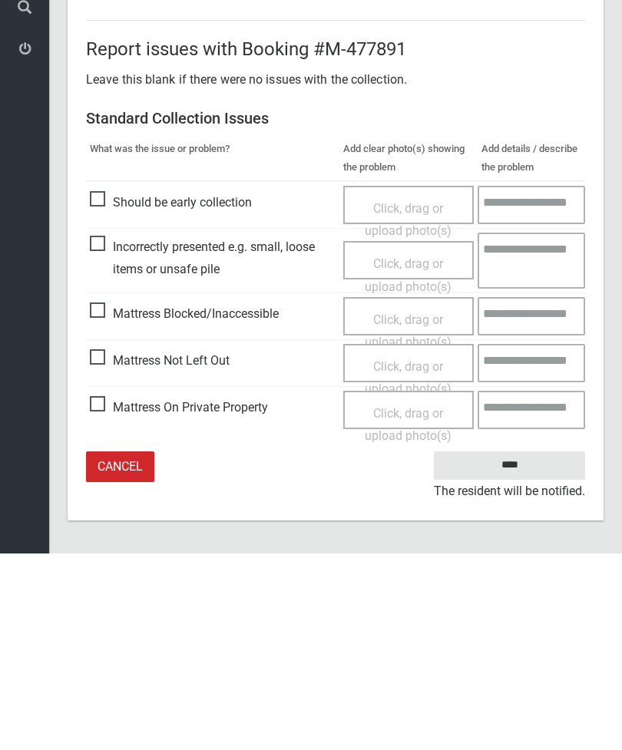
type input"] "*"
click at [521, 648] on input "****" at bounding box center [509, 662] width 151 height 28
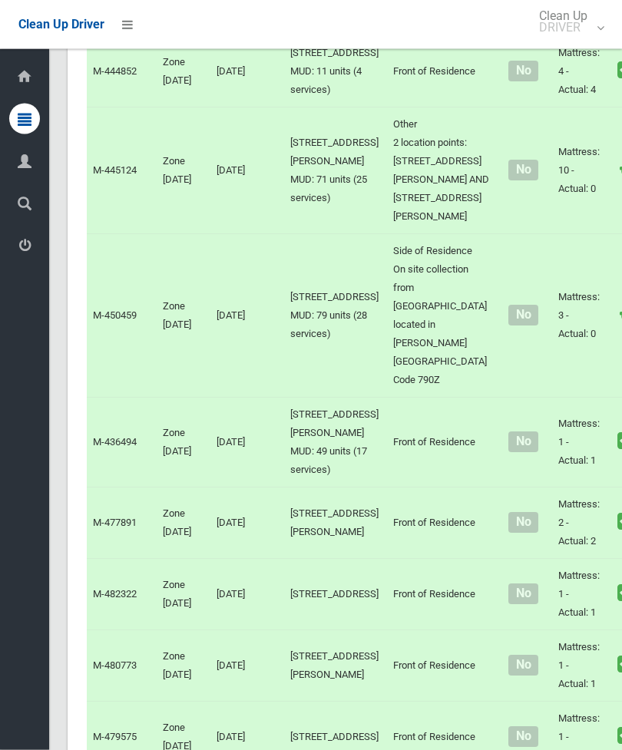
scroll to position [4099, 0]
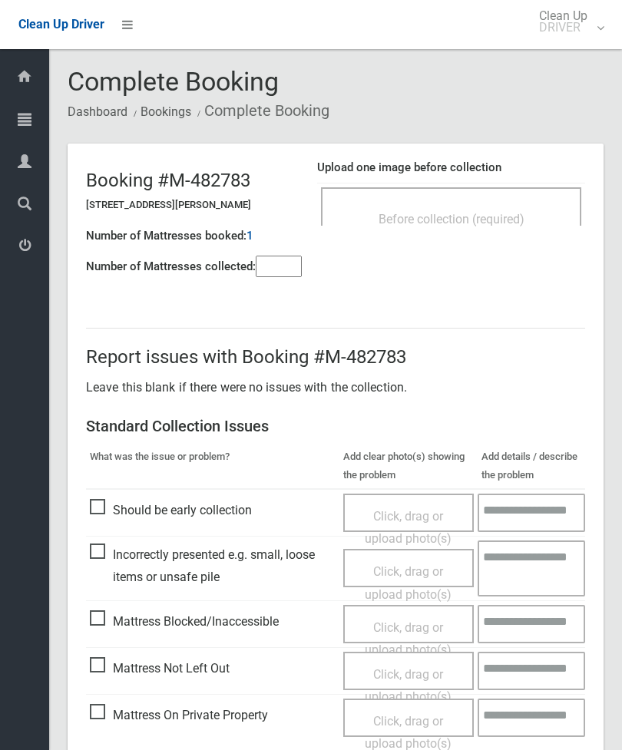
click at [468, 212] on span "Before collection (required)" at bounding box center [452, 219] width 146 height 15
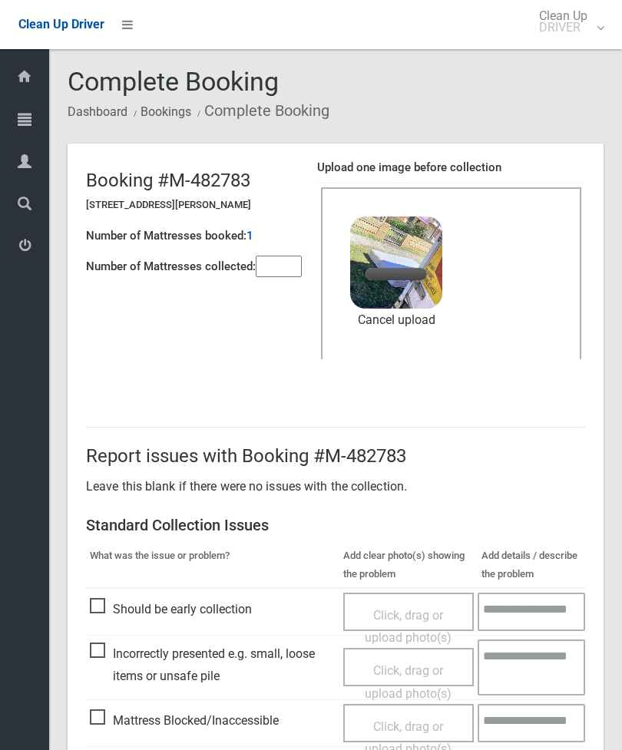
click at [283, 270] on input"] "number" at bounding box center [279, 267] width 46 height 22
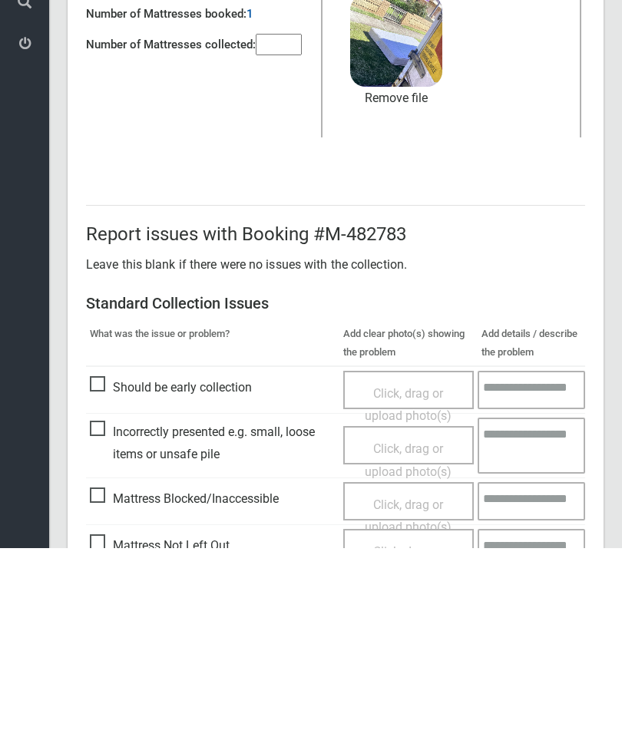
scroll to position [210, 0]
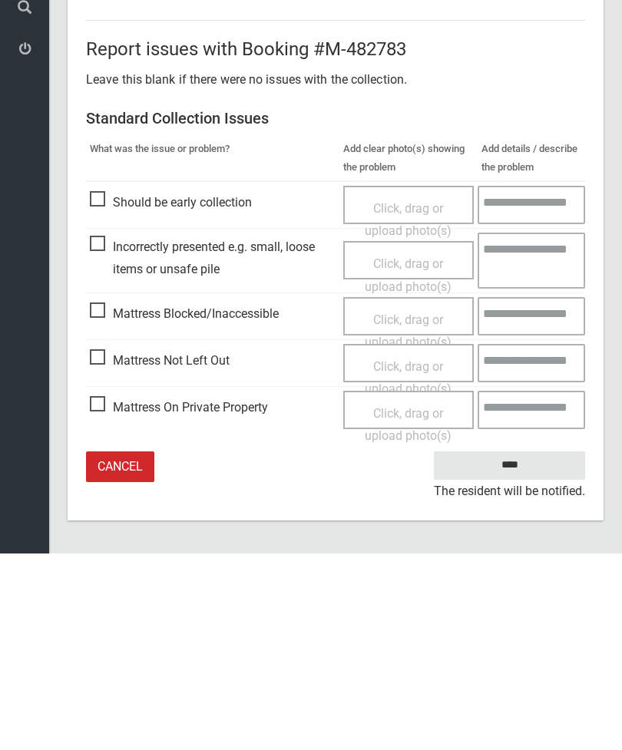
type input"] "*"
click at [514, 648] on input "****" at bounding box center [509, 662] width 151 height 28
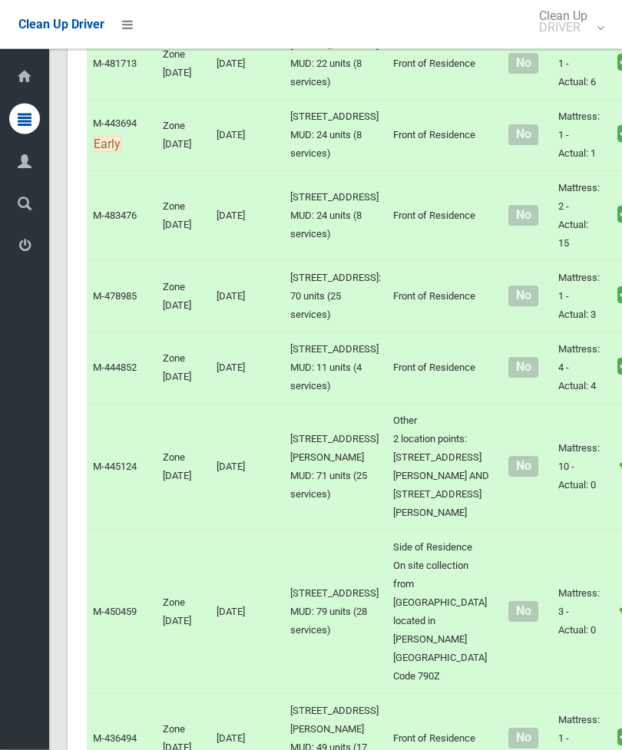
scroll to position [4106, 0]
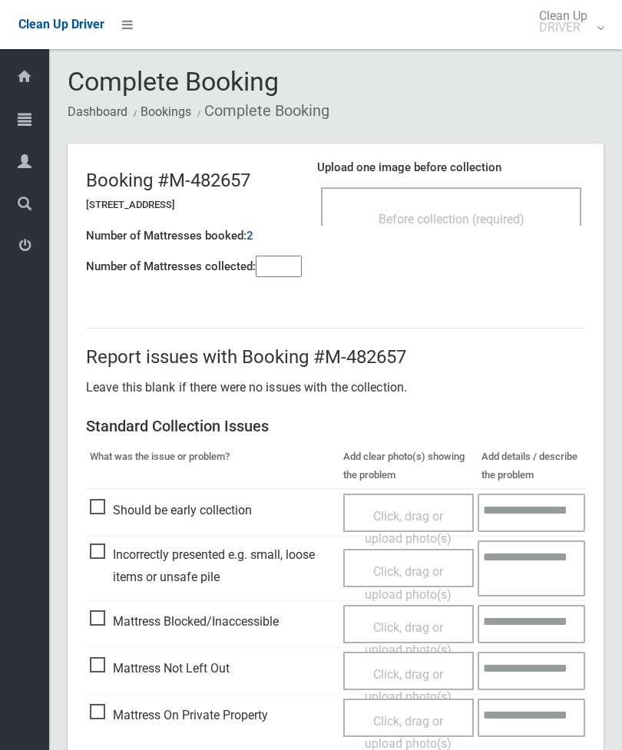
click at [495, 204] on div "Before collection (required)" at bounding box center [451, 218] width 227 height 28
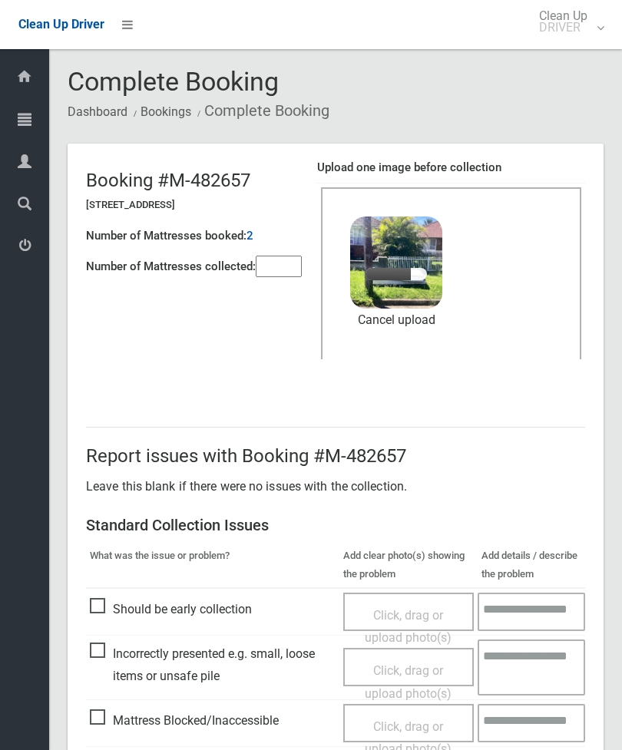
click at [280, 273] on input"] "number" at bounding box center [279, 267] width 46 height 22
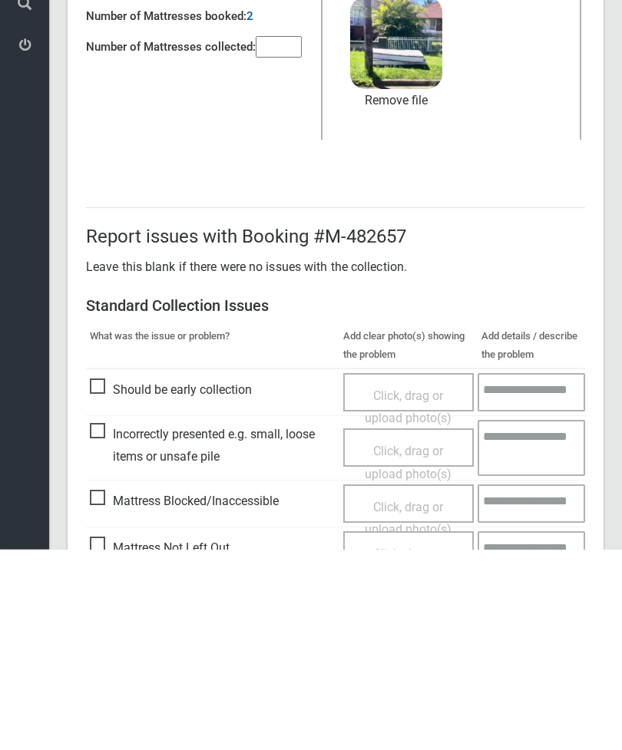
scroll to position [210, 0]
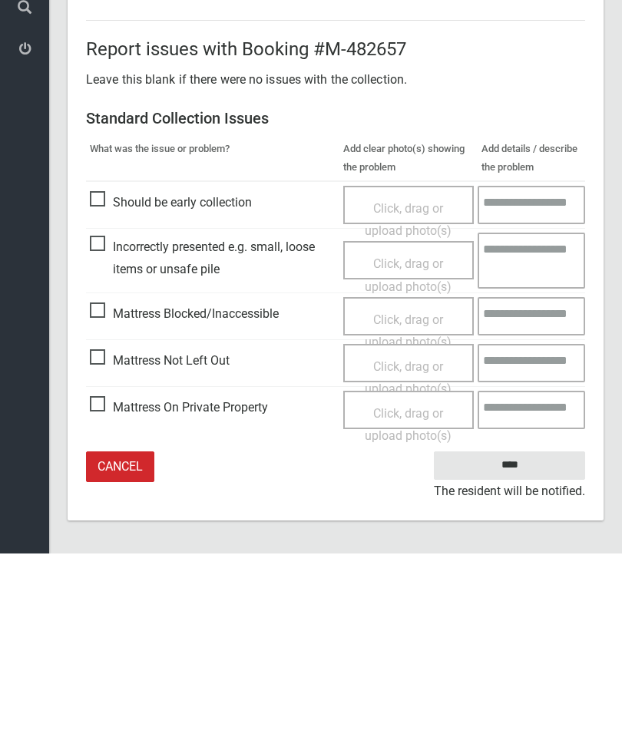
type input"] "*"
click at [523, 648] on input "****" at bounding box center [509, 662] width 151 height 28
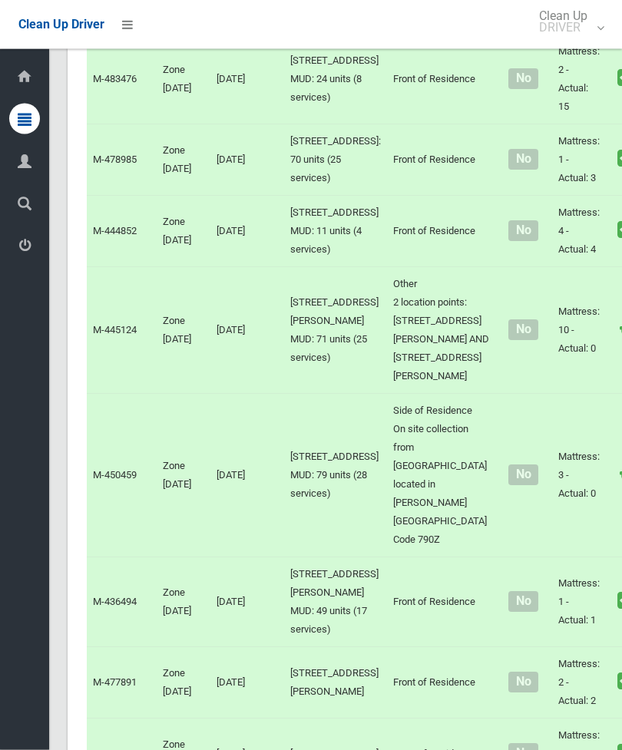
scroll to position [4240, 0]
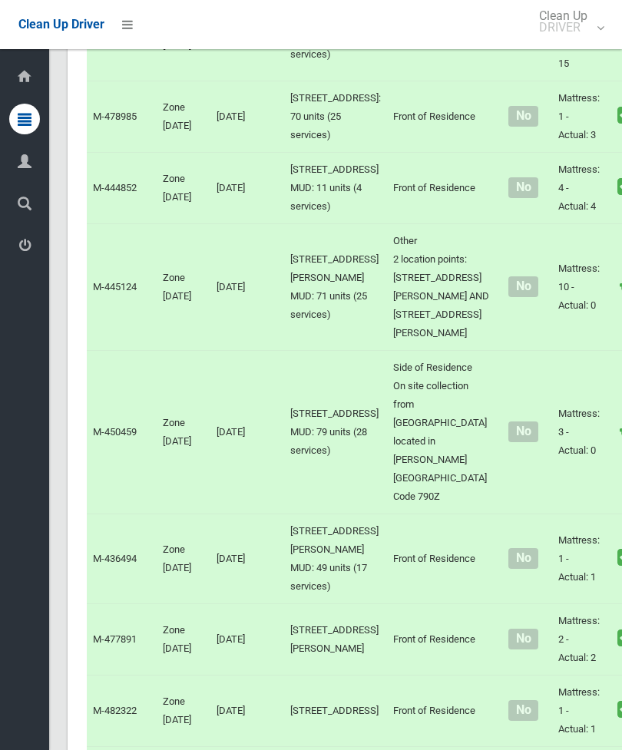
scroll to position [4289, 0]
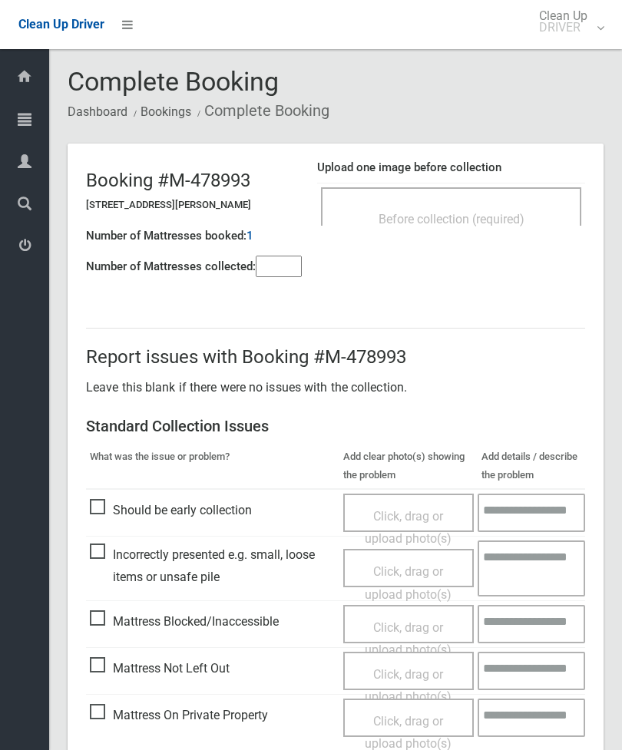
click at [528, 209] on div "Before collection (required)" at bounding box center [451, 218] width 227 height 28
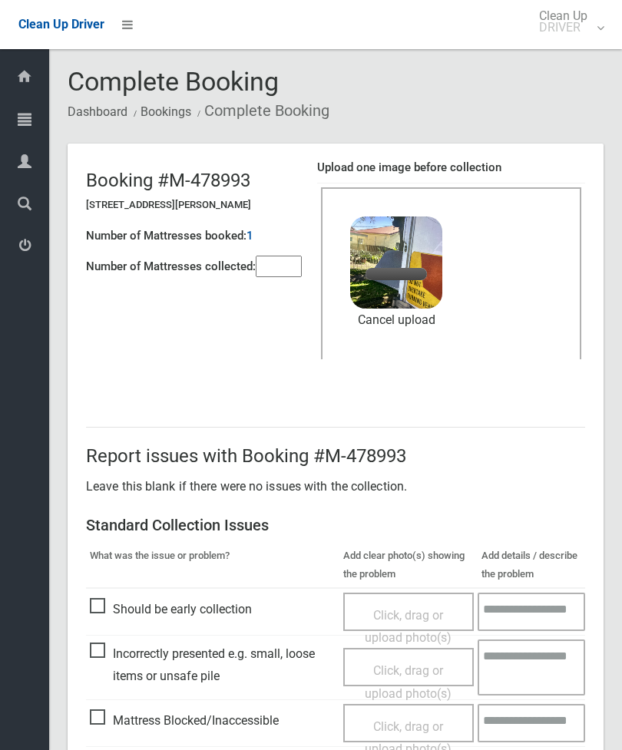
click at [298, 270] on input"] "number" at bounding box center [279, 267] width 46 height 22
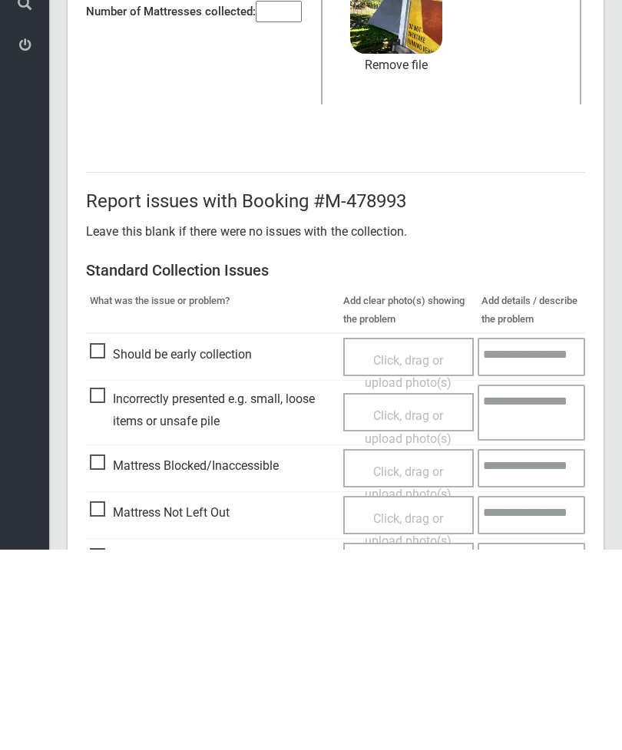
scroll to position [210, 0]
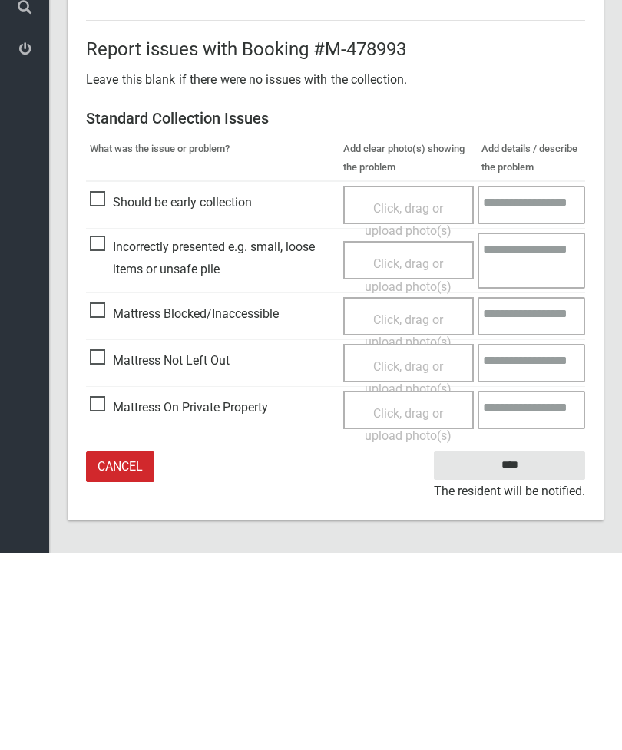
type input"] "*"
click at [512, 648] on input "****" at bounding box center [509, 662] width 151 height 28
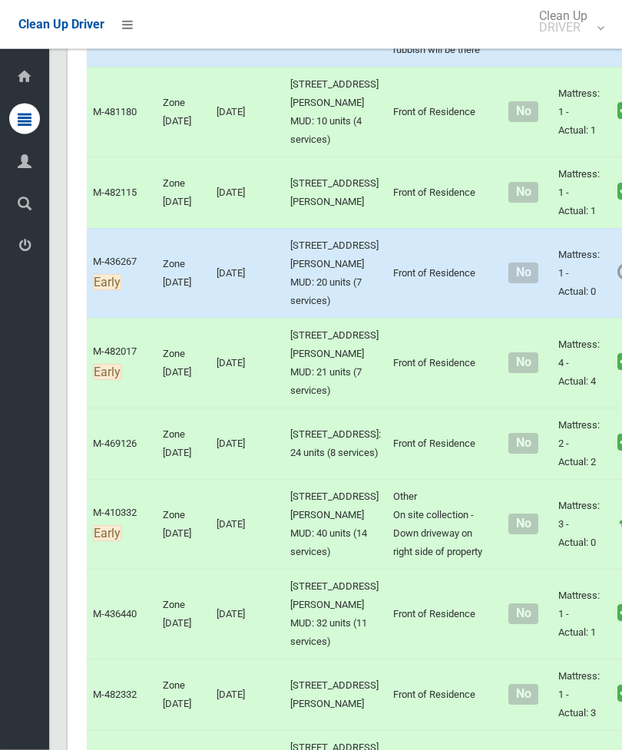
scroll to position [1808, 0]
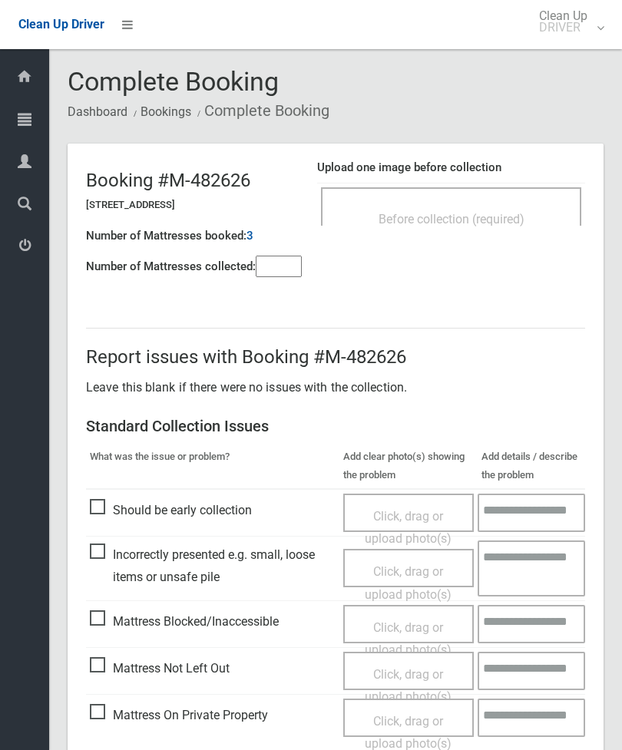
click at [502, 209] on div "Before collection (required)" at bounding box center [451, 218] width 227 height 28
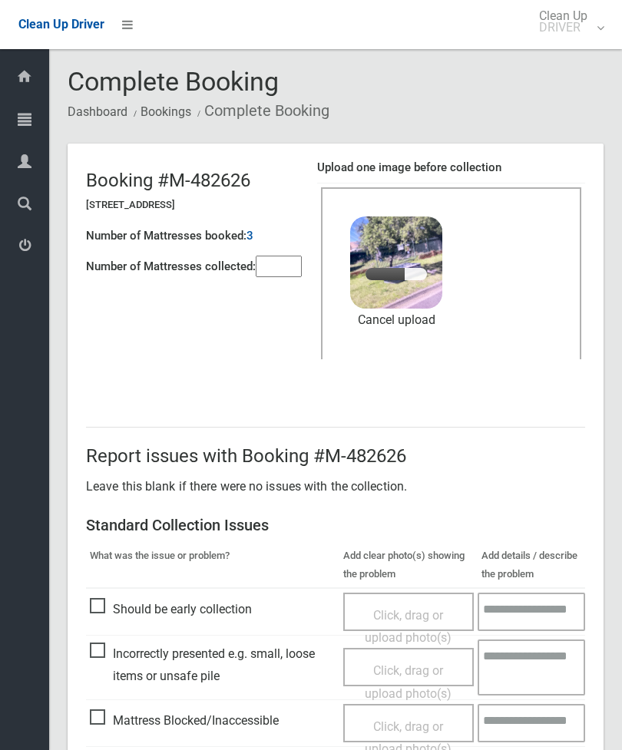
click at [290, 271] on input"] "number" at bounding box center [279, 267] width 46 height 22
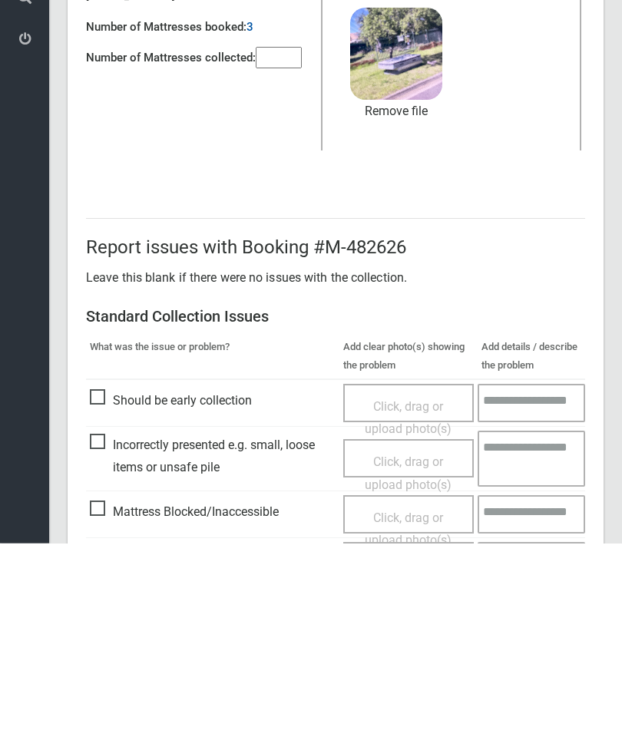
scroll to position [210, 0]
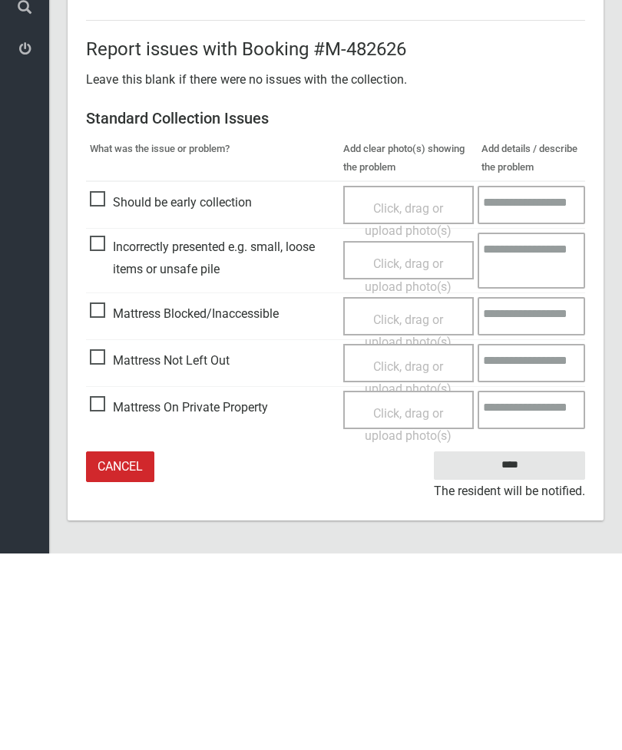
type input"] "*"
click at [519, 648] on input "****" at bounding box center [509, 662] width 151 height 28
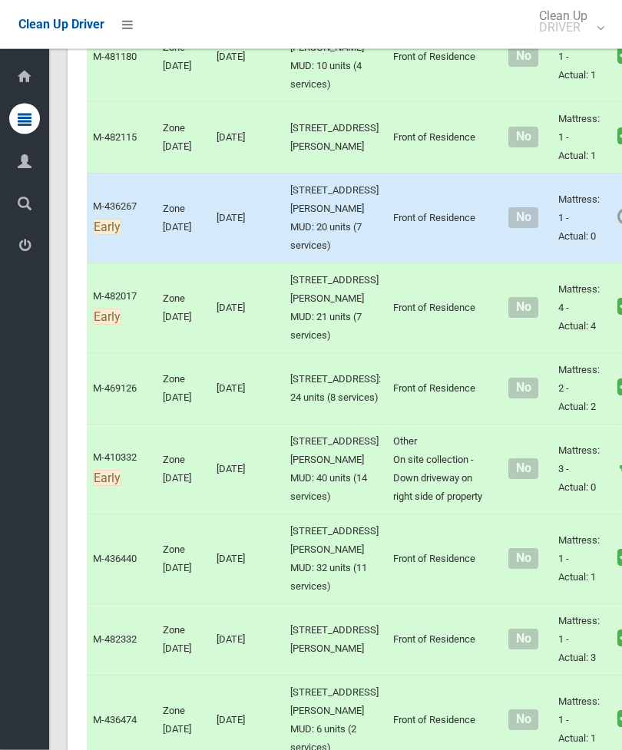
scroll to position [1864, 0]
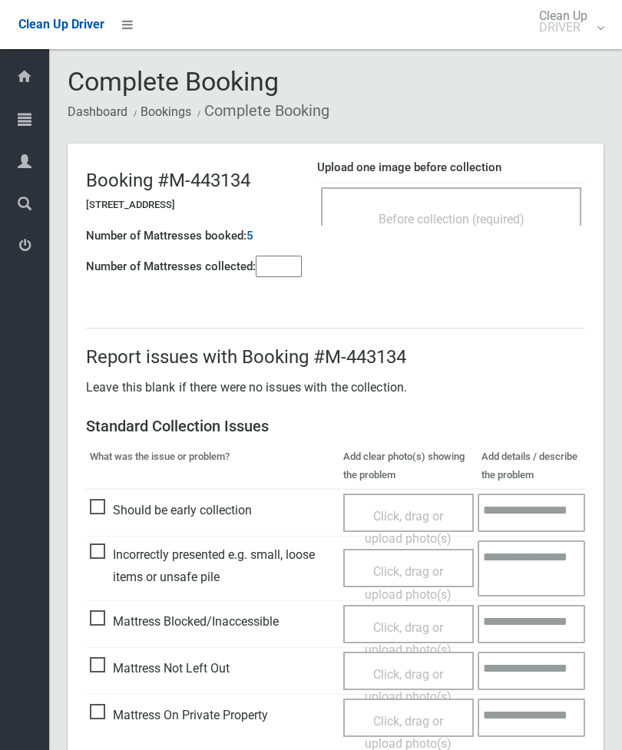
click at [265, 267] on input"] "number" at bounding box center [279, 267] width 46 height 22
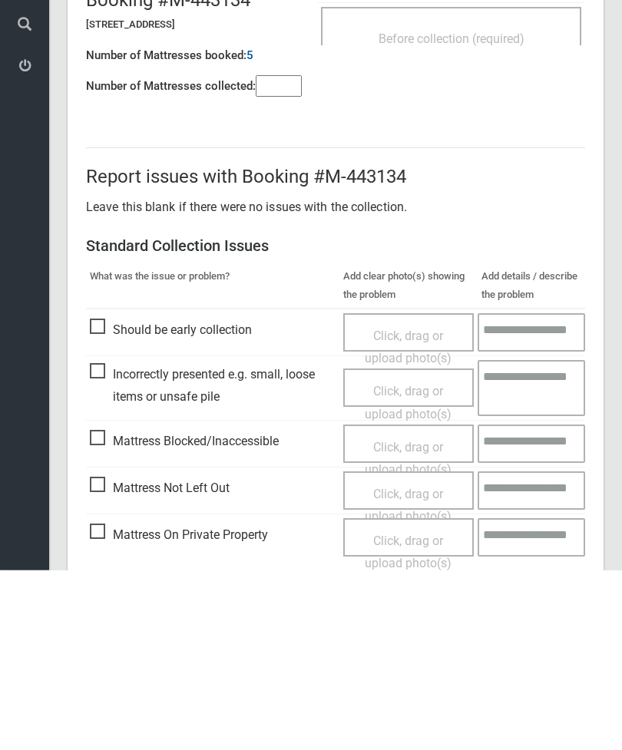
scroll to position [111, 0]
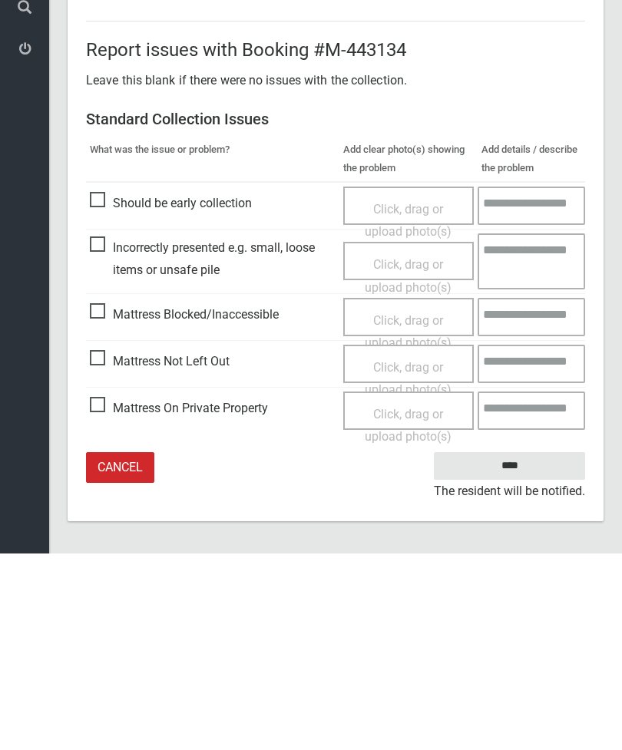
type input"] "*"
click at [109, 547] on span "Mattress Not Left Out" at bounding box center [160, 558] width 140 height 23
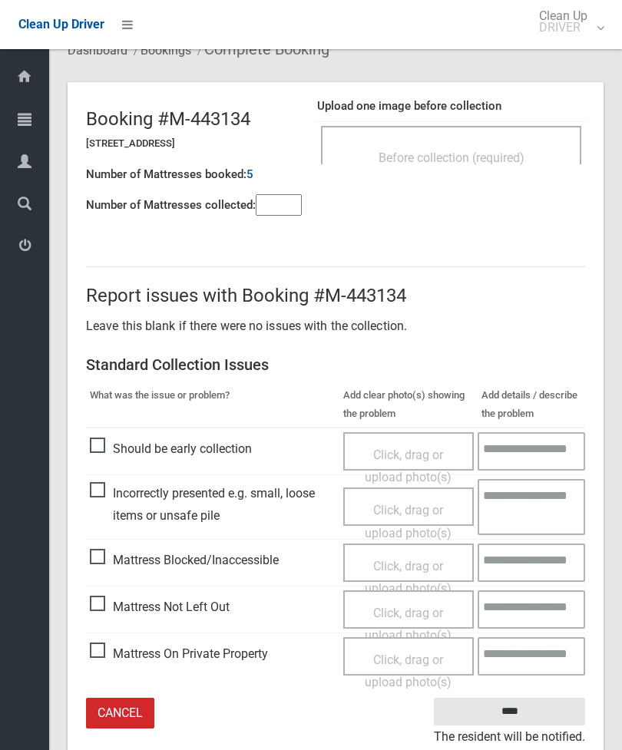
click at [92, 611] on span "Mattress Not Left Out" at bounding box center [160, 607] width 140 height 23
click at [95, 610] on span "Mattress Not Left Out" at bounding box center [160, 607] width 140 height 23
click at [101, 559] on span "Mattress Blocked/Inaccessible" at bounding box center [184, 560] width 189 height 23
click at [100, 611] on span "Mattress Not Left Out" at bounding box center [160, 607] width 140 height 23
click at [412, 562] on span "Click, drag or upload photo(s)" at bounding box center [408, 578] width 87 height 38
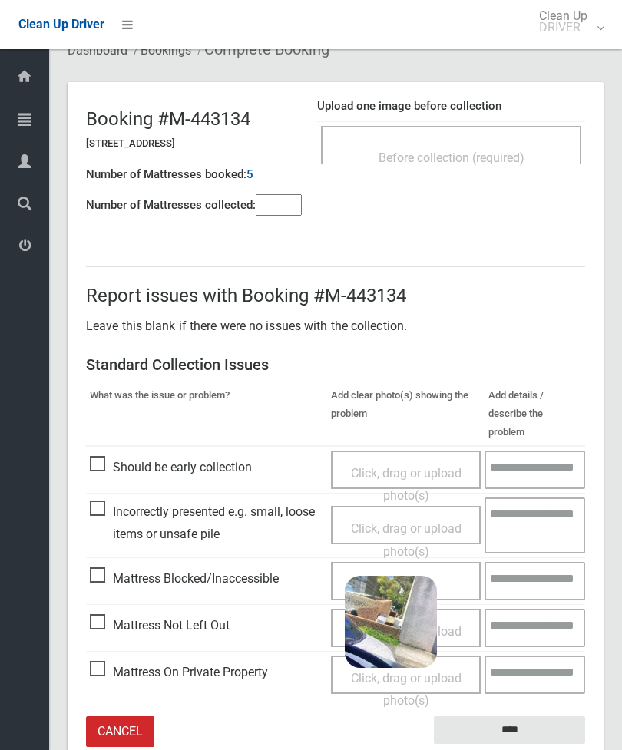
click at [551, 717] on input "****" at bounding box center [509, 731] width 151 height 28
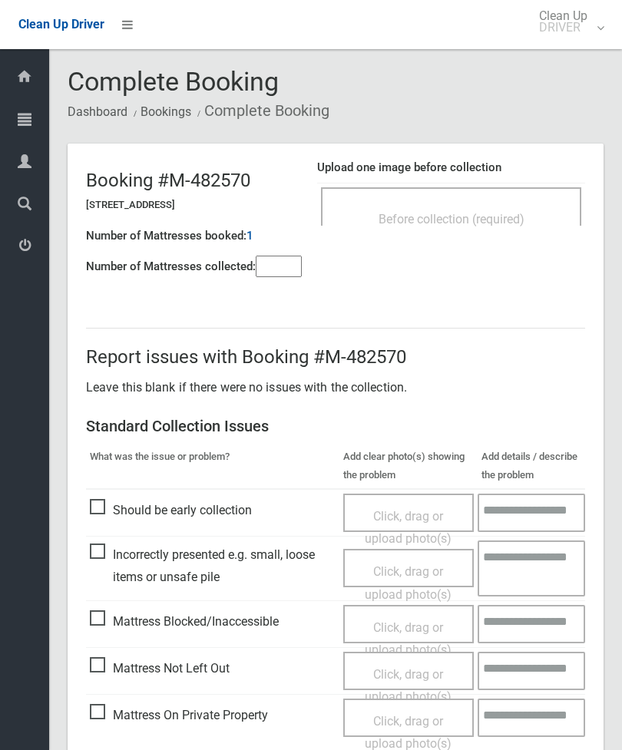
click at [293, 256] on input"] "number" at bounding box center [279, 267] width 46 height 22
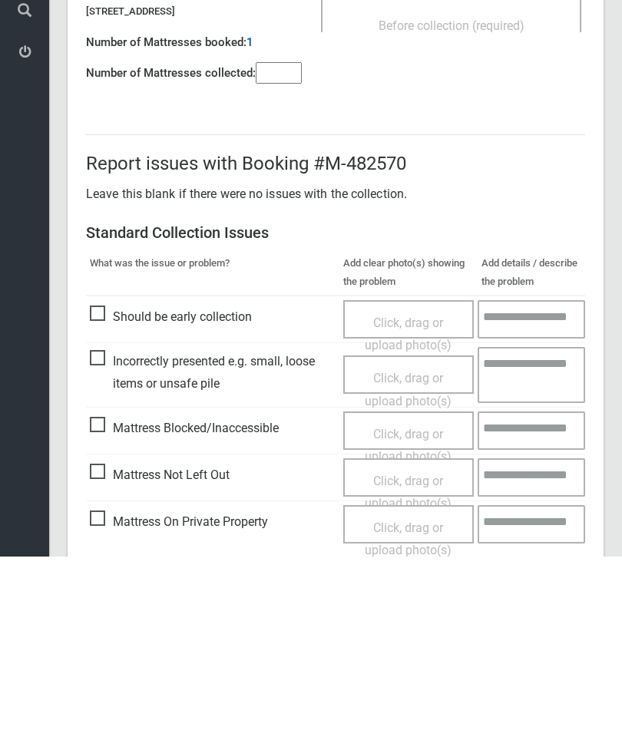
scroll to position [111, 0]
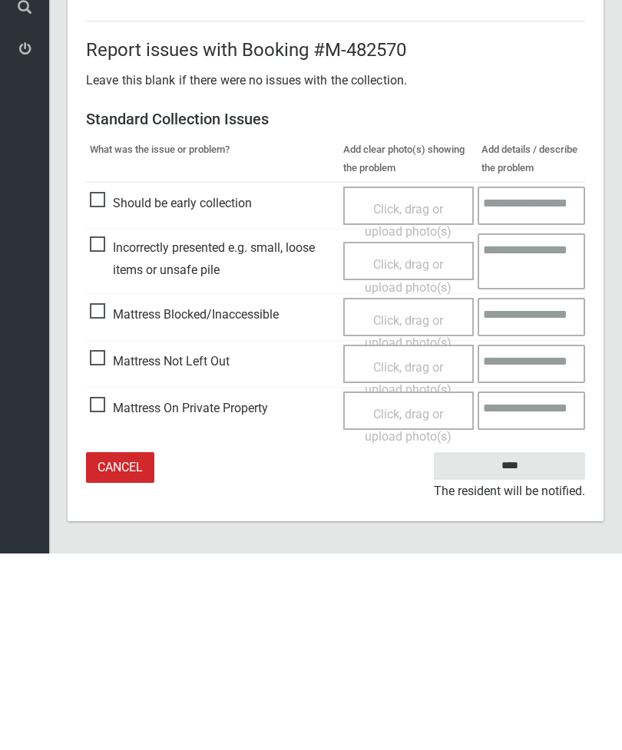
type input"] "*"
click at [102, 547] on span "Mattress Not Left Out" at bounding box center [160, 558] width 140 height 23
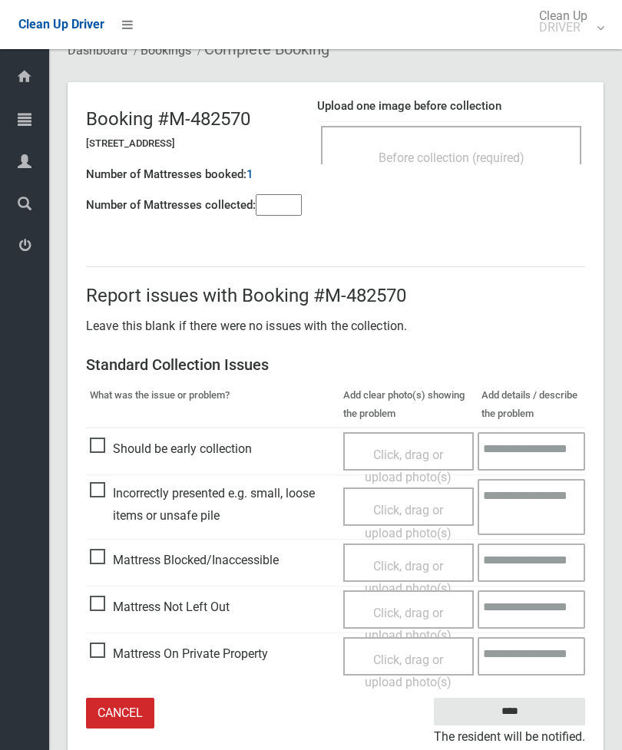
click at [421, 611] on span "Click, drag or upload photo(s)" at bounding box center [408, 625] width 87 height 38
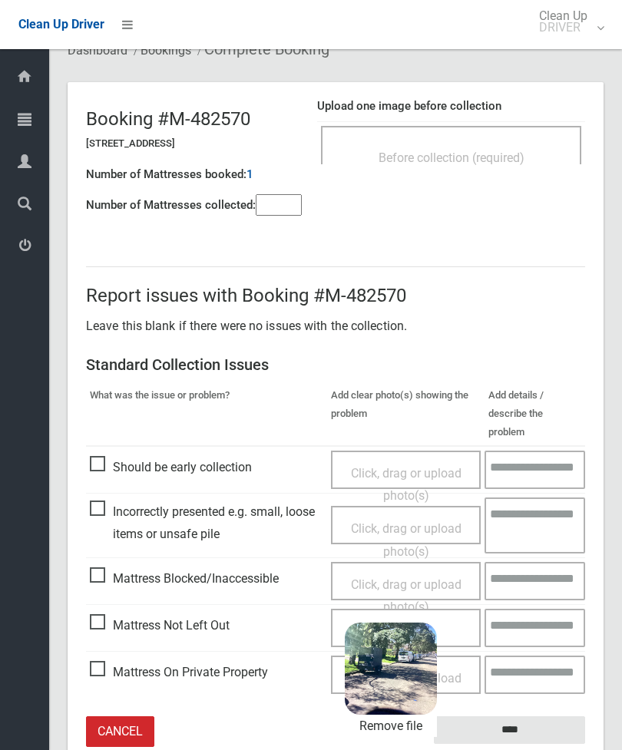
click at [556, 717] on input "****" at bounding box center [509, 731] width 151 height 28
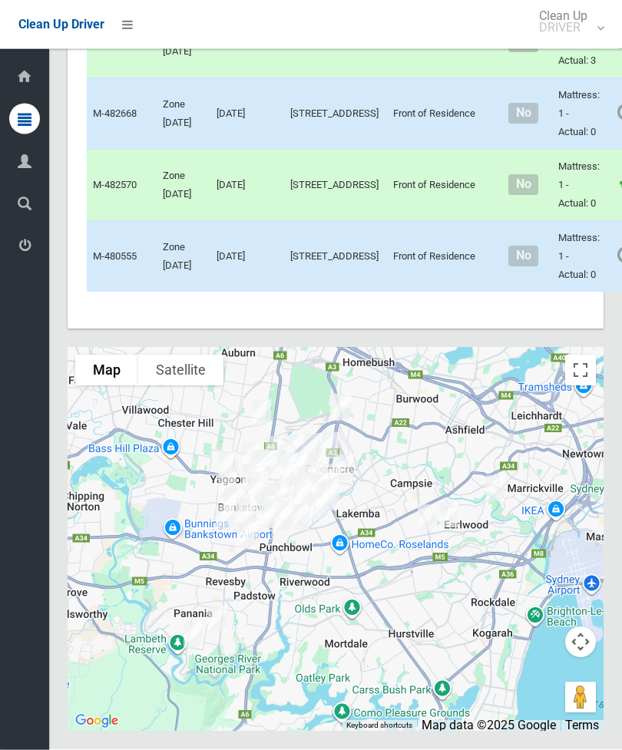
scroll to position [8106, 0]
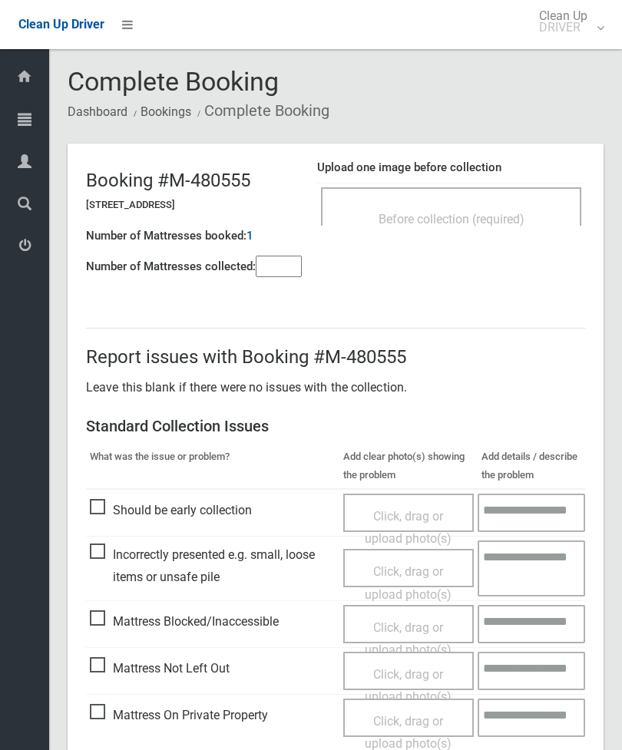
click at [283, 266] on input"] "number" at bounding box center [279, 267] width 46 height 22
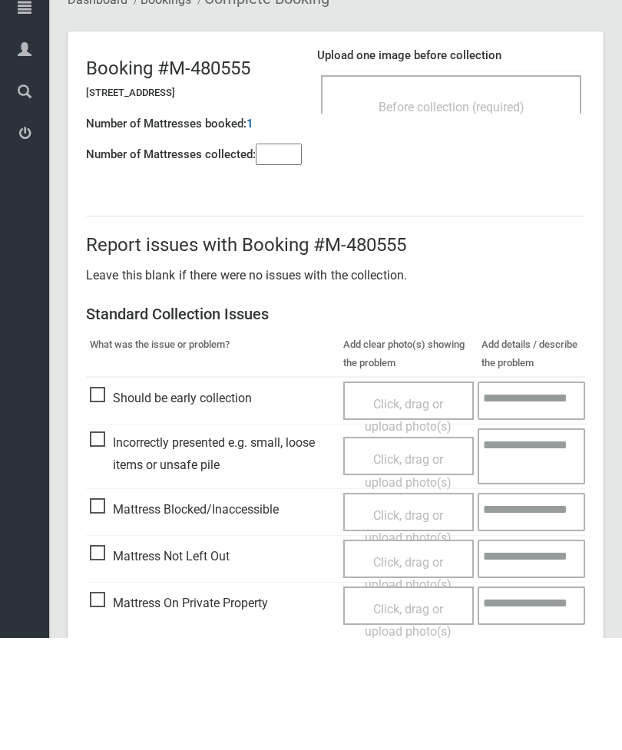
scroll to position [111, 0]
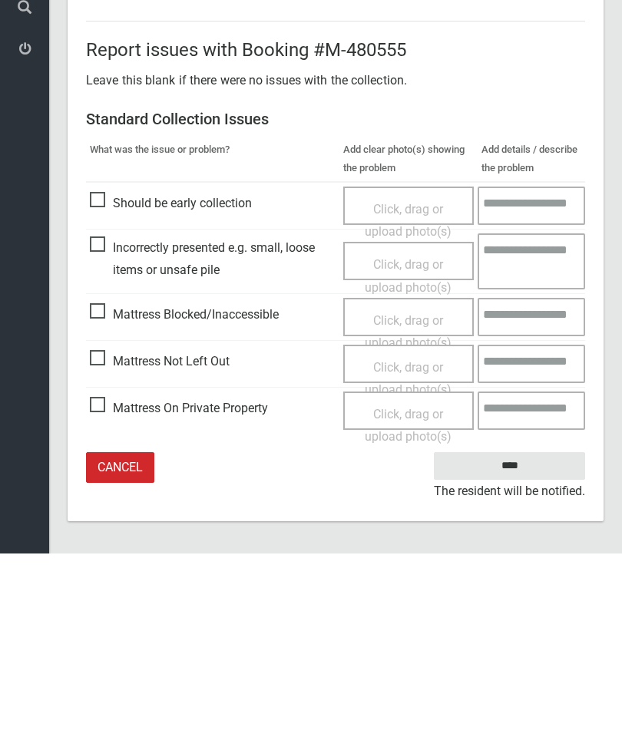
type input"] "*"
click at [104, 547] on span "Mattress Not Left Out" at bounding box center [160, 558] width 140 height 23
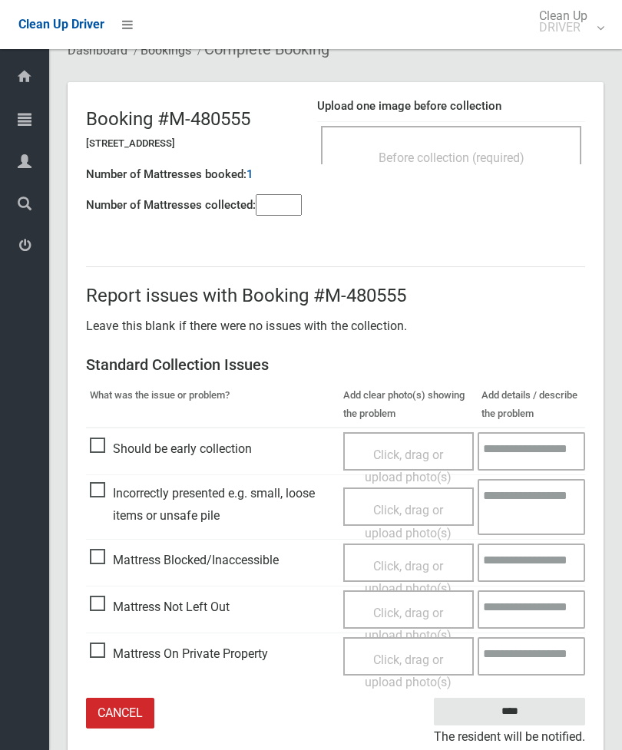
click at [417, 611] on span "Click, drag or upload photo(s)" at bounding box center [408, 625] width 87 height 38
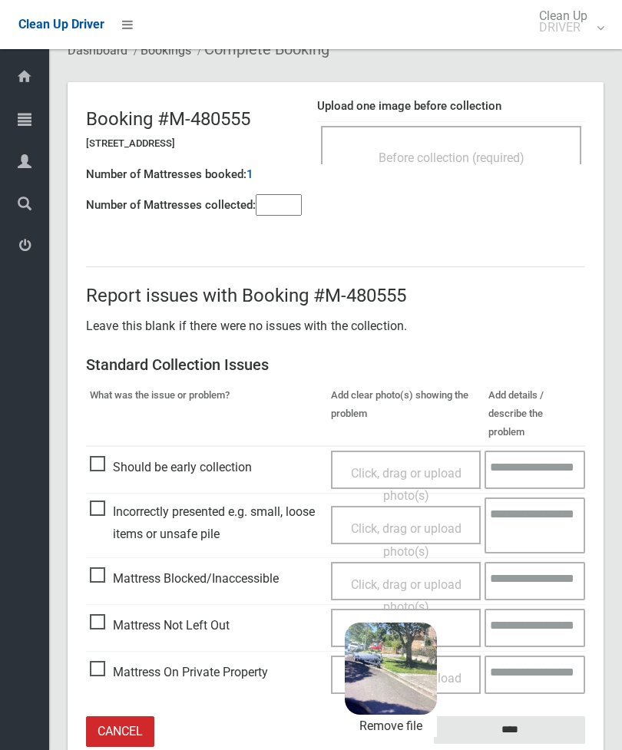
click at [548, 717] on input "****" at bounding box center [509, 731] width 151 height 28
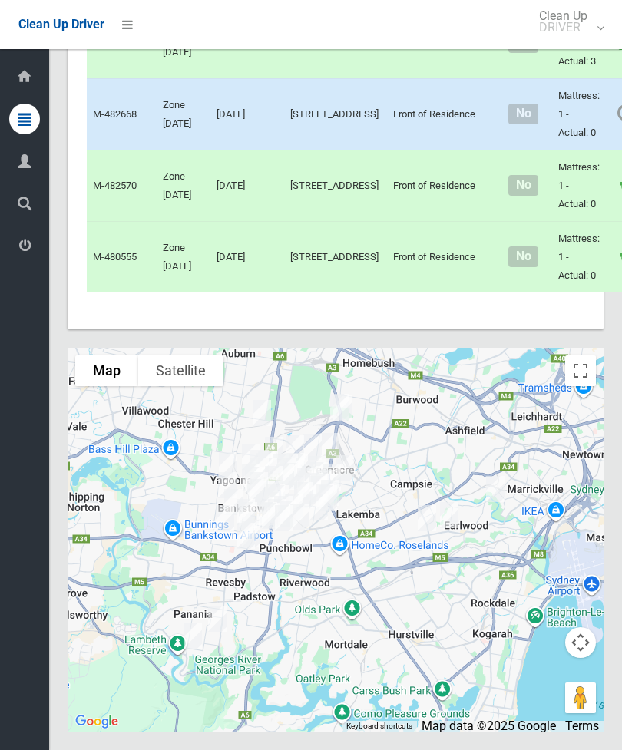
scroll to position [8032, 0]
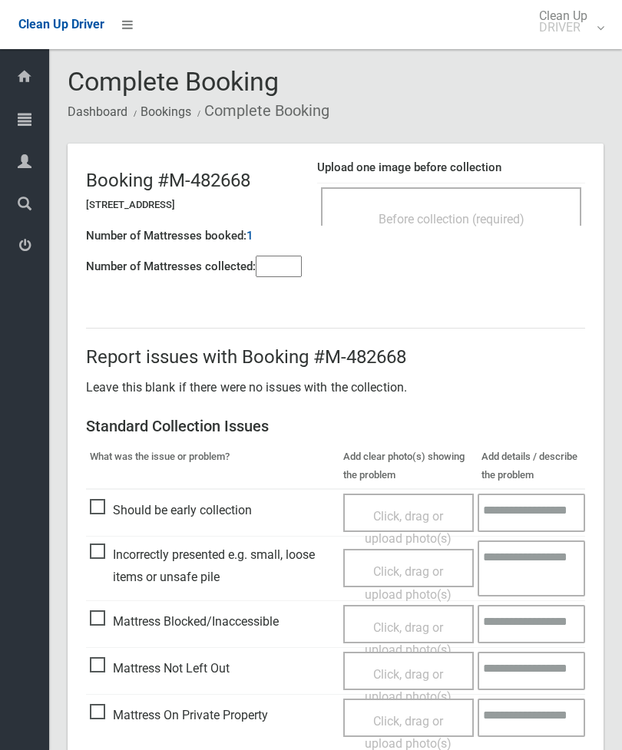
click at [492, 223] on span "Before collection (required)" at bounding box center [452, 219] width 146 height 15
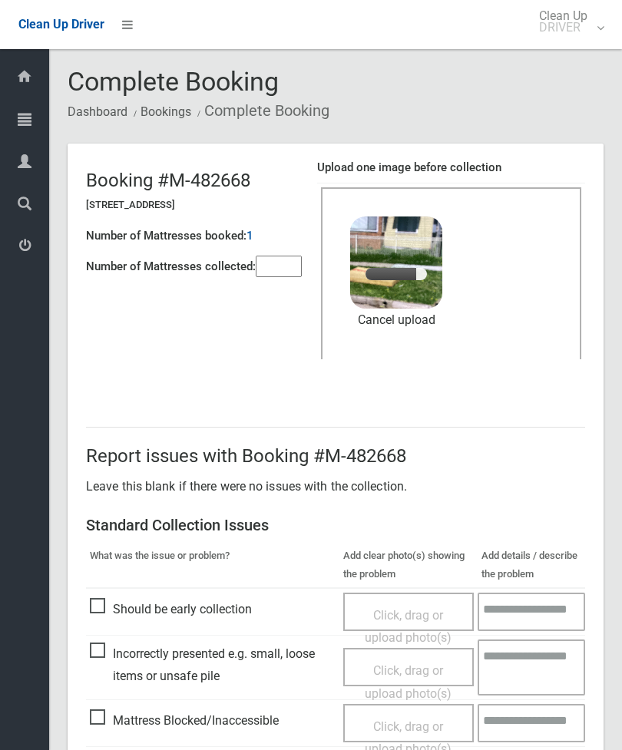
click at [277, 267] on input"] "number" at bounding box center [279, 267] width 46 height 22
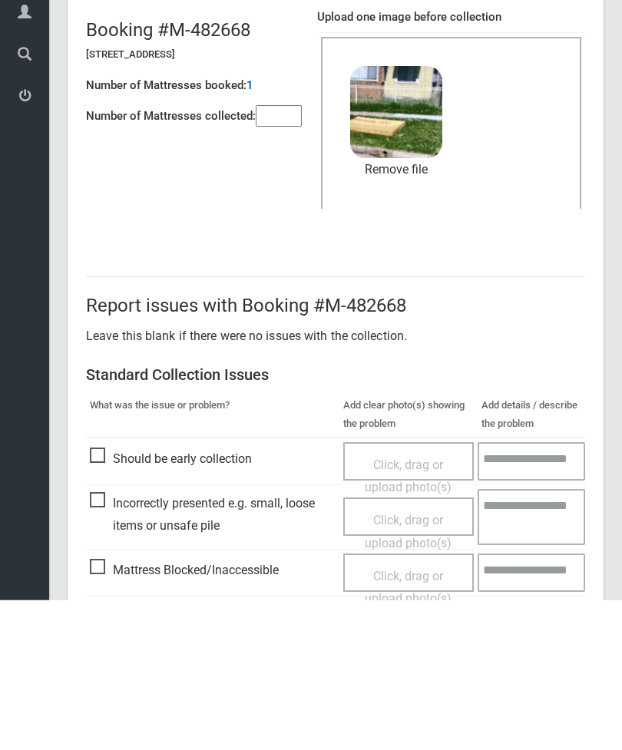
scroll to position [210, 0]
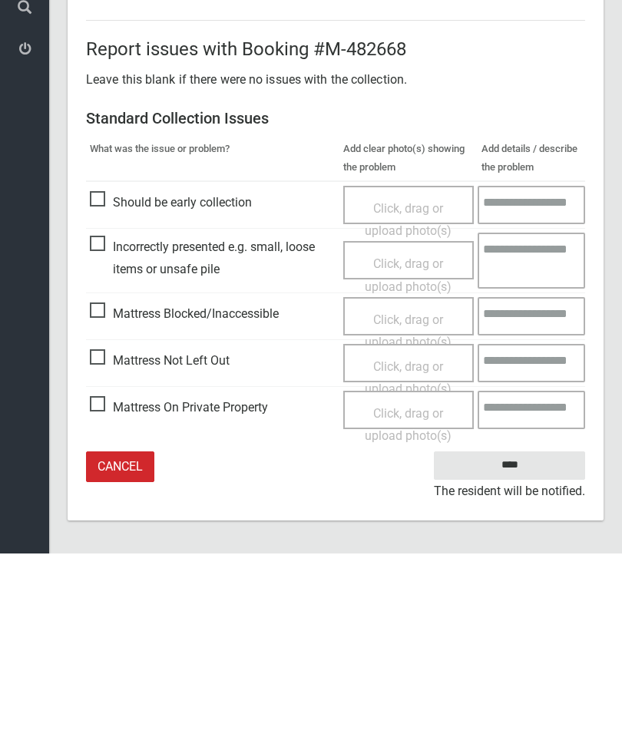
type input"] "*"
click at [538, 648] on input "****" at bounding box center [509, 662] width 151 height 28
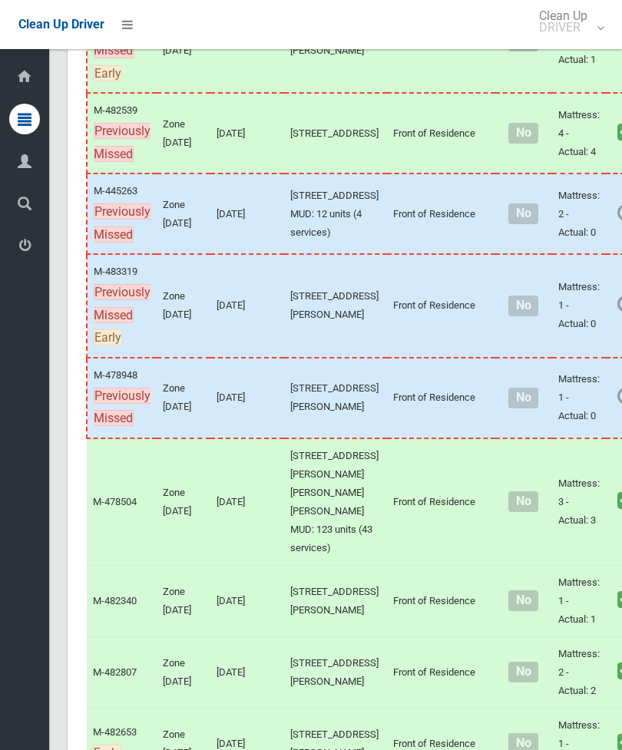
scroll to position [367, 0]
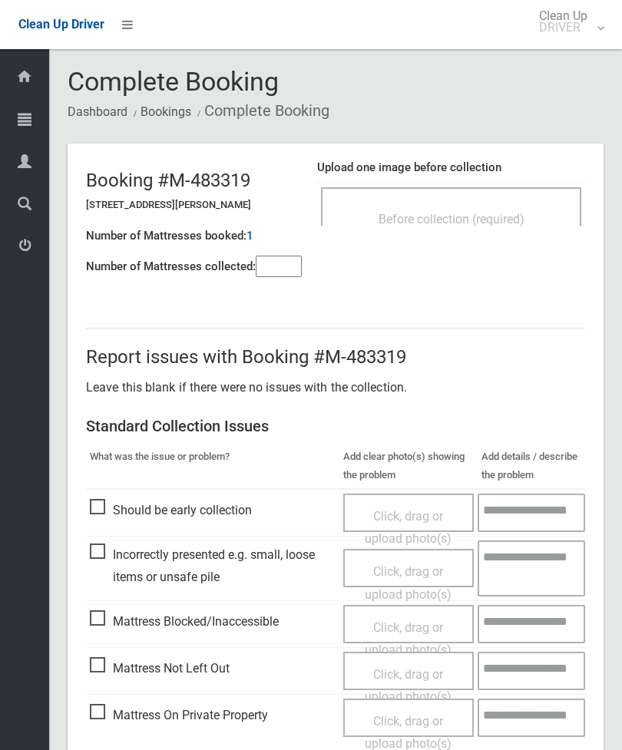
click at [515, 214] on span "Before collection (required)" at bounding box center [452, 219] width 146 height 15
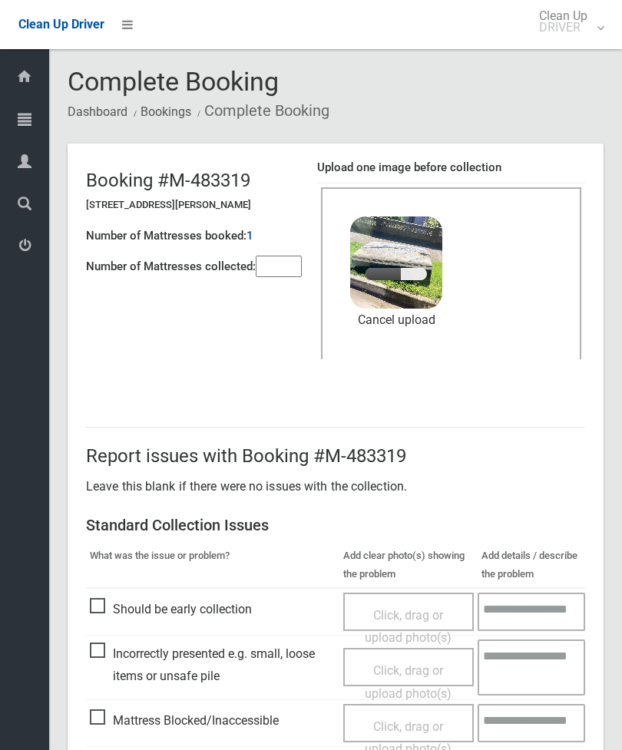
click at [277, 275] on input"] "number" at bounding box center [279, 267] width 46 height 22
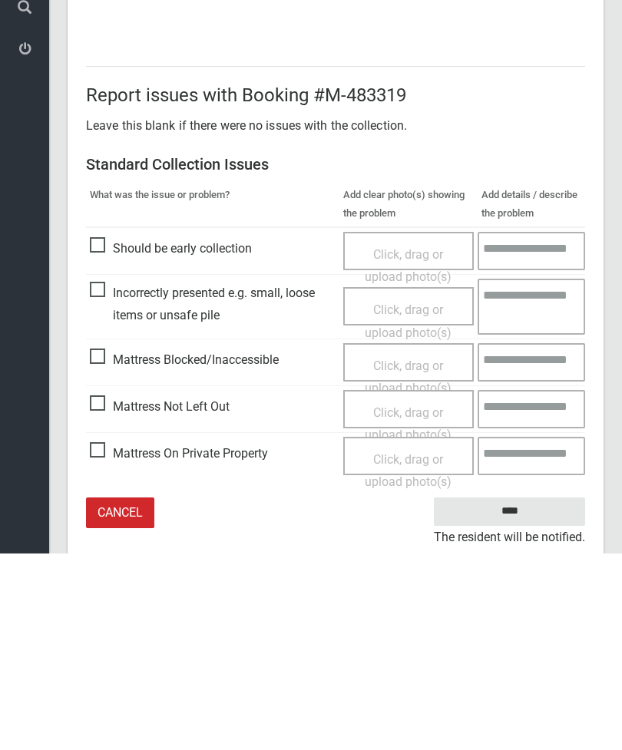
scroll to position [210, 0]
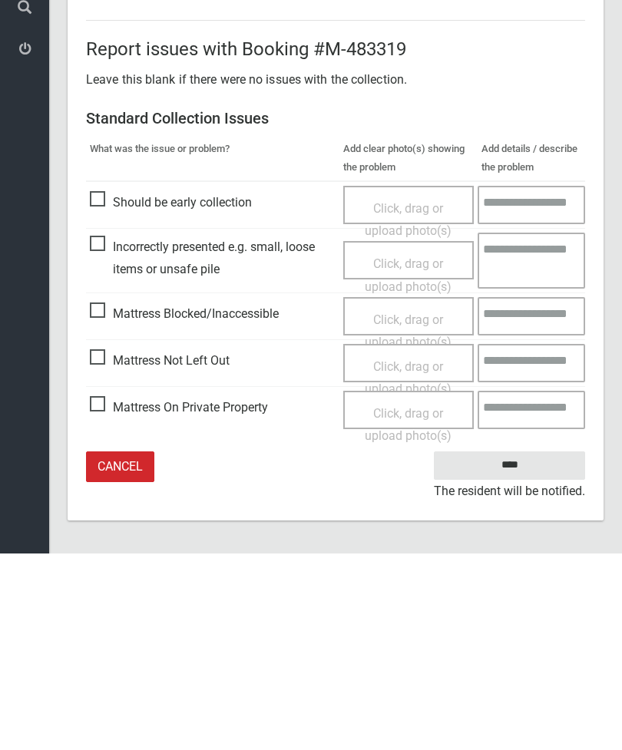
type input"] "*"
click at [531, 648] on input "****" at bounding box center [509, 662] width 151 height 28
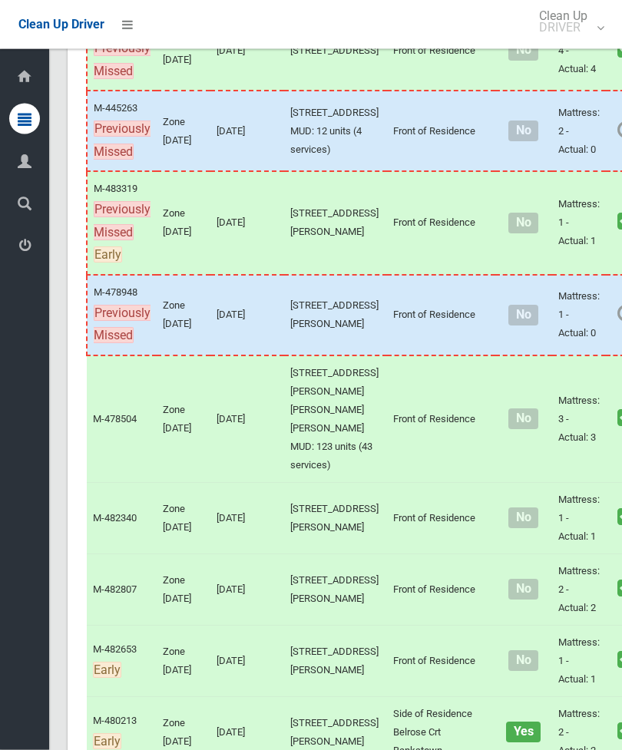
scroll to position [425, 0]
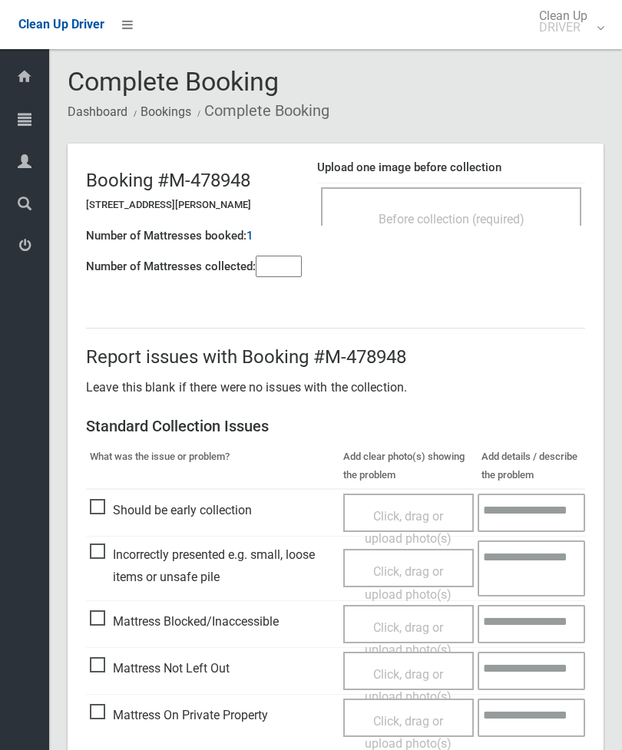
click at [285, 271] on input"] "number" at bounding box center [279, 267] width 46 height 22
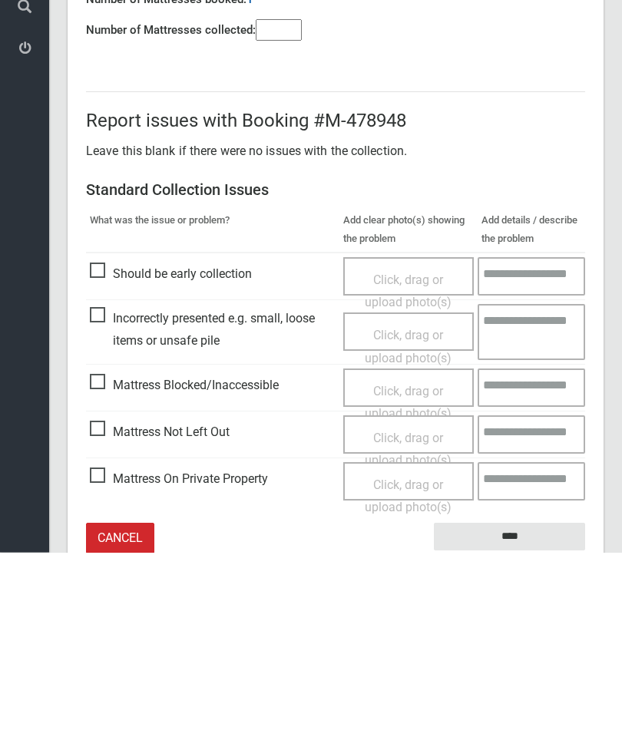
scroll to position [111, 0]
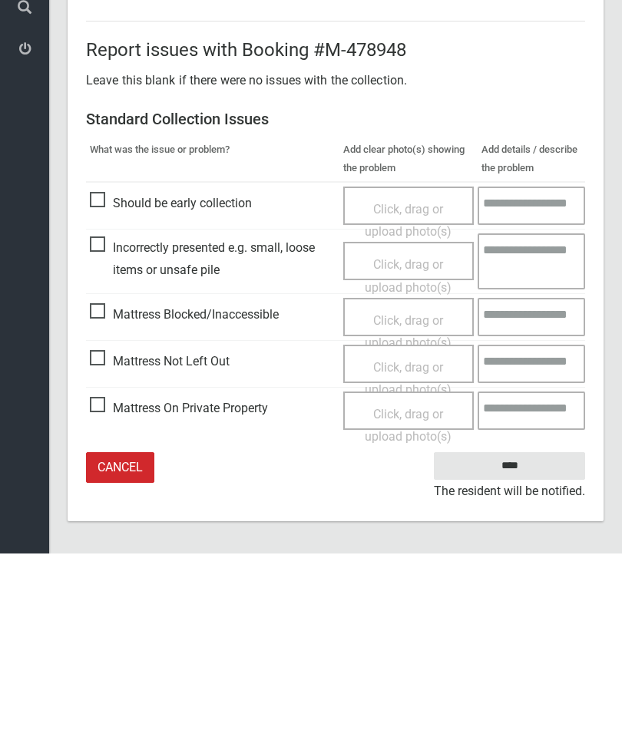
type input"] "*"
click at [108, 547] on span "Mattress Not Left Out" at bounding box center [160, 558] width 140 height 23
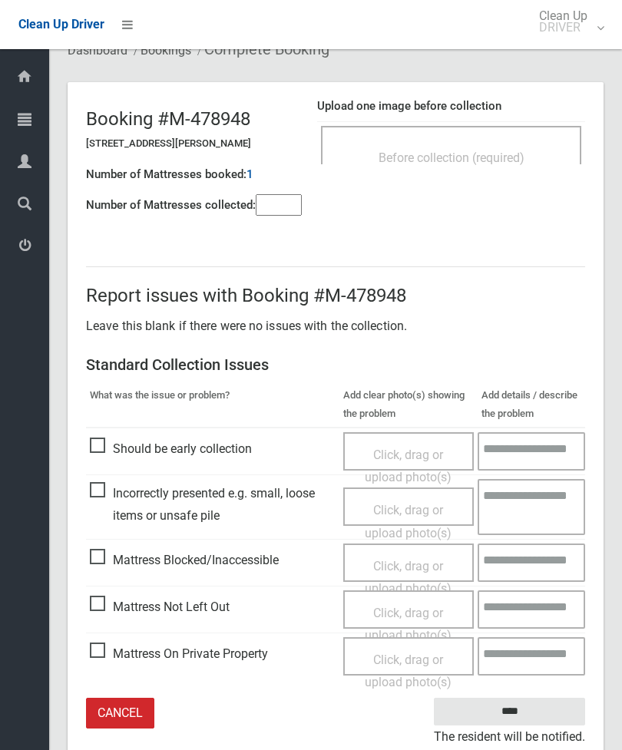
click at [428, 615] on span "Click, drag or upload photo(s)" at bounding box center [408, 625] width 87 height 38
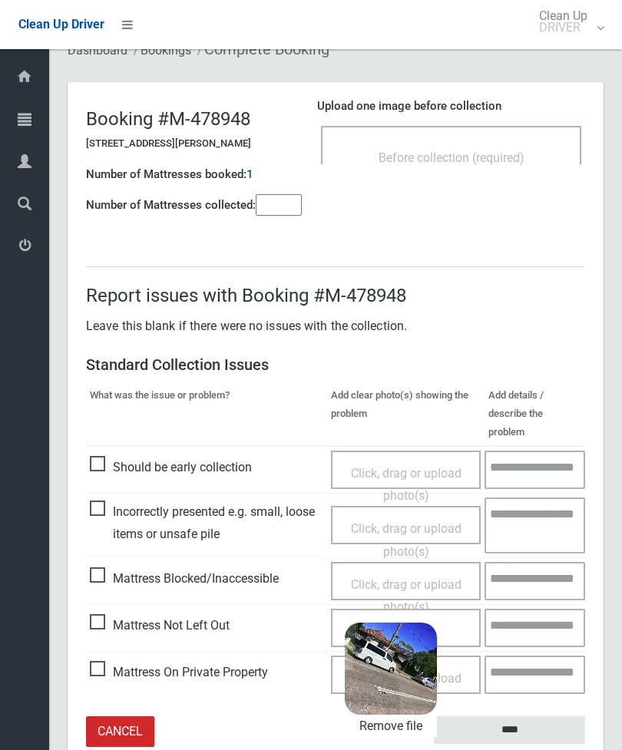
click at [542, 717] on input "****" at bounding box center [509, 731] width 151 height 28
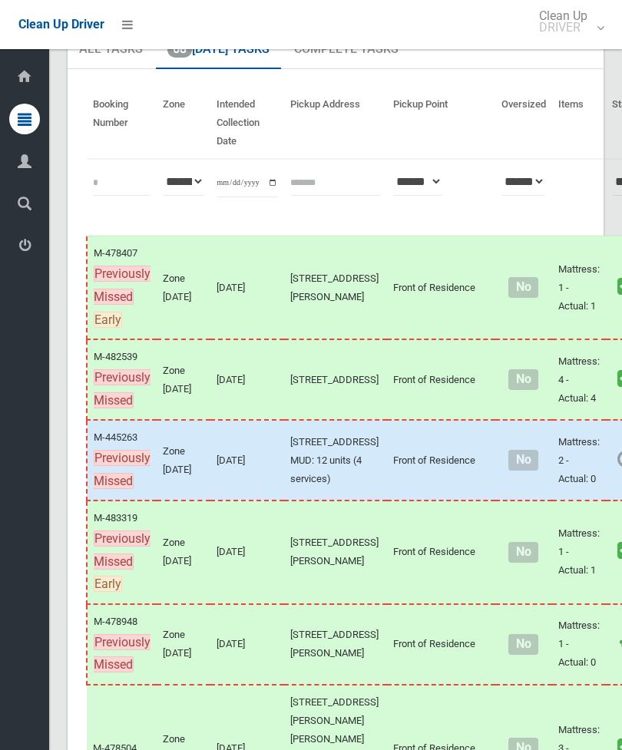
scroll to position [195, 0]
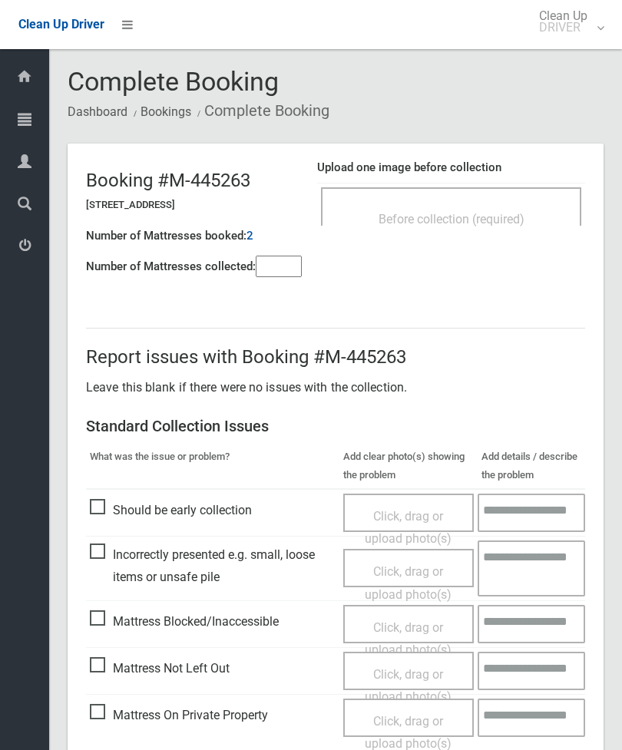
click at [503, 215] on span "Before collection (required)" at bounding box center [452, 219] width 146 height 15
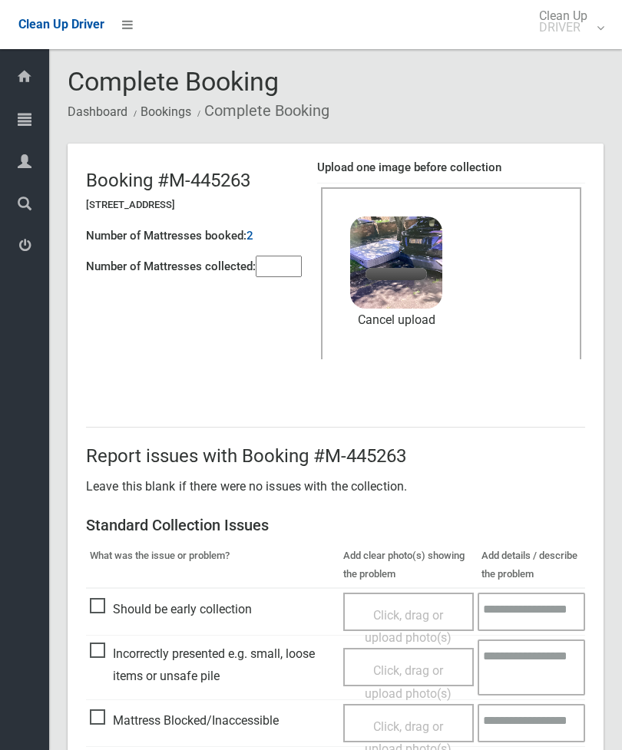
click at [282, 267] on input"] "number" at bounding box center [279, 267] width 46 height 22
click at [416, 323] on link "Remove file" at bounding box center [396, 320] width 92 height 23
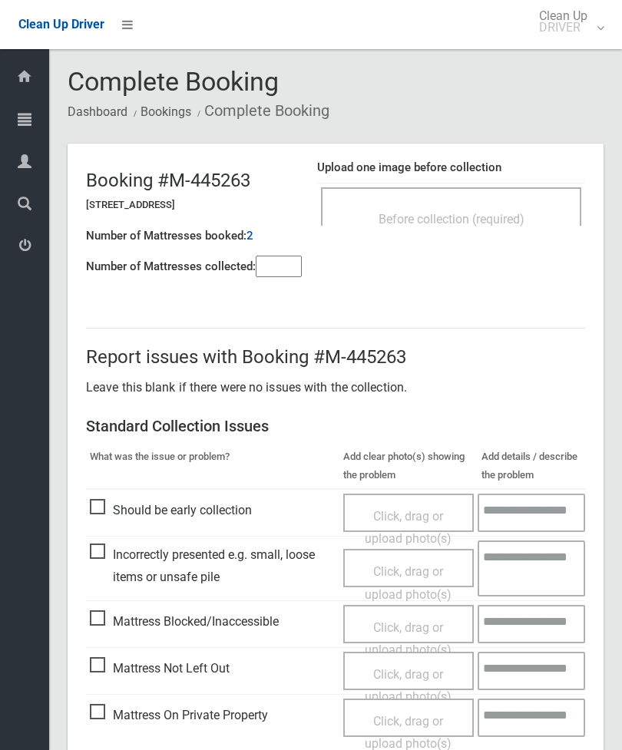
click at [522, 212] on span "Before collection (required)" at bounding box center [452, 219] width 146 height 15
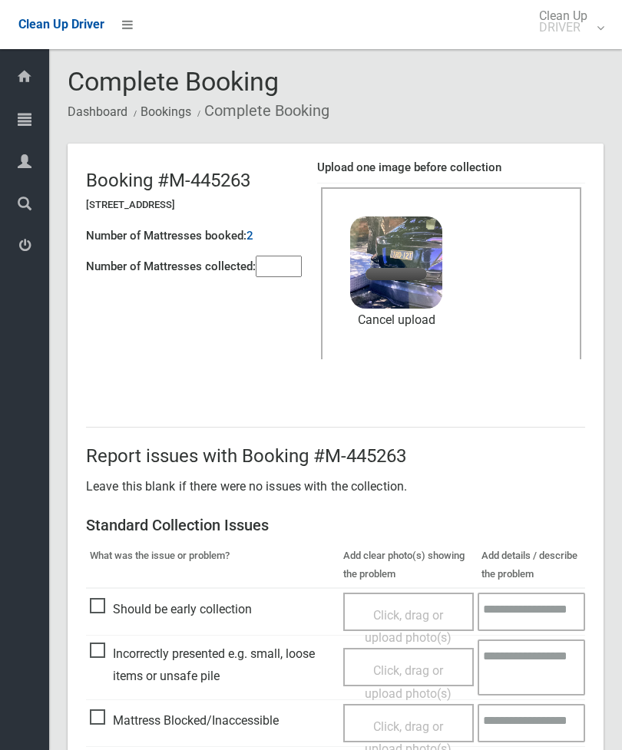
click at [282, 262] on input"] "number" at bounding box center [279, 267] width 46 height 22
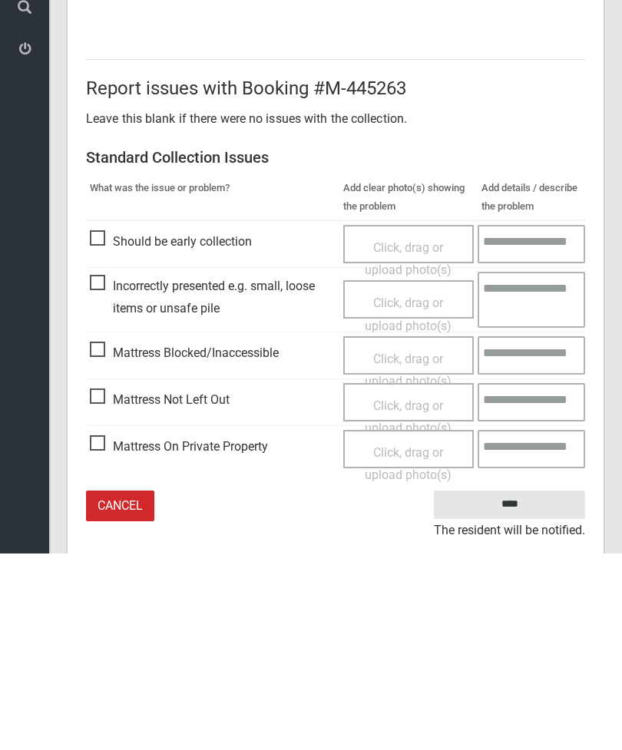
scroll to position [210, 0]
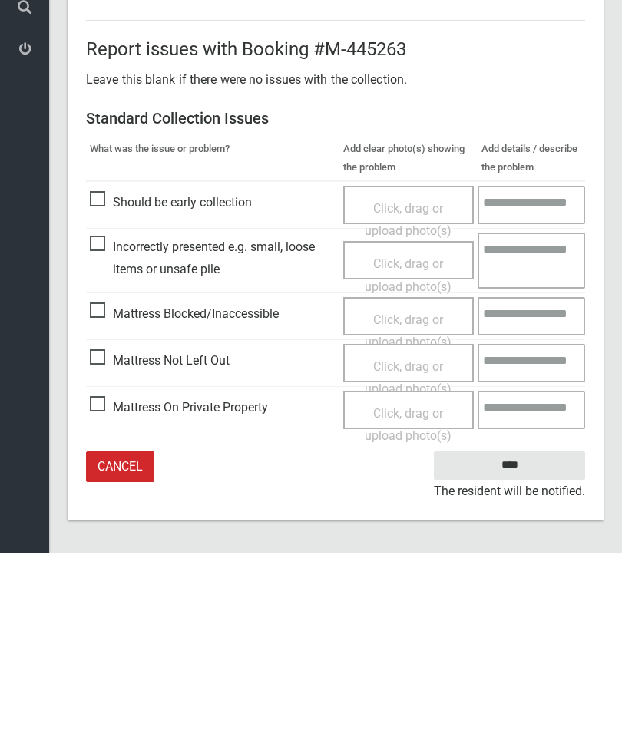
type input"] "*"
click at [522, 648] on input "****" at bounding box center [509, 662] width 151 height 28
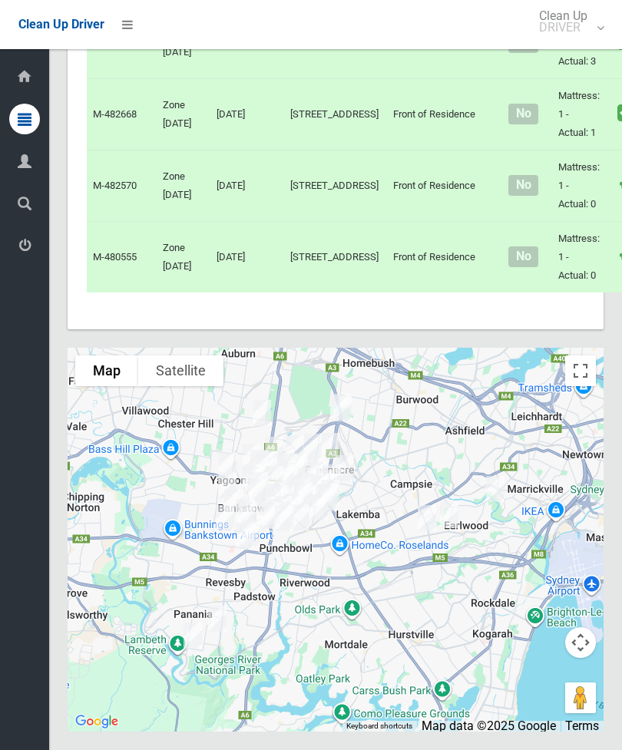
scroll to position [8106, 0]
